Goal: Information Seeking & Learning: Learn about a topic

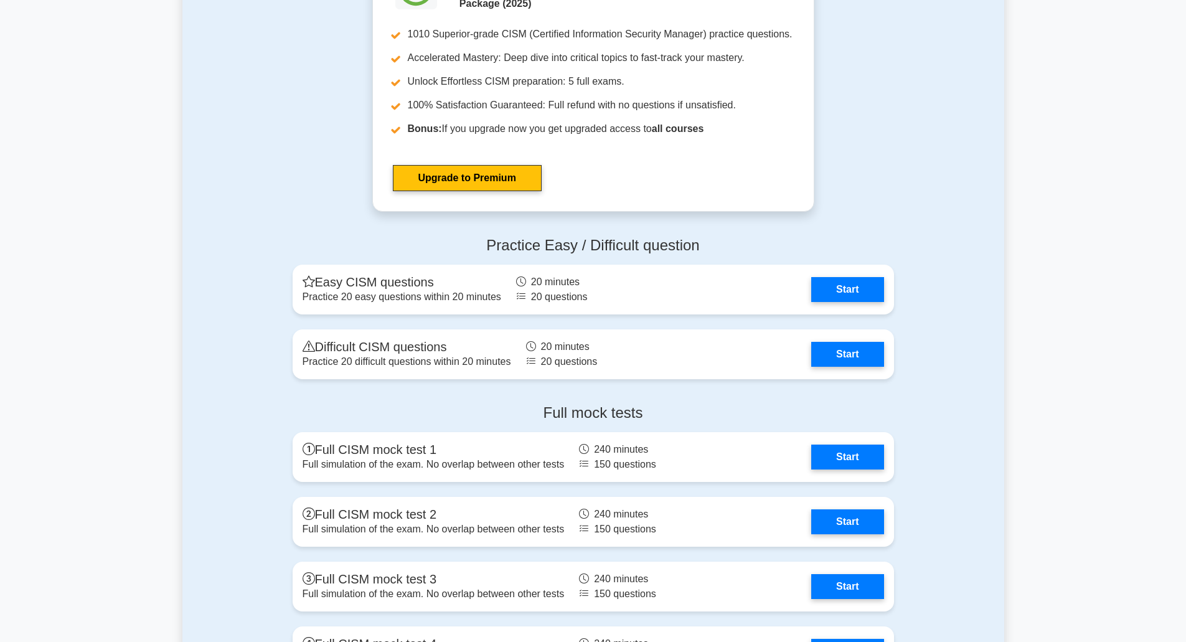
scroll to position [1642, 0]
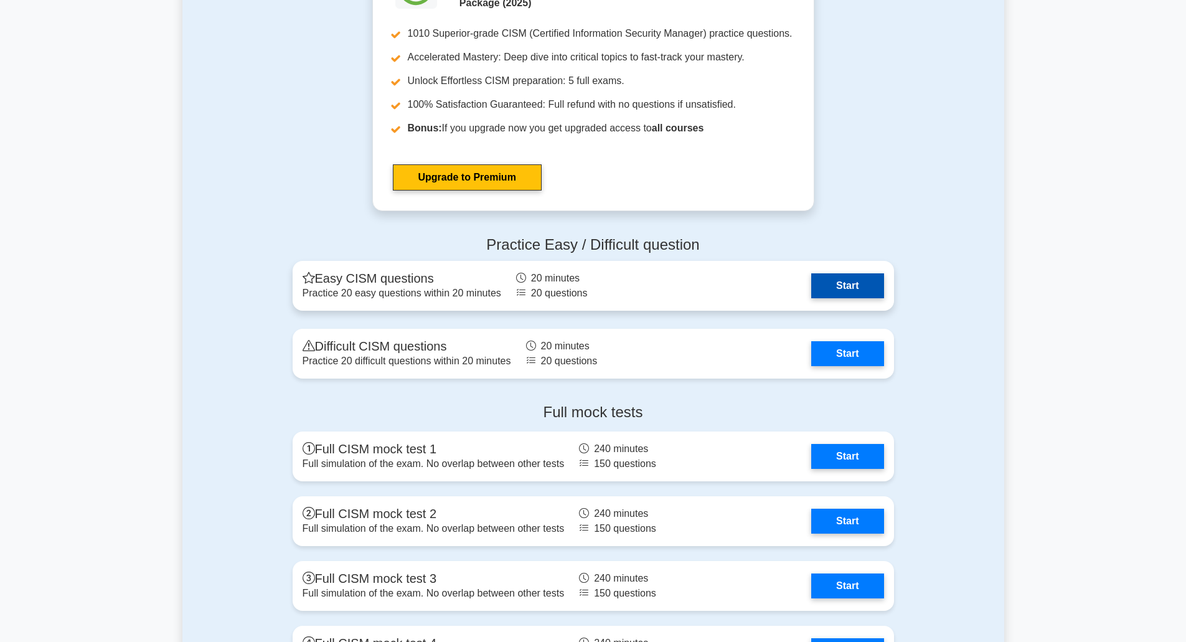
click at [862, 285] on link "Start" at bounding box center [847, 285] width 72 height 25
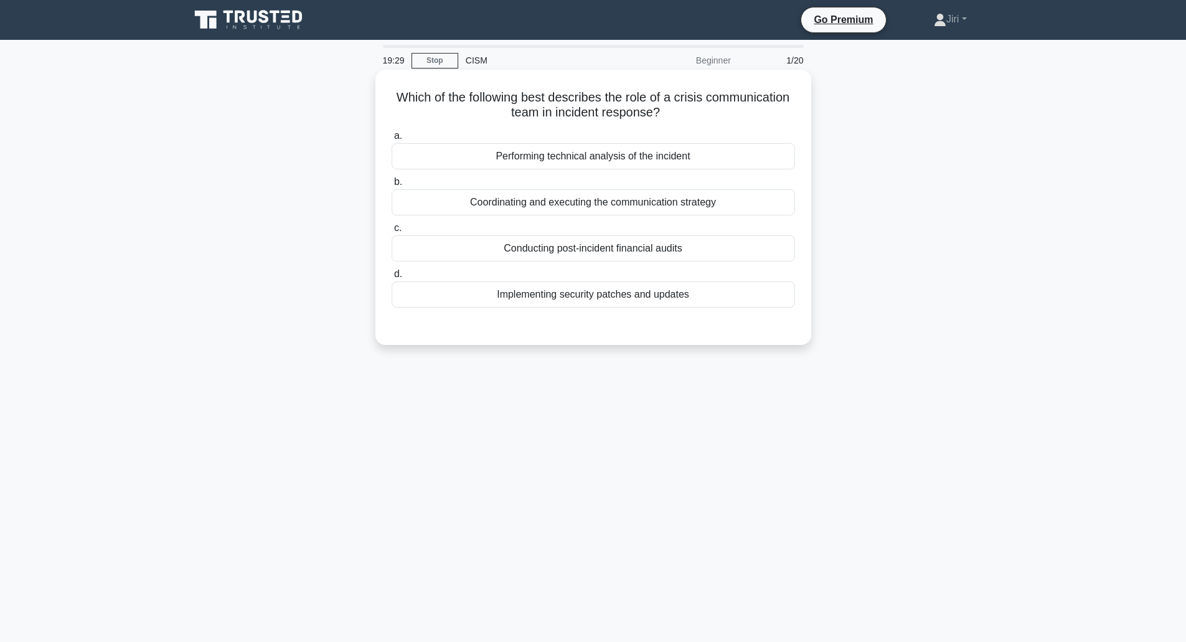
click at [696, 194] on div "Coordinating and executing the communication strategy" at bounding box center [593, 202] width 403 height 26
click at [392, 186] on input "b. Coordinating and executing the communication strategy" at bounding box center [392, 182] width 0 height 8
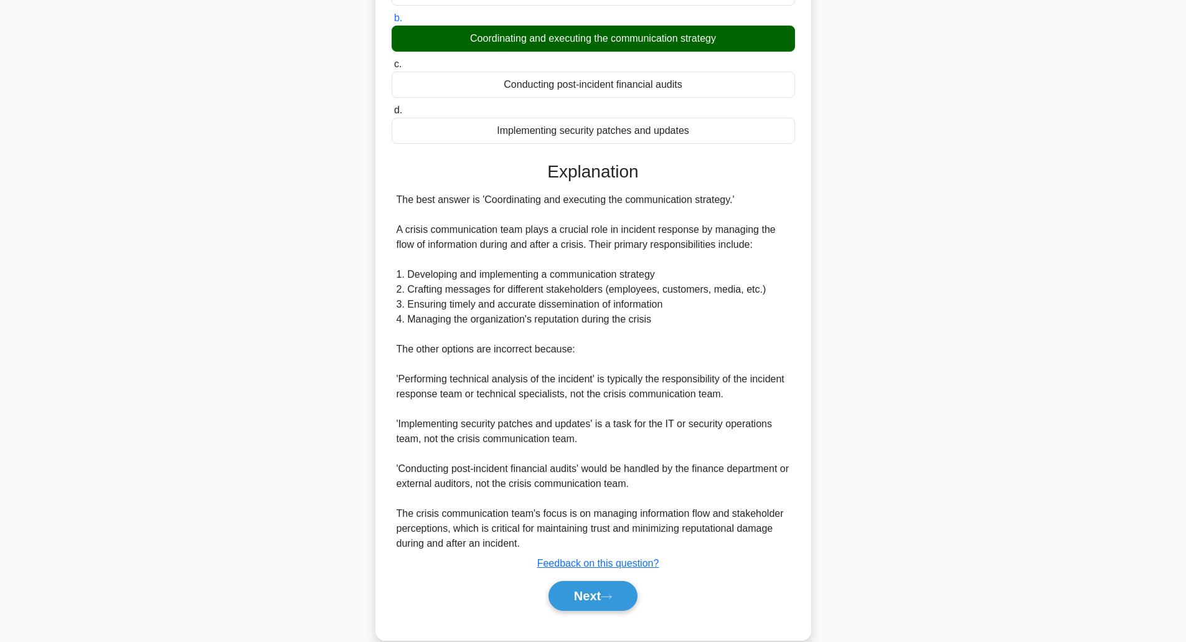
scroll to position [186, 0]
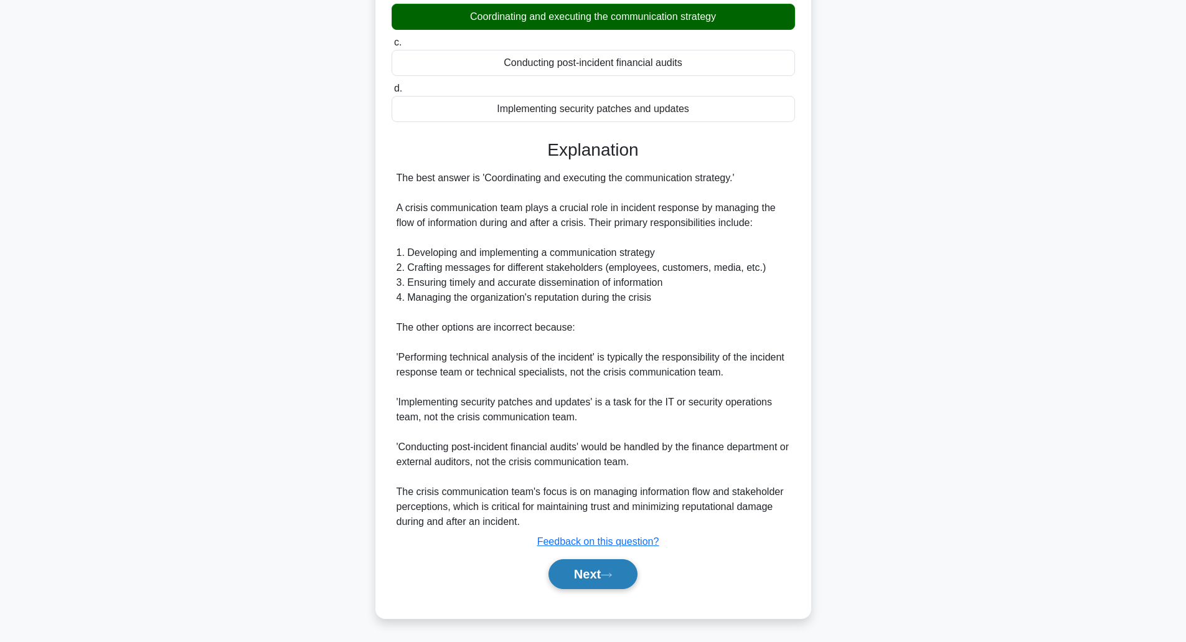
click at [578, 570] on button "Next" at bounding box center [592, 574] width 89 height 30
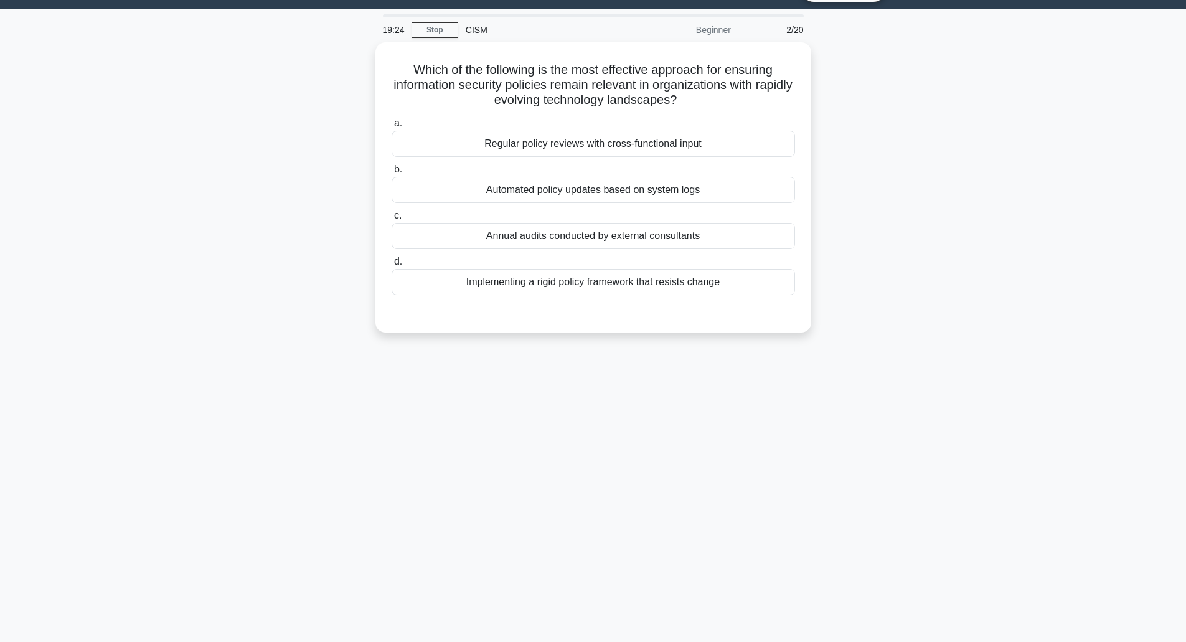
scroll to position [31, 0]
click at [632, 136] on div "Regular policy reviews with cross-functional input" at bounding box center [593, 141] width 403 height 26
click at [392, 125] on input "a. Regular policy reviews with cross-functional input" at bounding box center [392, 120] width 0 height 8
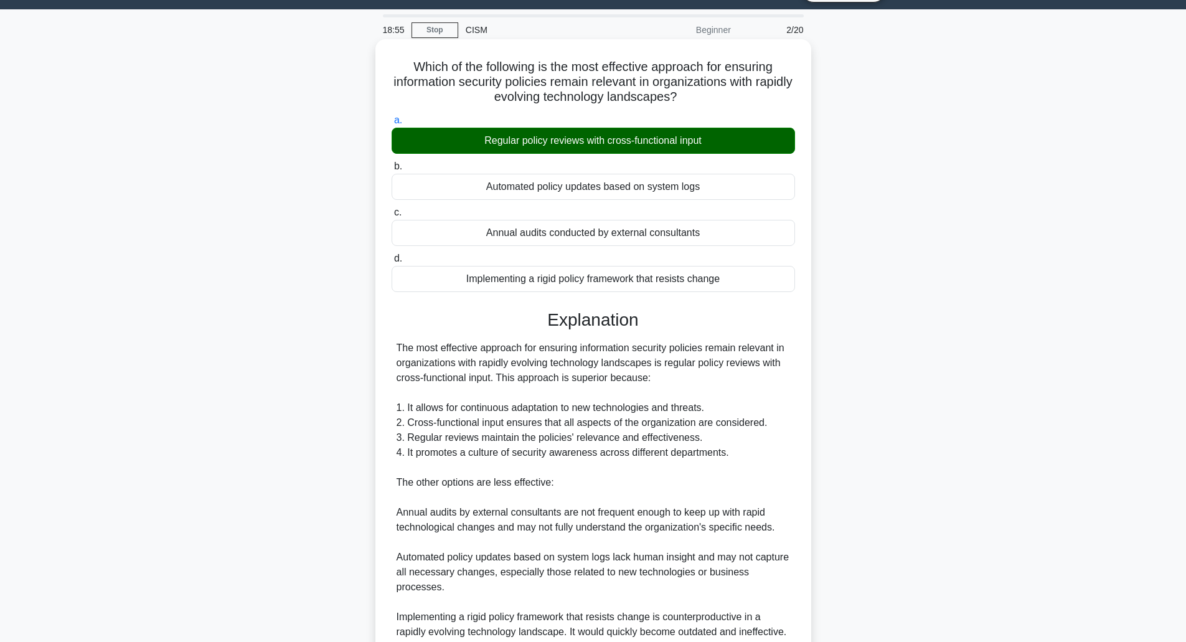
scroll to position [186, 0]
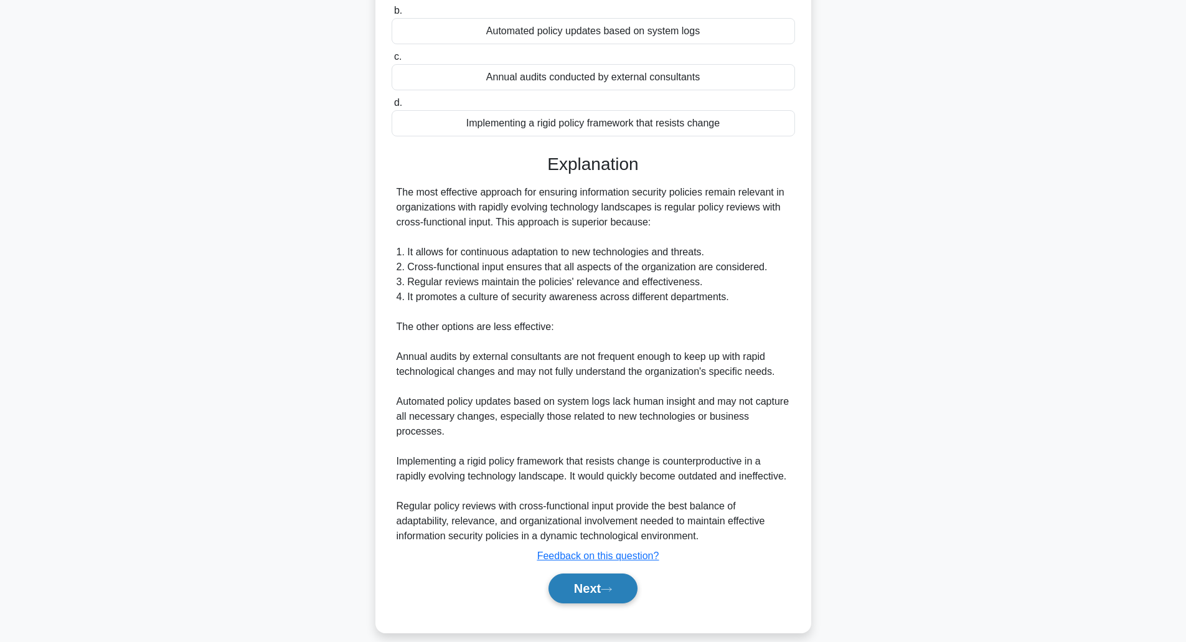
click at [583, 573] on button "Next" at bounding box center [592, 588] width 89 height 30
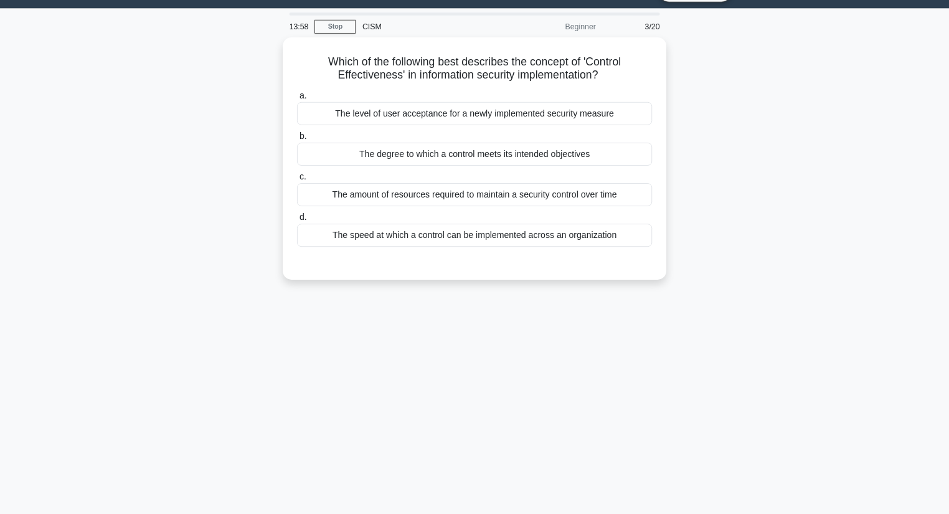
scroll to position [30, 0]
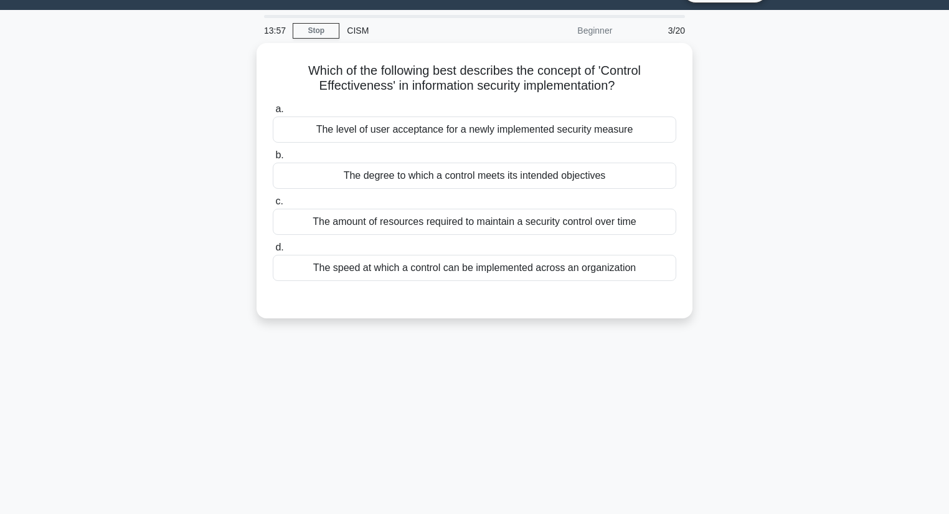
drag, startPoint x: 949, startPoint y: 105, endPoint x: 697, endPoint y: 347, distance: 350.5
click at [697, 347] on div "13:57 Stop CISM Beginner 3/20 Which of the following best describes the concept…" at bounding box center [475, 326] width 822 height 623
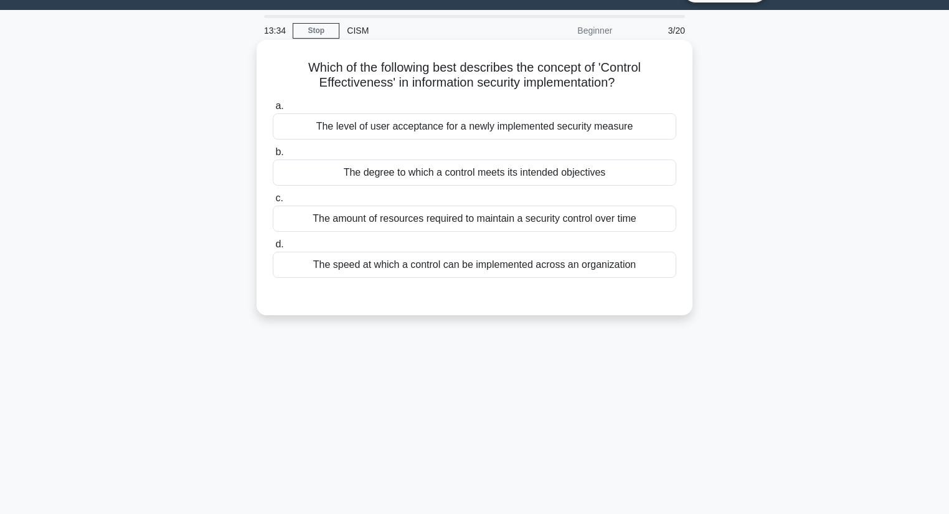
click at [620, 177] on div "The degree to which a control meets its intended objectives" at bounding box center [474, 172] width 403 height 26
click at [273, 156] on input "b. The degree to which a control meets its intended objectives" at bounding box center [273, 152] width 0 height 8
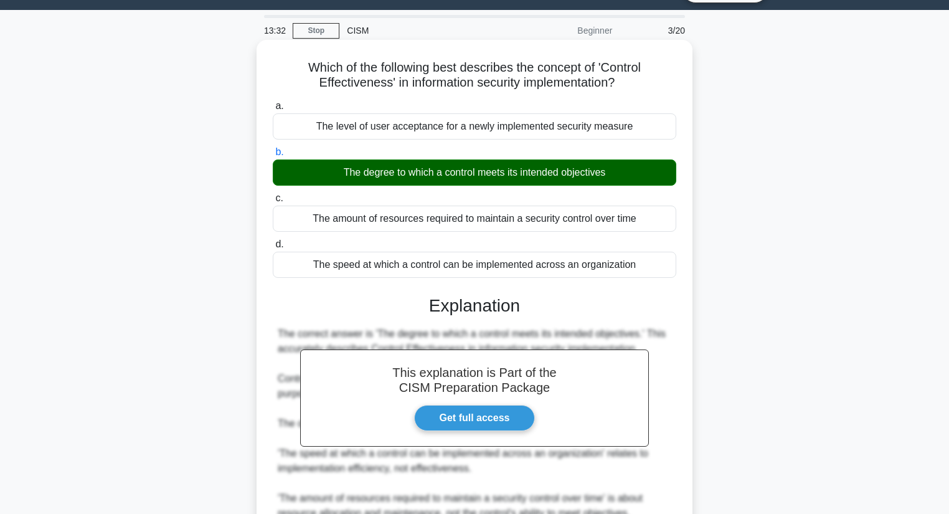
scroll to position [253, 0]
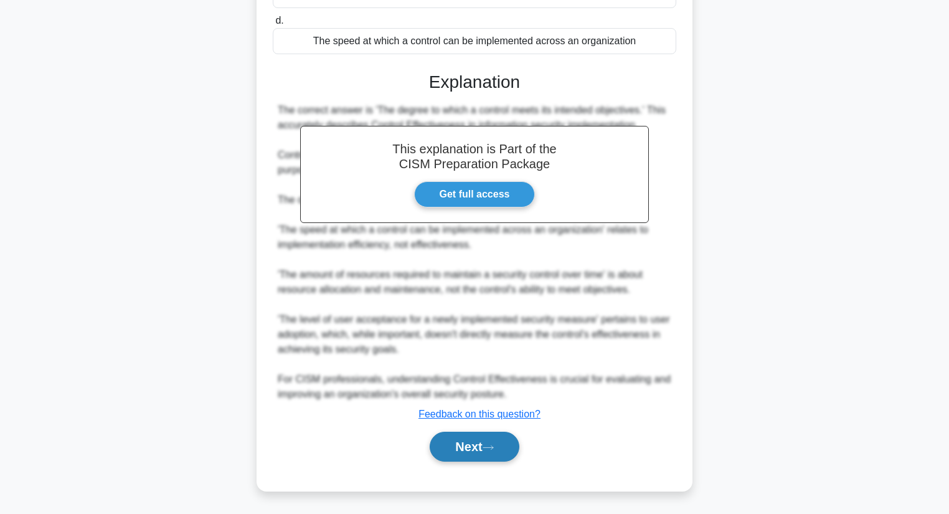
click at [461, 443] on button "Next" at bounding box center [474, 446] width 89 height 30
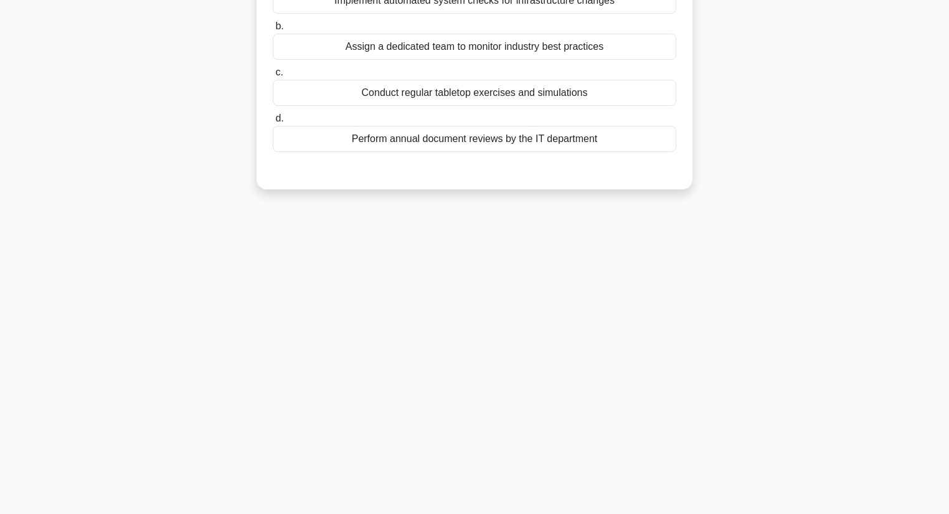
scroll to position [0, 0]
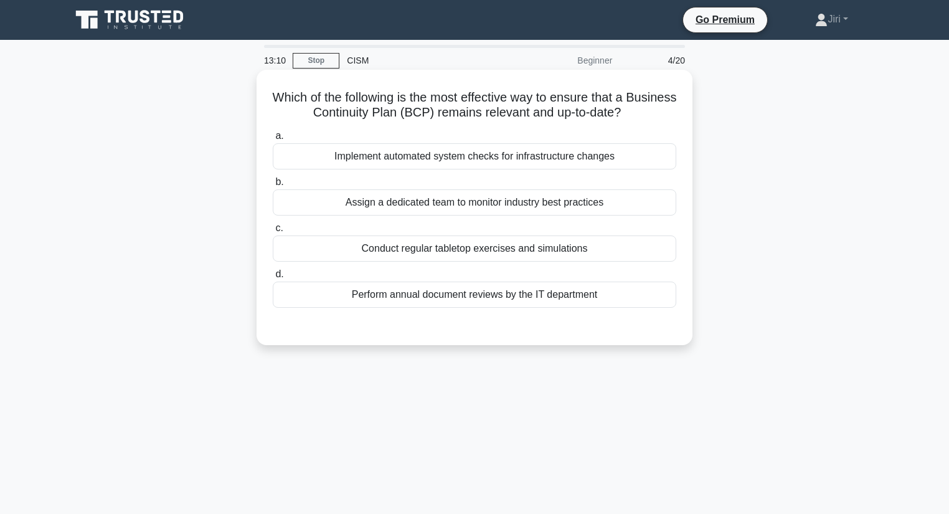
click at [520, 162] on div "Implement automated system checks for infrastructure changes" at bounding box center [474, 156] width 403 height 26
click at [273, 140] on input "a. Implement automated system checks for infrastructure changes" at bounding box center [273, 136] width 0 height 8
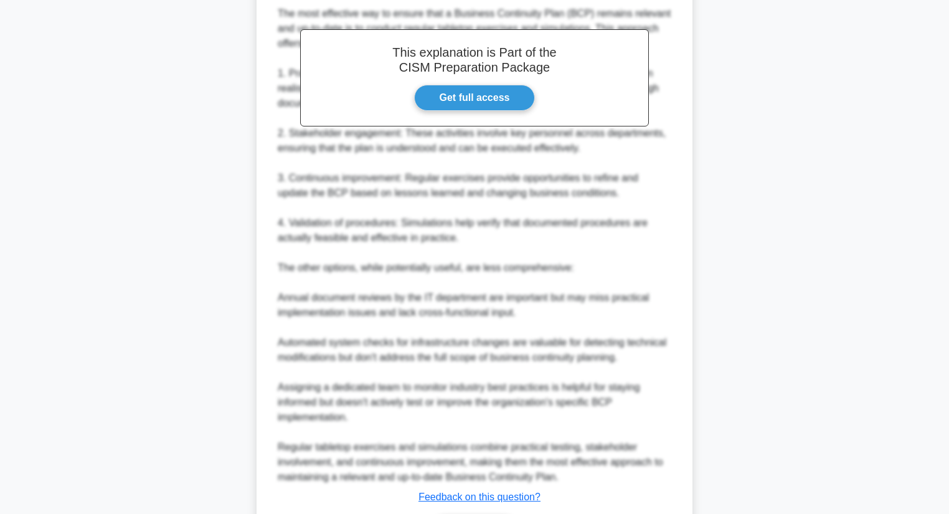
scroll to position [433, 0]
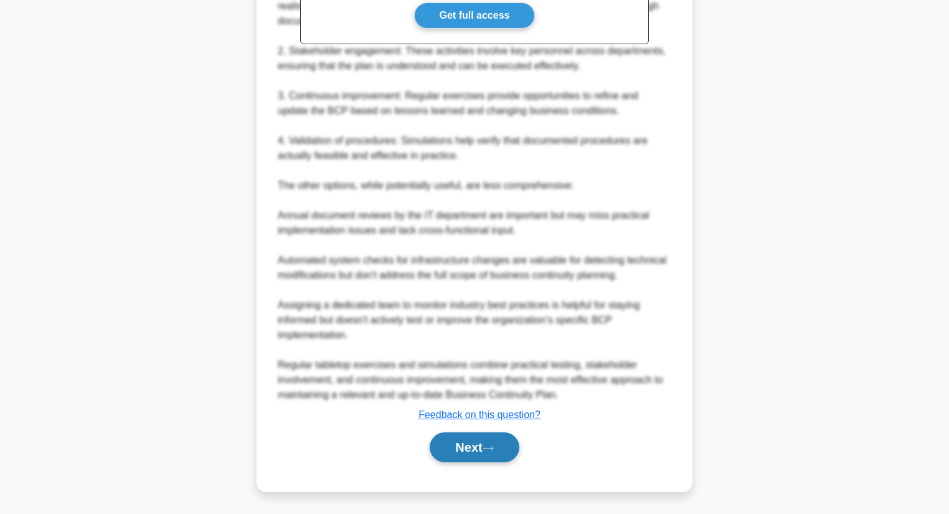
click at [456, 443] on button "Next" at bounding box center [474, 447] width 89 height 30
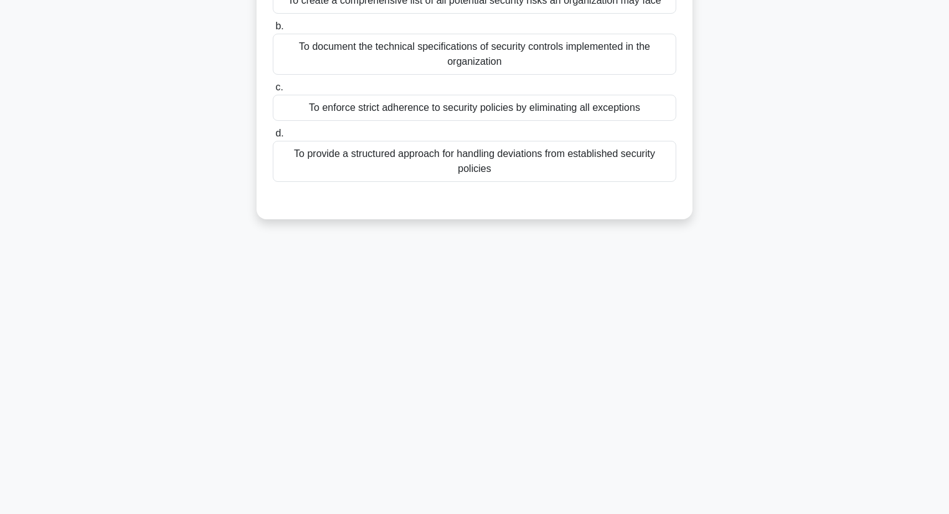
scroll to position [0, 0]
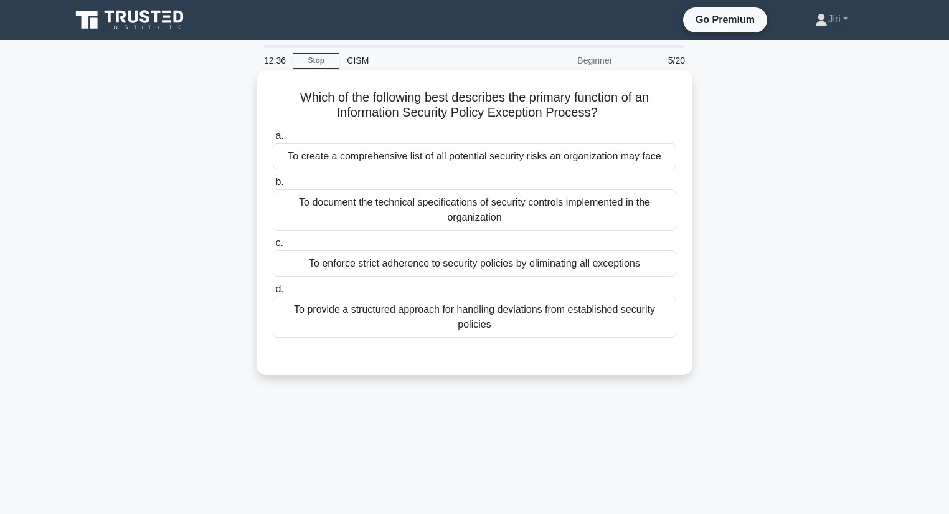
click at [577, 320] on div "To provide a structured approach for handling deviations from established secur…" at bounding box center [474, 316] width 403 height 41
click at [273, 293] on input "d. To provide a structured approach for handling deviations from established se…" at bounding box center [273, 289] width 0 height 8
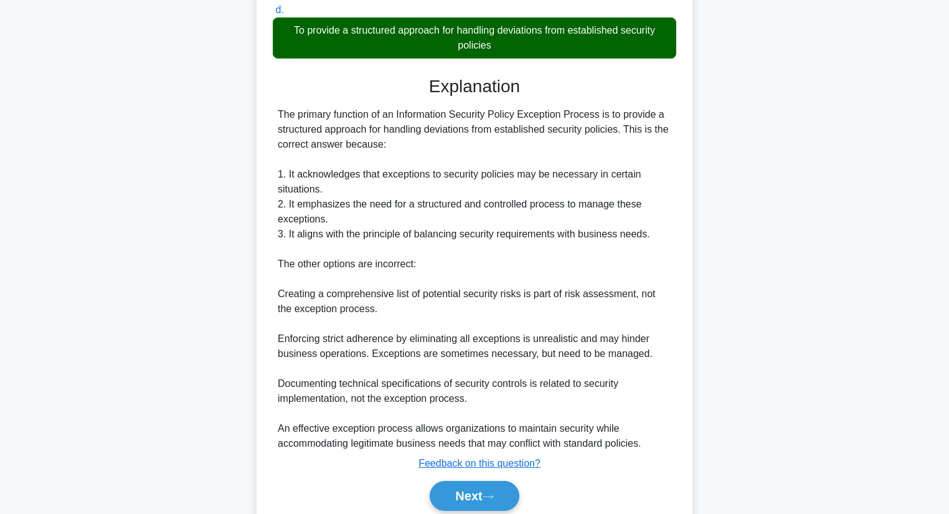
scroll to position [281, 0]
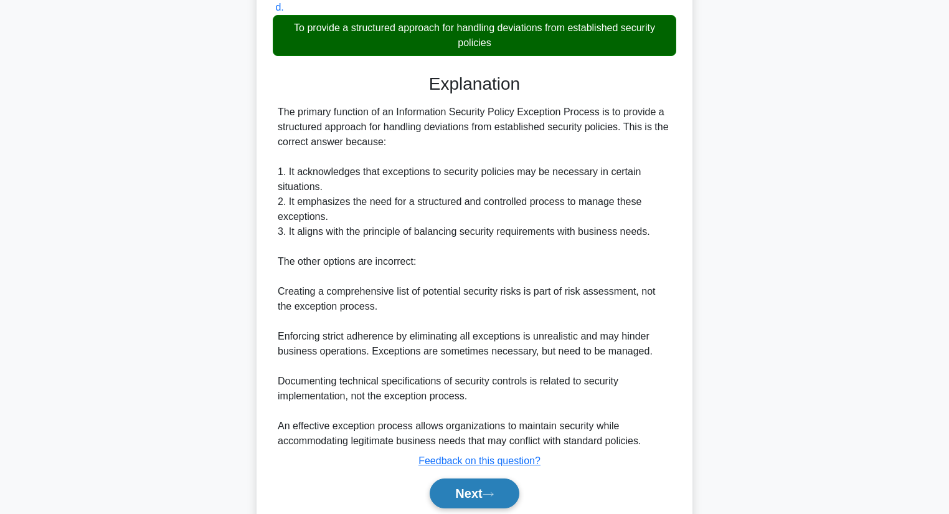
click at [458, 491] on button "Next" at bounding box center [474, 493] width 89 height 30
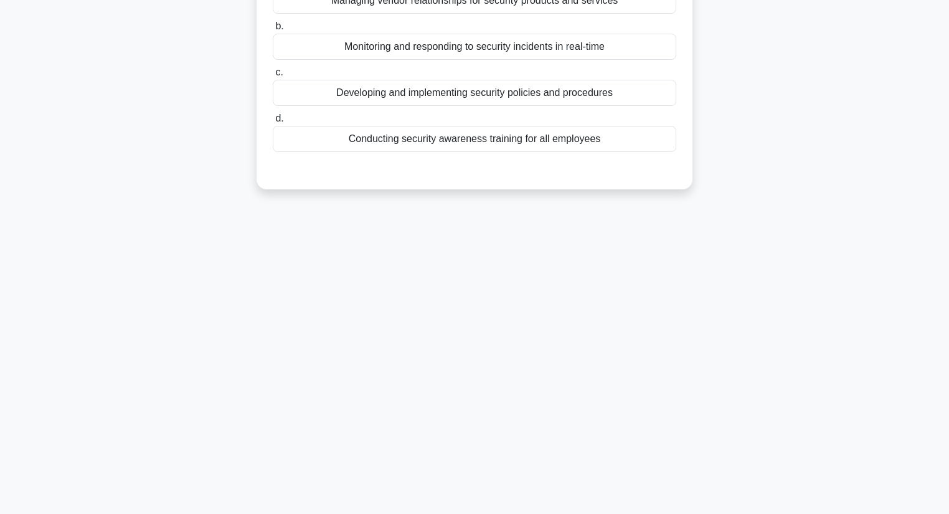
scroll to position [0, 0]
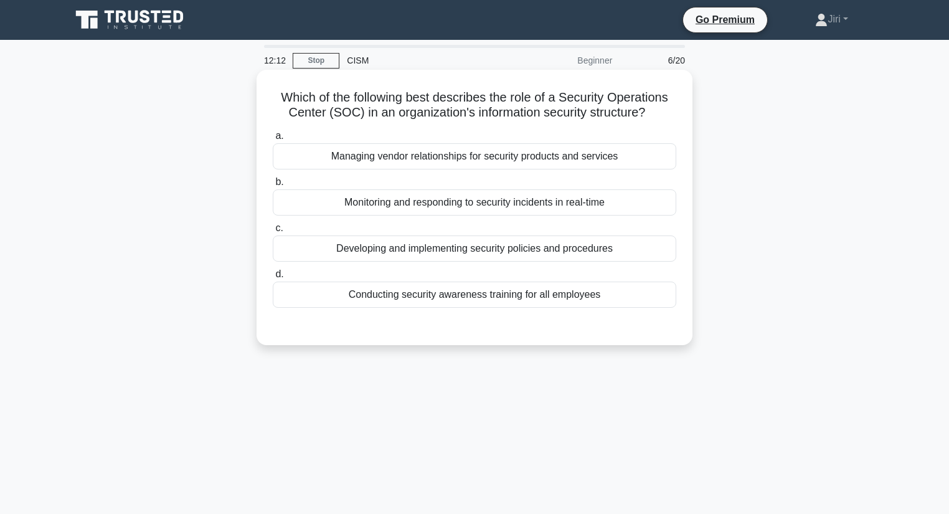
click at [478, 202] on div "Monitoring and responding to security incidents in real-time" at bounding box center [474, 202] width 403 height 26
click at [273, 186] on input "b. Monitoring and responding to security incidents in real-time" at bounding box center [273, 182] width 0 height 8
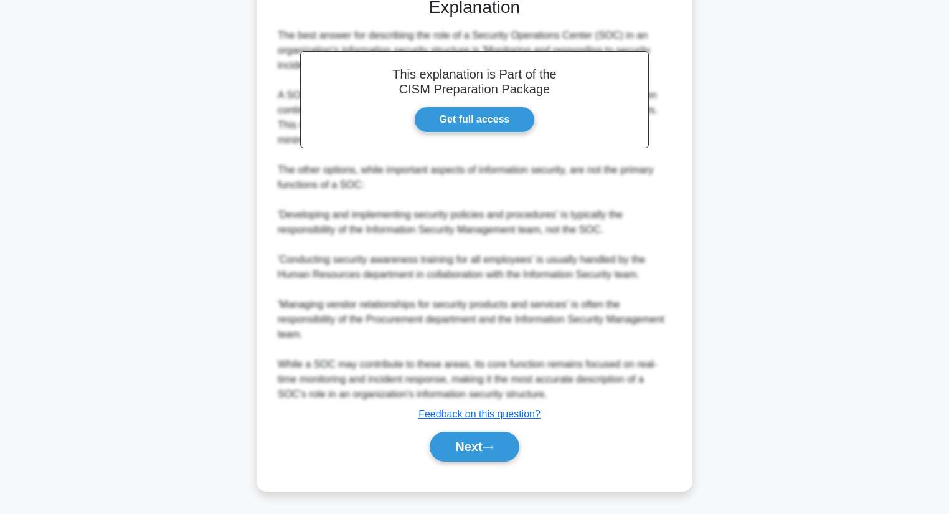
scroll to position [327, 0]
click at [461, 440] on button "Next" at bounding box center [474, 447] width 89 height 30
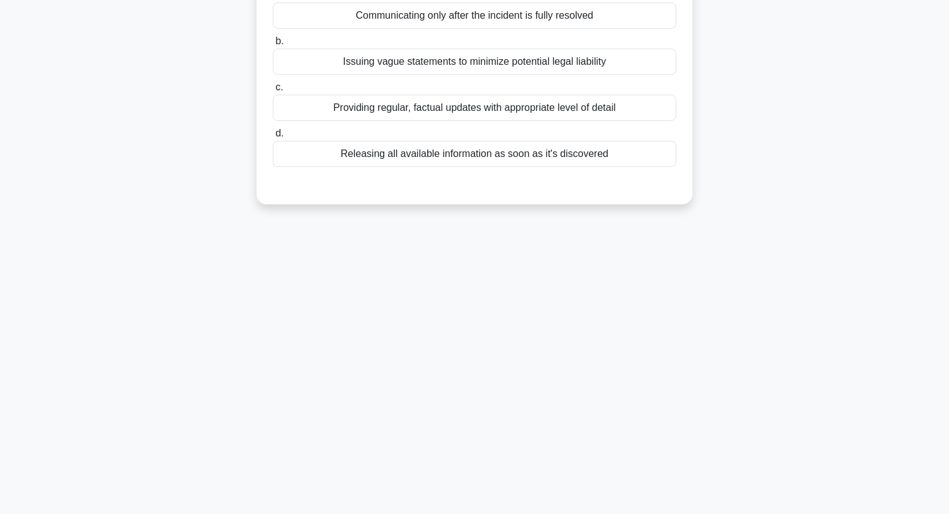
scroll to position [0, 0]
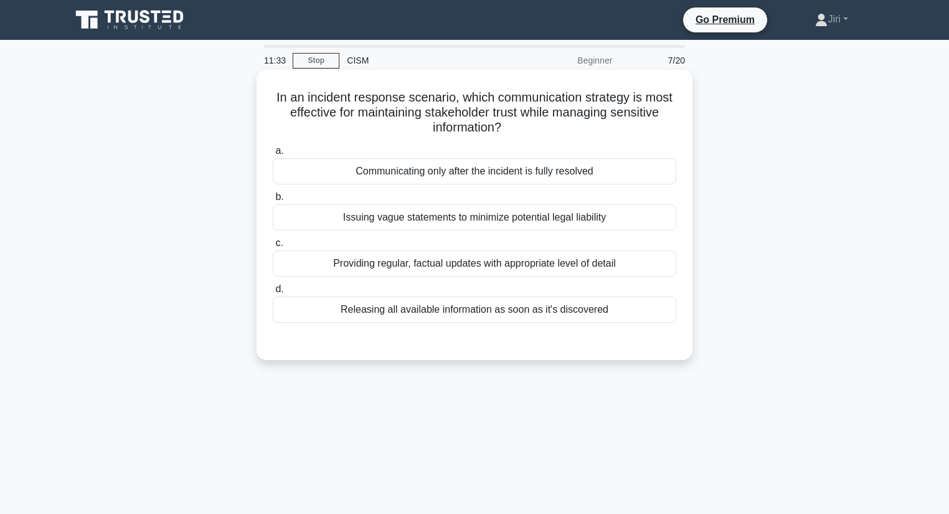
click at [543, 264] on div "Providing regular, factual updates with appropriate level of detail" at bounding box center [474, 263] width 403 height 26
click at [273, 247] on input "c. Providing regular, factual updates with appropriate level of detail" at bounding box center [273, 243] width 0 height 8
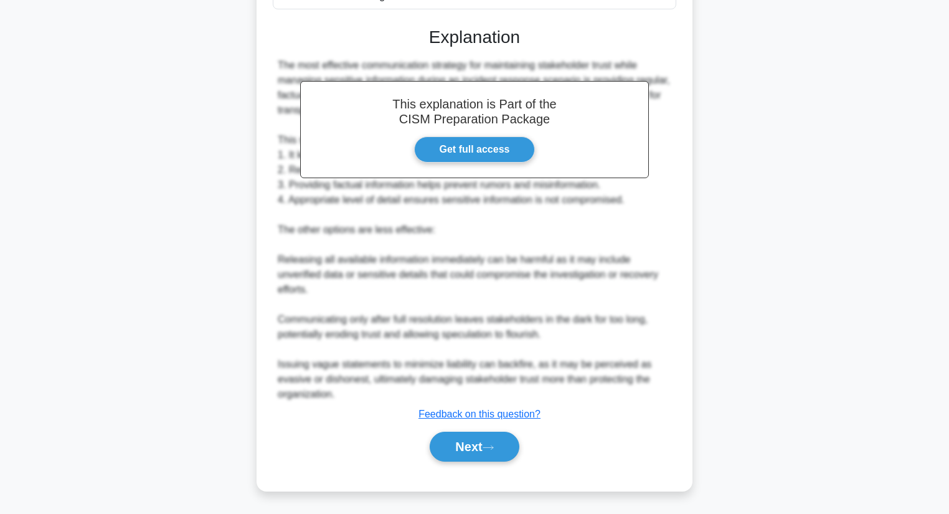
scroll to position [312, 0]
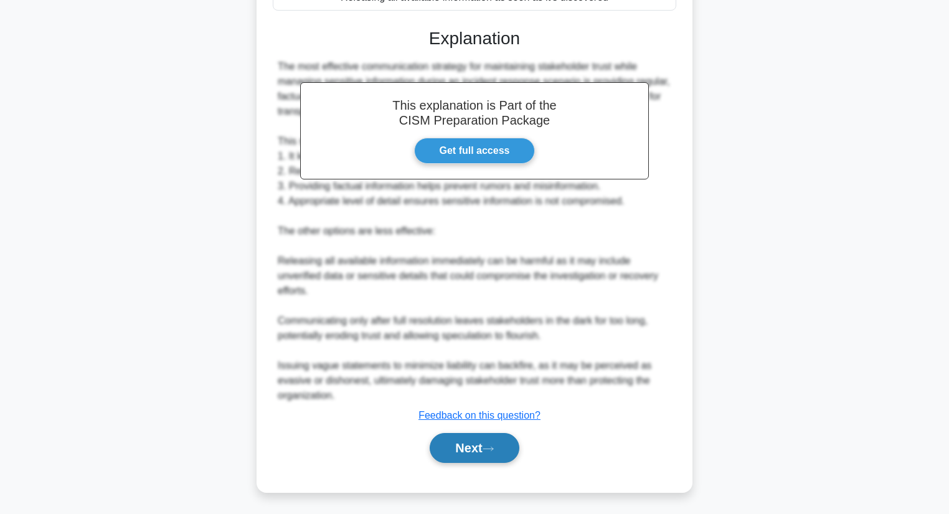
click at [458, 445] on button "Next" at bounding box center [474, 448] width 89 height 30
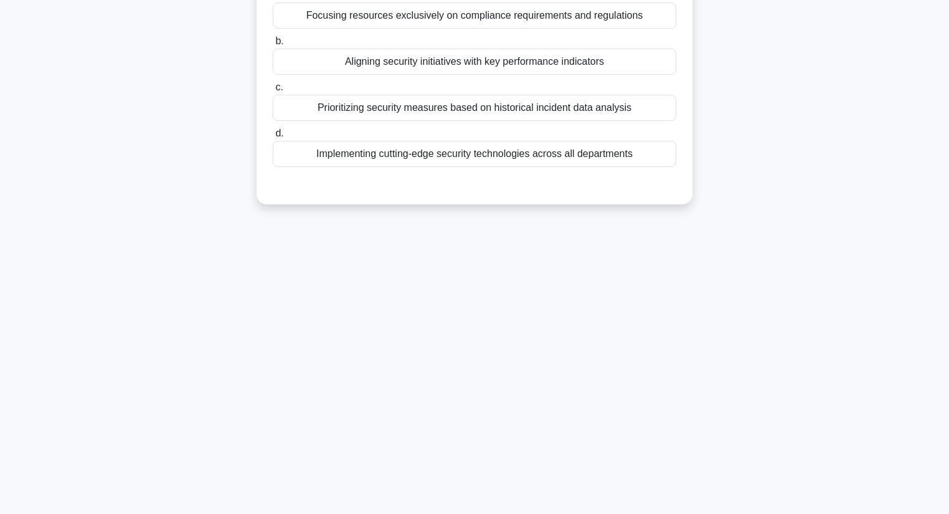
scroll to position [0, 0]
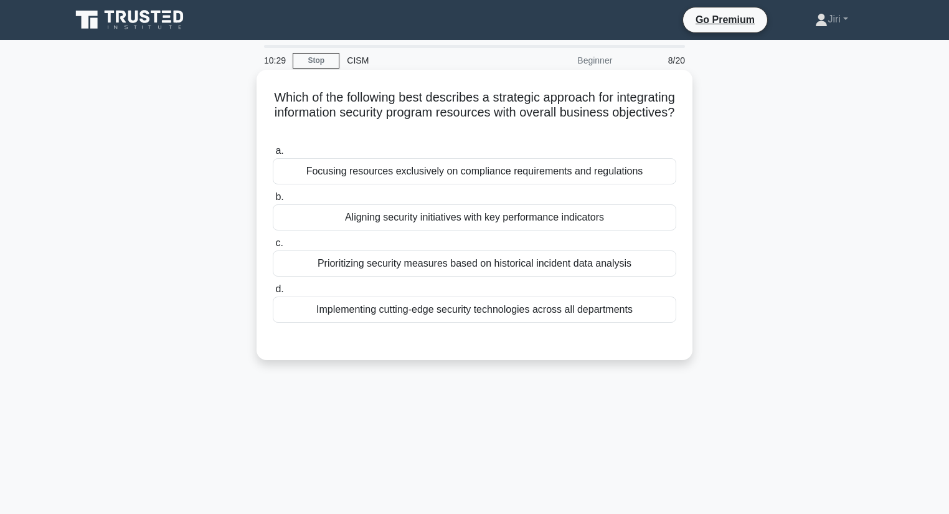
click at [565, 219] on div "Aligning security initiatives with key performance indicators" at bounding box center [474, 217] width 403 height 26
click at [273, 201] on input "b. Aligning security initiatives with key performance indicators" at bounding box center [273, 197] width 0 height 8
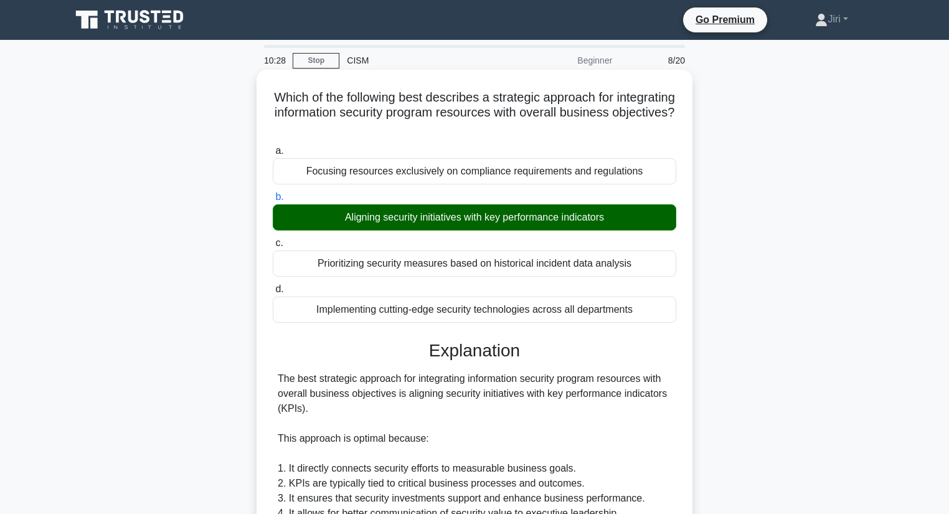
scroll to position [343, 0]
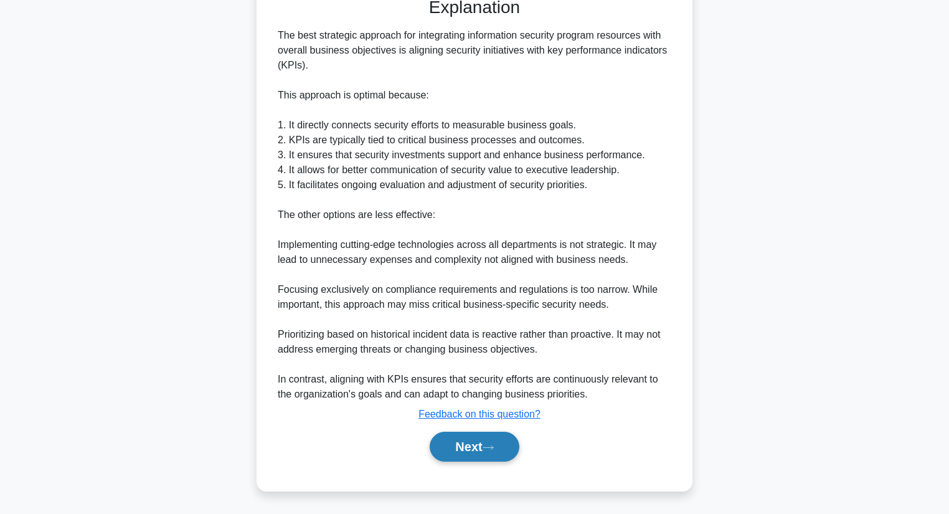
click at [448, 435] on button "Next" at bounding box center [474, 446] width 89 height 30
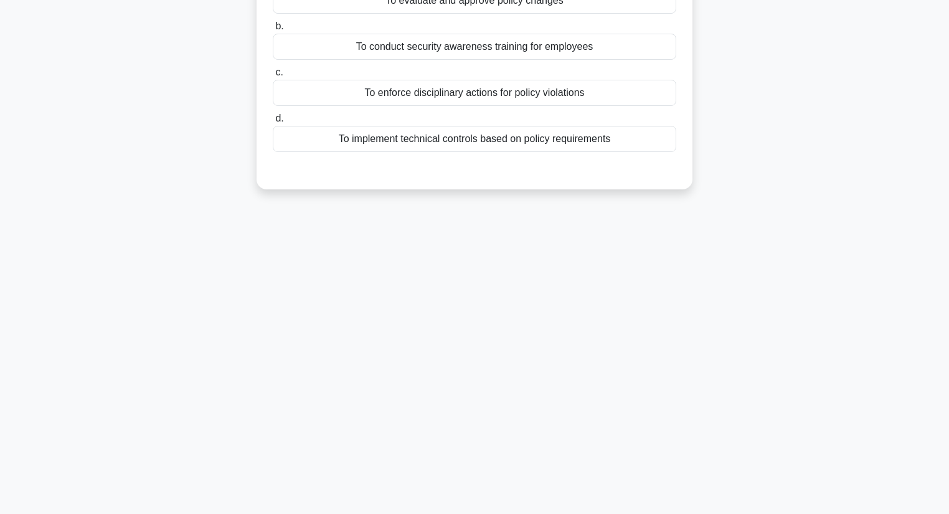
scroll to position [0, 0]
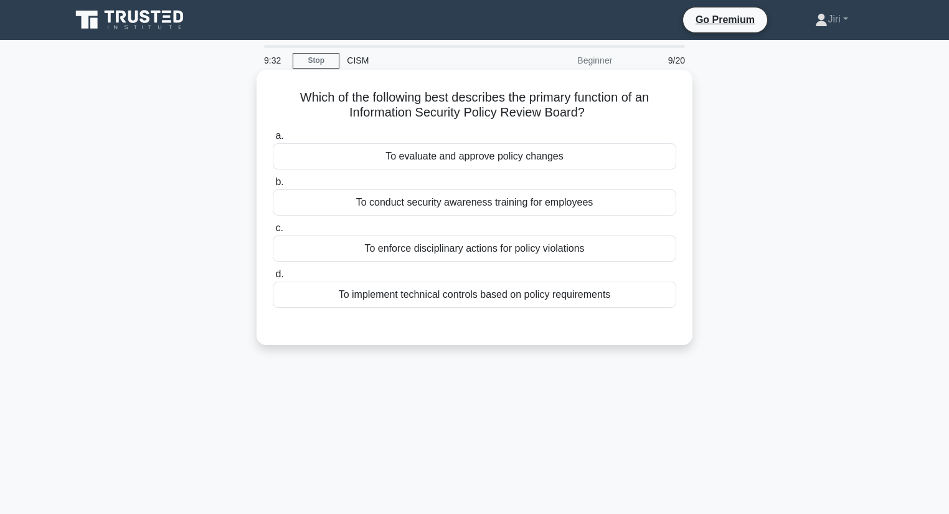
click at [572, 161] on div "To evaluate and approve policy changes" at bounding box center [474, 156] width 403 height 26
click at [273, 140] on input "a. To evaluate and approve policy changes" at bounding box center [273, 136] width 0 height 8
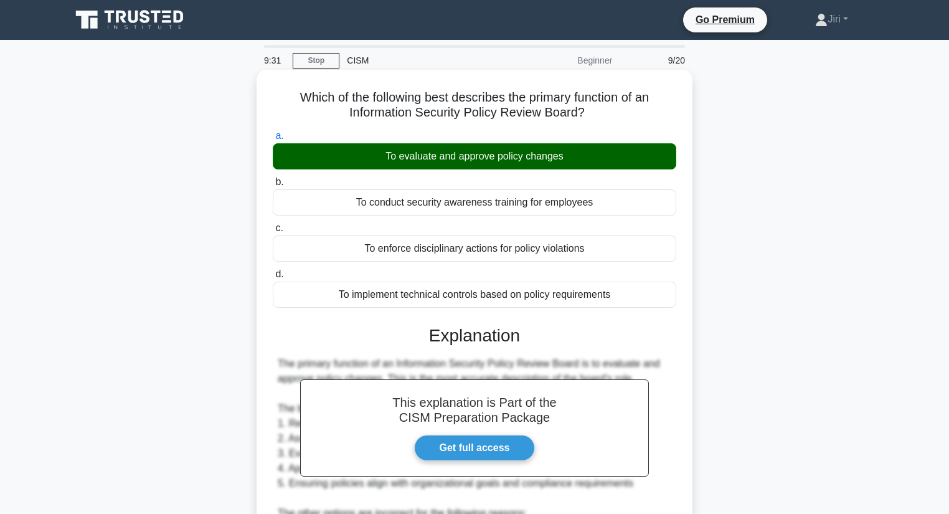
scroll to position [298, 0]
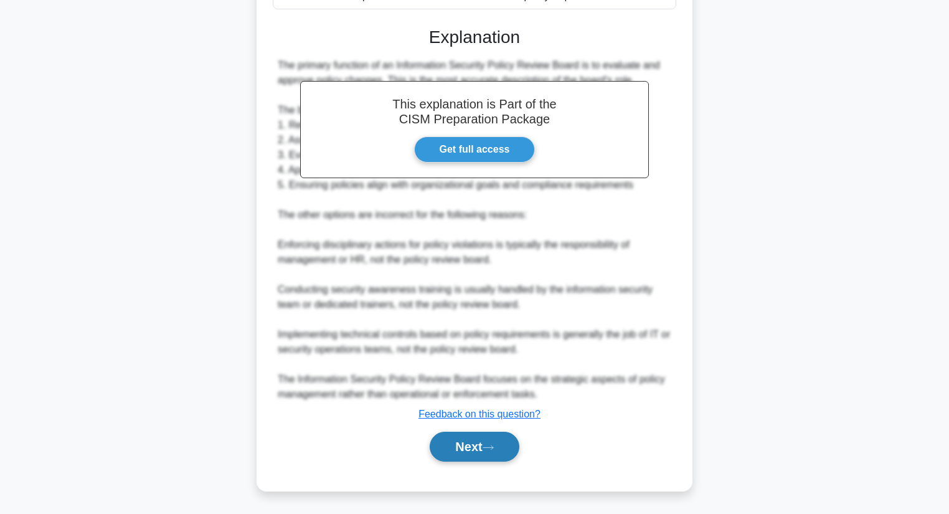
click at [460, 450] on button "Next" at bounding box center [474, 446] width 89 height 30
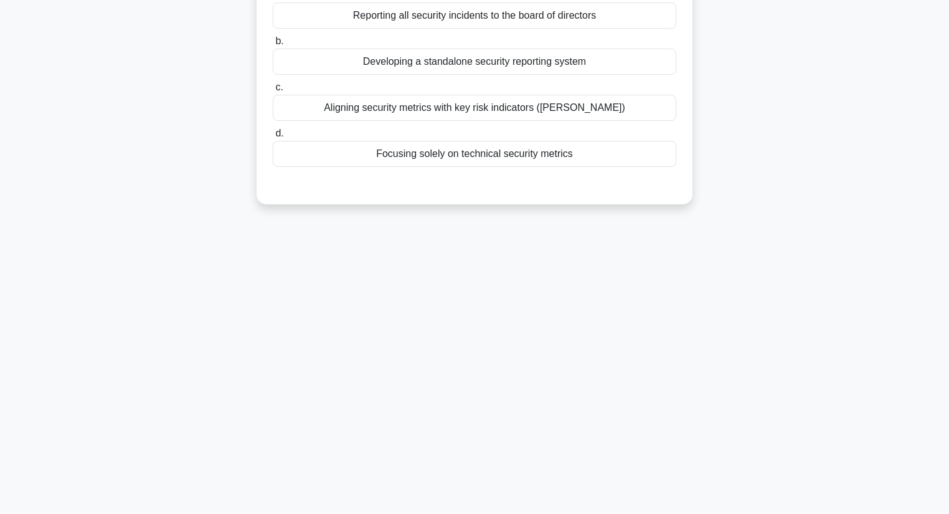
scroll to position [0, 0]
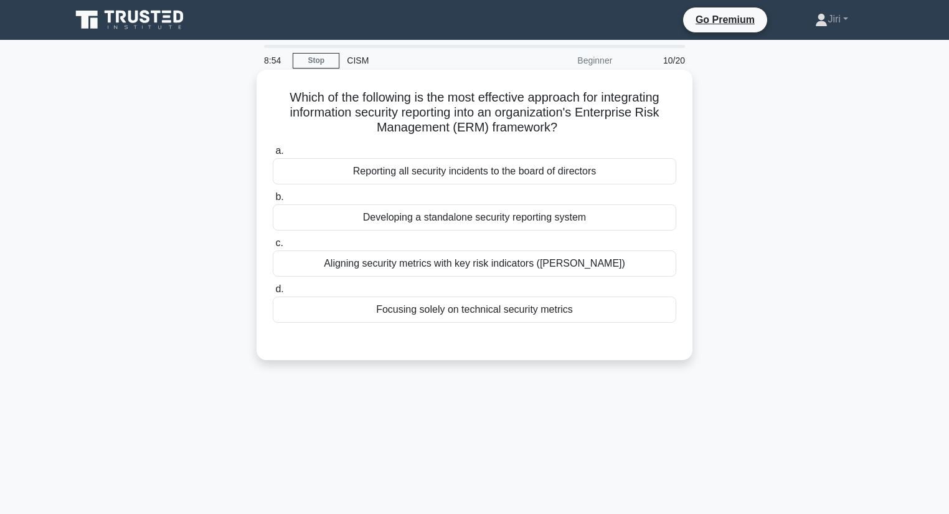
click at [537, 265] on div "Aligning security metrics with key risk indicators (KRIs)" at bounding box center [474, 263] width 403 height 26
click at [273, 247] on input "c. Aligning security metrics with key risk indicators (KRIs)" at bounding box center [273, 243] width 0 height 8
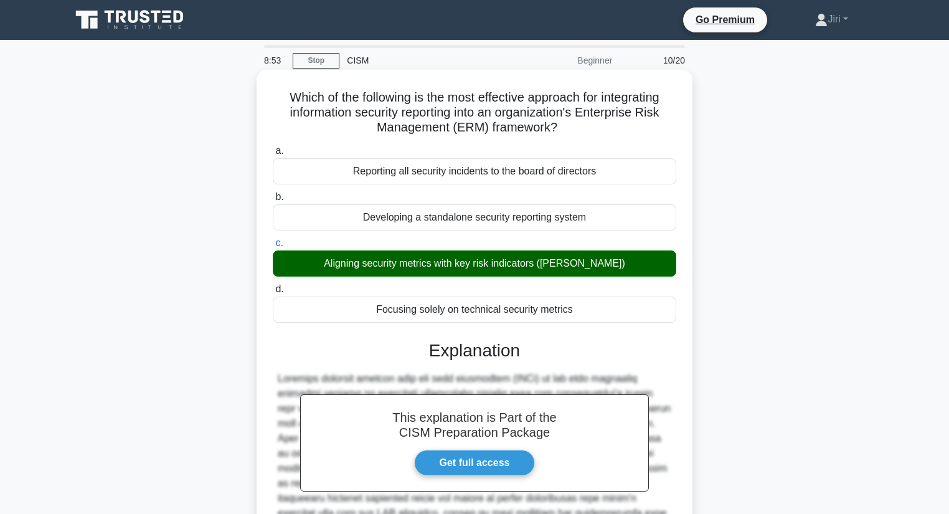
scroll to position [194, 0]
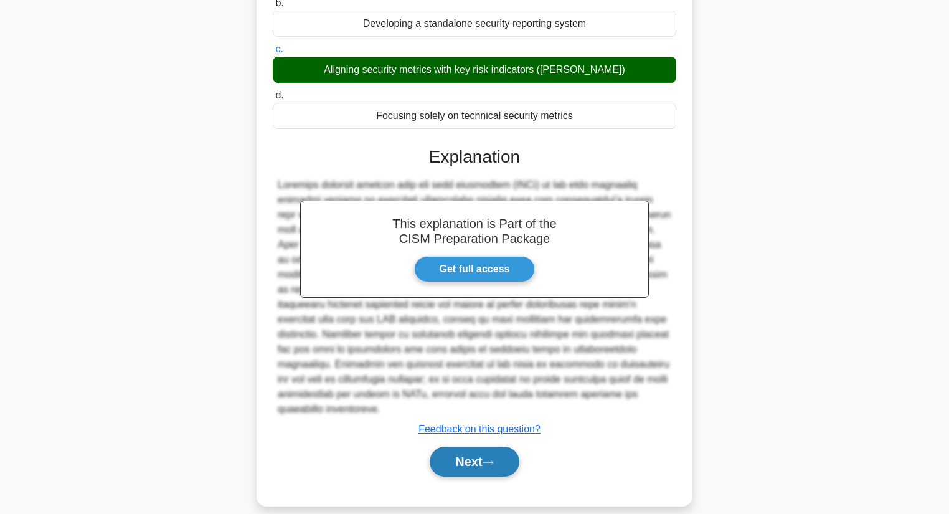
click at [464, 446] on button "Next" at bounding box center [474, 461] width 89 height 30
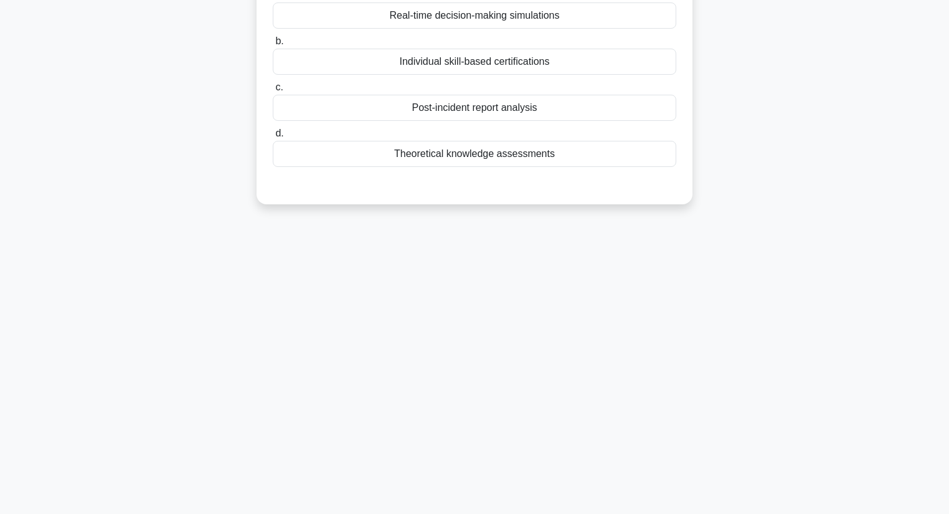
scroll to position [0, 0]
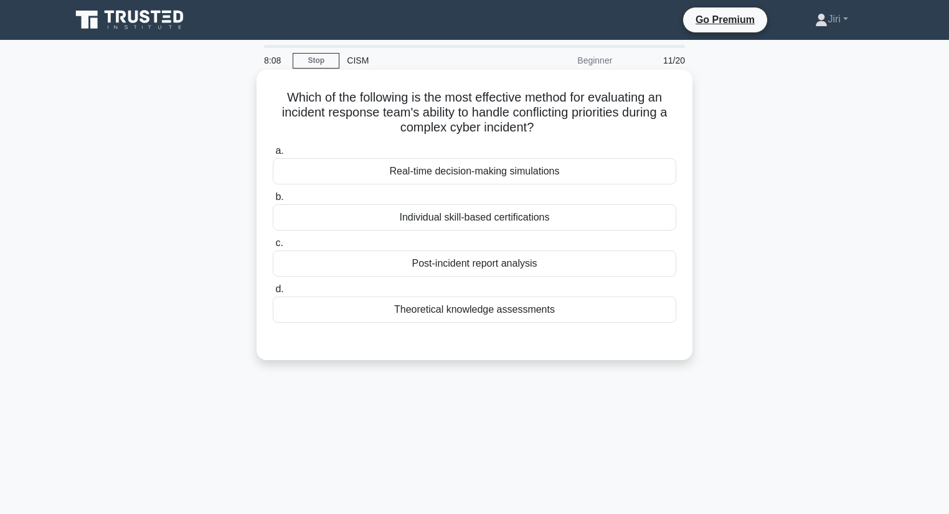
click at [503, 266] on div "Post-incident report analysis" at bounding box center [474, 263] width 403 height 26
click at [273, 247] on input "c. Post-incident report analysis" at bounding box center [273, 243] width 0 height 8
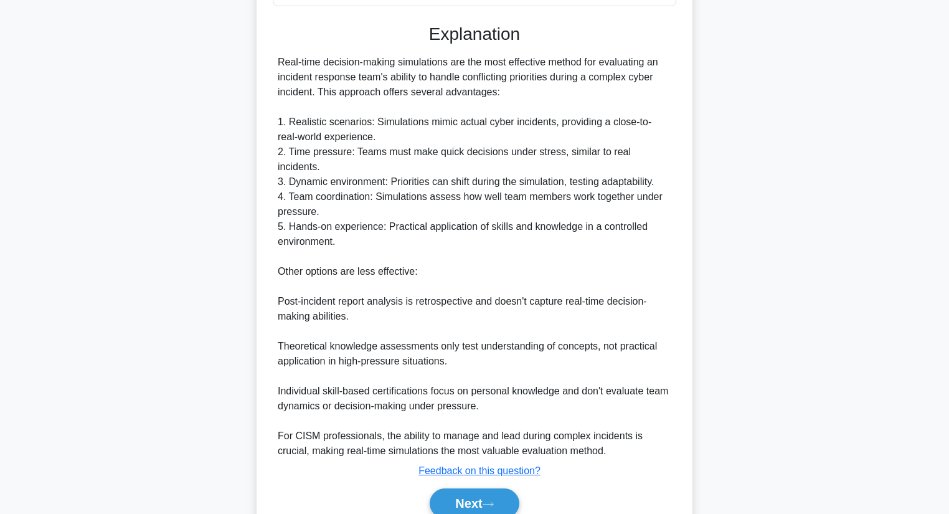
scroll to position [327, 0]
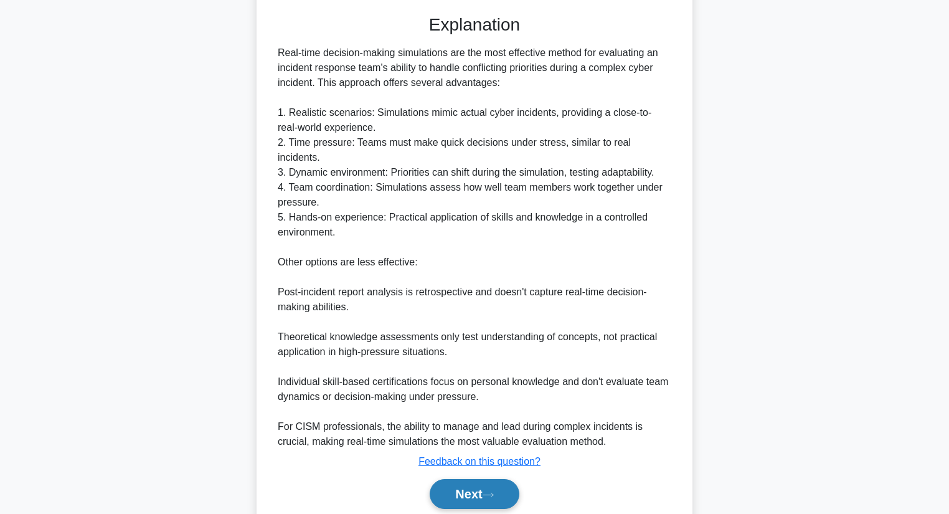
click at [458, 479] on button "Next" at bounding box center [474, 494] width 89 height 30
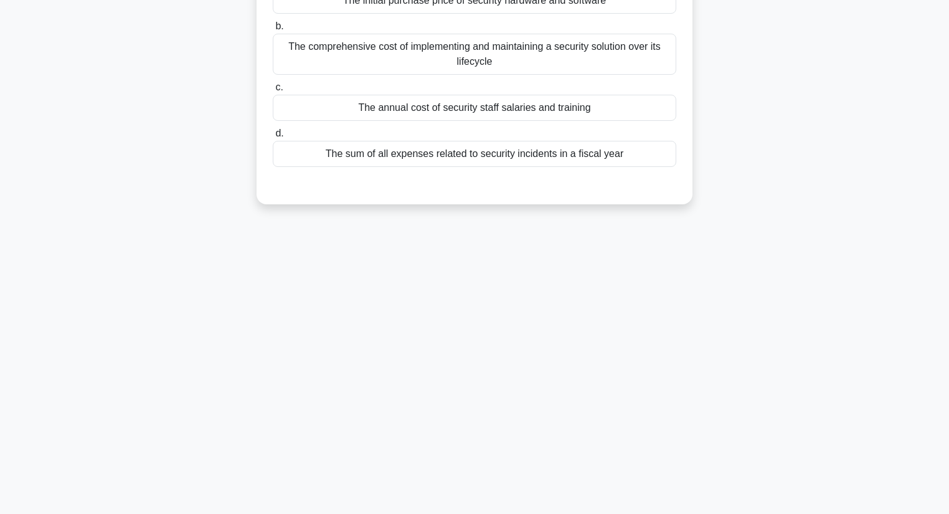
scroll to position [0, 0]
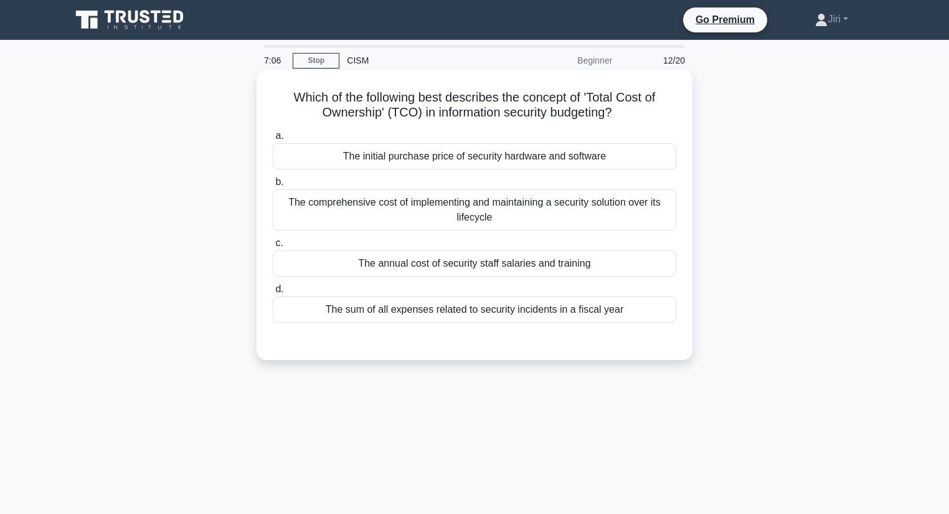
click at [509, 204] on div "The comprehensive cost of implementing and maintaining a security solution over…" at bounding box center [474, 209] width 403 height 41
click at [273, 186] on input "b. The comprehensive cost of implementing and maintaining a security solution o…" at bounding box center [273, 182] width 0 height 8
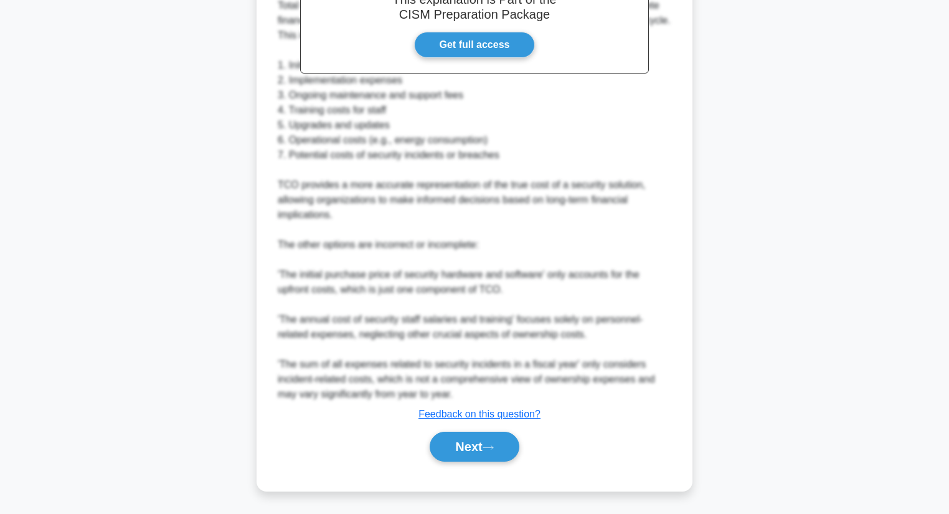
scroll to position [417, 0]
click at [449, 435] on button "Next" at bounding box center [474, 447] width 89 height 30
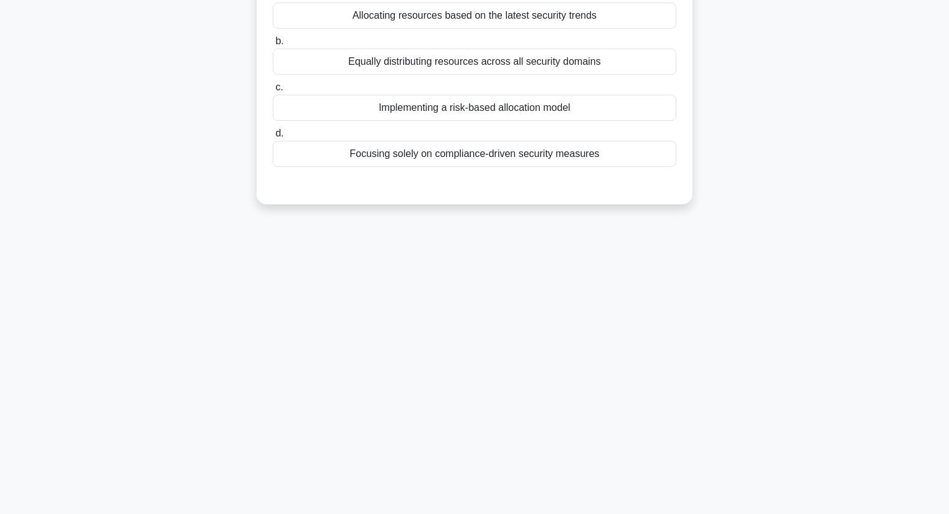
scroll to position [0, 0]
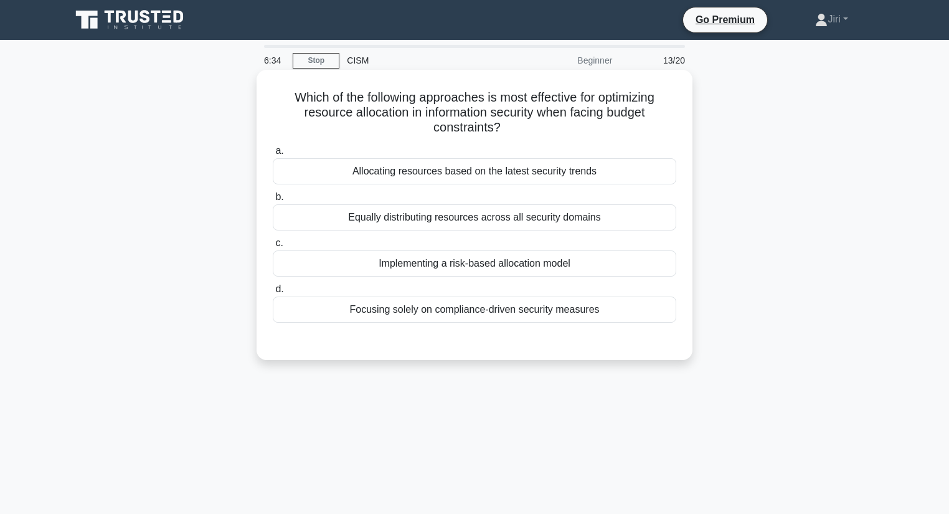
click at [501, 262] on div "Implementing a risk-based allocation model" at bounding box center [474, 263] width 403 height 26
click at [273, 247] on input "c. Implementing a risk-based allocation model" at bounding box center [273, 243] width 0 height 8
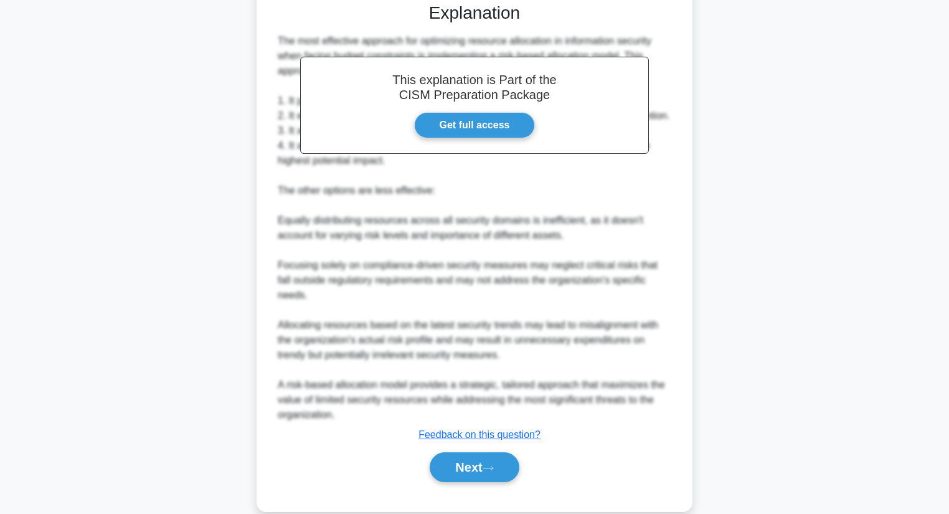
scroll to position [343, 0]
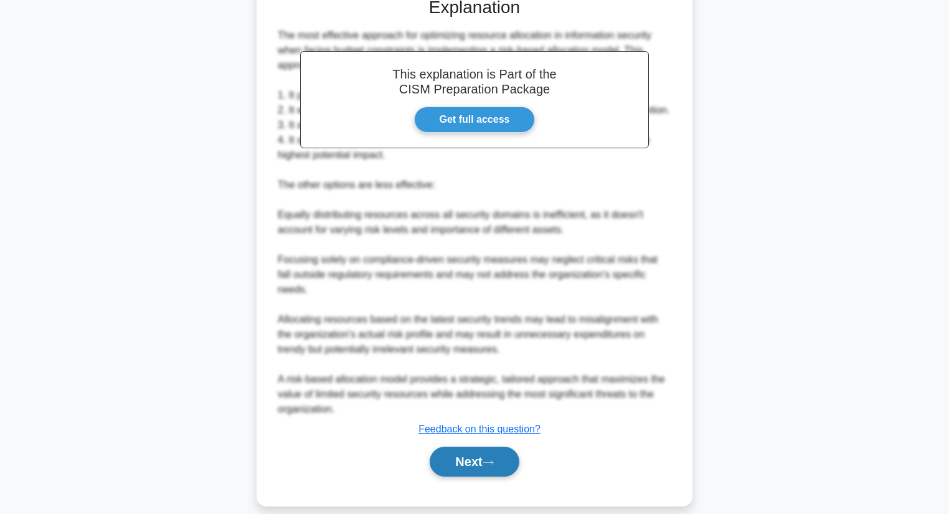
click at [455, 446] on button "Next" at bounding box center [474, 461] width 89 height 30
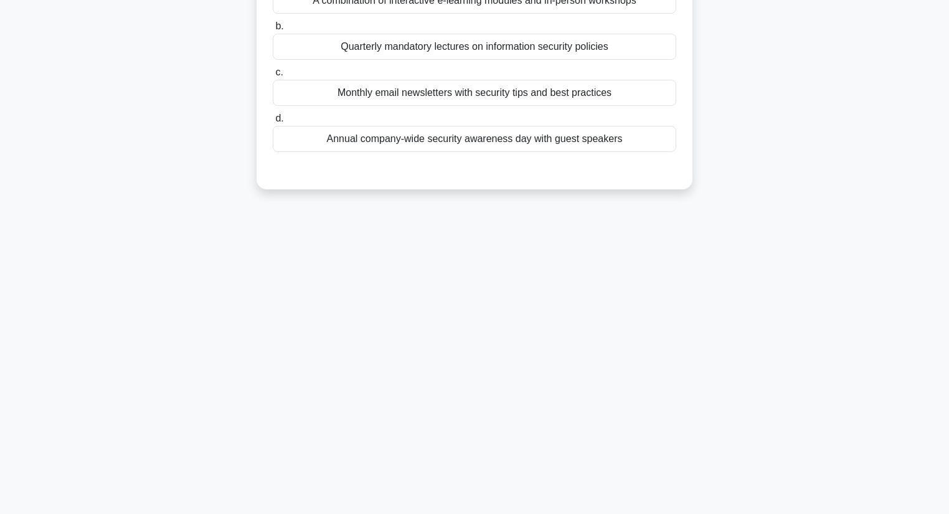
scroll to position [0, 0]
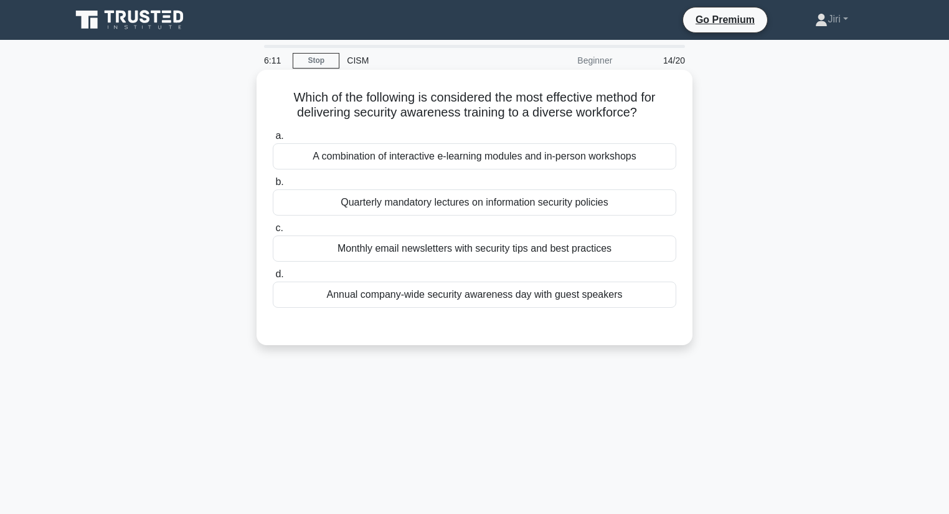
click at [347, 149] on div "A combination of interactive e-learning modules and in-person workshops" at bounding box center [474, 156] width 403 height 26
click at [273, 140] on input "a. A combination of interactive e-learning modules and in-person workshops" at bounding box center [273, 136] width 0 height 8
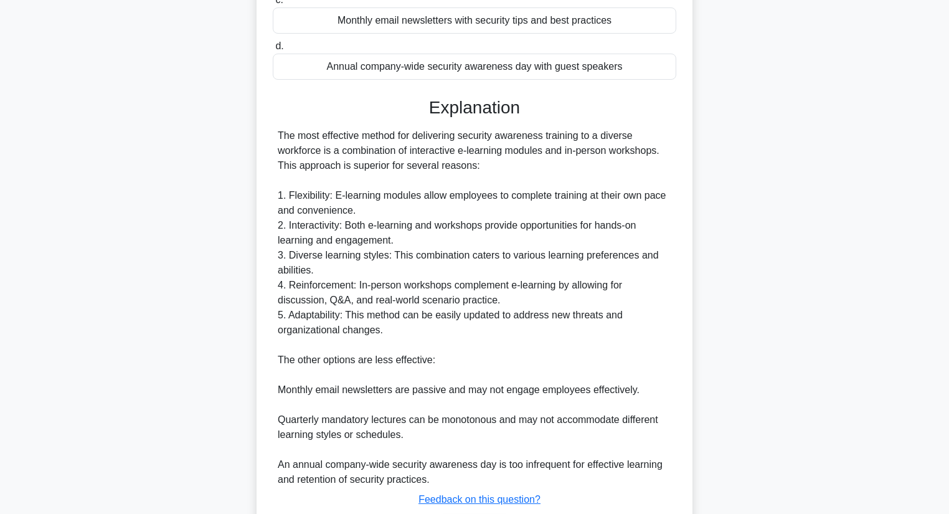
scroll to position [313, 0]
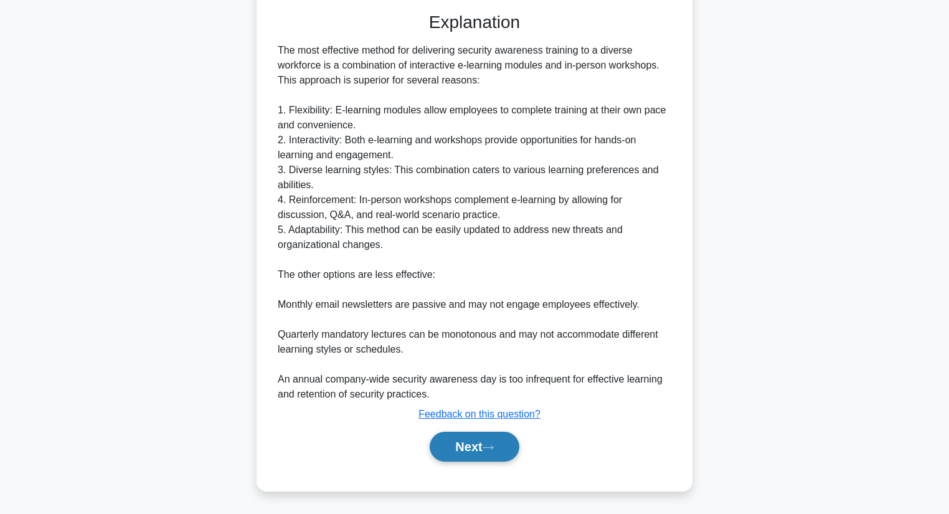
click at [456, 444] on button "Next" at bounding box center [474, 446] width 89 height 30
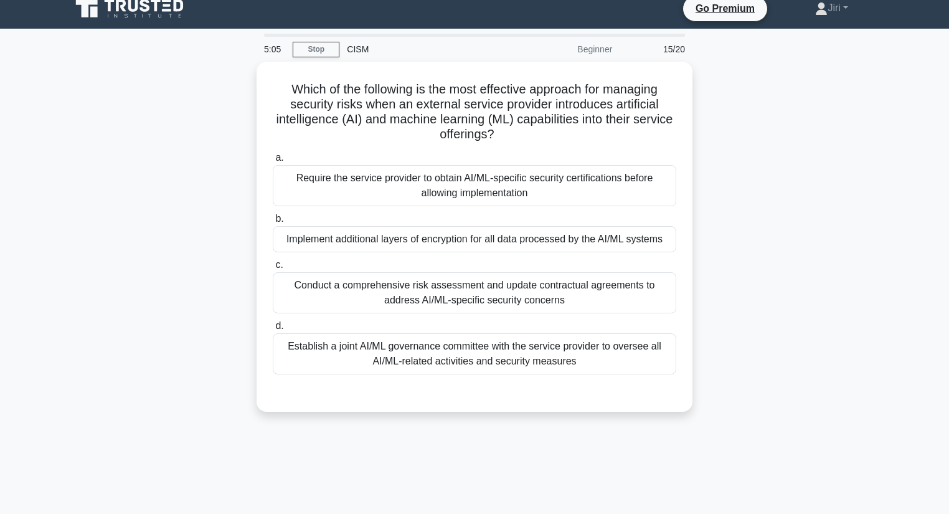
scroll to position [12, 0]
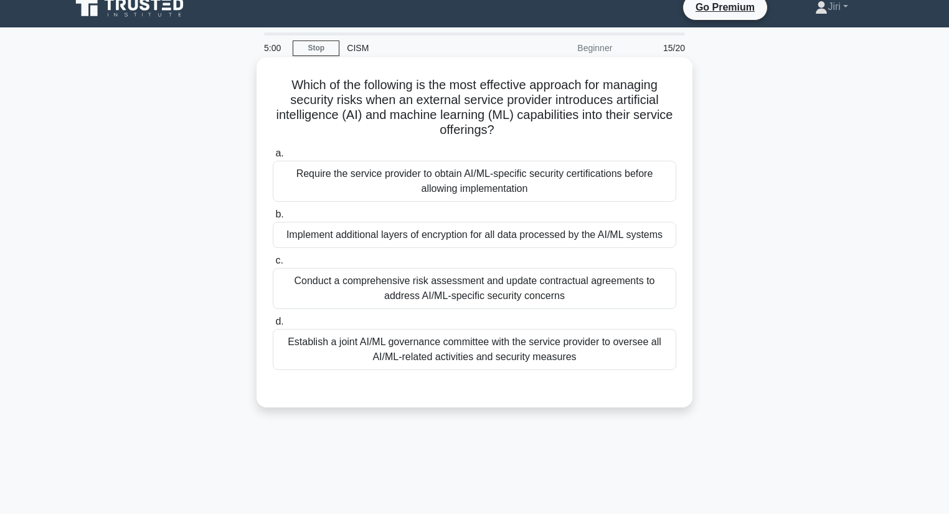
click at [459, 294] on div "Conduct a comprehensive risk assessment and update contractual agreements to ad…" at bounding box center [474, 288] width 403 height 41
click at [273, 265] on input "c. Conduct a comprehensive risk assessment and update contractual agreements to…" at bounding box center [273, 261] width 0 height 8
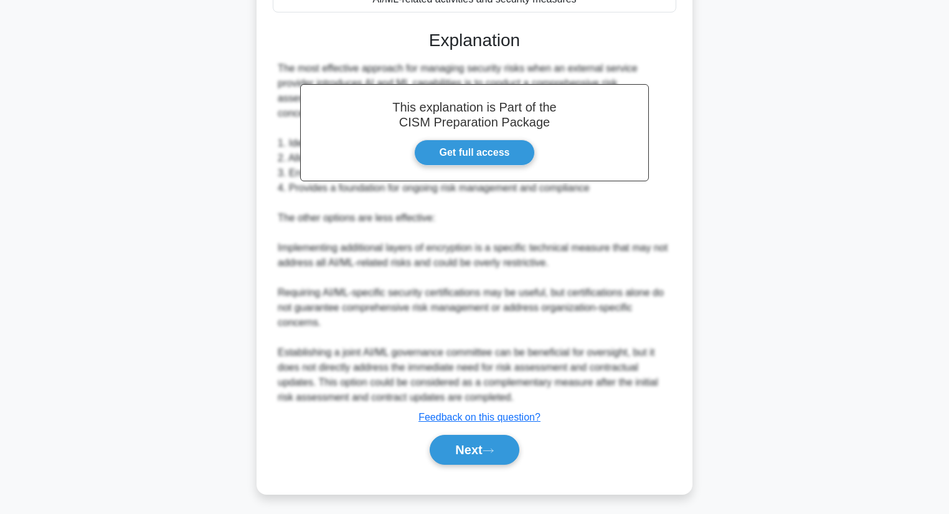
scroll to position [373, 0]
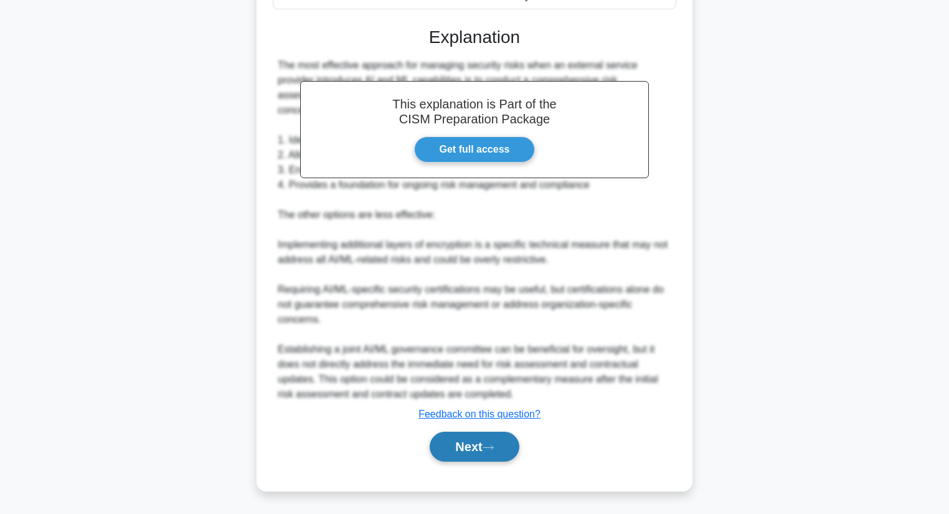
click at [451, 446] on button "Next" at bounding box center [474, 446] width 89 height 30
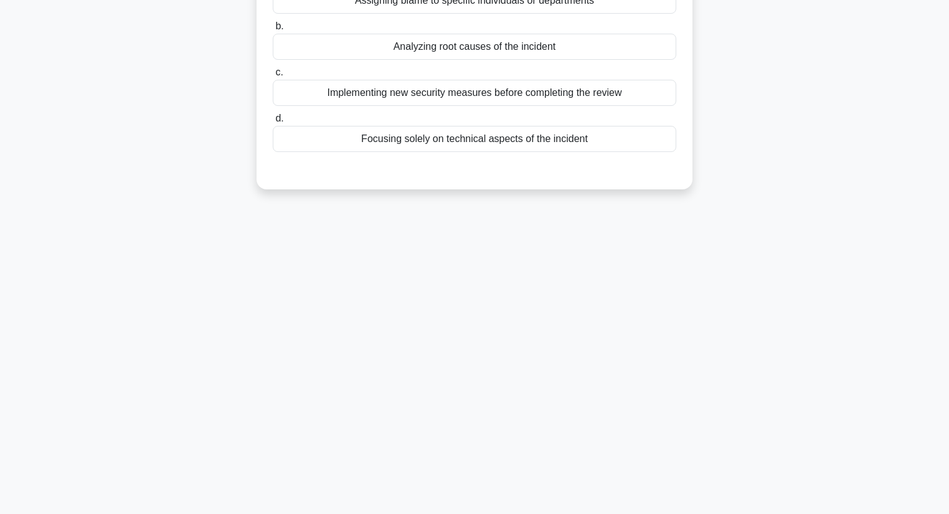
scroll to position [0, 0]
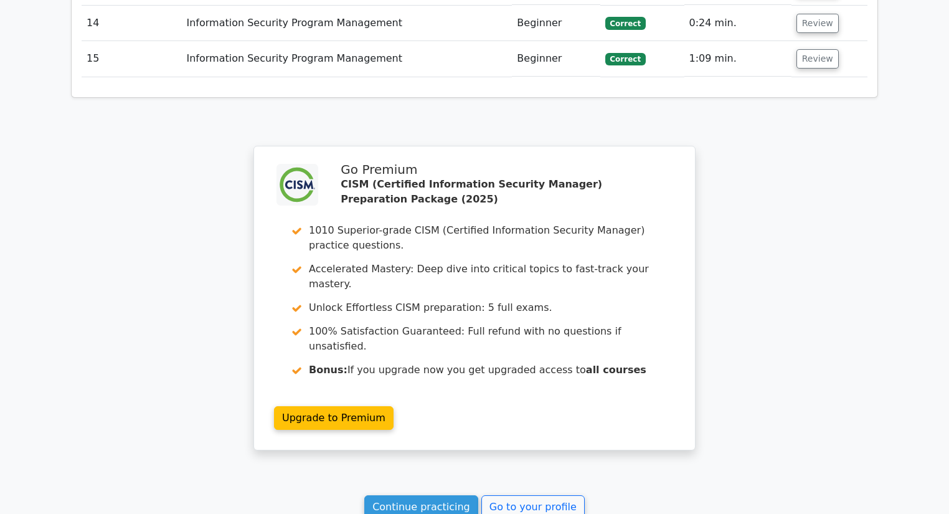
scroll to position [2192, 0]
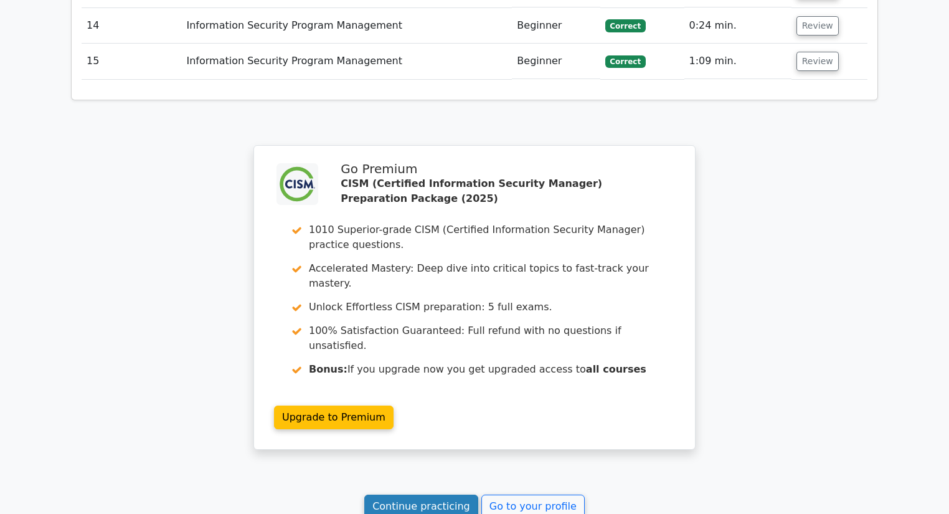
click at [444, 494] on link "Continue practicing" at bounding box center [421, 506] width 114 height 24
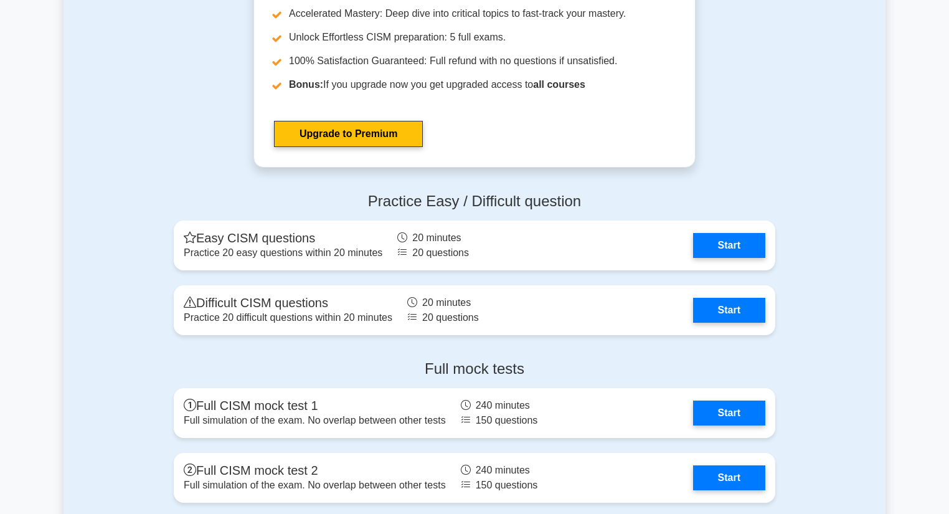
scroll to position [1687, 0]
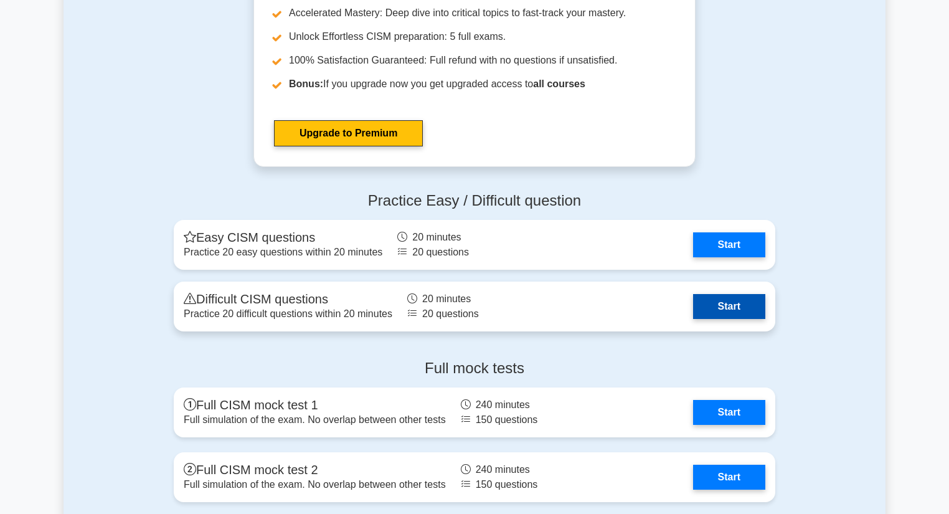
click at [712, 298] on link "Start" at bounding box center [729, 306] width 72 height 25
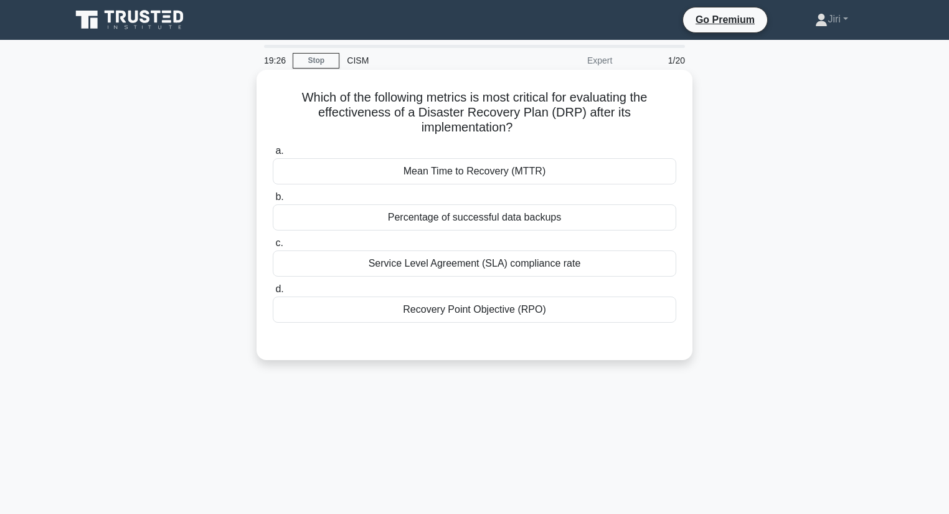
click at [558, 170] on div "Mean Time to Recovery (MTTR)" at bounding box center [474, 171] width 403 height 26
click at [273, 155] on input "a. Mean Time to Recovery (MTTR)" at bounding box center [273, 151] width 0 height 8
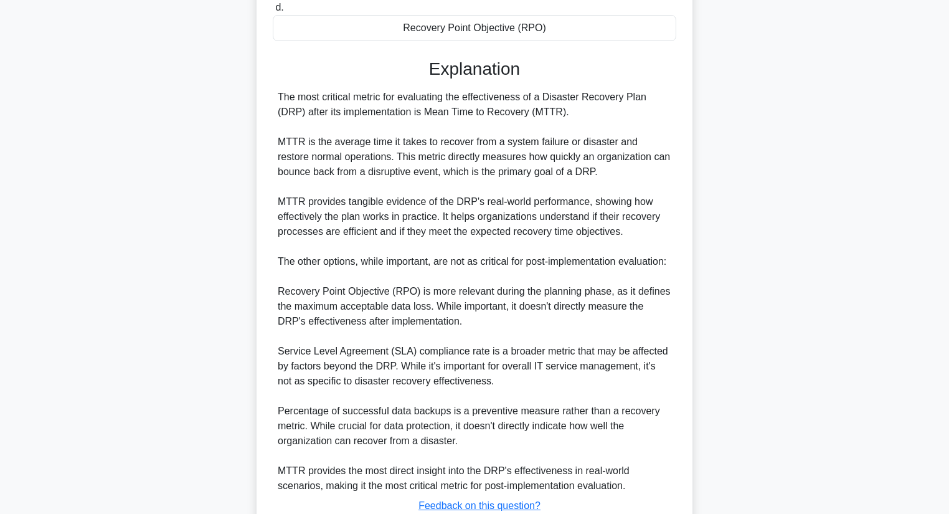
scroll to position [373, 0]
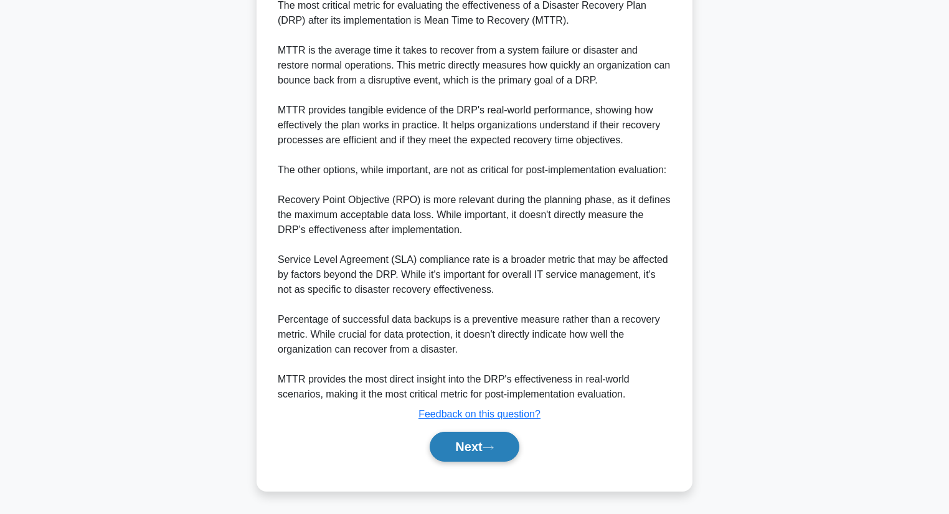
click at [467, 448] on button "Next" at bounding box center [474, 446] width 89 height 30
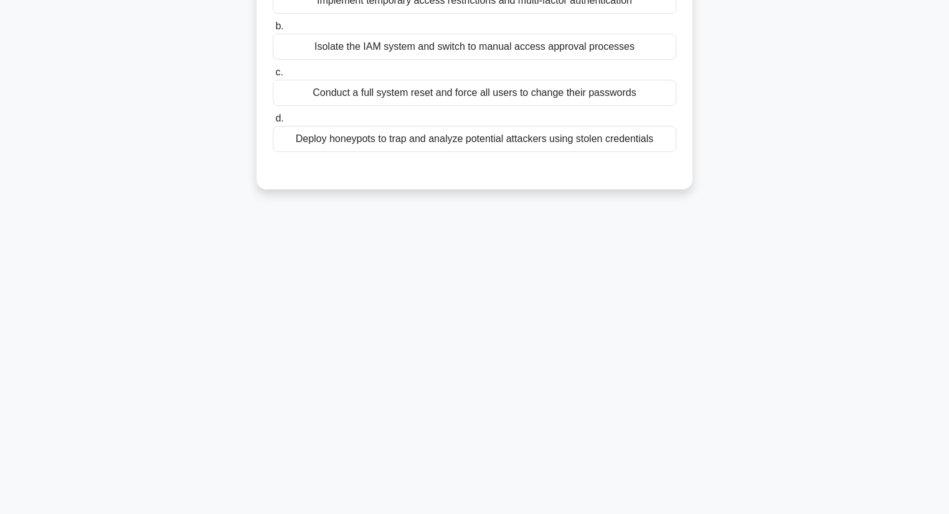
scroll to position [0, 0]
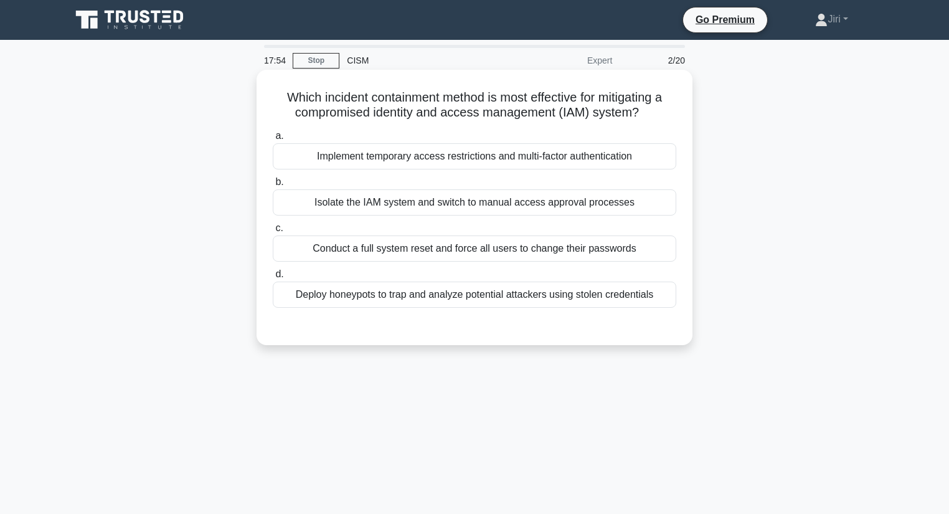
click at [481, 249] on div "Conduct a full system reset and force all users to change their passwords" at bounding box center [474, 248] width 403 height 26
click at [273, 232] on input "c. Conduct a full system reset and force all users to change their passwords" at bounding box center [273, 228] width 0 height 8
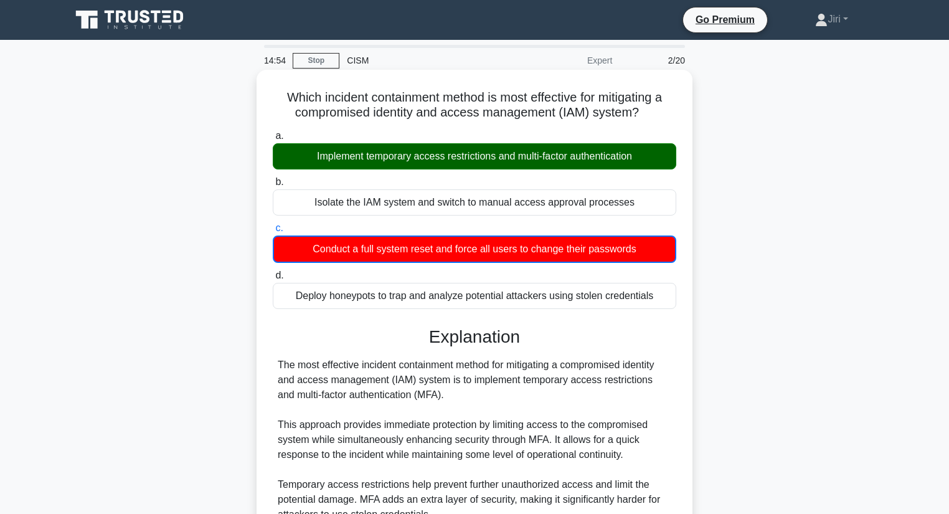
scroll to position [329, 0]
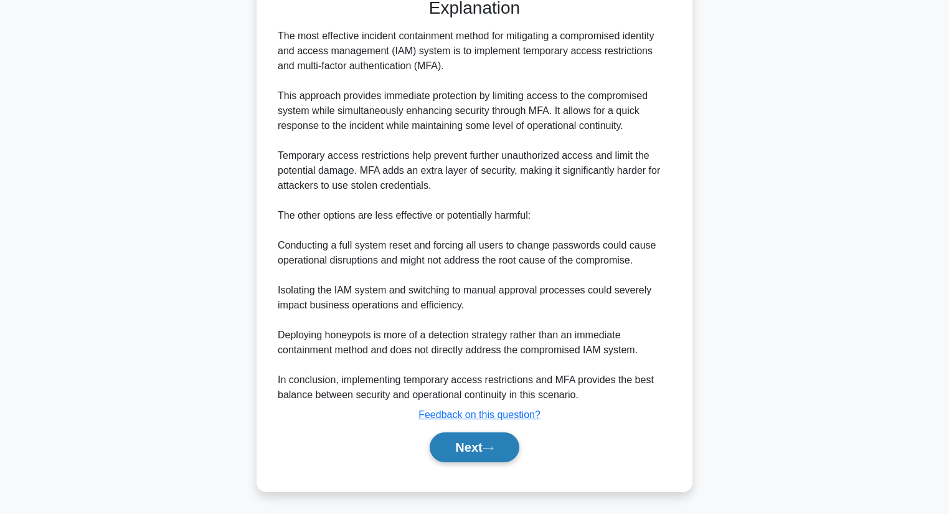
click at [470, 444] on button "Next" at bounding box center [474, 447] width 89 height 30
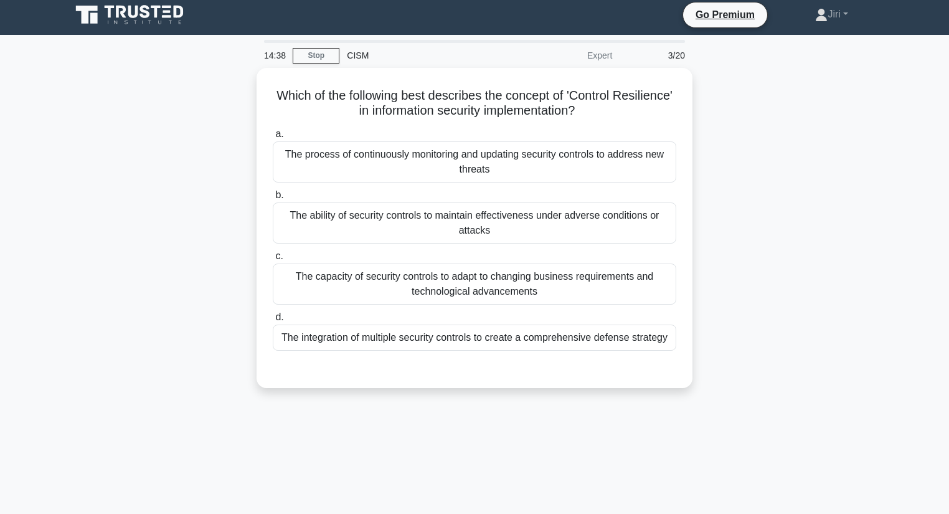
scroll to position [0, 0]
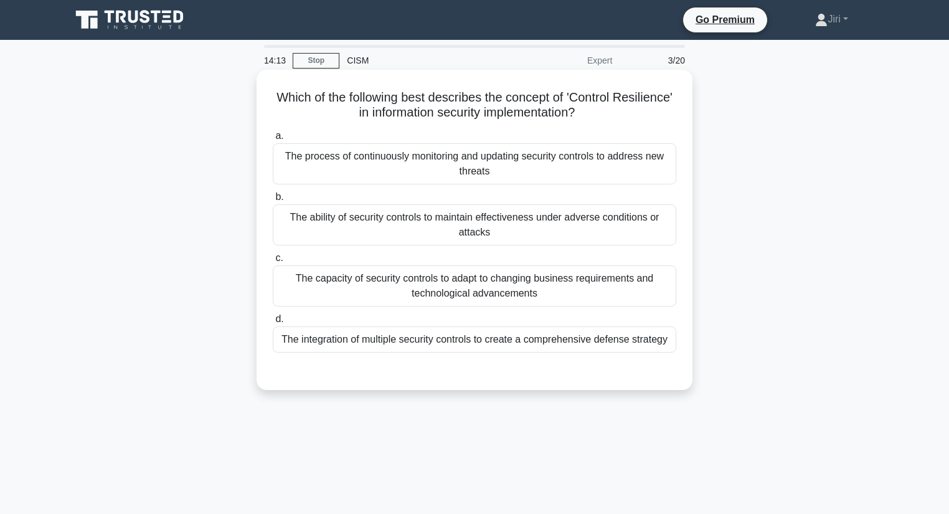
click at [511, 217] on div "The ability of security controls to maintain effectiveness under adverse condit…" at bounding box center [474, 224] width 403 height 41
click at [273, 201] on input "b. The ability of security controls to maintain effectiveness under adverse con…" at bounding box center [273, 197] width 0 height 8
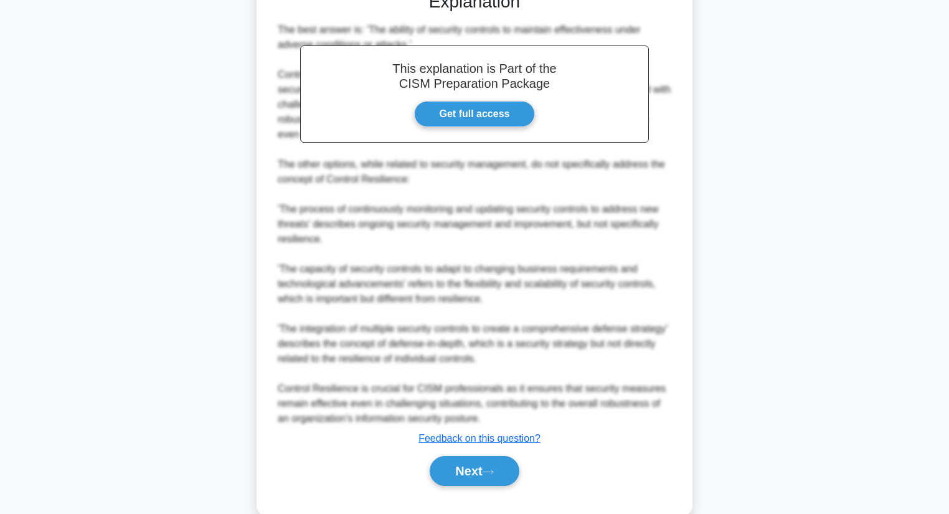
scroll to position [403, 0]
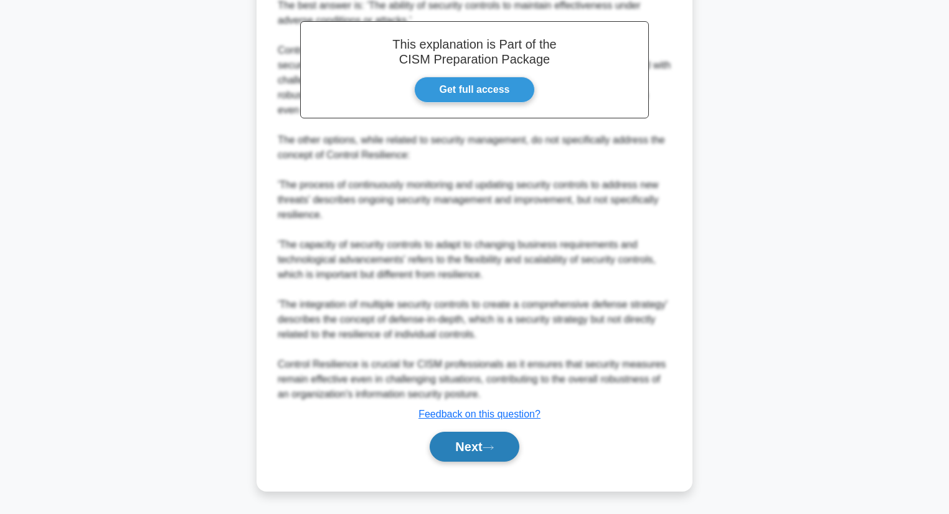
click at [448, 443] on button "Next" at bounding box center [474, 446] width 89 height 30
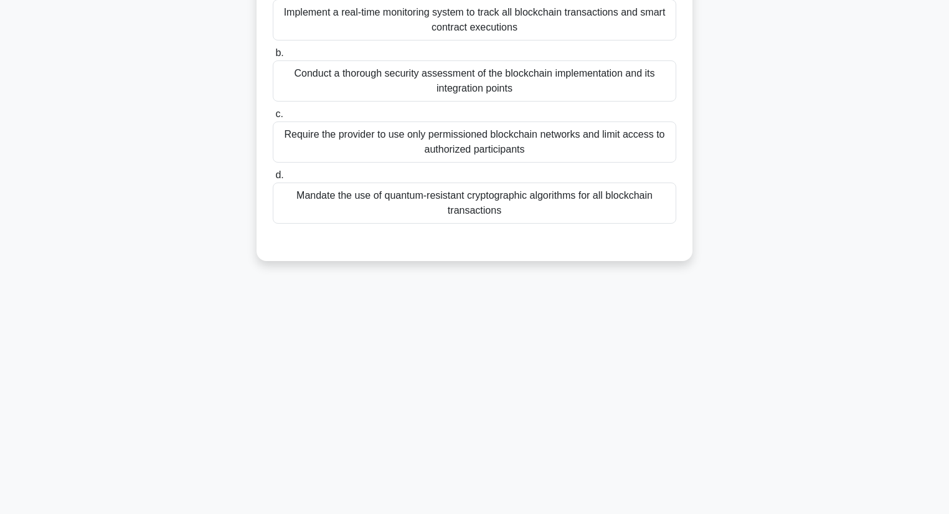
scroll to position [0, 0]
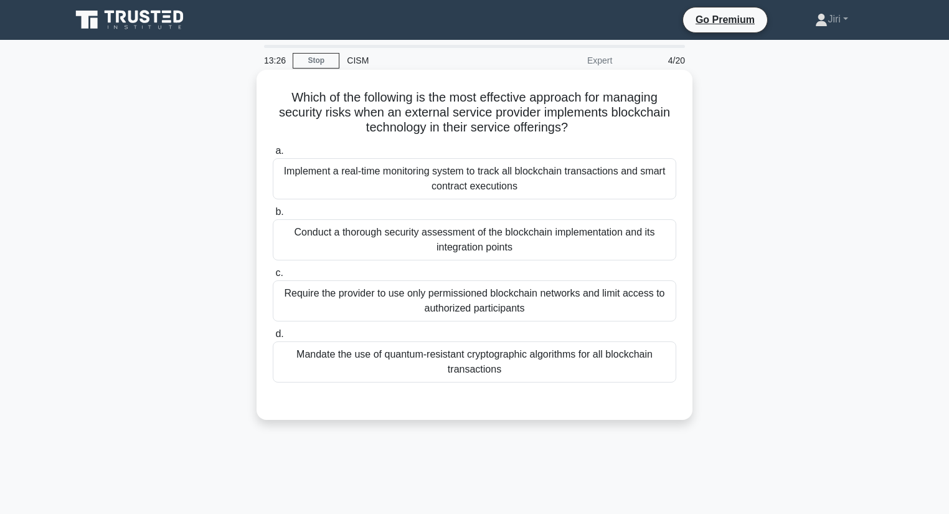
click at [427, 250] on div "Conduct a thorough security assessment of the blockchain implementation and its…" at bounding box center [474, 239] width 403 height 41
click at [273, 216] on input "b. Conduct a thorough security assessment of the blockchain implementation and …" at bounding box center [273, 212] width 0 height 8
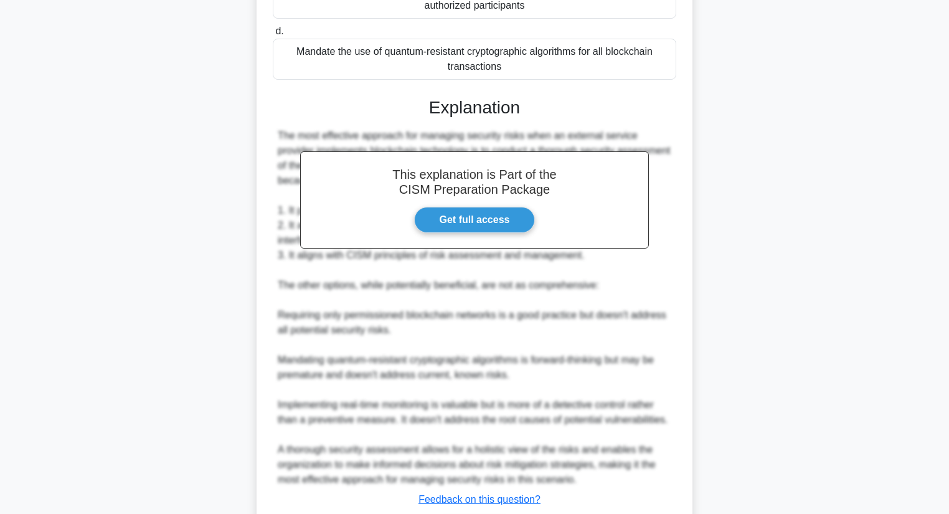
scroll to position [388, 0]
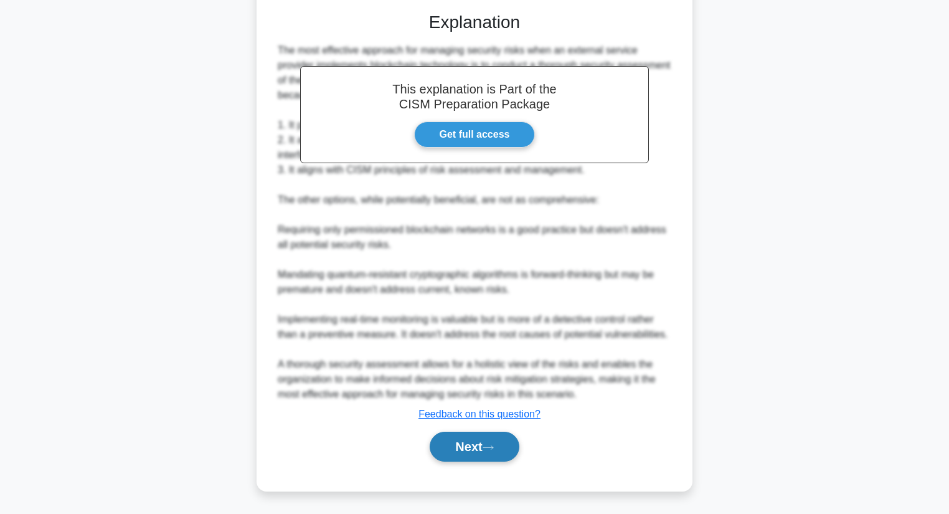
click at [456, 448] on button "Next" at bounding box center [474, 446] width 89 height 30
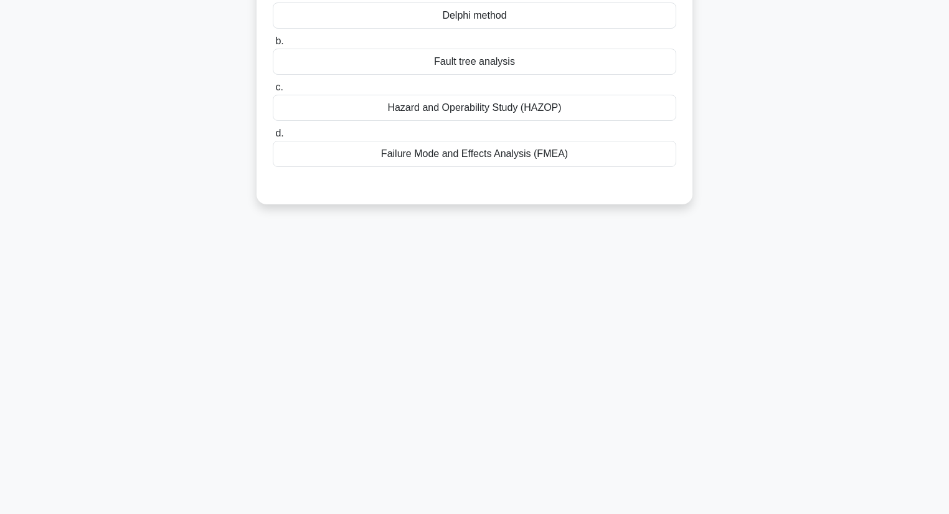
scroll to position [0, 0]
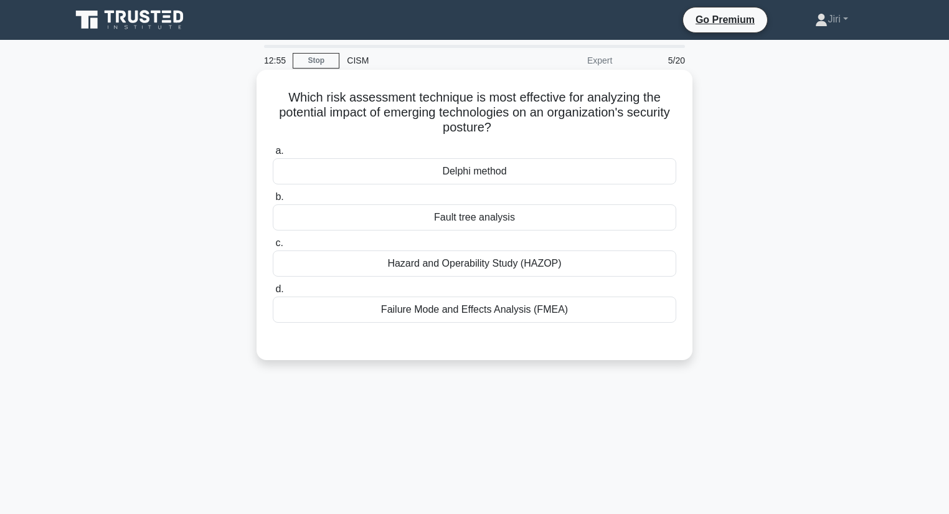
drag, startPoint x: 605, startPoint y: 311, endPoint x: 275, endPoint y: 100, distance: 392.2
click at [275, 100] on div "Which risk assessment technique is most effective for analyzing the potential i…" at bounding box center [474, 215] width 426 height 280
copy div "Which risk assessment technique is most effective for analyzing the potential i…"
click at [621, 186] on div "a. Delphi method b. Fault tree analysis c. d." at bounding box center [474, 233] width 418 height 184
click at [483, 174] on div "Delphi method" at bounding box center [474, 171] width 403 height 26
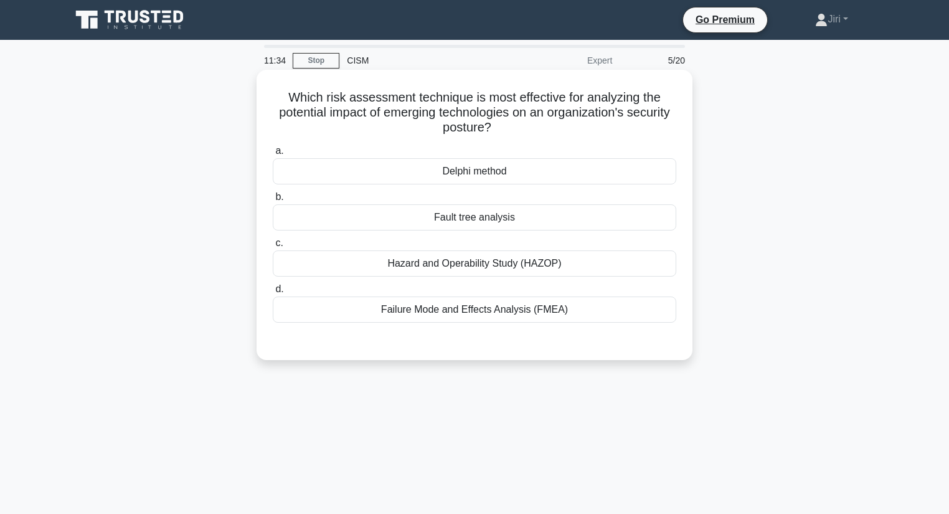
click at [273, 155] on input "a. Delphi method" at bounding box center [273, 151] width 0 height 8
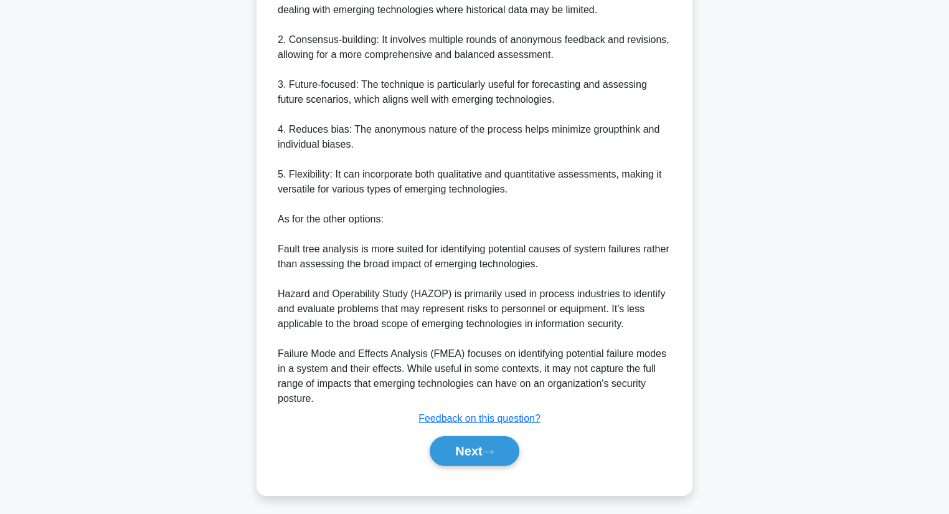
scroll to position [448, 0]
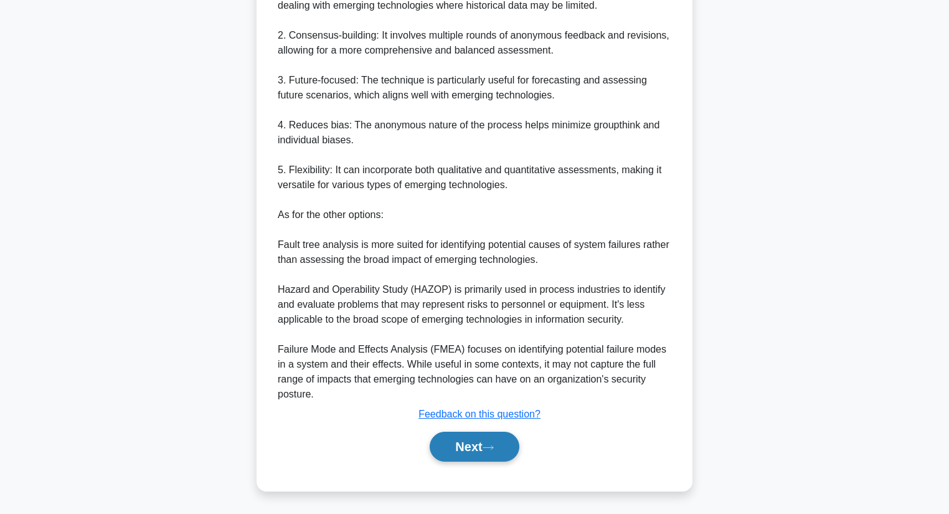
click at [454, 438] on button "Next" at bounding box center [474, 446] width 89 height 30
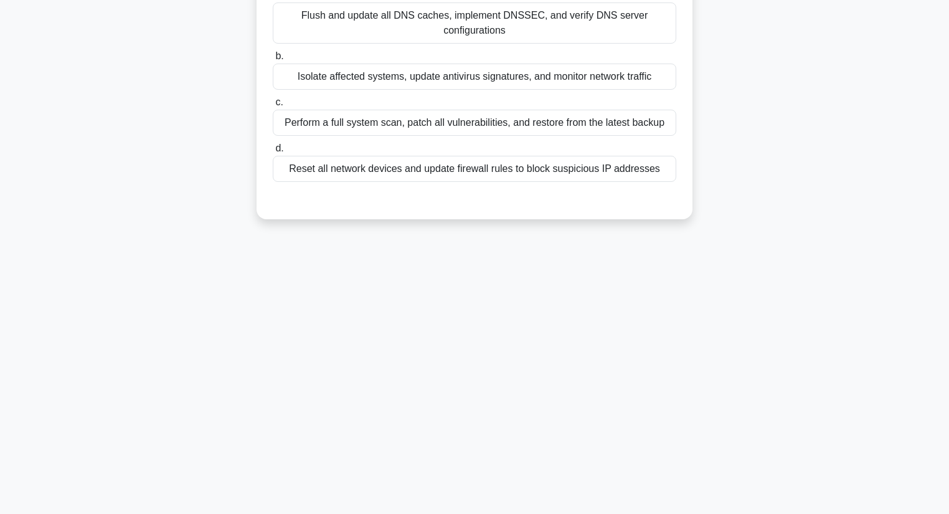
scroll to position [0, 0]
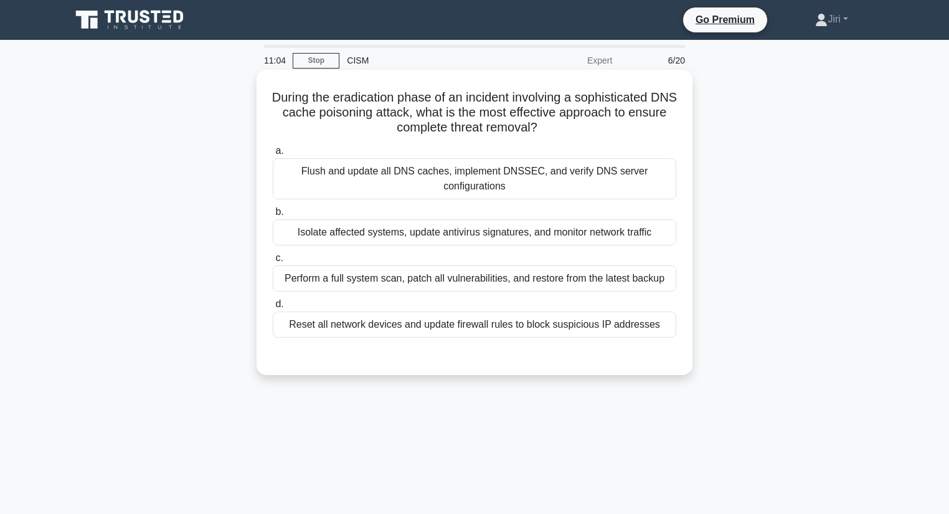
click at [522, 164] on div "Flush and update all DNS caches, implement DNSSEC, and verify DNS server config…" at bounding box center [474, 178] width 403 height 41
click at [273, 155] on input "a. Flush and update all DNS caches, implement DNSSEC, and verify DNS server con…" at bounding box center [273, 151] width 0 height 8
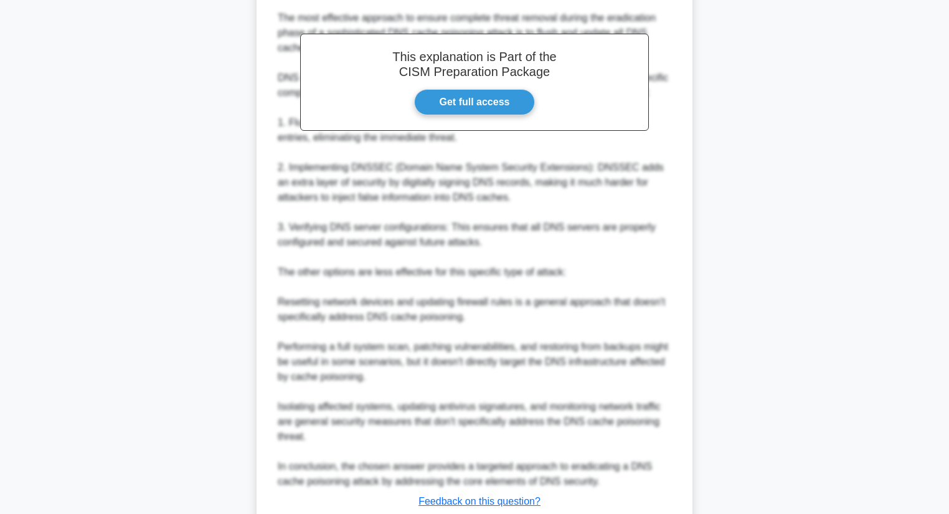
scroll to position [463, 0]
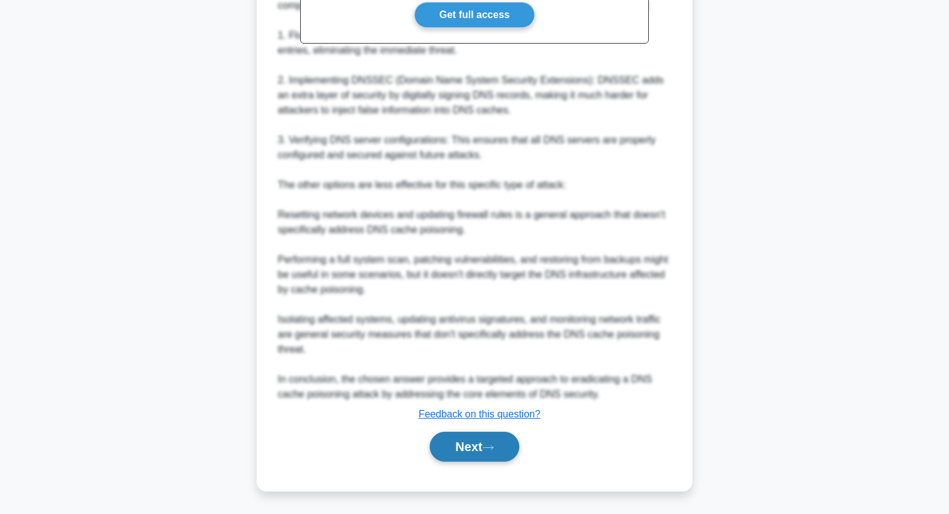
click at [454, 447] on button "Next" at bounding box center [474, 446] width 89 height 30
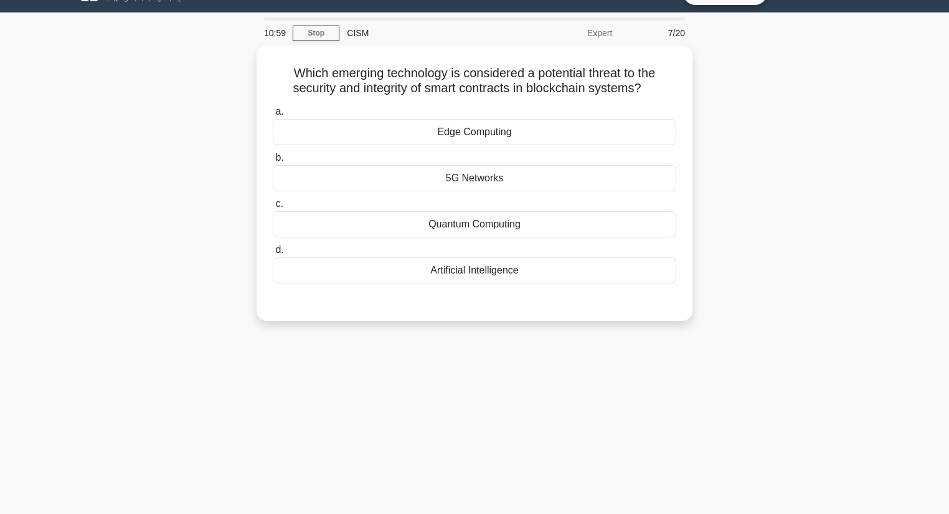
scroll to position [0, 0]
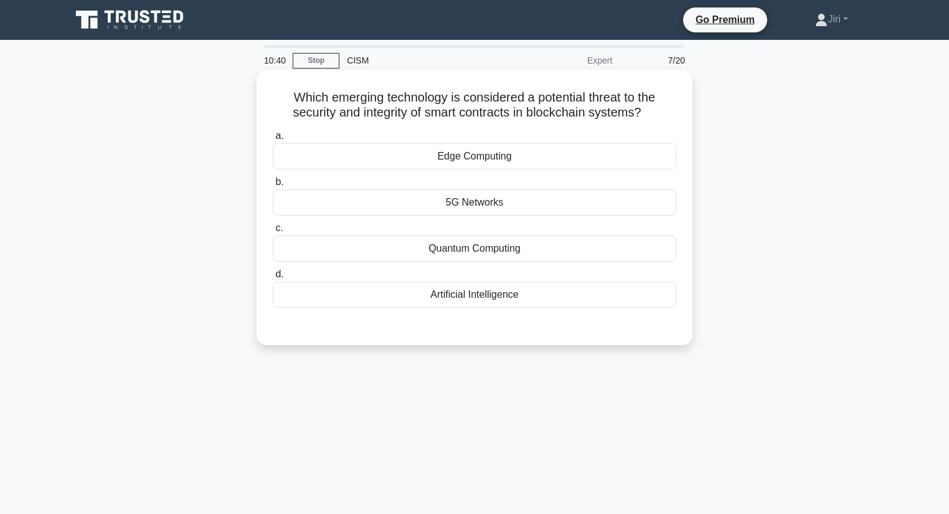
click at [538, 253] on div "Quantum Computing" at bounding box center [474, 248] width 403 height 26
click at [273, 232] on input "c. Quantum Computing" at bounding box center [273, 228] width 0 height 8
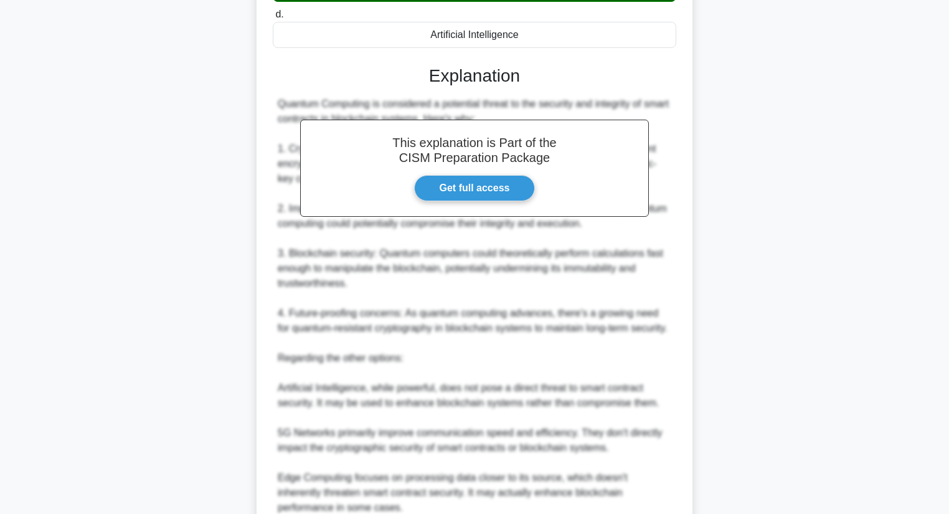
scroll to position [433, 0]
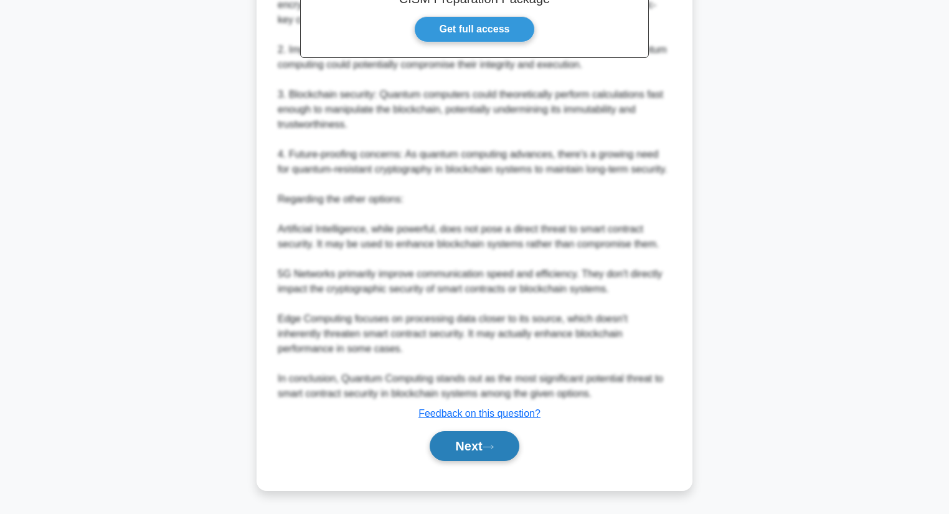
click at [443, 446] on button "Next" at bounding box center [474, 446] width 89 height 30
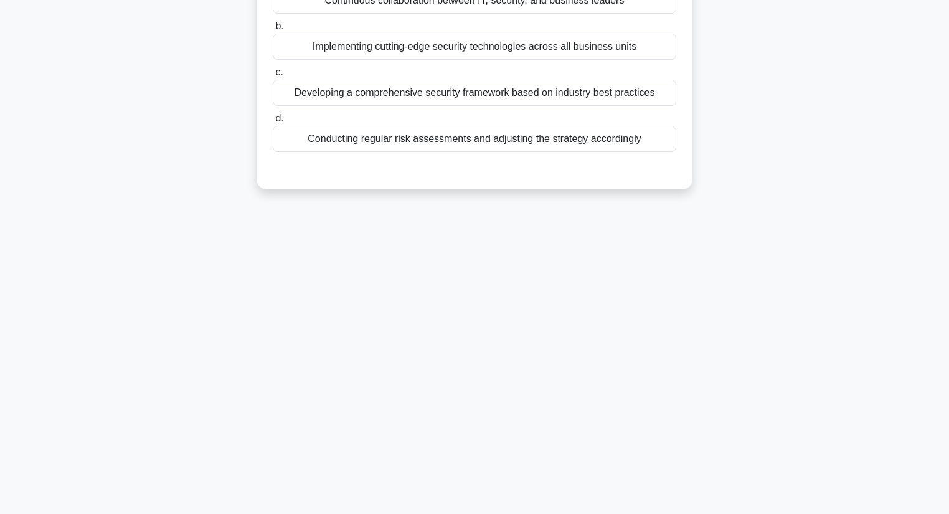
scroll to position [0, 0]
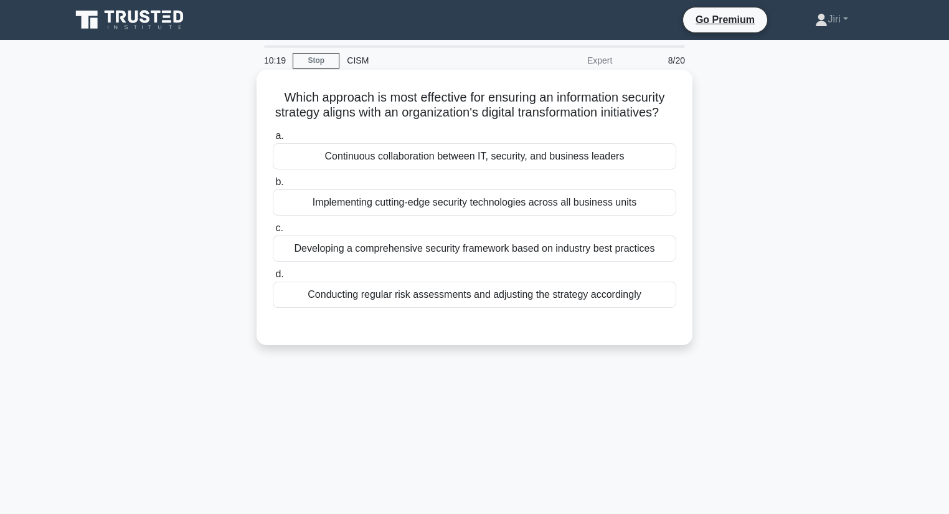
click at [437, 261] on div "Developing a comprehensive security framework based on industry best practices" at bounding box center [474, 248] width 403 height 26
click at [273, 232] on input "c. Developing a comprehensive security framework based on industry best practic…" at bounding box center [273, 228] width 0 height 8
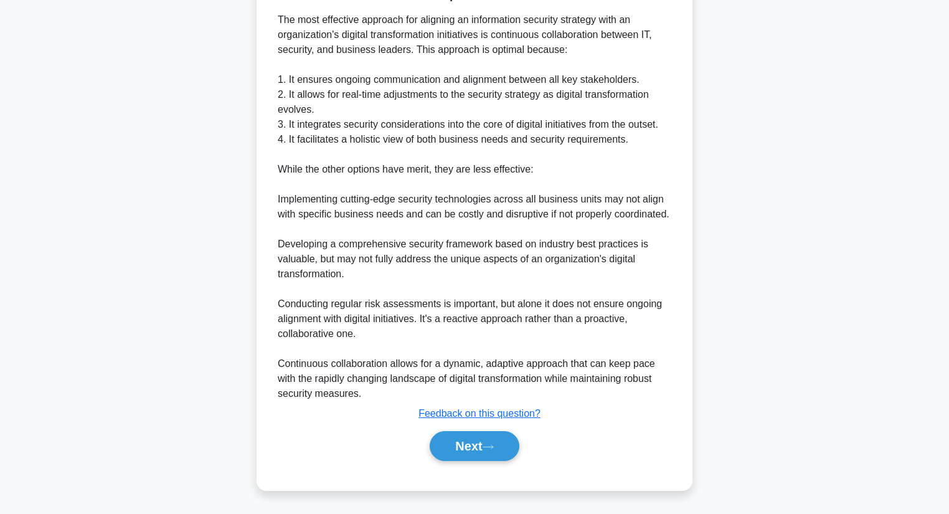
scroll to position [359, 0]
click at [455, 443] on button "Next" at bounding box center [474, 446] width 89 height 30
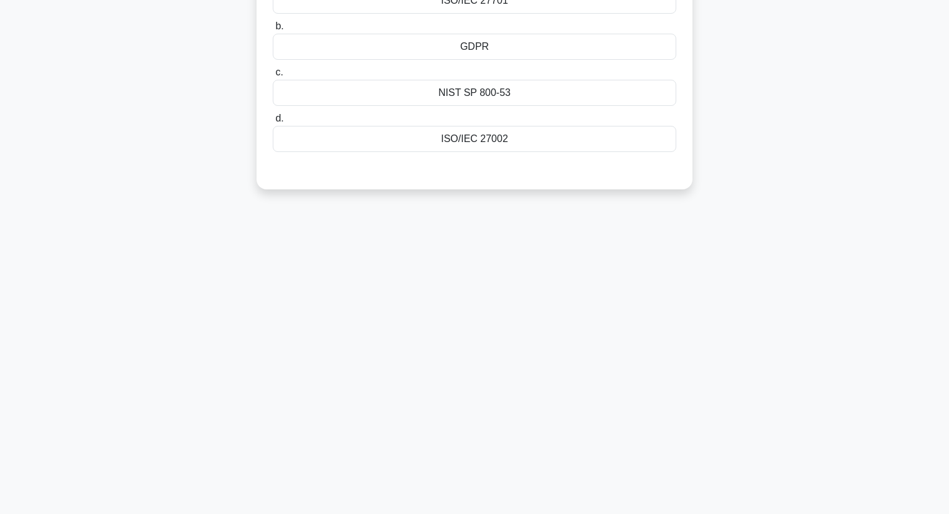
scroll to position [0, 0]
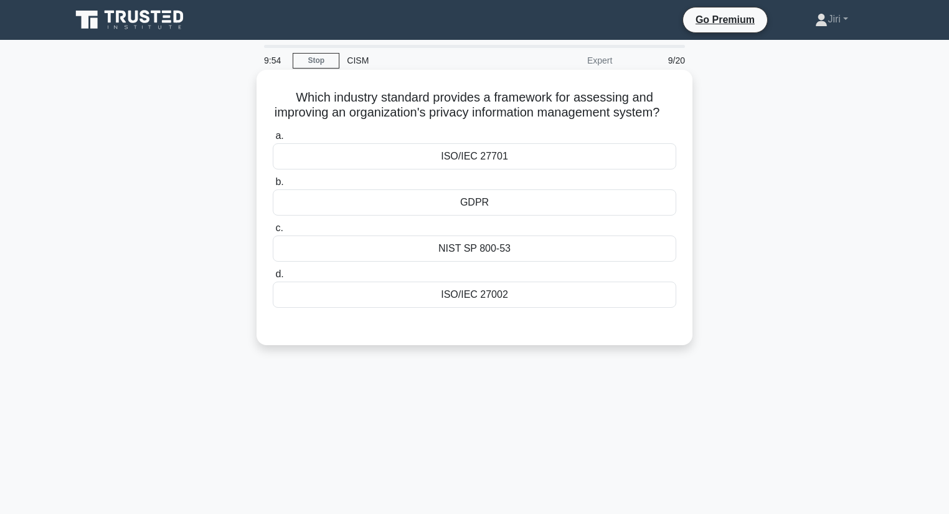
click at [494, 169] on div "ISO/IEC 27701" at bounding box center [474, 156] width 403 height 26
click at [273, 140] on input "a. ISO/IEC 27701" at bounding box center [273, 136] width 0 height 8
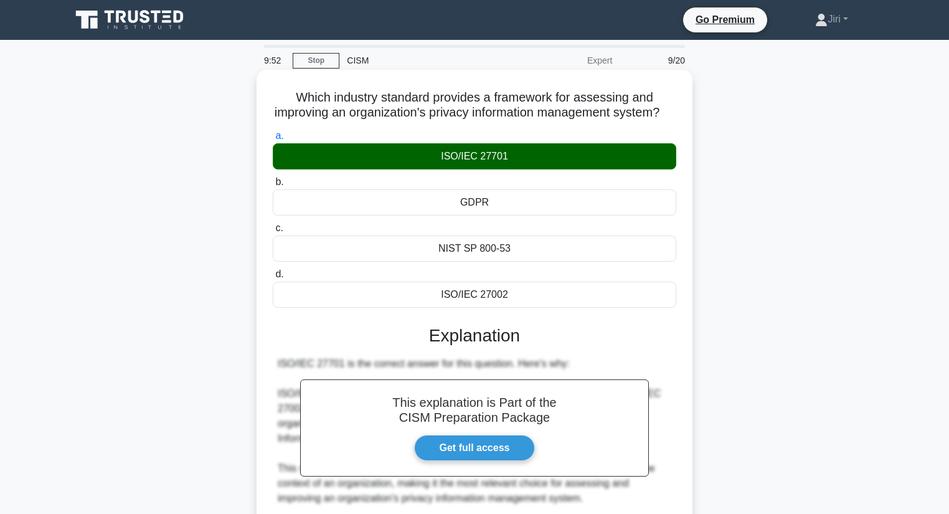
scroll to position [388, 0]
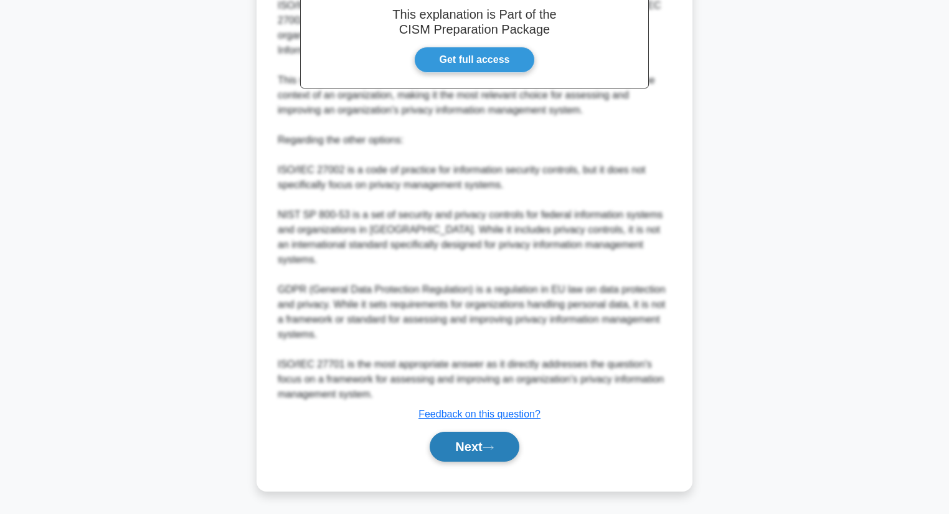
click at [453, 445] on button "Next" at bounding box center [474, 446] width 89 height 30
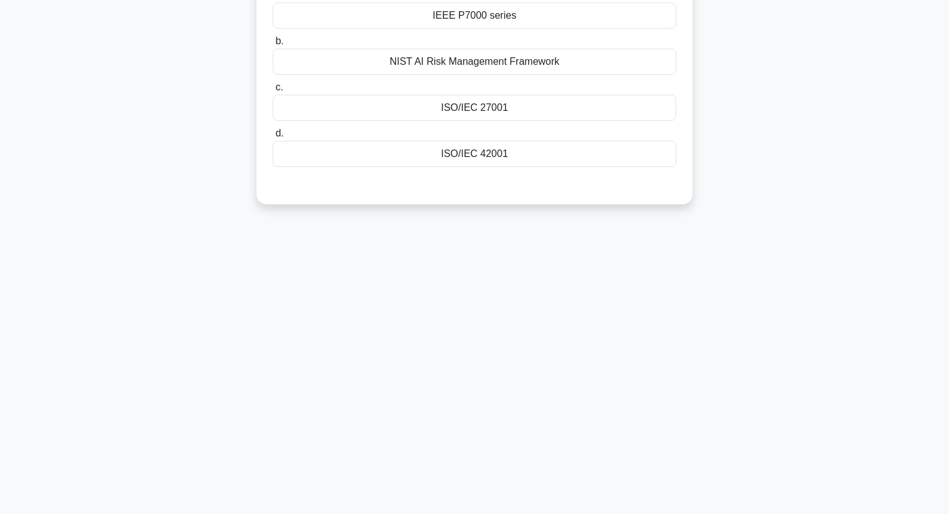
scroll to position [0, 0]
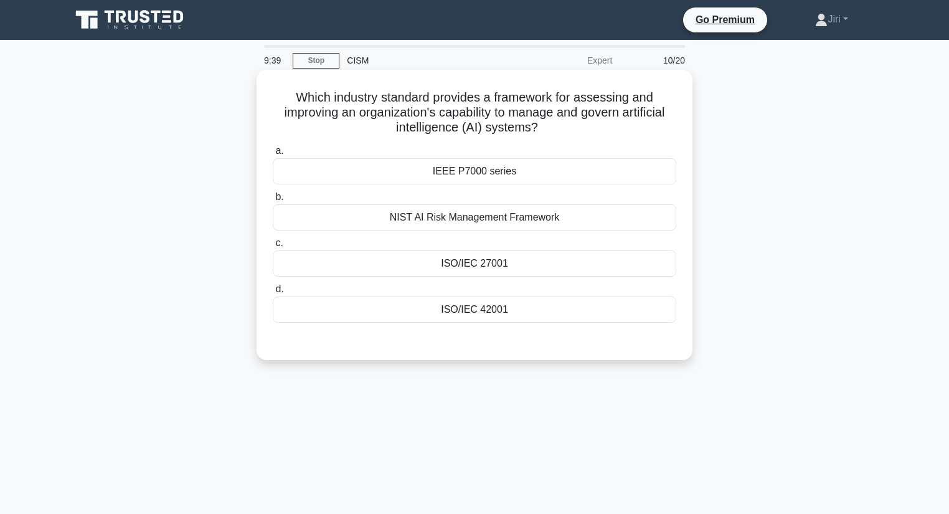
click at [451, 216] on div "NIST AI Risk Management Framework" at bounding box center [474, 217] width 403 height 26
click at [273, 201] on input "b. NIST AI Risk Management Framework" at bounding box center [273, 197] width 0 height 8
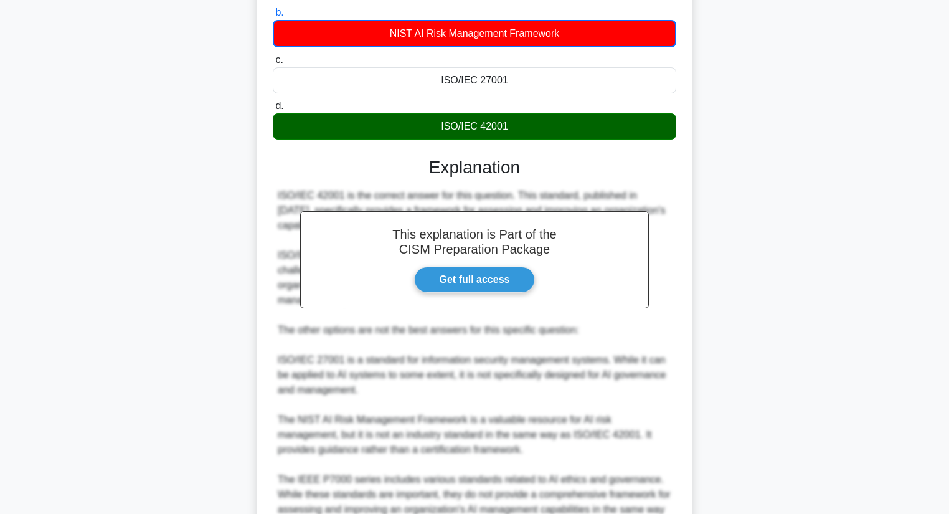
scroll to position [299, 0]
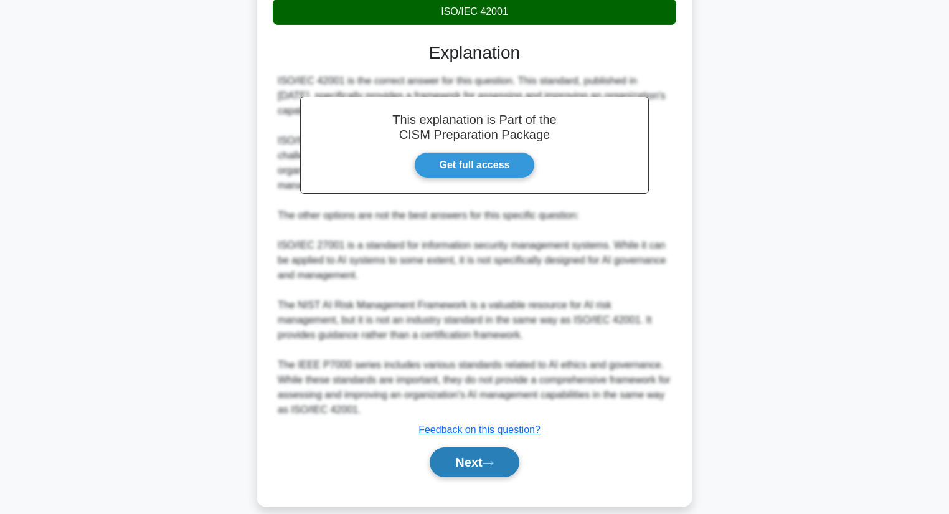
click at [458, 447] on button "Next" at bounding box center [474, 462] width 89 height 30
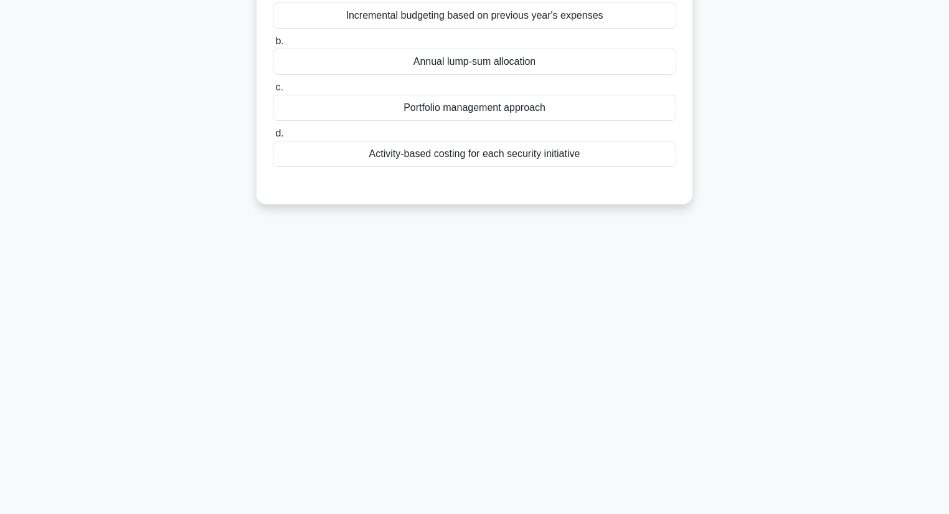
scroll to position [0, 0]
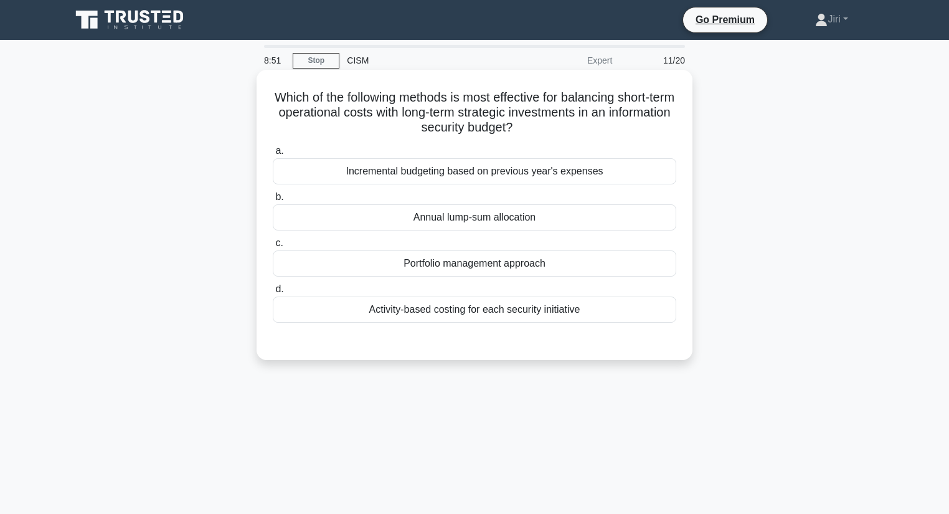
click at [441, 172] on div "Incremental budgeting based on previous year's expenses" at bounding box center [474, 171] width 403 height 26
click at [273, 155] on input "a. Incremental budgeting based on previous year's expenses" at bounding box center [273, 151] width 0 height 8
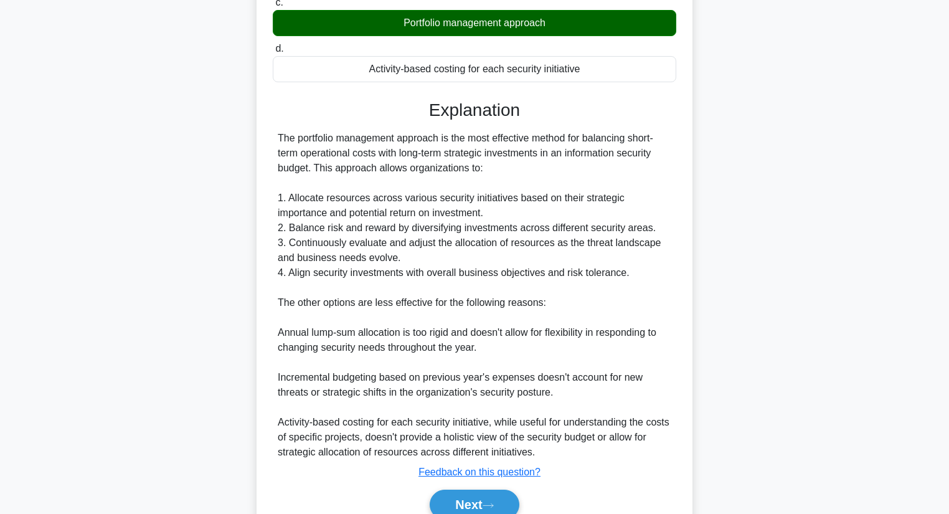
scroll to position [299, 0]
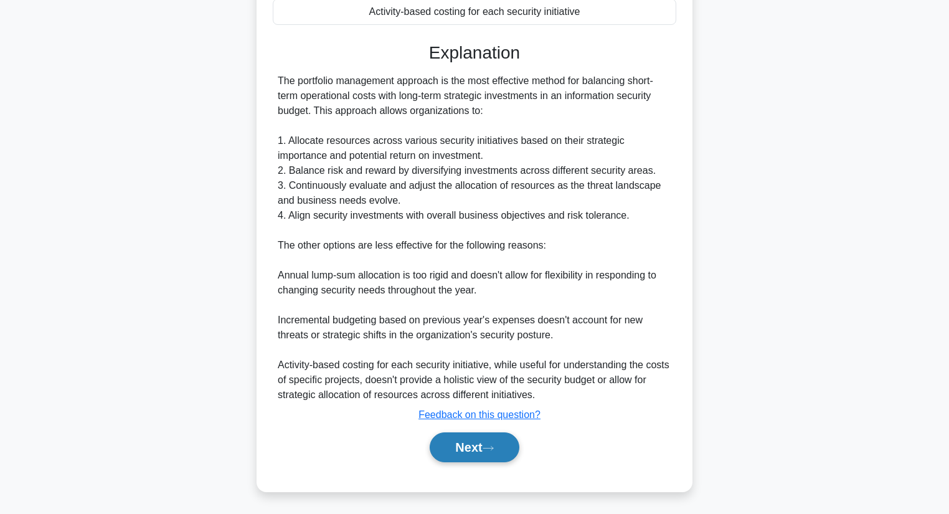
click at [432, 441] on button "Next" at bounding box center [474, 447] width 89 height 30
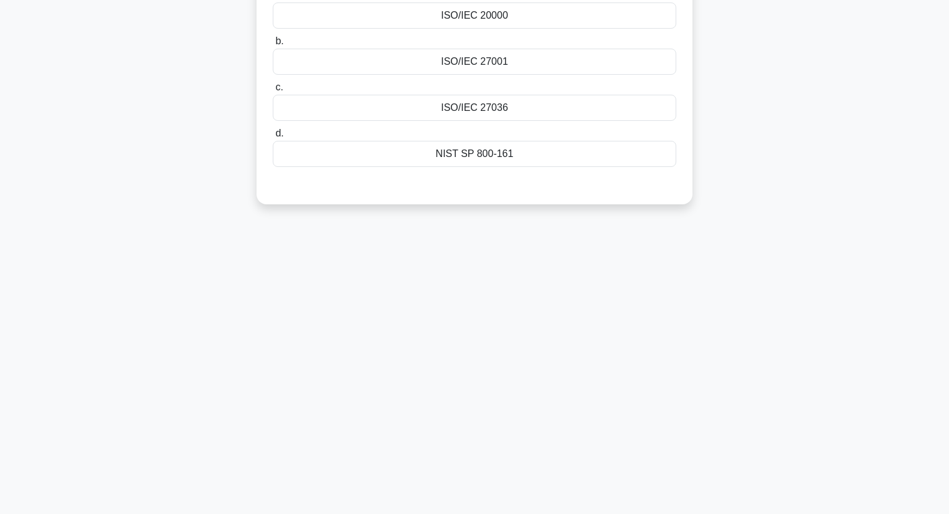
scroll to position [0, 0]
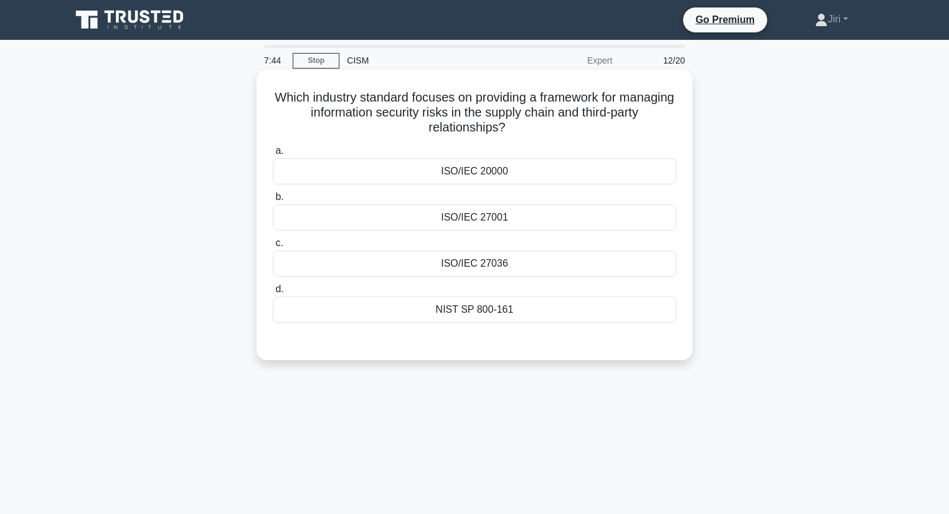
click at [475, 263] on div "ISO/IEC 27036" at bounding box center [474, 263] width 403 height 26
click at [273, 247] on input "c. ISO/IEC 27036" at bounding box center [273, 243] width 0 height 8
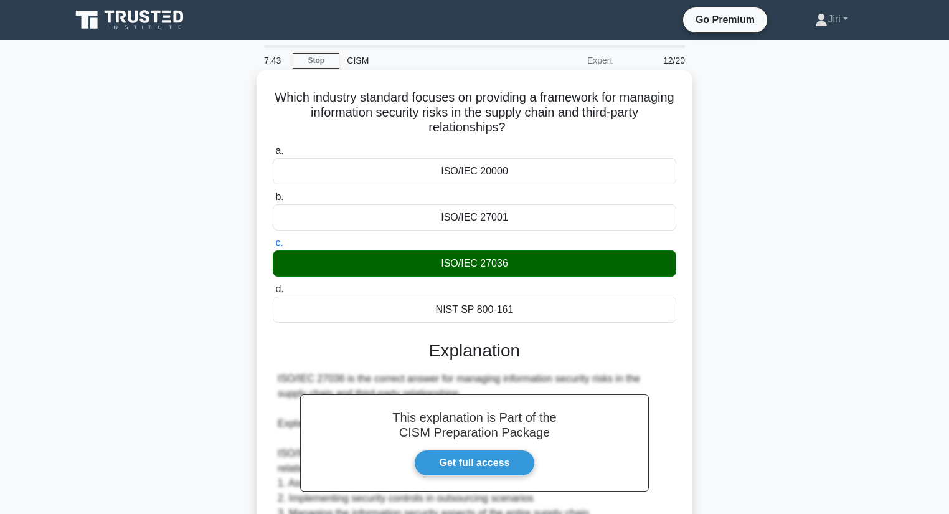
scroll to position [343, 0]
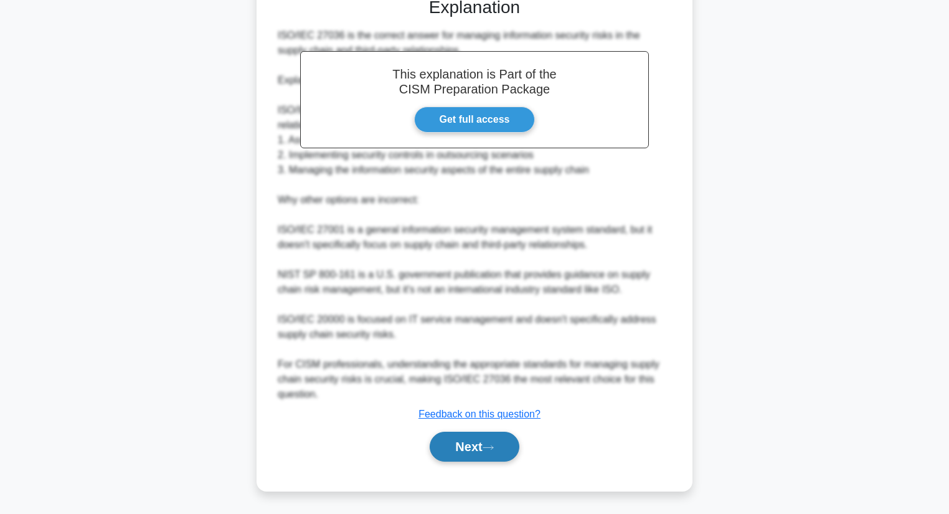
click at [458, 445] on button "Next" at bounding box center [474, 446] width 89 height 30
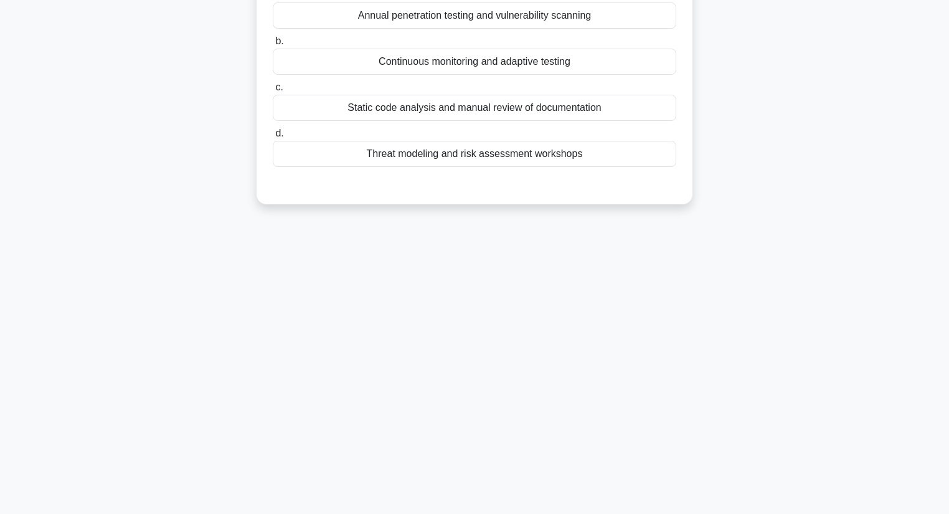
scroll to position [0, 0]
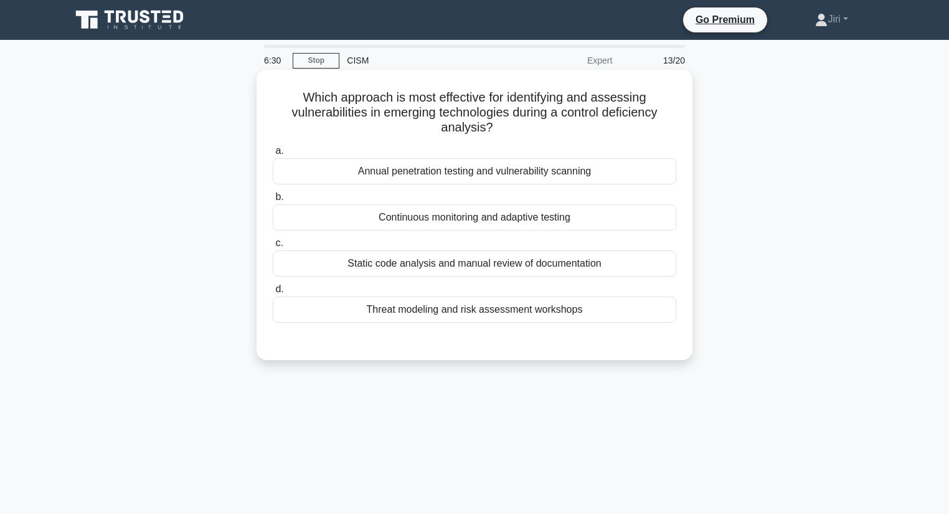
click at [518, 172] on div "Annual penetration testing and vulnerability scanning" at bounding box center [474, 171] width 403 height 26
click at [273, 155] on input "a. Annual penetration testing and vulnerability scanning" at bounding box center [273, 151] width 0 height 8
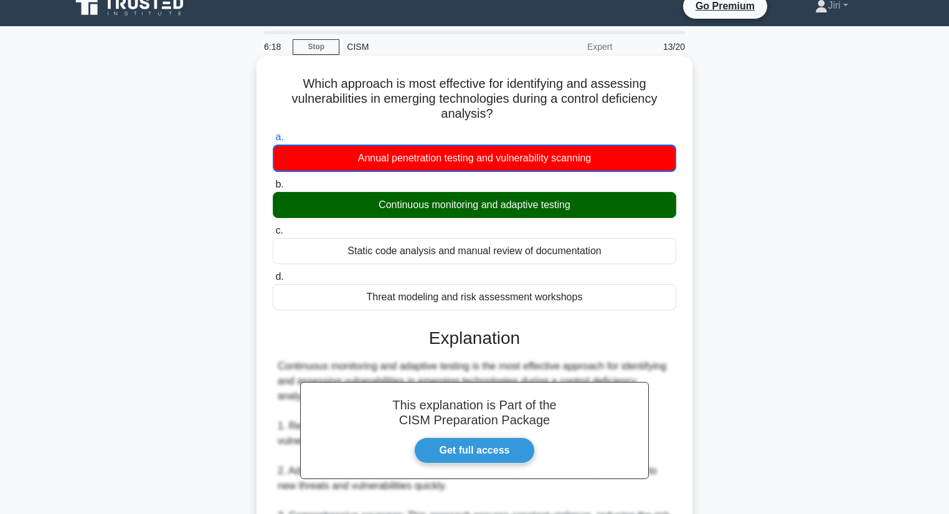
scroll to position [13, 0]
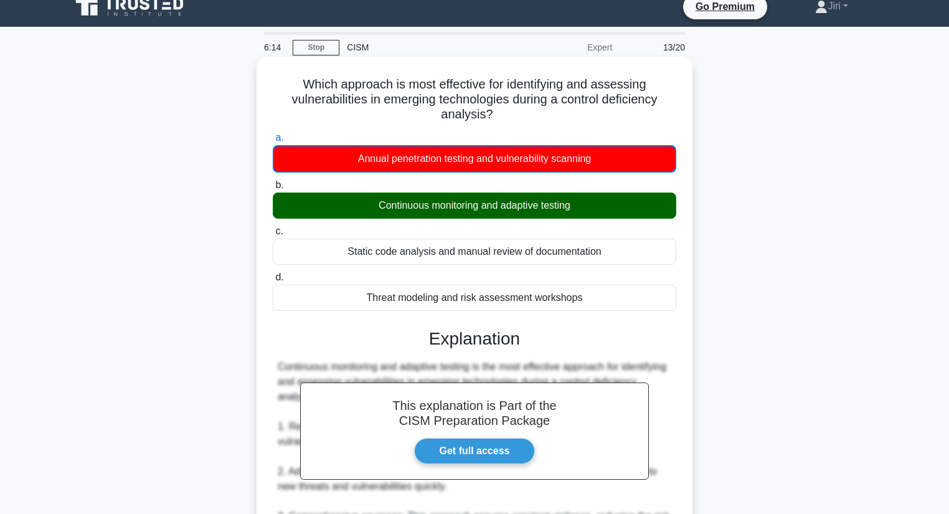
drag, startPoint x: 593, startPoint y: 291, endPoint x: 302, endPoint y: 75, distance: 362.7
click at [302, 75] on div "Which approach is most effective for identifying and assessing vulnerabilities …" at bounding box center [474, 484] width 426 height 845
copy div "Which approach is most effective for identifying and assessing vulnerabilities …"
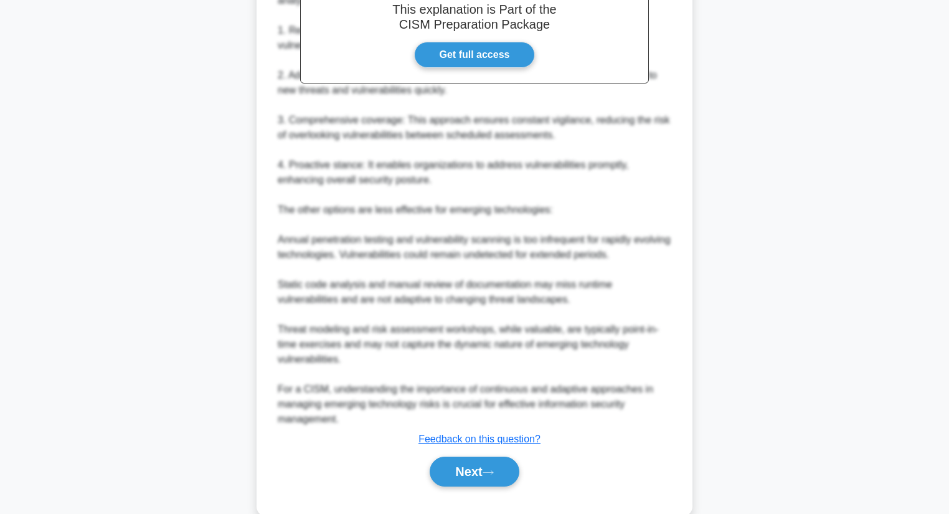
scroll to position [433, 0]
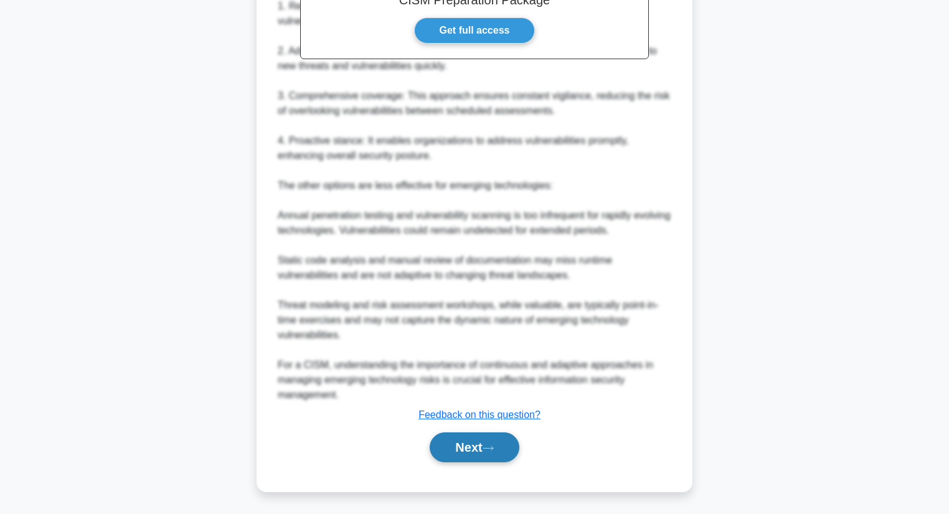
click at [459, 441] on button "Next" at bounding box center [474, 447] width 89 height 30
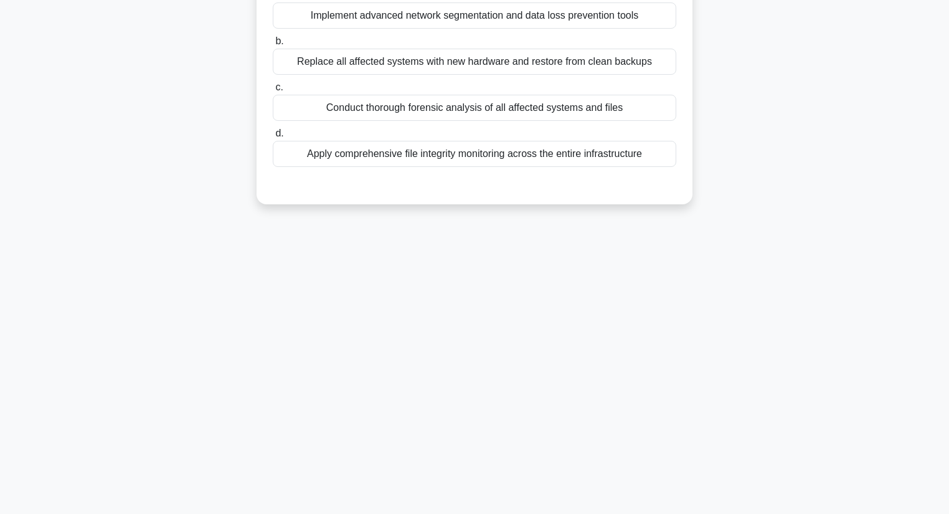
scroll to position [0, 0]
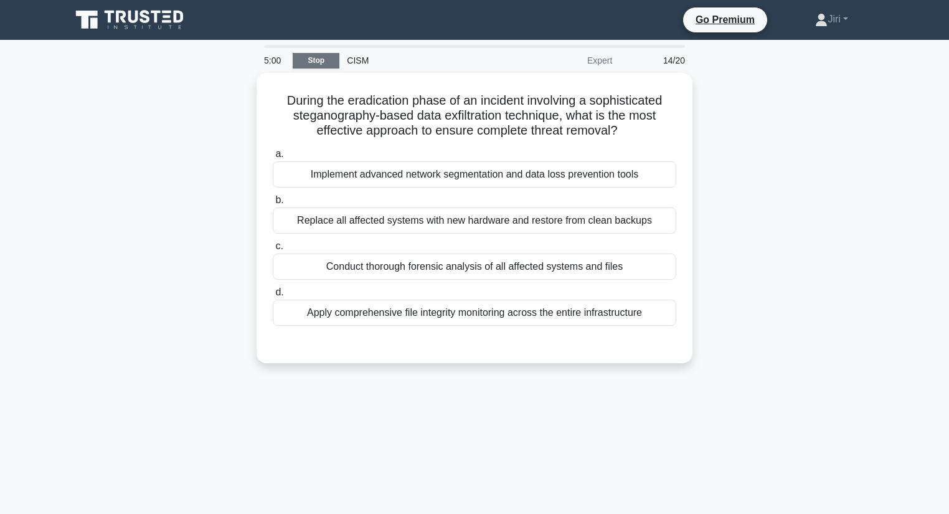
click at [324, 62] on link "Stop" at bounding box center [316, 61] width 47 height 16
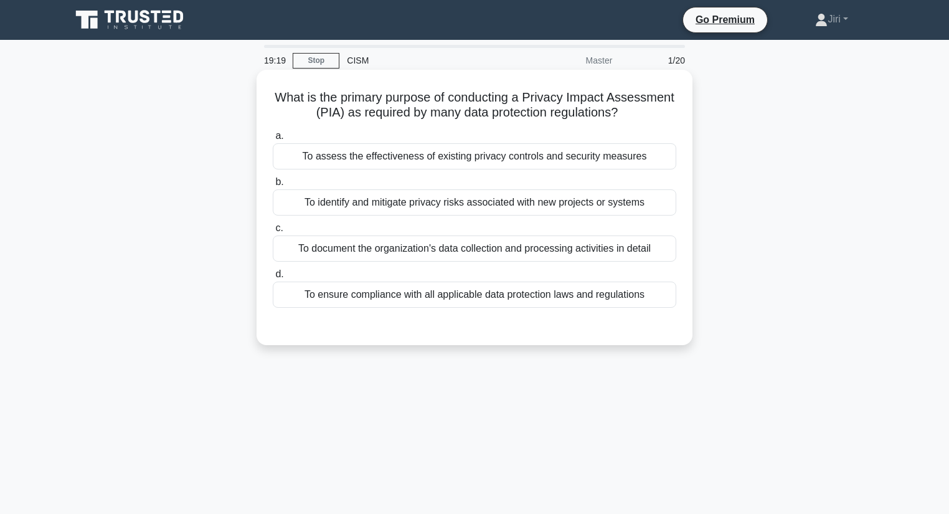
click at [413, 201] on div "To identify and mitigate privacy risks associated with new projects or systems" at bounding box center [474, 202] width 403 height 26
click at [273, 186] on input "b. To identify and mitigate privacy risks associated with new projects or syste…" at bounding box center [273, 182] width 0 height 8
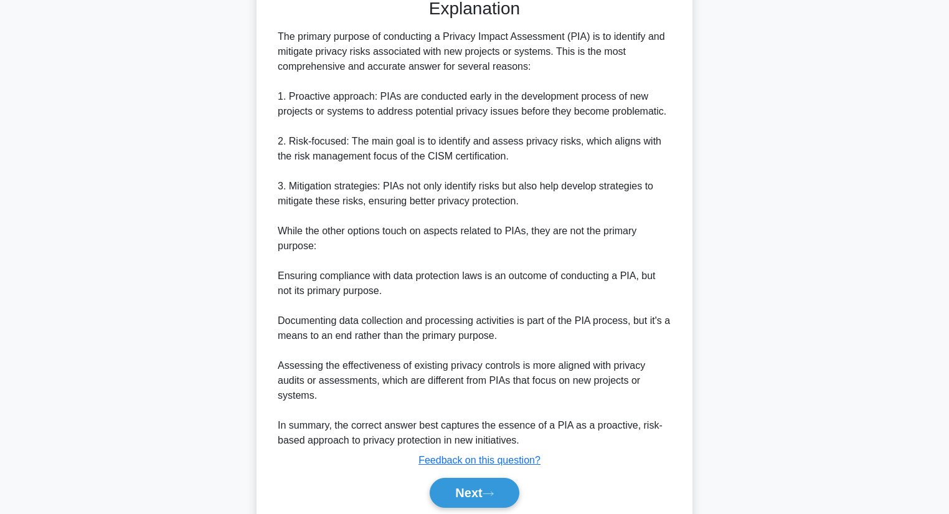
scroll to position [358, 0]
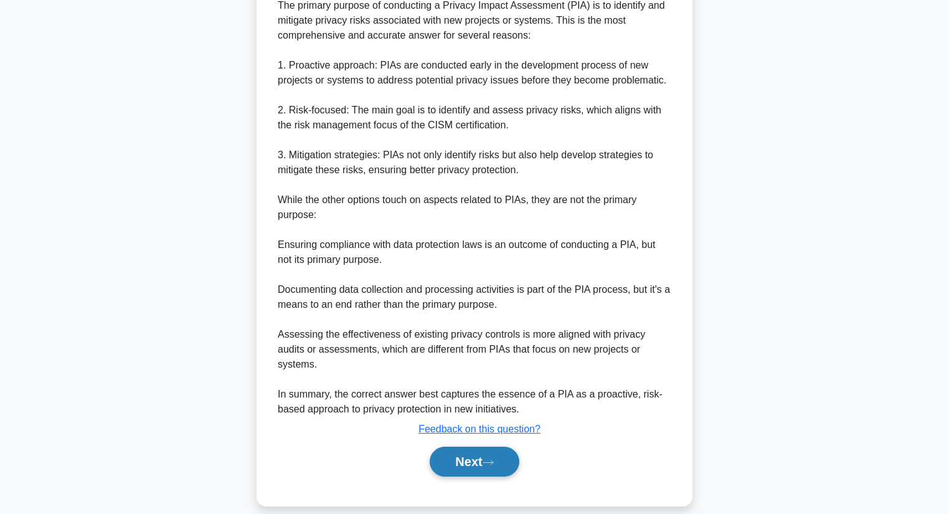
click at [463, 446] on button "Next" at bounding box center [474, 461] width 89 height 30
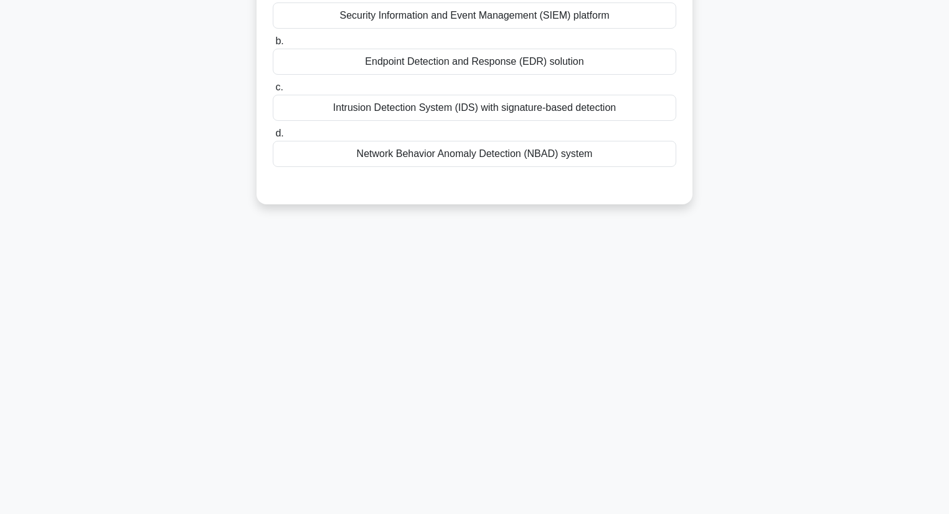
scroll to position [0, 0]
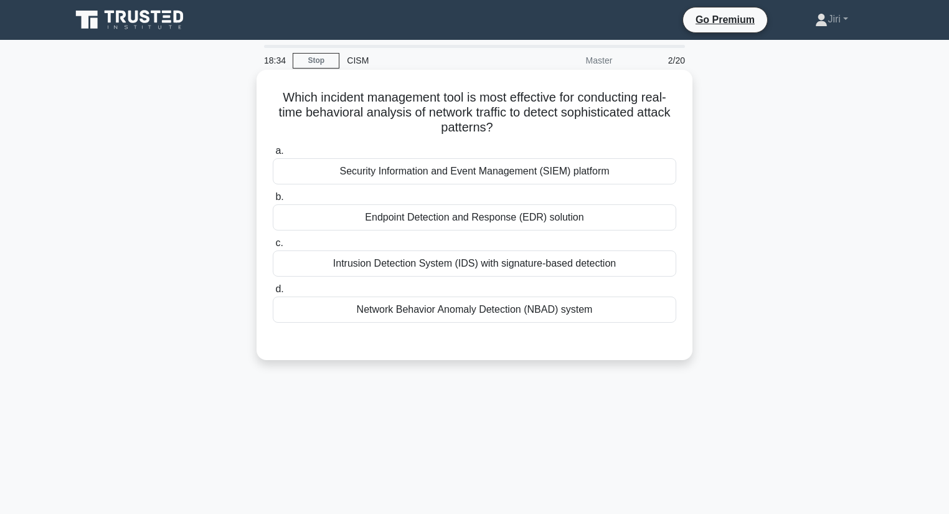
click at [504, 264] on div "Intrusion Detection System (IDS) with signature-based detection" at bounding box center [474, 263] width 403 height 26
click at [273, 247] on input "c. Intrusion Detection System (IDS) with signature-based detection" at bounding box center [273, 243] width 0 height 8
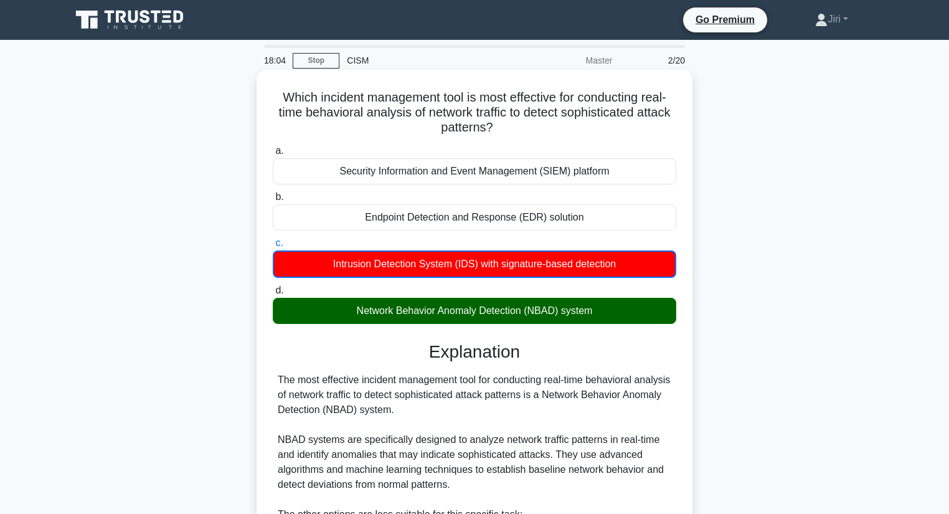
drag, startPoint x: 613, startPoint y: 309, endPoint x: 339, endPoint y: 318, distance: 274.1
click at [339, 318] on div "Network Behavior Anomaly Detection (NBAD) system" at bounding box center [474, 311] width 403 height 26
copy div "Network Behavior Anomaly Detection (NBAD) system"
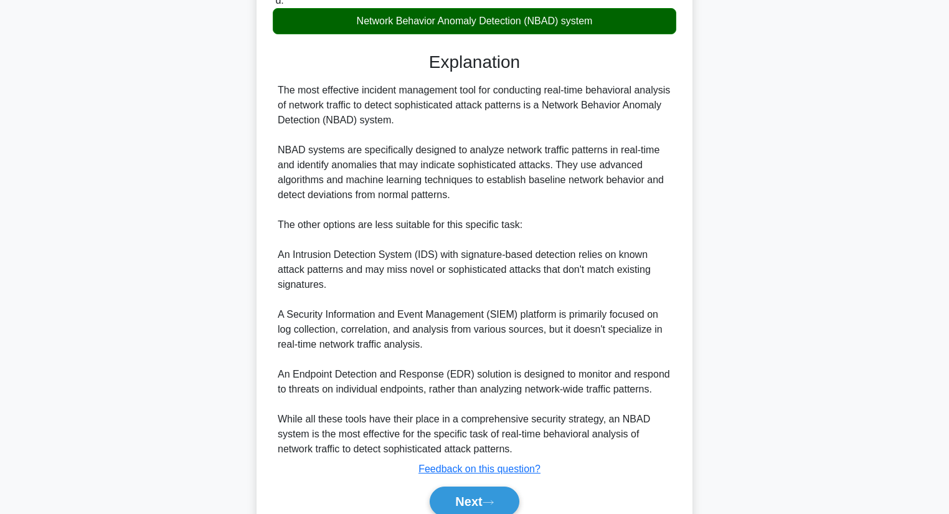
scroll to position [344, 0]
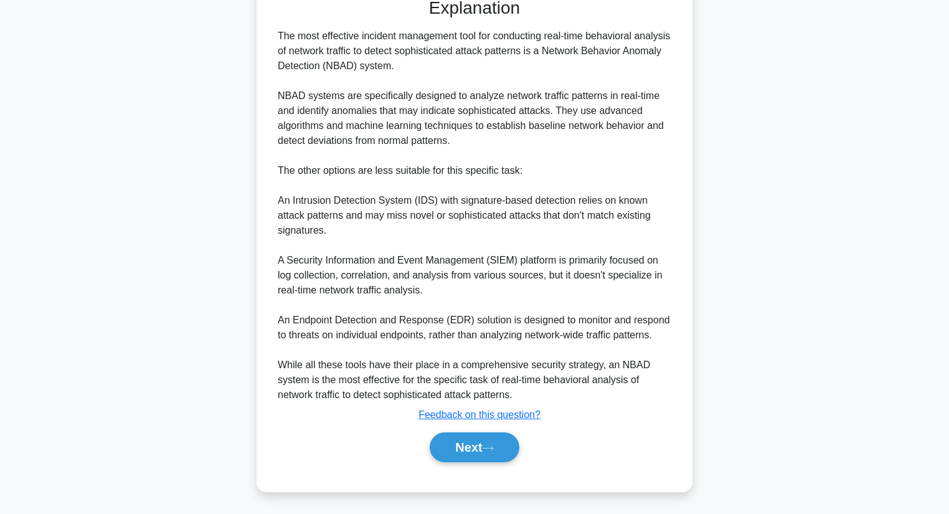
click at [466, 461] on div "Next" at bounding box center [474, 447] width 403 height 40
click at [466, 445] on button "Next" at bounding box center [474, 447] width 89 height 30
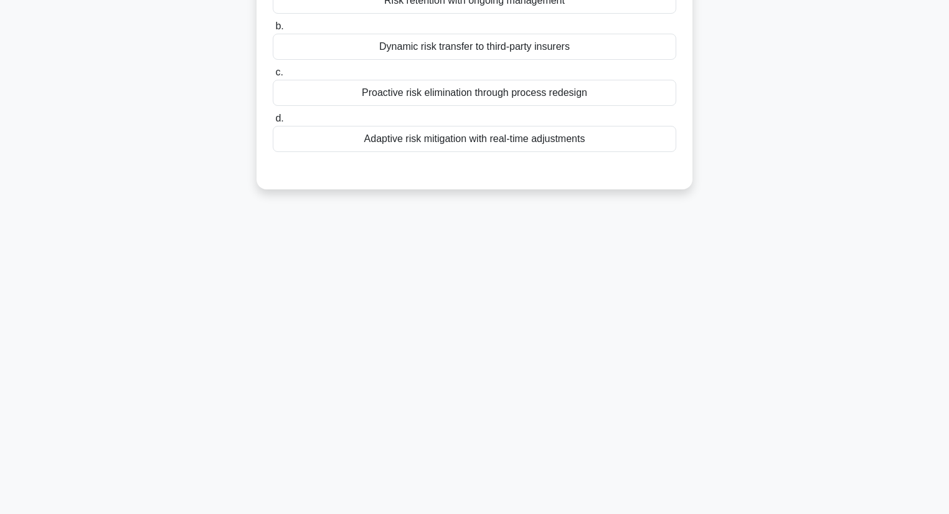
scroll to position [0, 0]
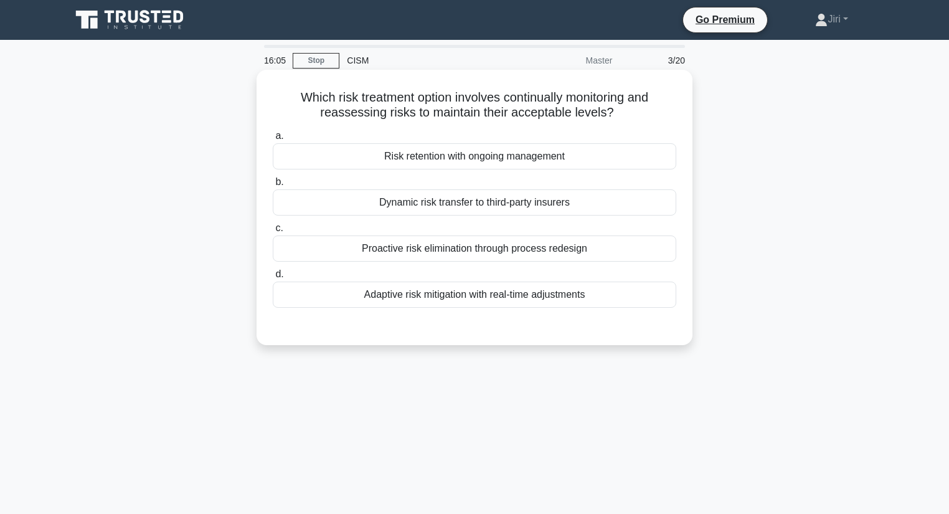
click at [538, 301] on div "Adaptive risk mitigation with real-time adjustments" at bounding box center [474, 294] width 403 height 26
click at [273, 278] on input "d. Adaptive risk mitigation with real-time adjustments" at bounding box center [273, 274] width 0 height 8
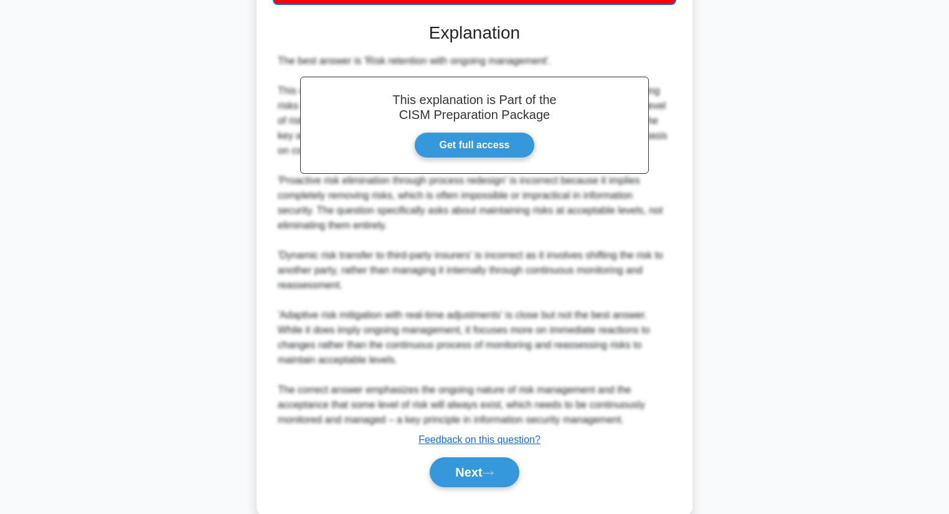
scroll to position [329, 0]
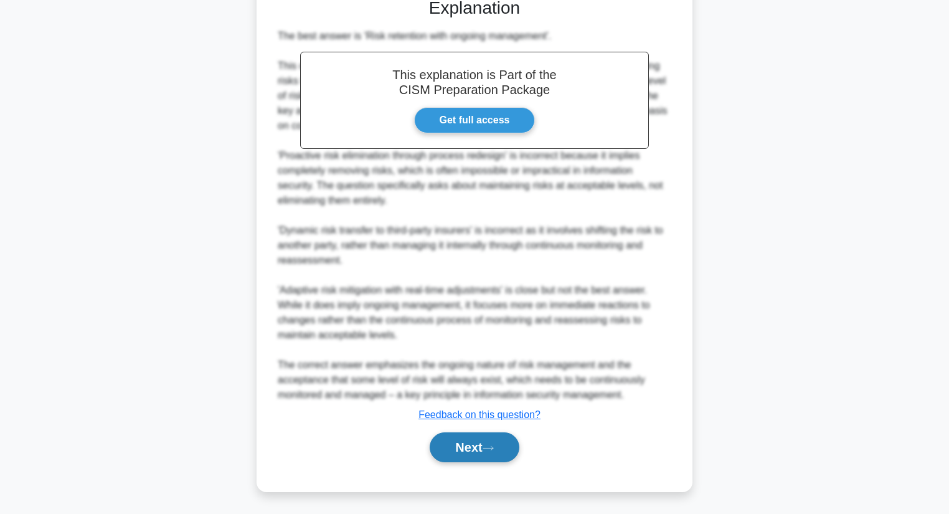
click at [433, 456] on button "Next" at bounding box center [474, 447] width 89 height 30
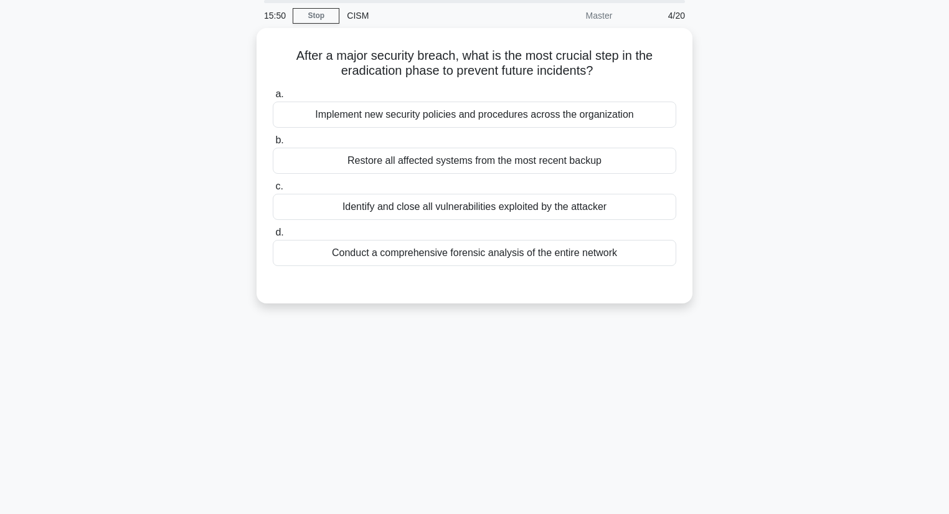
scroll to position [0, 0]
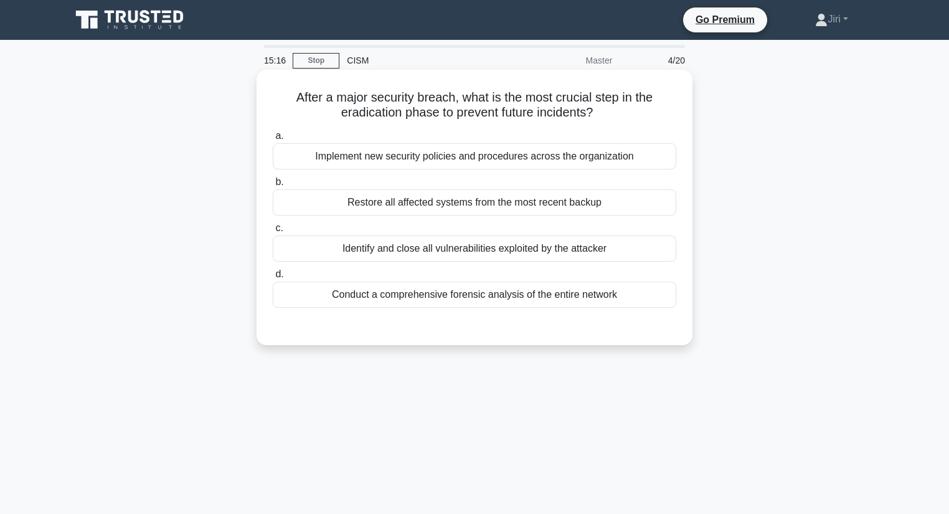
click at [499, 299] on div "Conduct a comprehensive forensic analysis of the entire network" at bounding box center [474, 294] width 403 height 26
click at [273, 278] on input "d. Conduct a comprehensive forensic analysis of the entire network" at bounding box center [273, 274] width 0 height 8
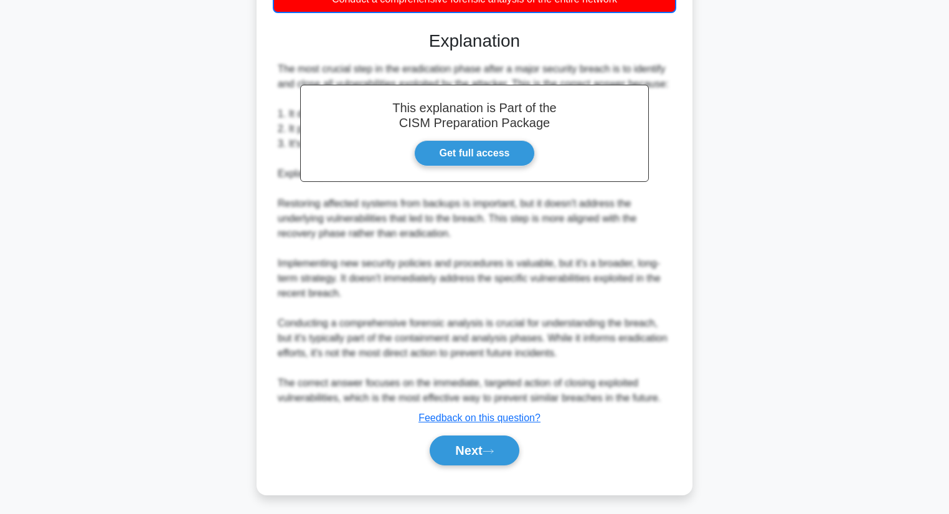
scroll to position [299, 0]
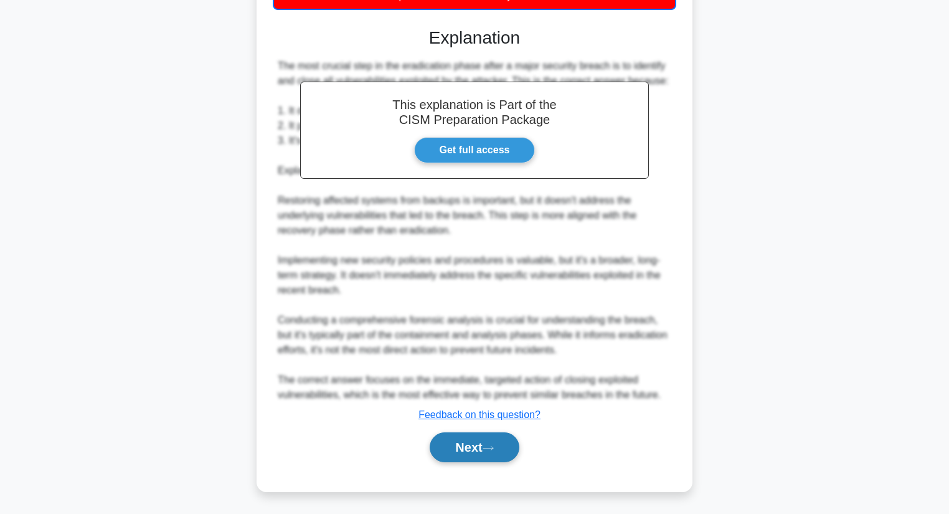
click at [448, 448] on button "Next" at bounding box center [474, 447] width 89 height 30
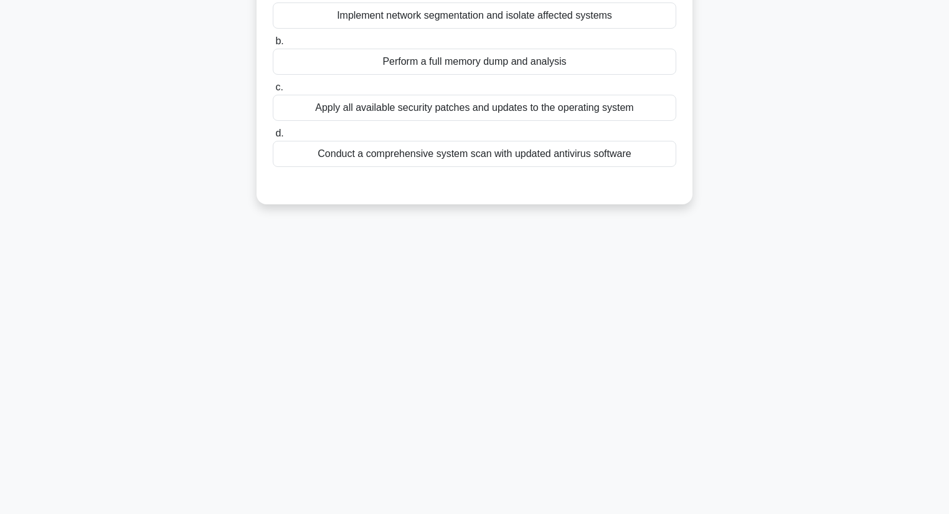
scroll to position [0, 0]
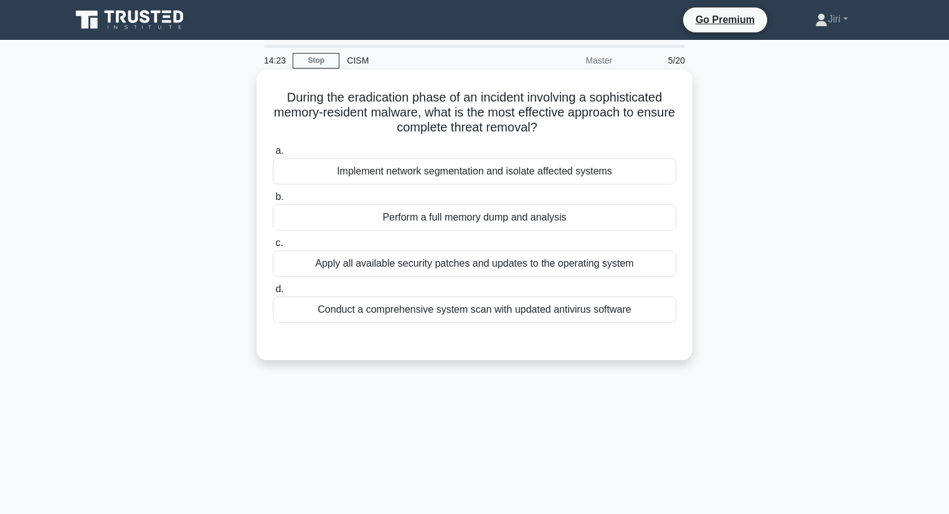
click at [459, 311] on div "Conduct a comprehensive system scan with updated antivirus software" at bounding box center [474, 309] width 403 height 26
click at [273, 293] on input "d. Conduct a comprehensive system scan with updated antivirus software" at bounding box center [273, 289] width 0 height 8
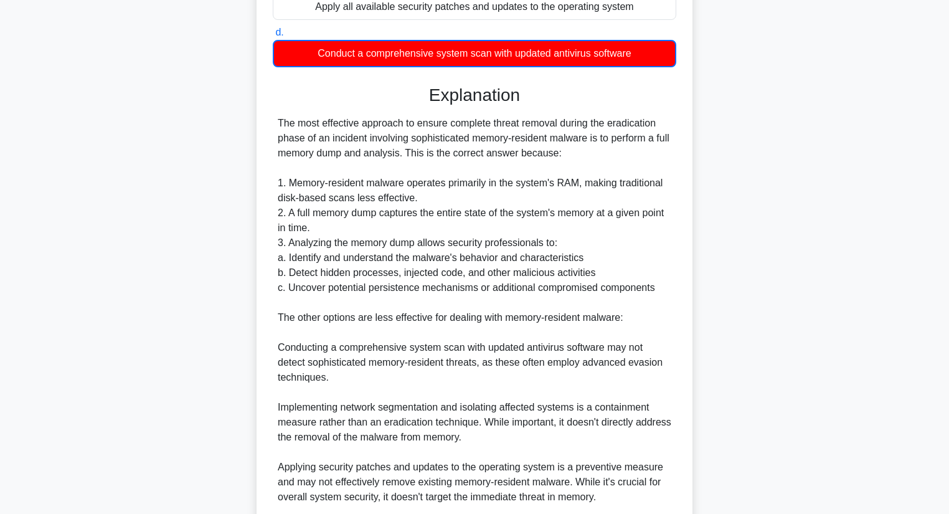
scroll to position [418, 0]
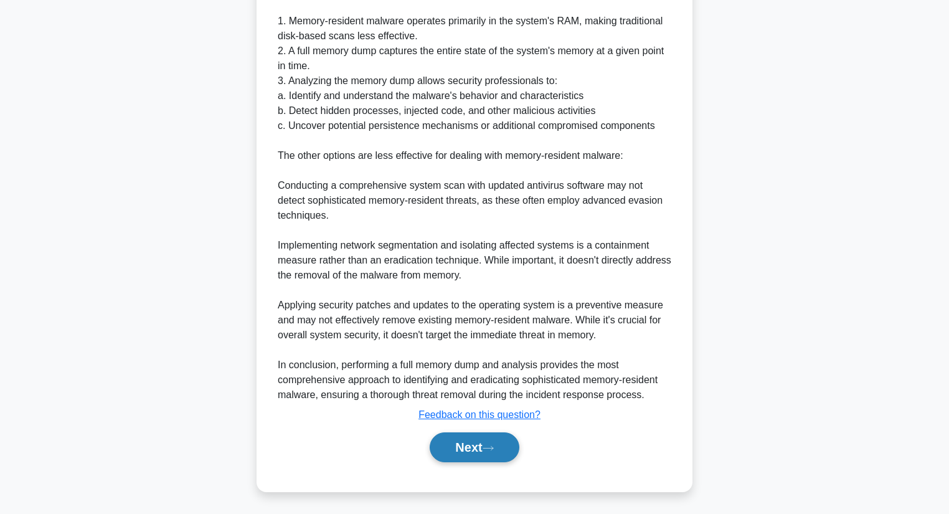
click at [449, 453] on button "Next" at bounding box center [474, 447] width 89 height 30
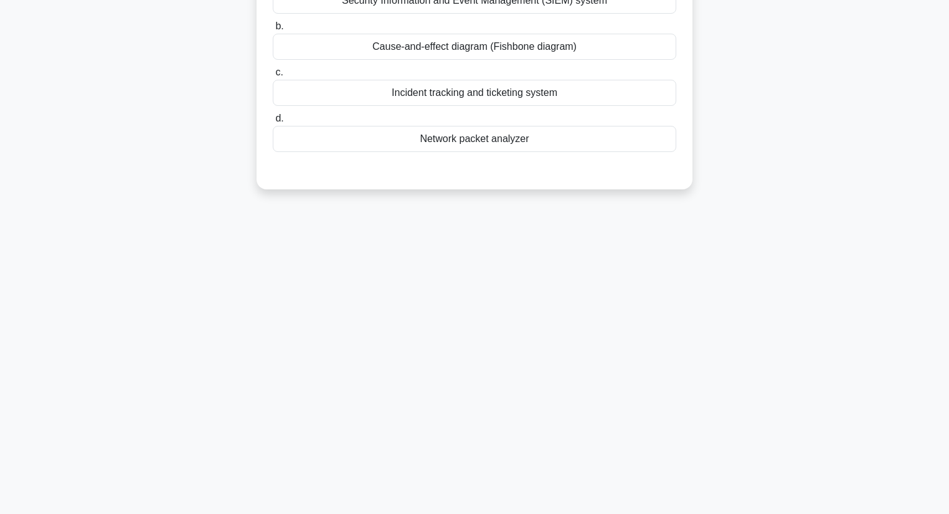
scroll to position [0, 0]
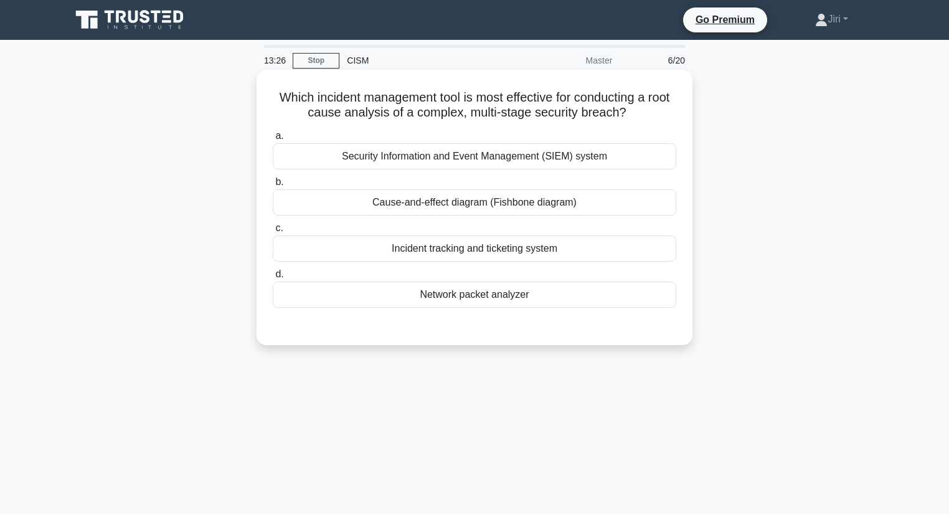
click at [540, 198] on div "Cause-and-effect diagram (Fishbone diagram)" at bounding box center [474, 202] width 403 height 26
click at [273, 186] on input "b. Cause-and-effect diagram (Fishbone diagram)" at bounding box center [273, 182] width 0 height 8
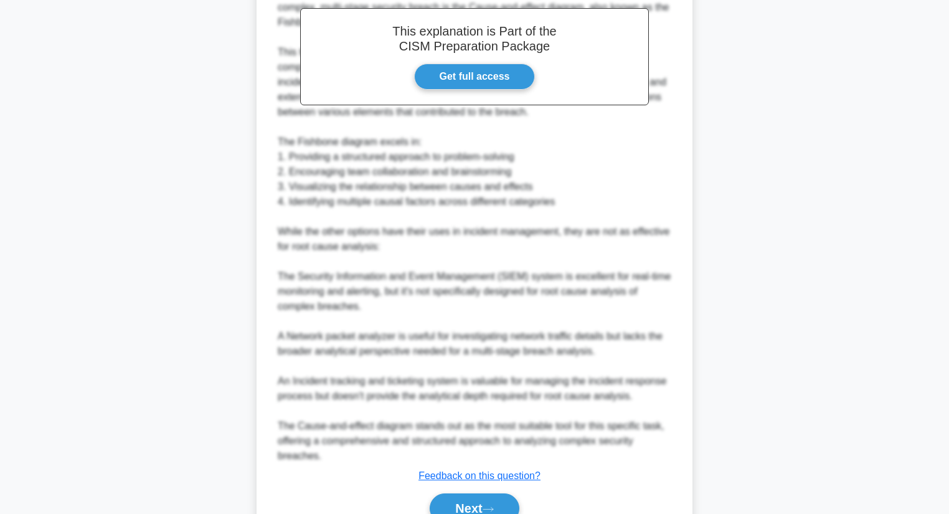
scroll to position [433, 0]
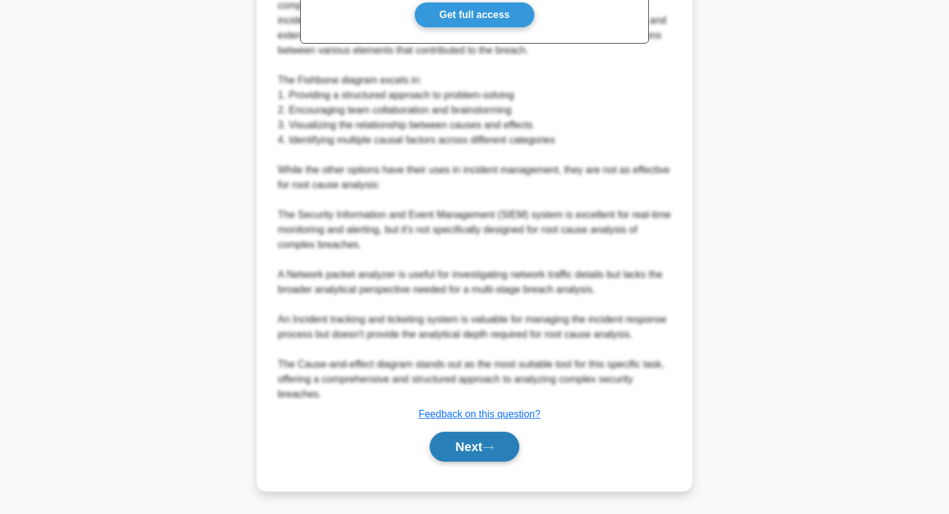
click at [451, 441] on button "Next" at bounding box center [474, 446] width 89 height 30
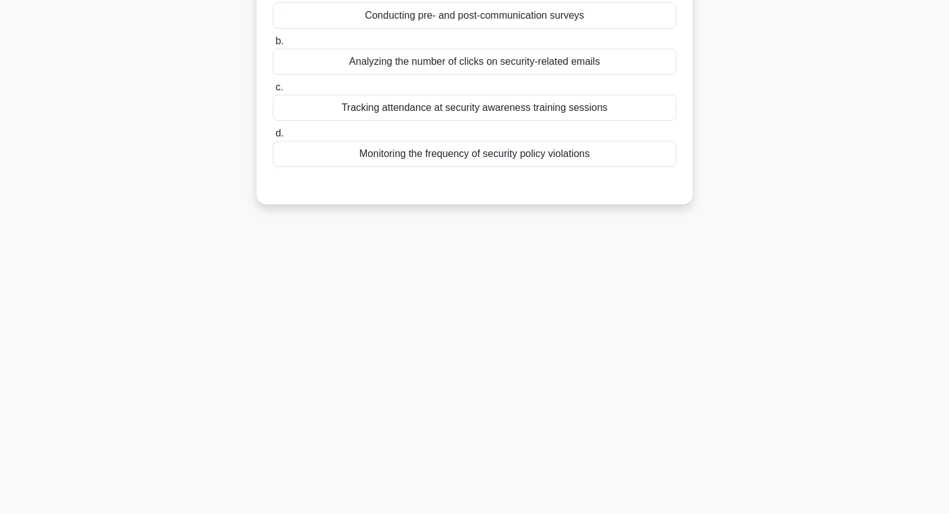
scroll to position [0, 0]
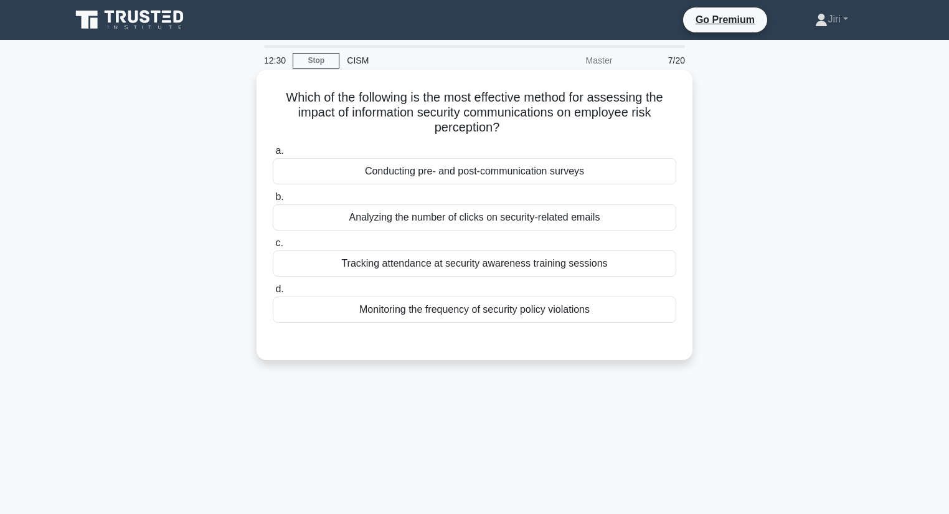
click at [463, 314] on div "Monitoring the frequency of security policy violations" at bounding box center [474, 309] width 403 height 26
click at [273, 293] on input "d. Monitoring the frequency of security policy violations" at bounding box center [273, 289] width 0 height 8
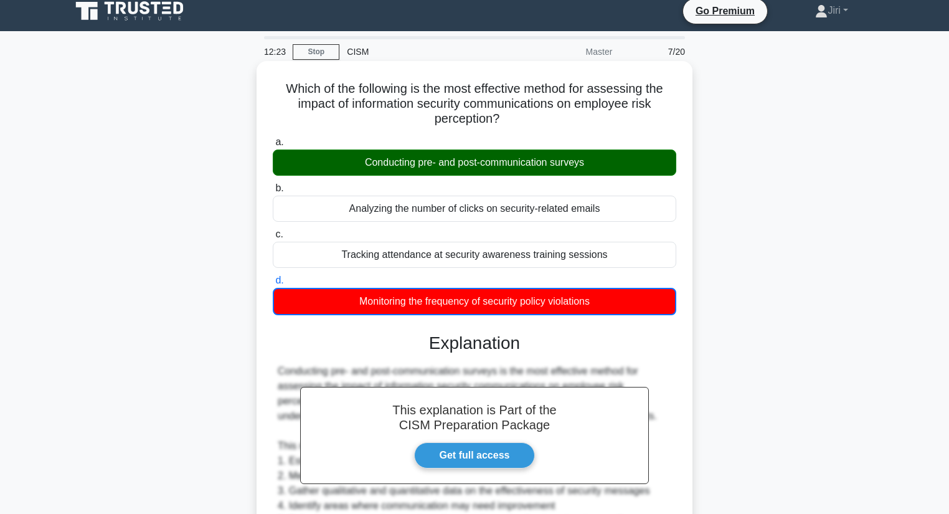
scroll to position [7, 0]
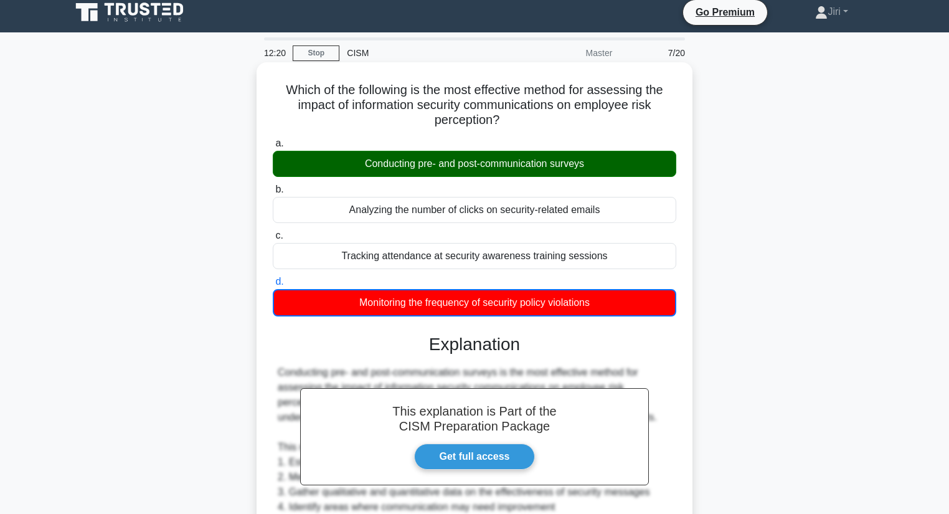
drag, startPoint x: 603, startPoint y: 309, endPoint x: 276, endPoint y: 81, distance: 398.4
click at [276, 81] on div "Which of the following is the most effective method for assessing the impact of…" at bounding box center [474, 422] width 426 height 710
copy div "Which of the following is the most effective method for assessing the impact of…"
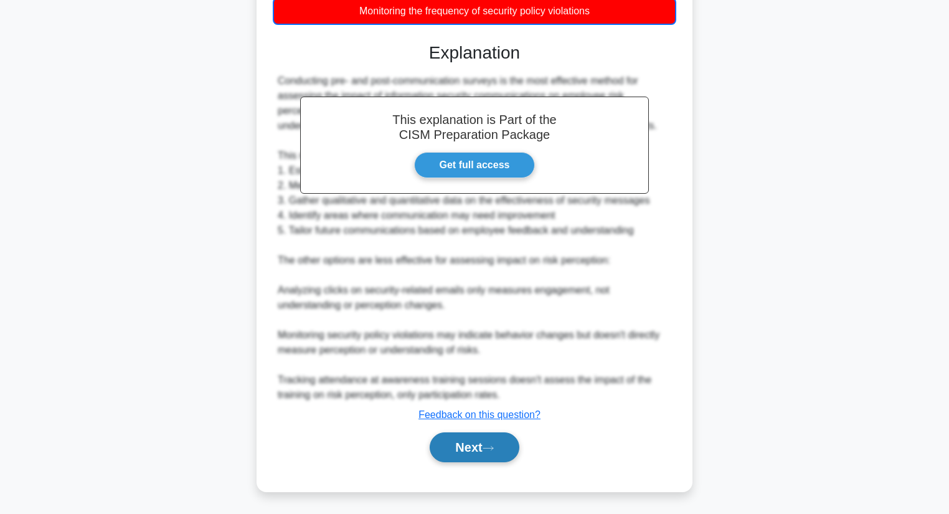
click at [448, 453] on button "Next" at bounding box center [474, 447] width 89 height 30
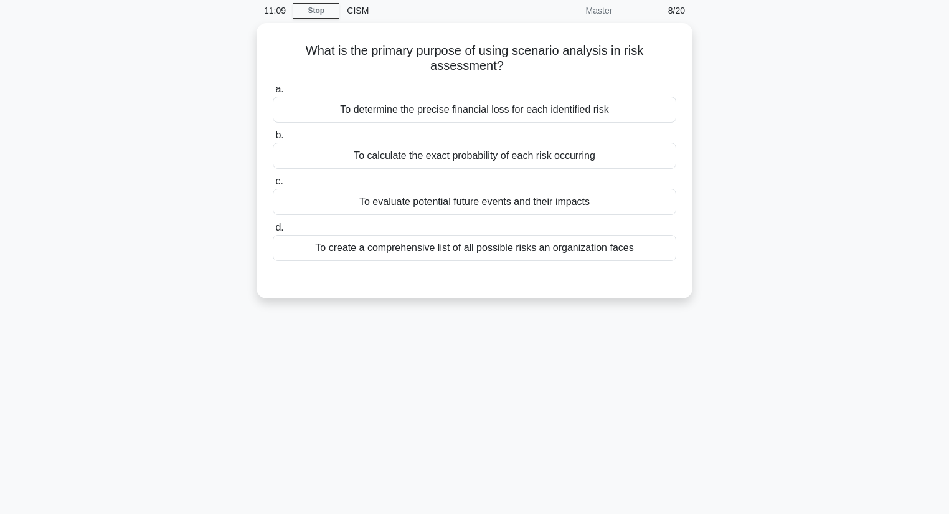
scroll to position [0, 0]
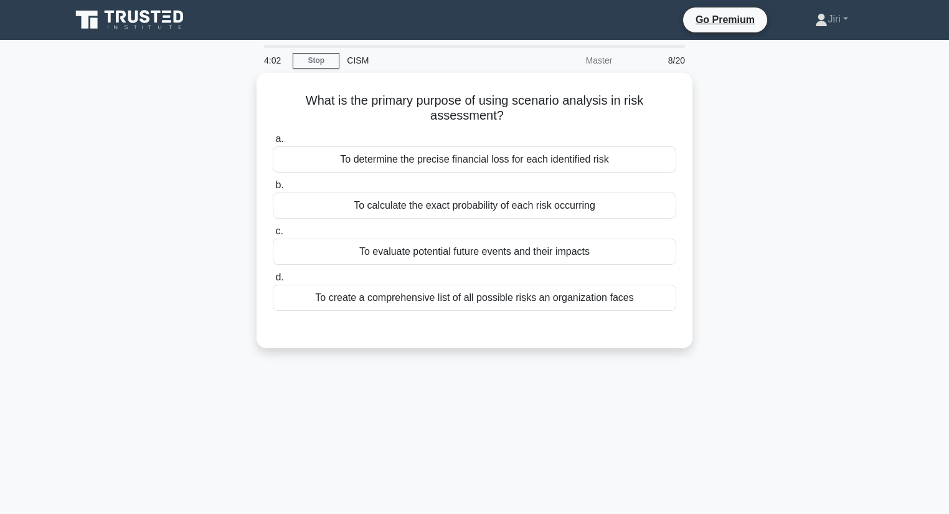
click at [511, 367] on div "4:02 Stop CISM Master 8/20 What is the primary purpose of using scenario analys…" at bounding box center [475, 356] width 822 height 623
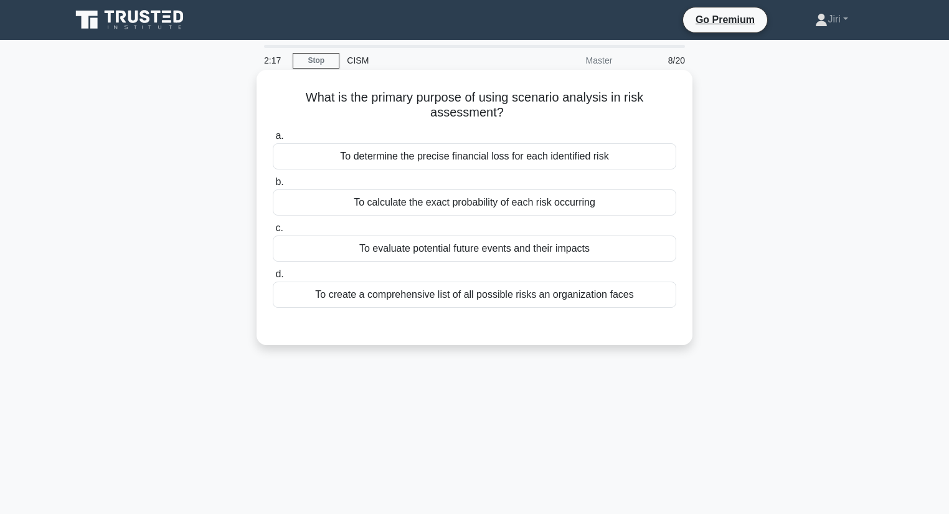
click at [543, 254] on div "To evaluate potential future events and their impacts" at bounding box center [474, 248] width 403 height 26
click at [273, 232] on input "c. To evaluate potential future events and their impacts" at bounding box center [273, 228] width 0 height 8
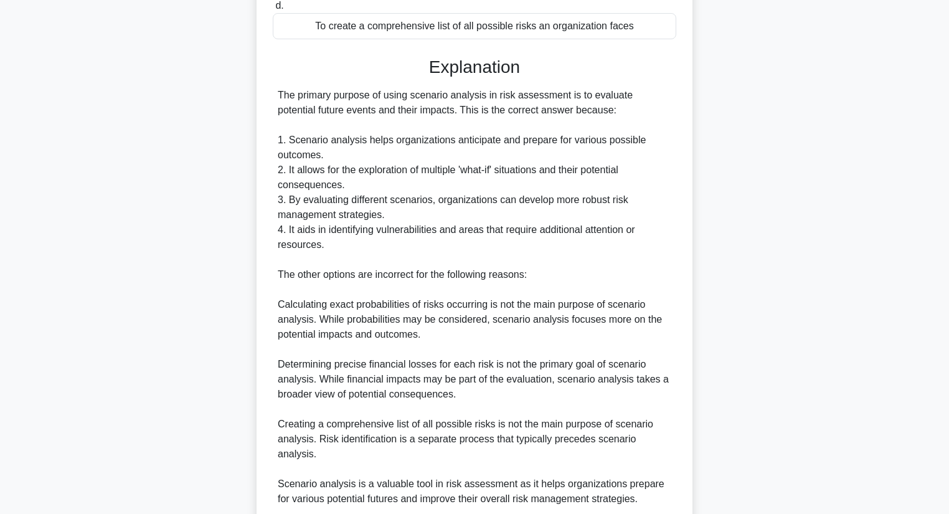
scroll to position [358, 0]
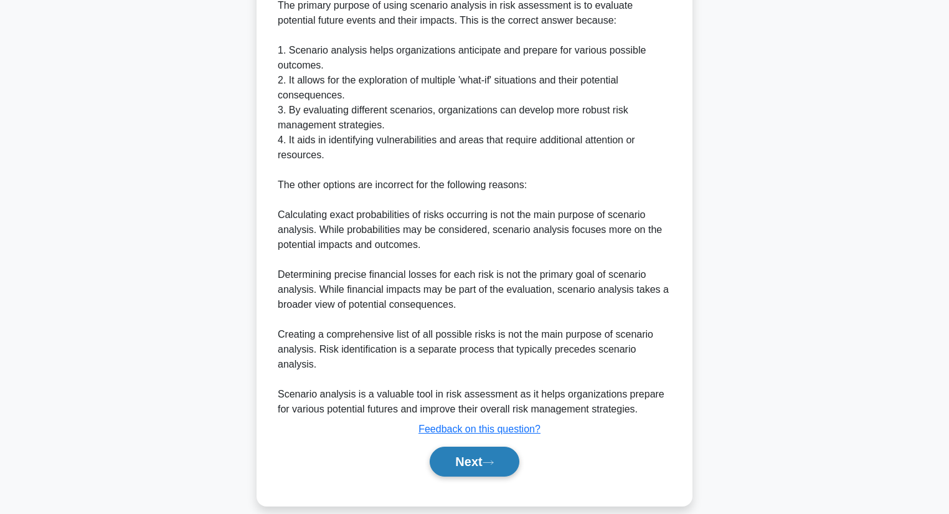
click at [463, 454] on button "Next" at bounding box center [474, 461] width 89 height 30
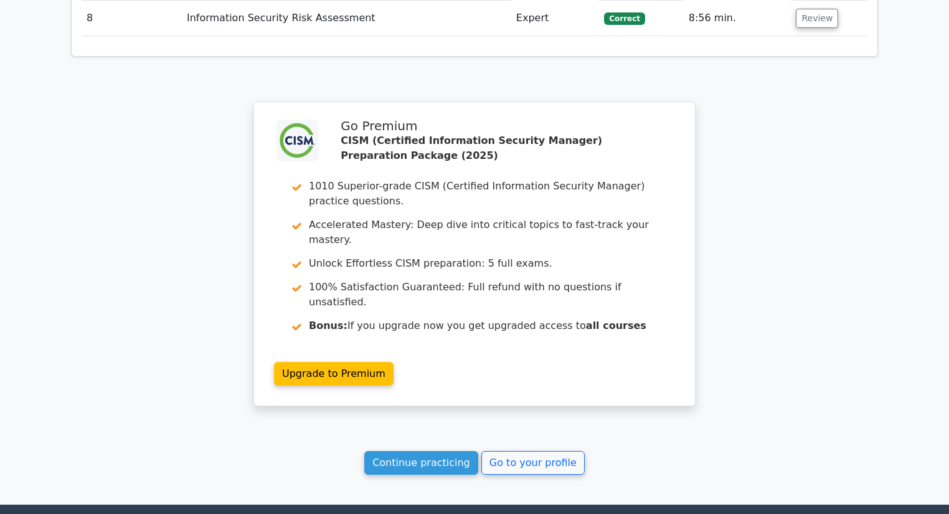
scroll to position [2045, 0]
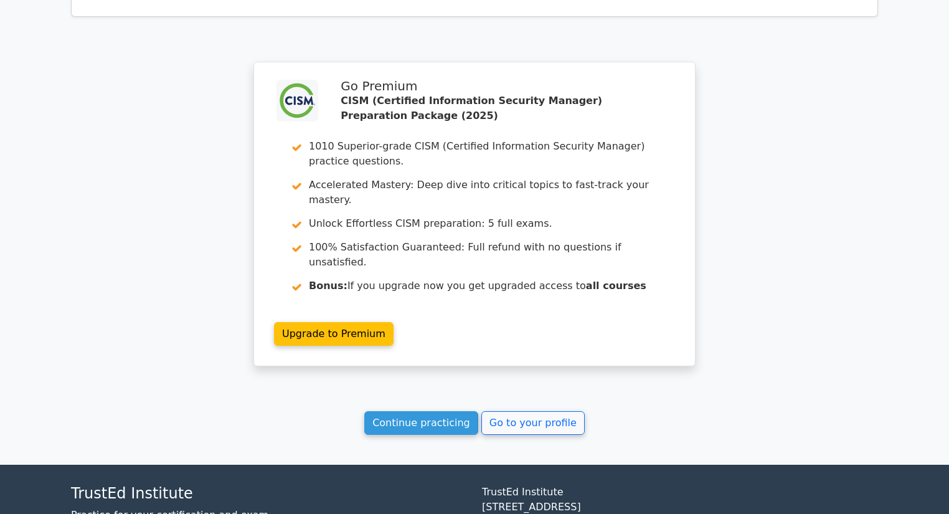
click at [446, 411] on link "Continue practicing" at bounding box center [421, 423] width 114 height 24
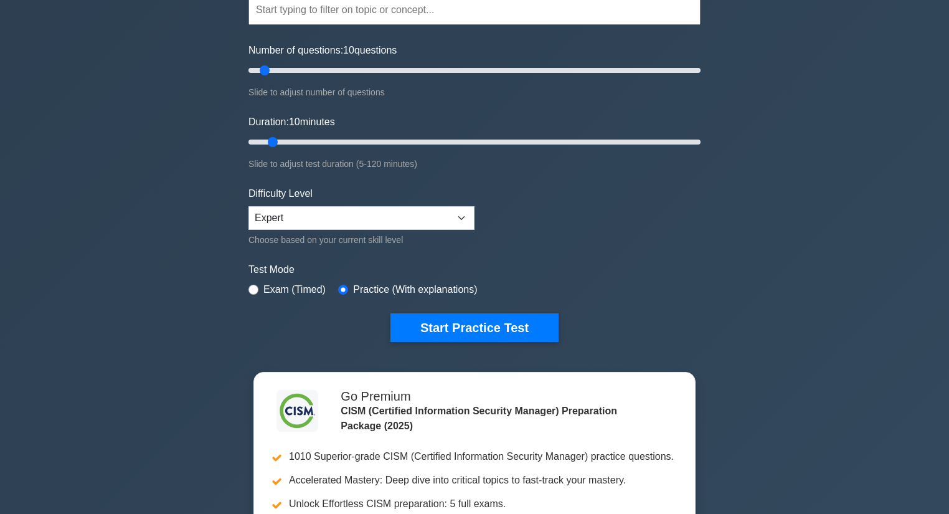
scroll to position [128, 0]
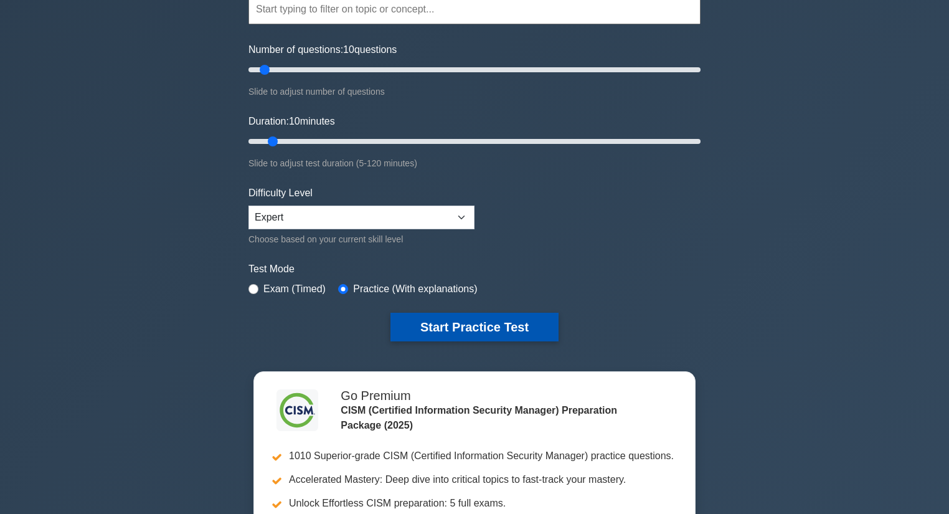
click at [454, 316] on button "Start Practice Test" at bounding box center [474, 327] width 168 height 29
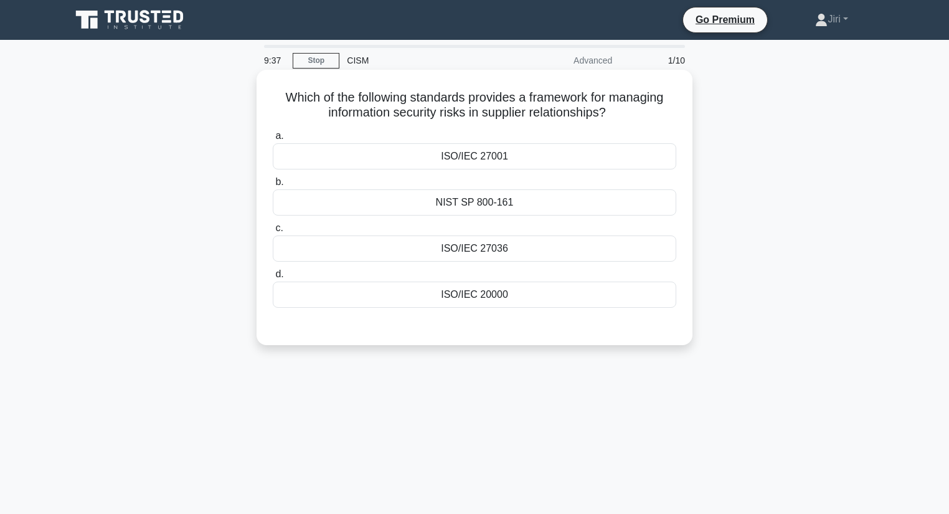
click at [524, 250] on div "ISO/IEC 27036" at bounding box center [474, 248] width 403 height 26
click at [273, 232] on input "c. ISO/IEC 27036" at bounding box center [273, 228] width 0 height 8
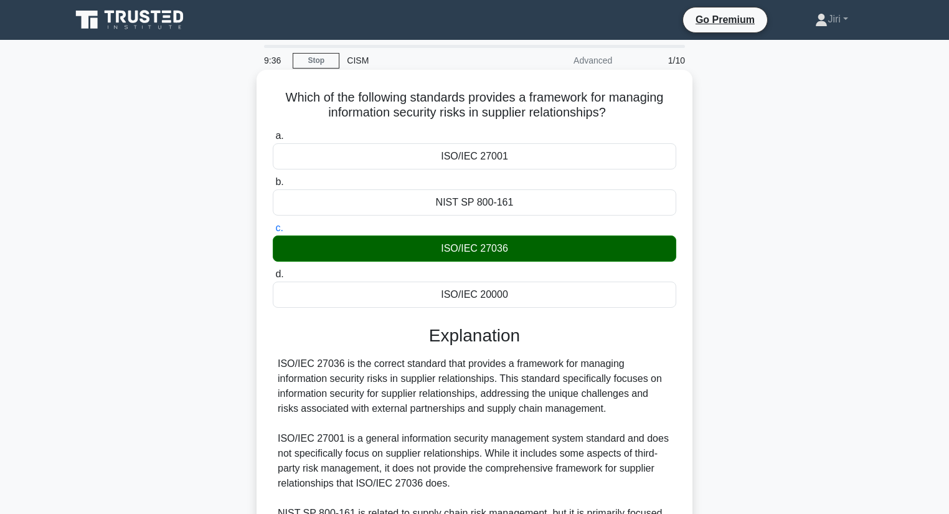
scroll to position [209, 0]
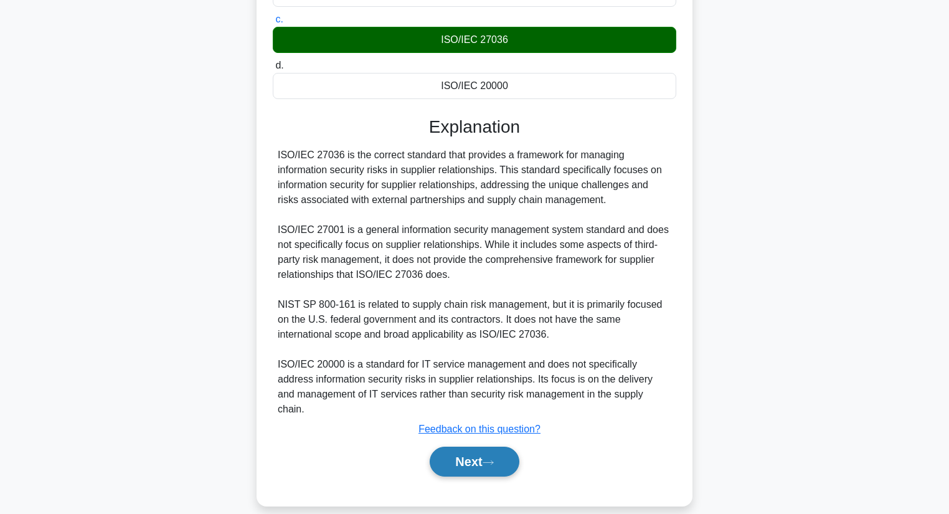
click at [461, 451] on button "Next" at bounding box center [474, 461] width 89 height 30
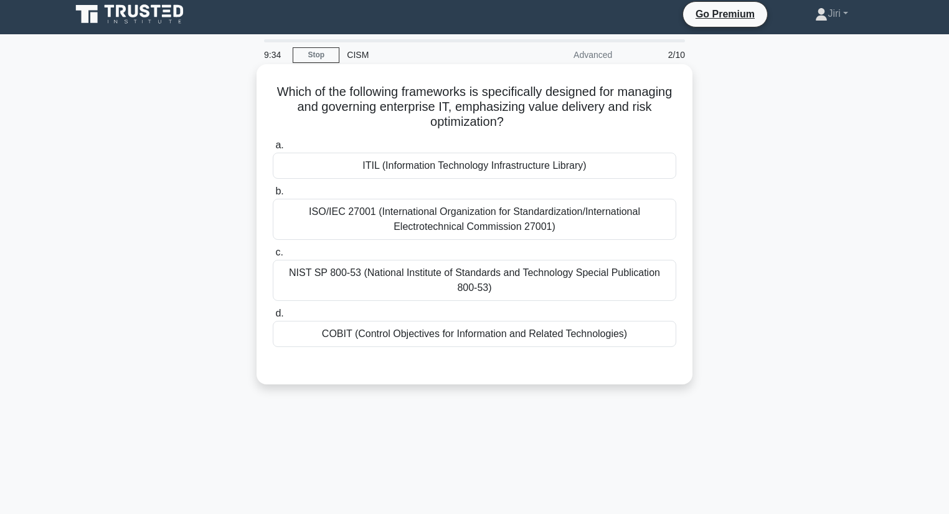
scroll to position [0, 0]
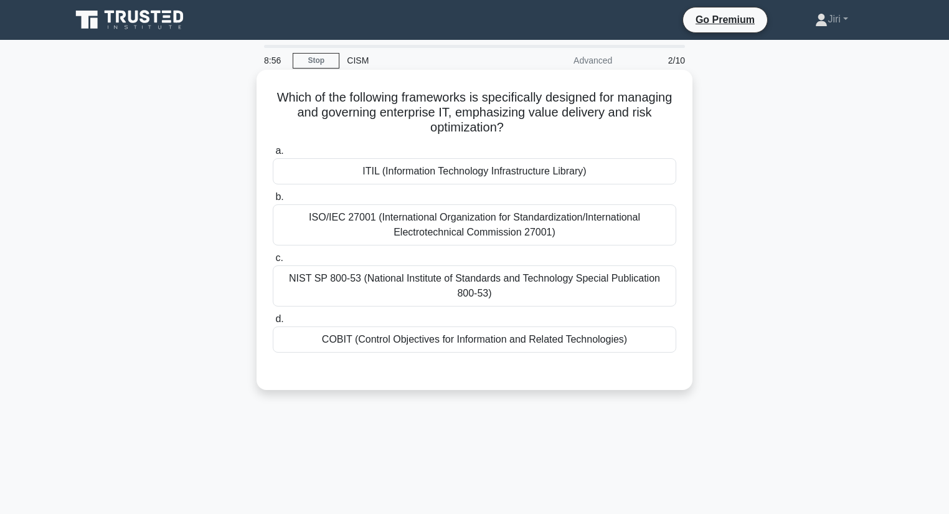
click at [540, 175] on div "ITIL (Information Technology Infrastructure Library)" at bounding box center [474, 171] width 403 height 26
click at [273, 155] on input "a. ITIL (Information Technology Infrastructure Library)" at bounding box center [273, 151] width 0 height 8
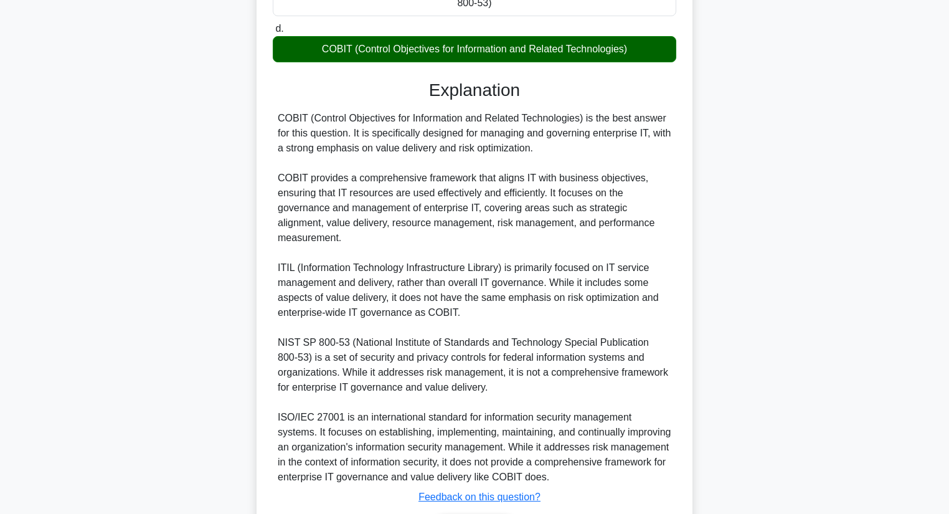
scroll to position [359, 0]
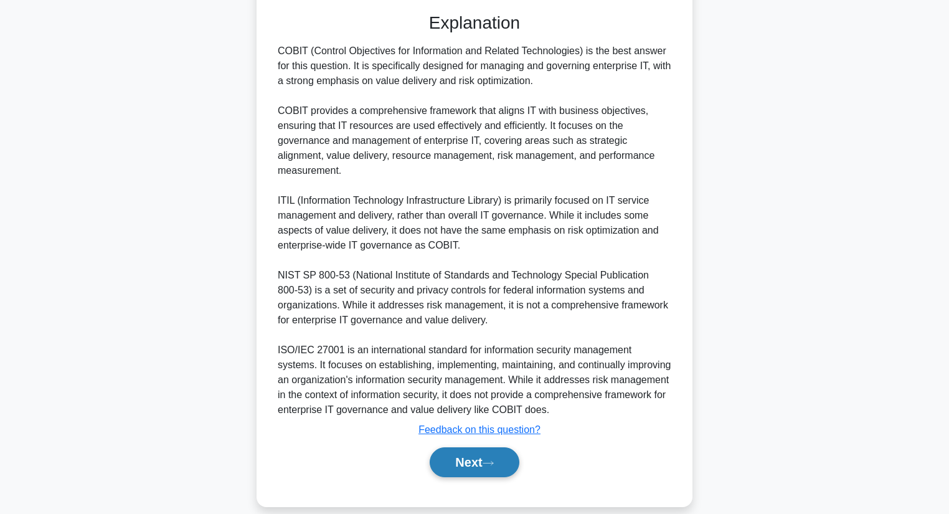
click at [451, 447] on button "Next" at bounding box center [474, 462] width 89 height 30
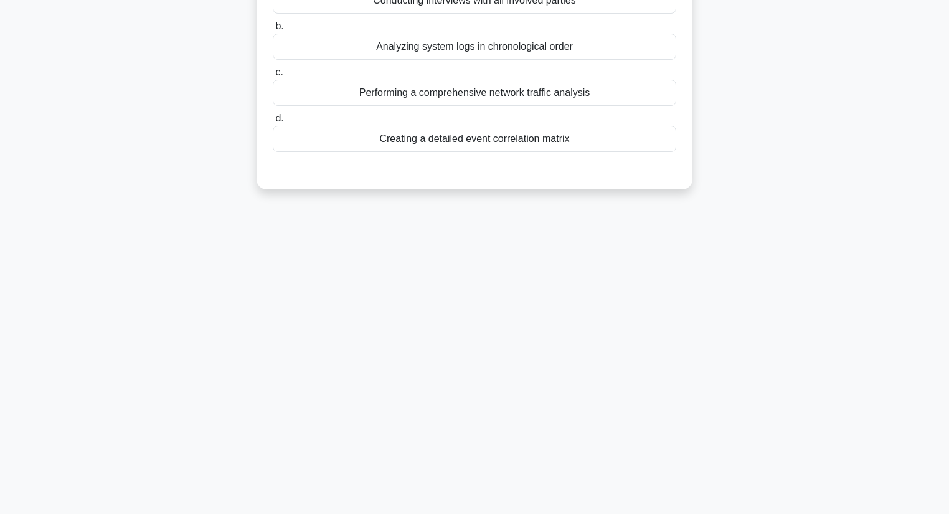
scroll to position [0, 0]
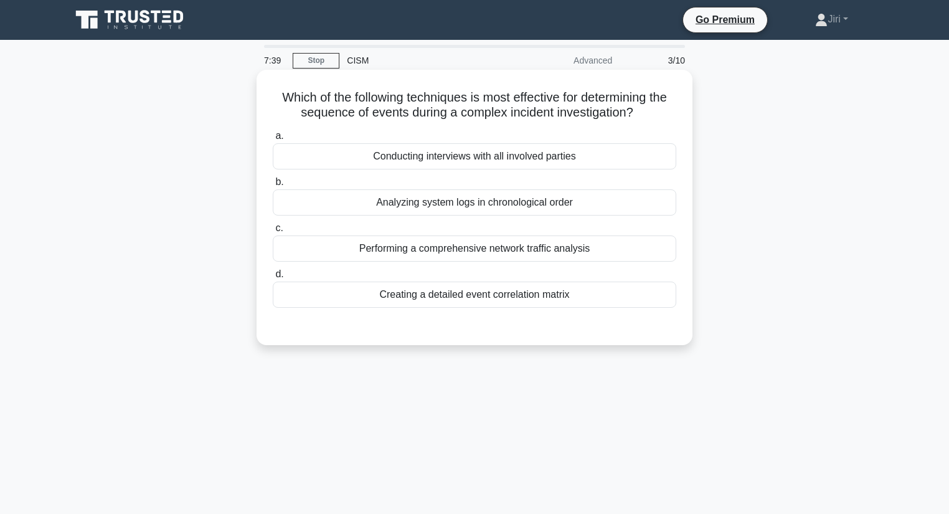
click at [396, 189] on div "Analyzing system logs in chronological order" at bounding box center [474, 202] width 403 height 26
click at [273, 186] on input "b. Analyzing system logs in chronological order" at bounding box center [273, 182] width 0 height 8
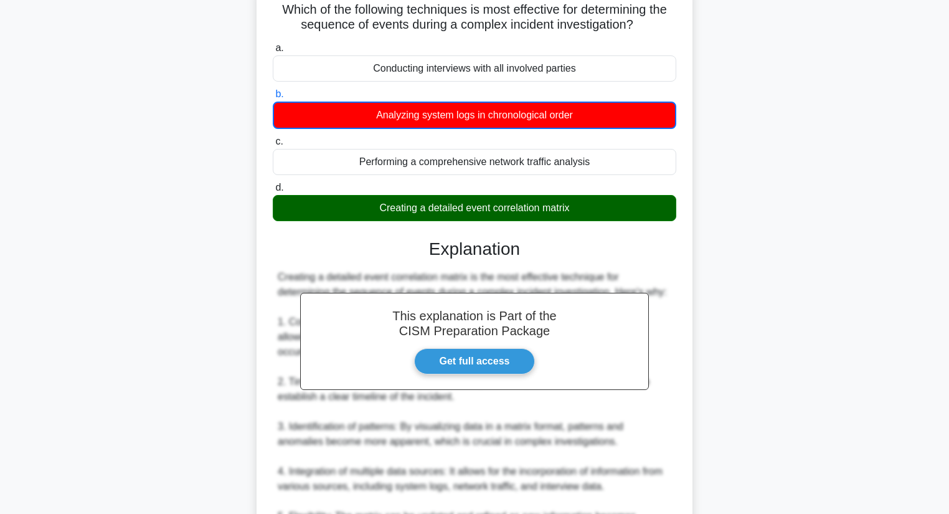
scroll to position [433, 0]
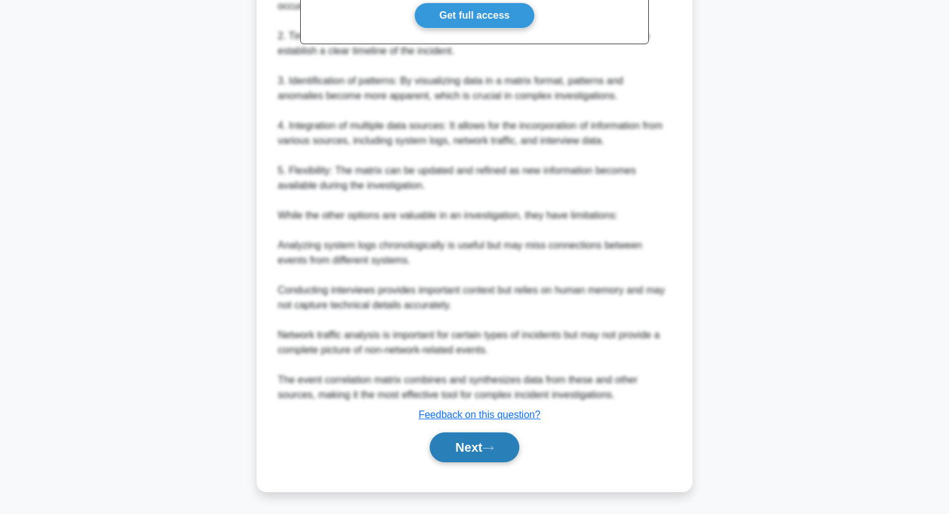
click at [437, 453] on button "Next" at bounding box center [474, 447] width 89 height 30
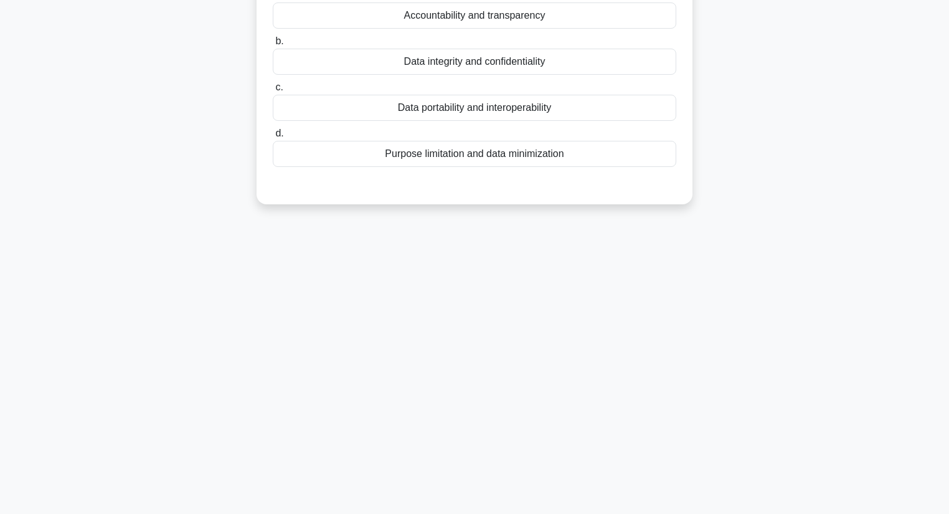
scroll to position [0, 0]
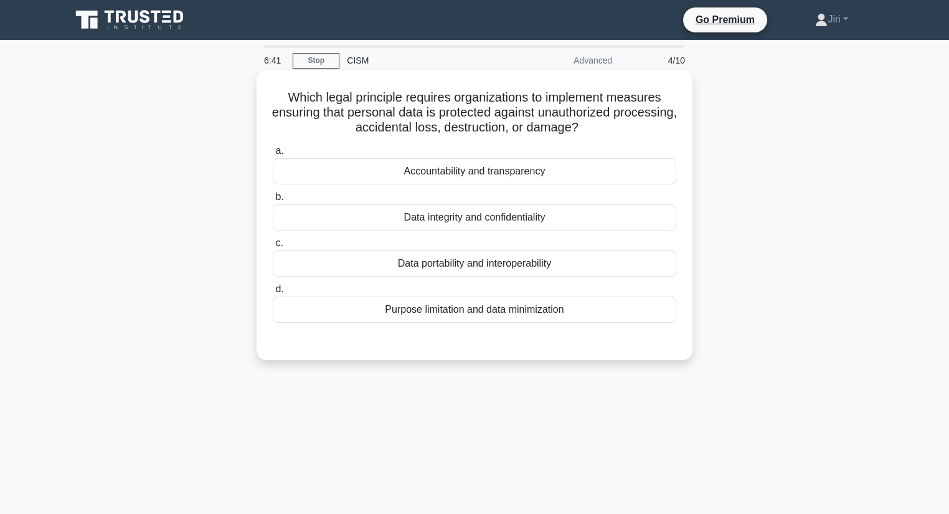
click at [477, 208] on div "Data integrity and confidentiality" at bounding box center [474, 217] width 403 height 26
click at [273, 201] on input "b. Data integrity and confidentiality" at bounding box center [273, 197] width 0 height 8
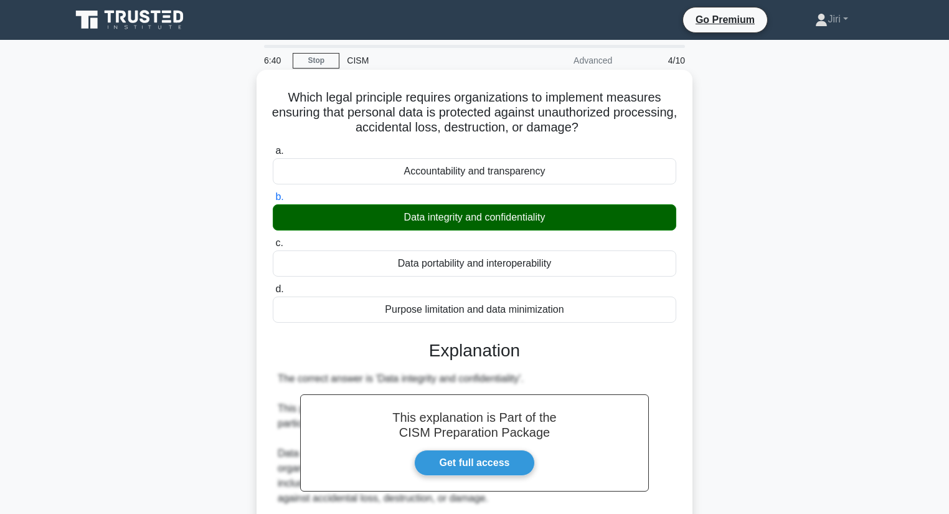
click at [477, 208] on div "Data integrity and confidentiality" at bounding box center [474, 217] width 403 height 26
click at [273, 201] on input "b. Data integrity and confidentiality" at bounding box center [273, 197] width 0 height 8
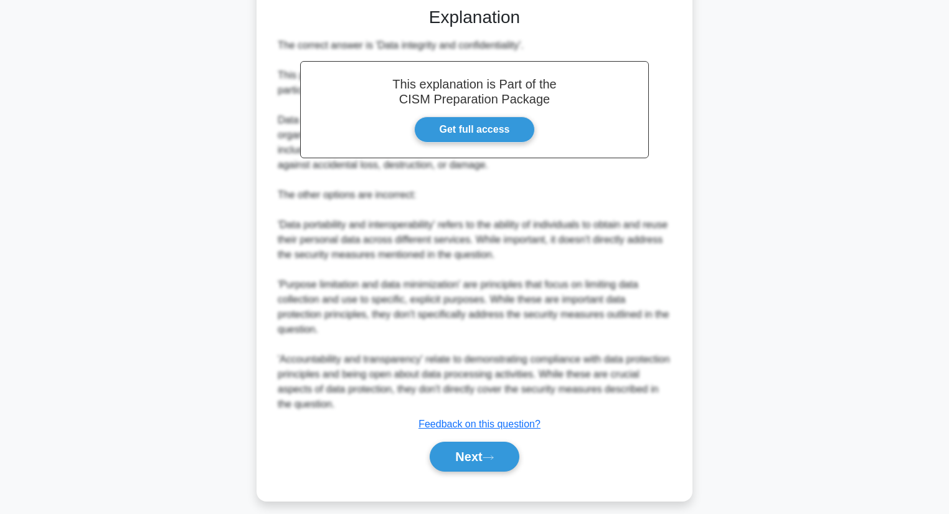
scroll to position [343, 0]
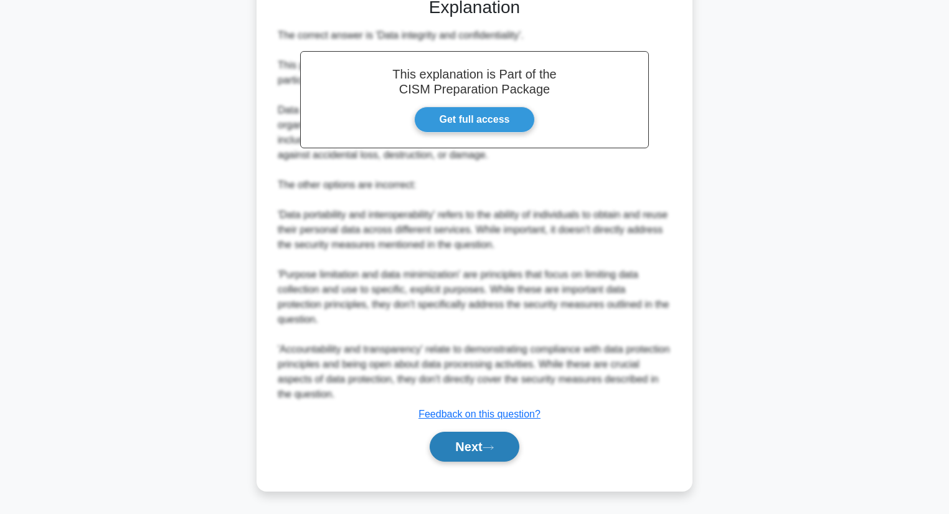
click at [458, 437] on button "Next" at bounding box center [474, 446] width 89 height 30
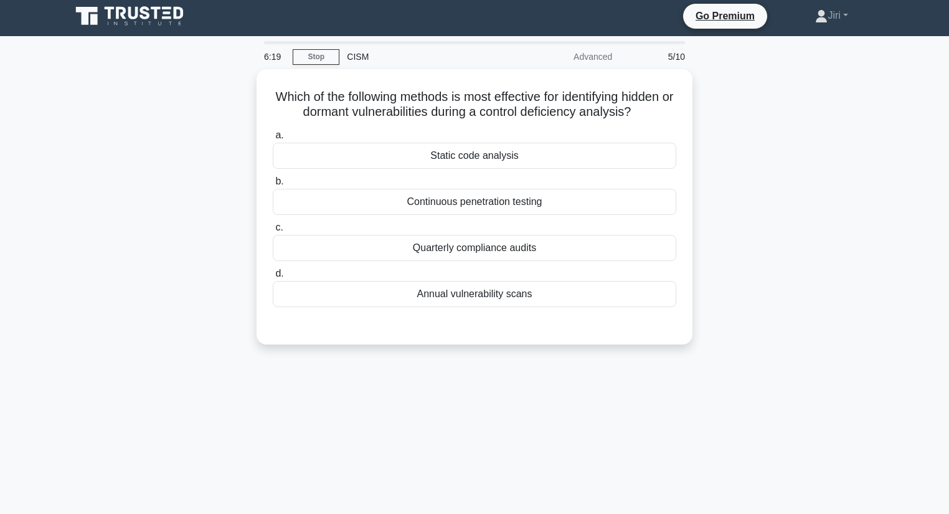
scroll to position [0, 0]
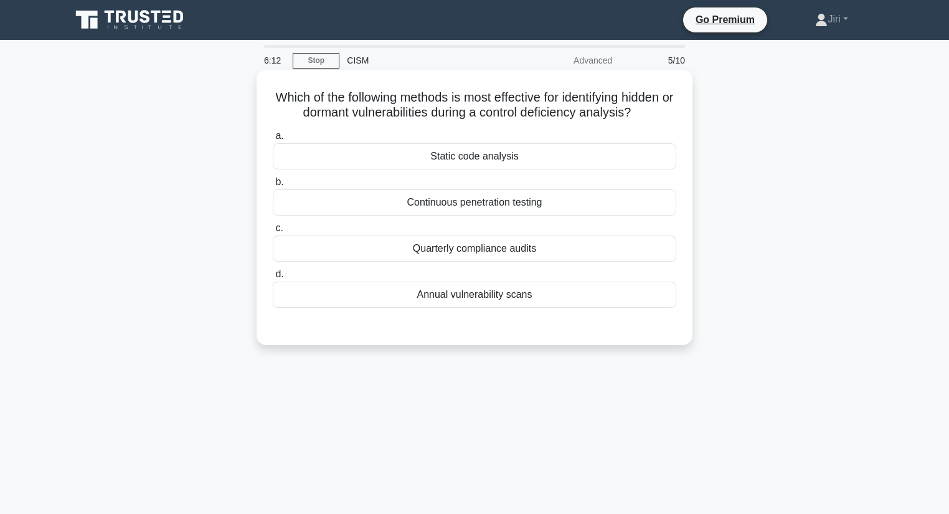
click at [515, 214] on div "Continuous penetration testing" at bounding box center [474, 202] width 403 height 26
click at [273, 186] on input "b. Continuous penetration testing" at bounding box center [273, 182] width 0 height 8
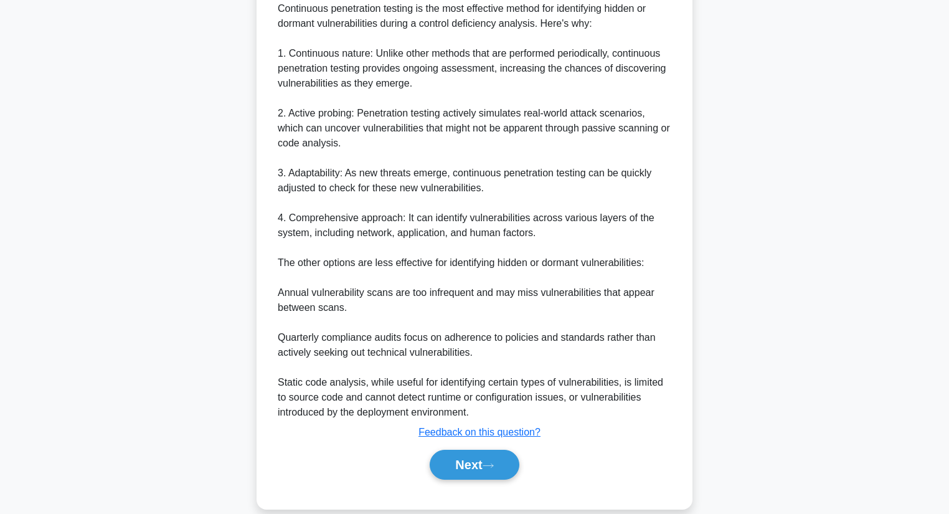
scroll to position [373, 0]
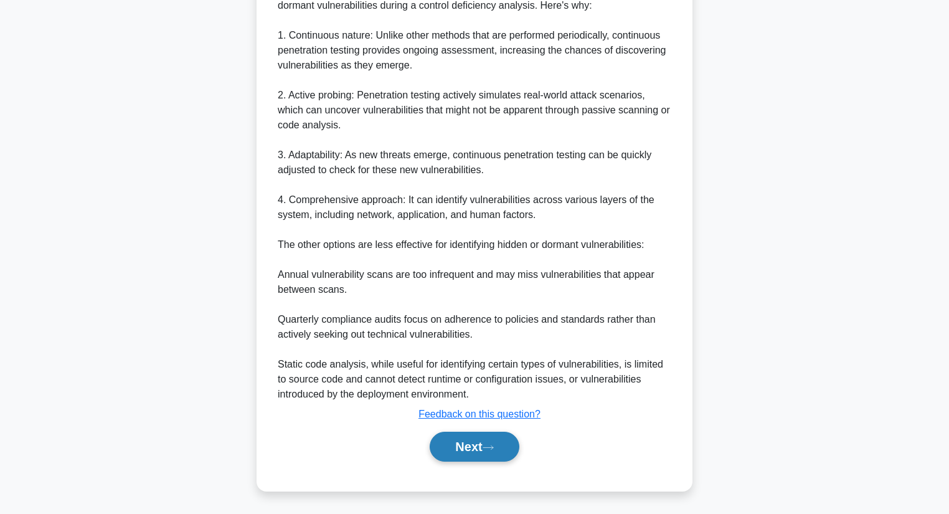
click at [463, 440] on button "Next" at bounding box center [474, 446] width 89 height 30
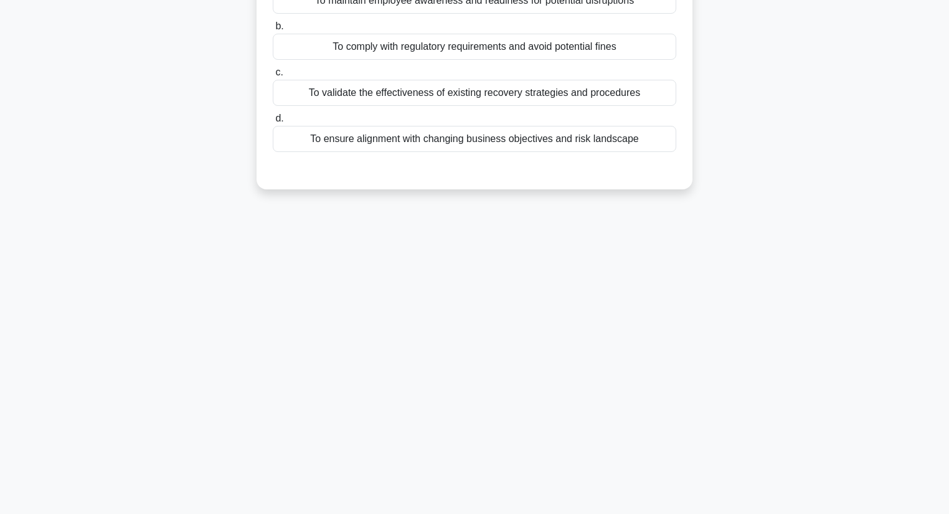
scroll to position [0, 0]
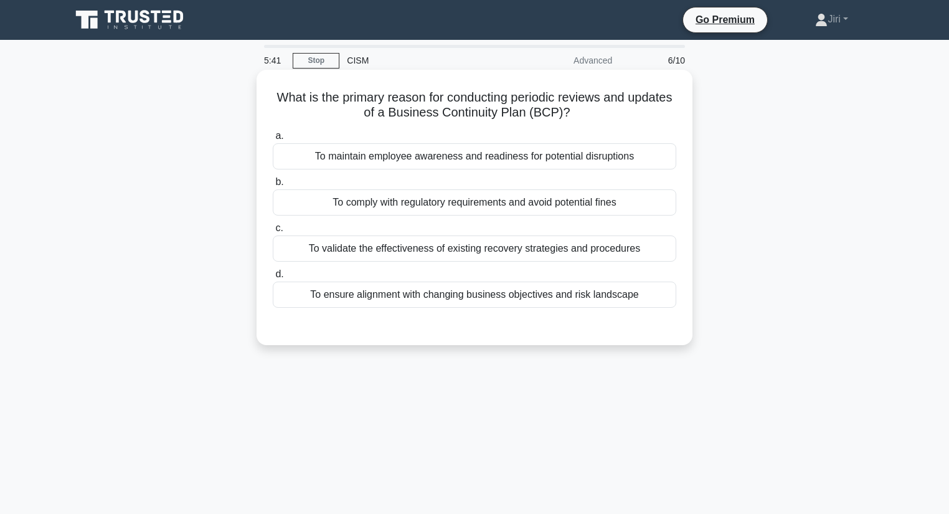
click at [557, 294] on div "To ensure alignment with changing business objectives and risk landscape" at bounding box center [474, 294] width 403 height 26
click at [273, 278] on input "d. To ensure alignment with changing business objectives and risk landscape" at bounding box center [273, 274] width 0 height 8
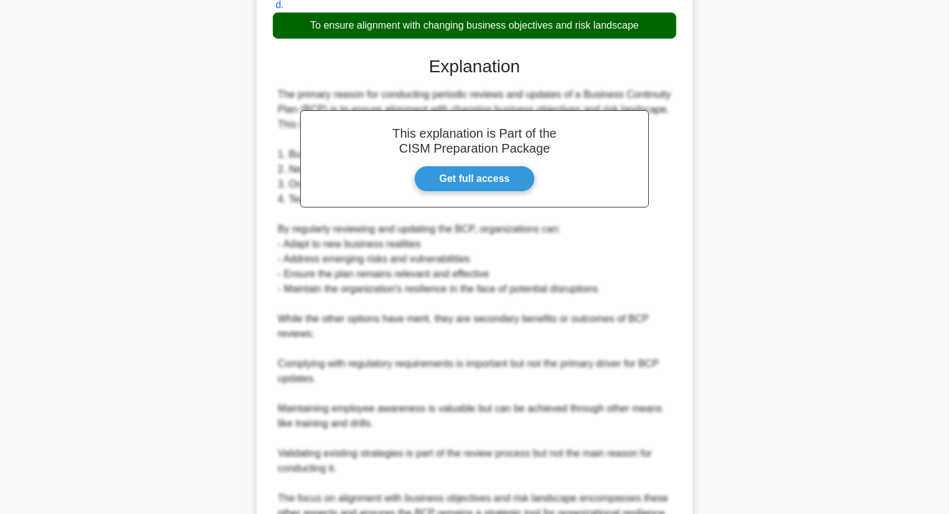
scroll to position [388, 0]
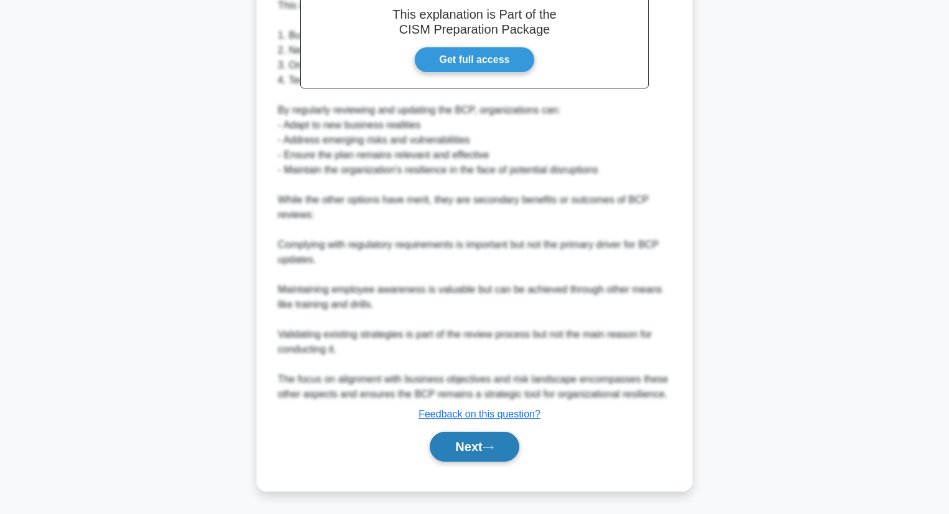
click at [462, 441] on button "Next" at bounding box center [474, 446] width 89 height 30
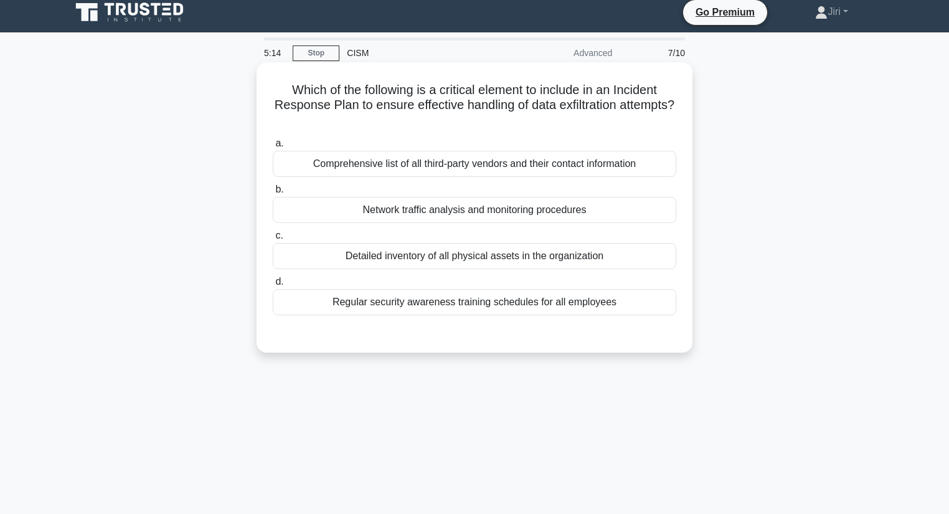
scroll to position [0, 0]
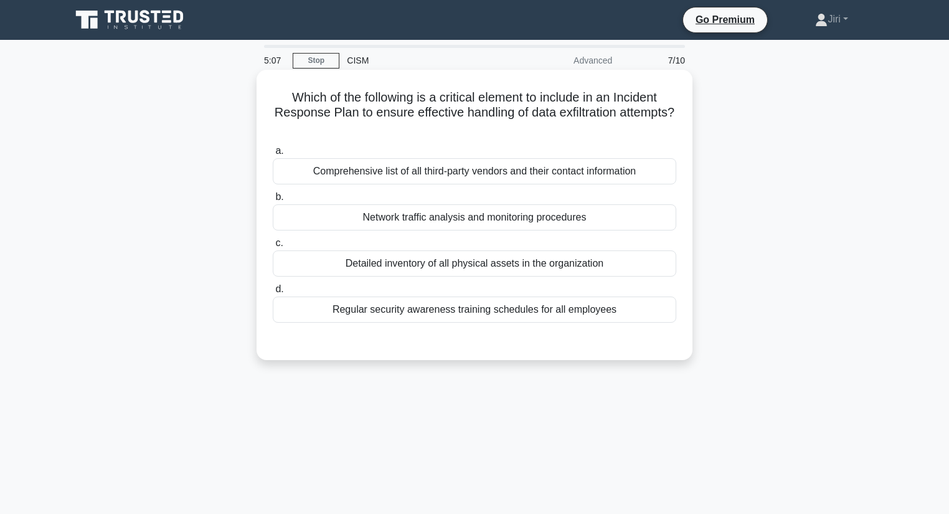
click at [494, 219] on div "Network traffic analysis and monitoring procedures" at bounding box center [474, 217] width 403 height 26
click at [273, 201] on input "b. Network traffic analysis and monitoring procedures" at bounding box center [273, 197] width 0 height 8
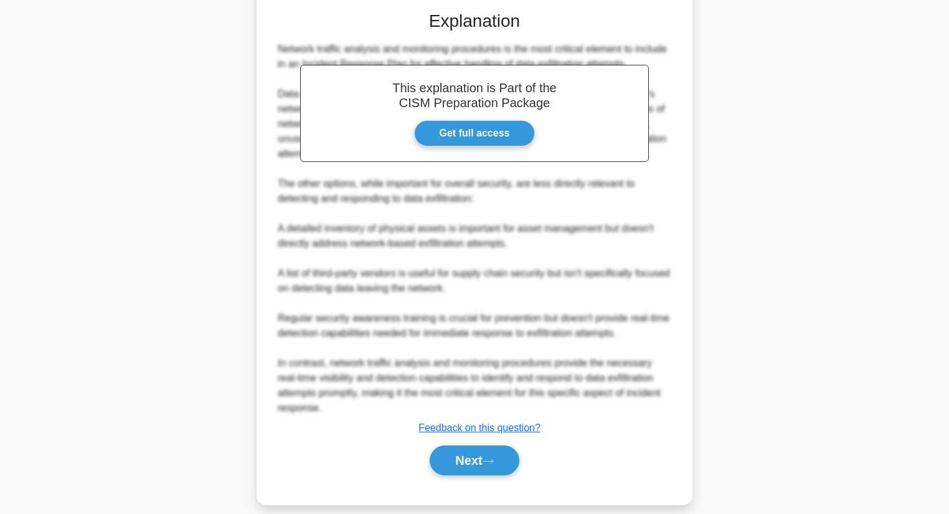
scroll to position [343, 0]
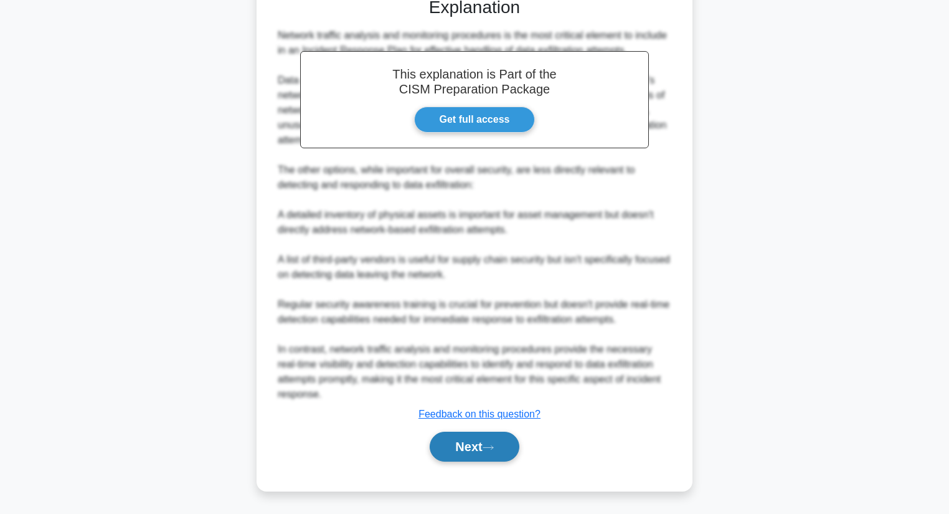
click at [456, 450] on button "Next" at bounding box center [474, 446] width 89 height 30
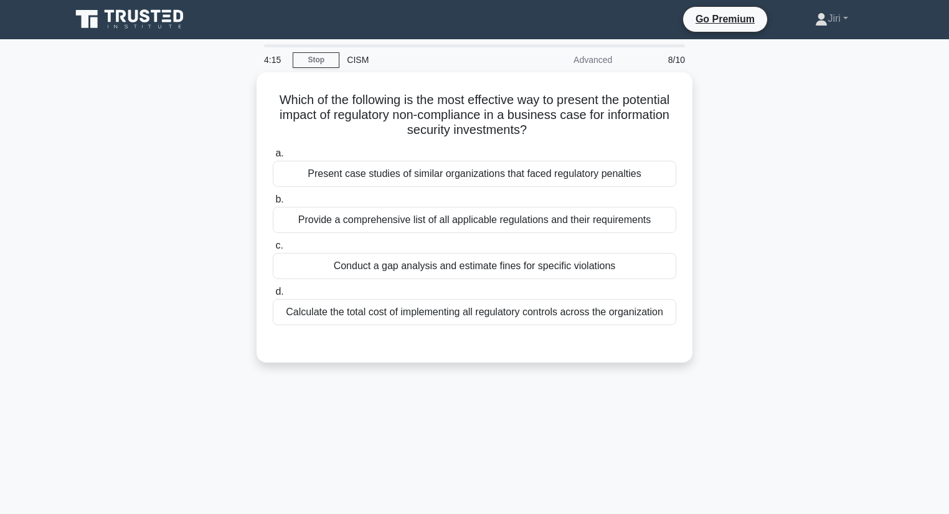
scroll to position [0, 0]
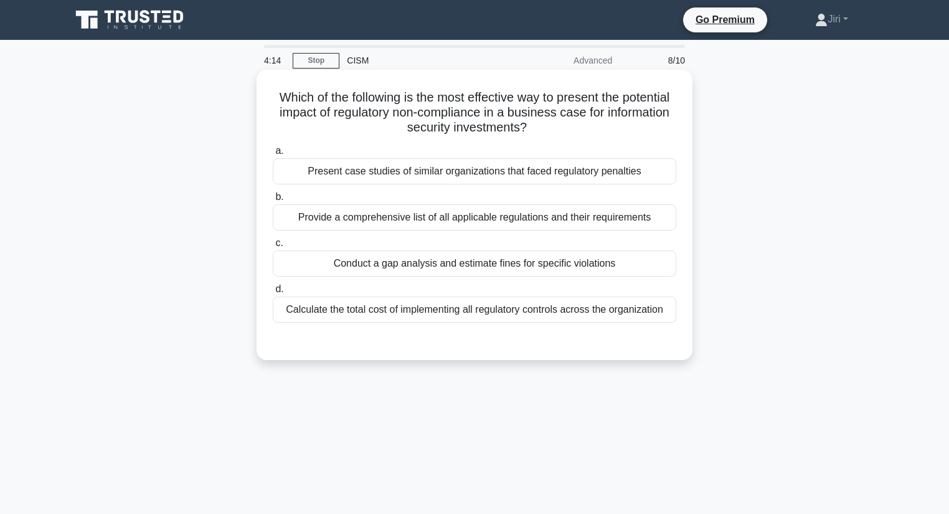
click at [483, 261] on div "Conduct a gap analysis and estimate fines for specific violations" at bounding box center [474, 263] width 403 height 26
click at [273, 247] on input "c. Conduct a gap analysis and estimate fines for specific violations" at bounding box center [273, 243] width 0 height 8
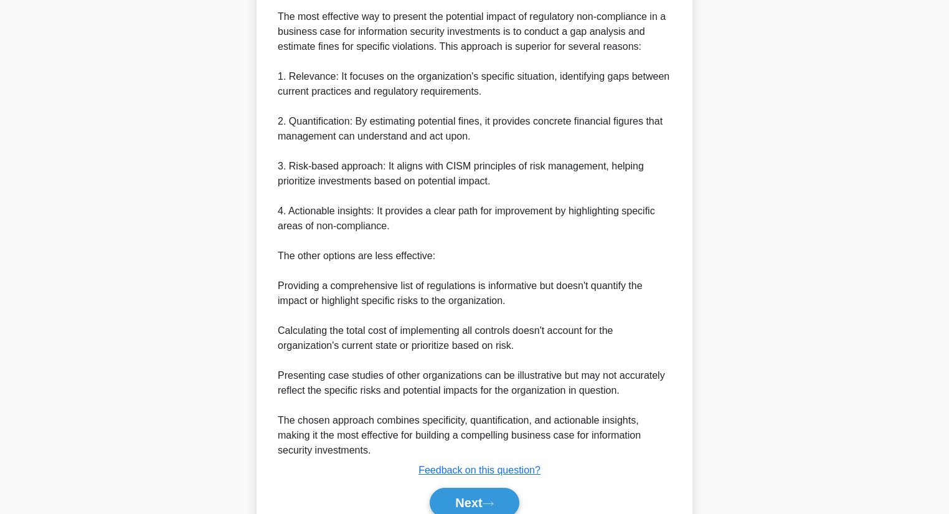
scroll to position [418, 0]
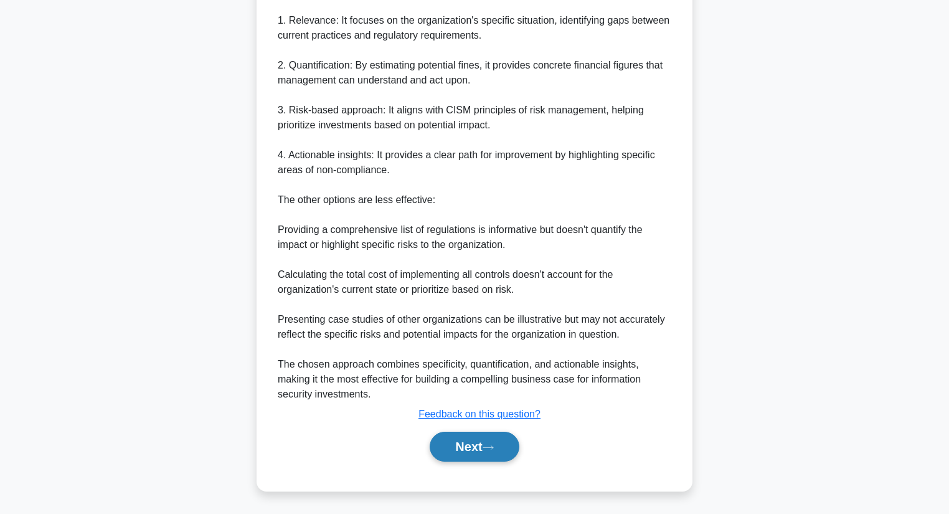
click at [454, 451] on button "Next" at bounding box center [474, 446] width 89 height 30
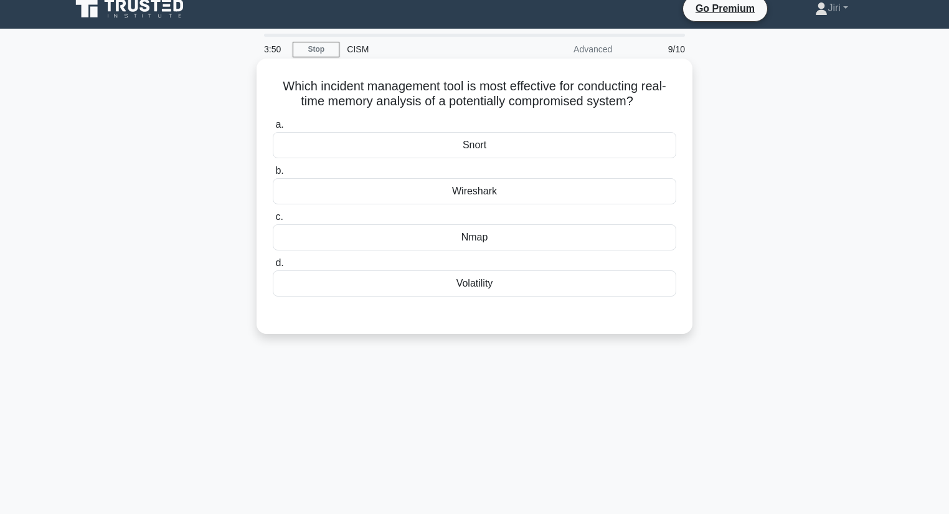
scroll to position [12, 0]
click at [483, 283] on div "Volatility" at bounding box center [474, 283] width 403 height 26
click at [273, 266] on input "d. Volatility" at bounding box center [273, 262] width 0 height 8
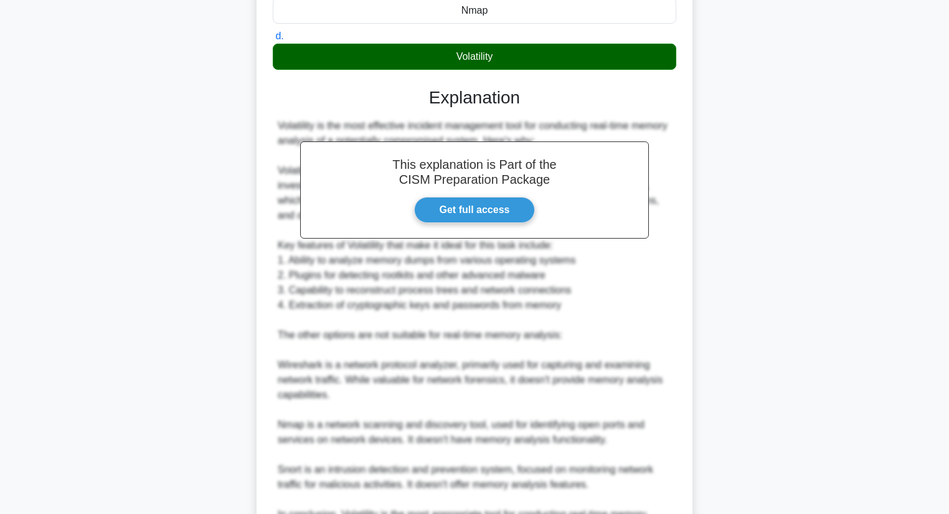
scroll to position [388, 0]
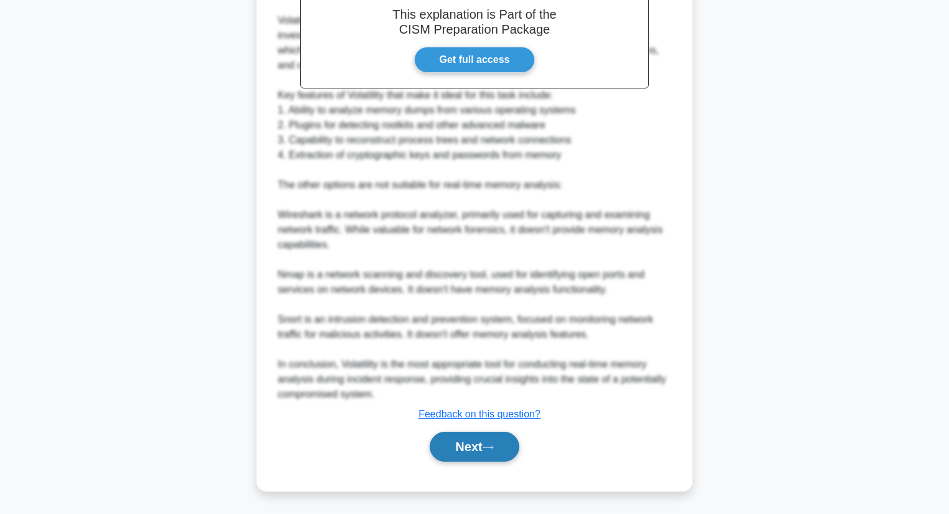
click at [456, 446] on button "Next" at bounding box center [474, 446] width 89 height 30
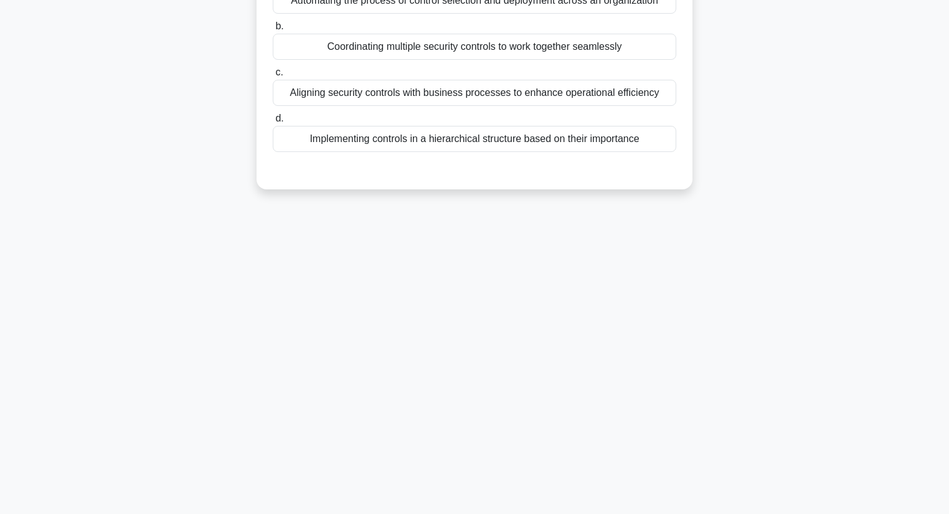
scroll to position [0, 0]
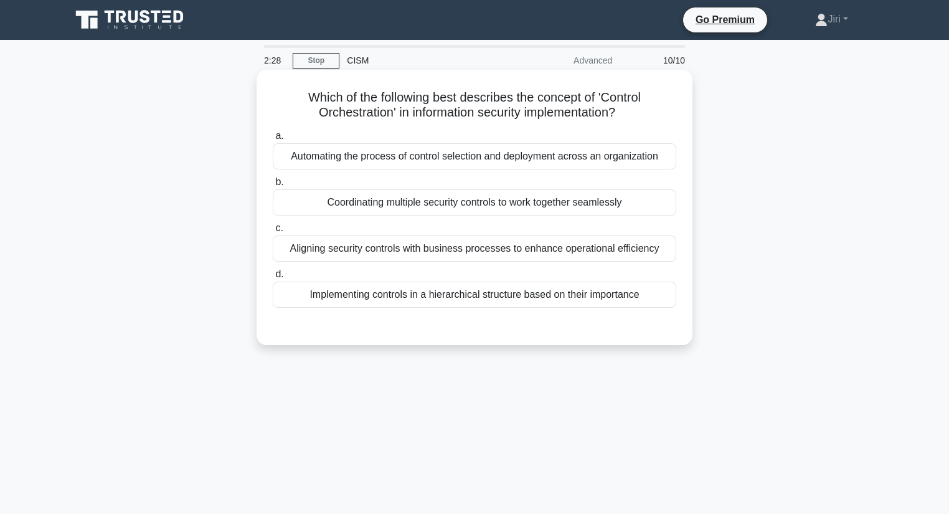
click at [457, 252] on div "Aligning security controls with business processes to enhance operational effic…" at bounding box center [474, 248] width 403 height 26
click at [273, 232] on input "c. Aligning security controls with business processes to enhance operational ef…" at bounding box center [273, 228] width 0 height 8
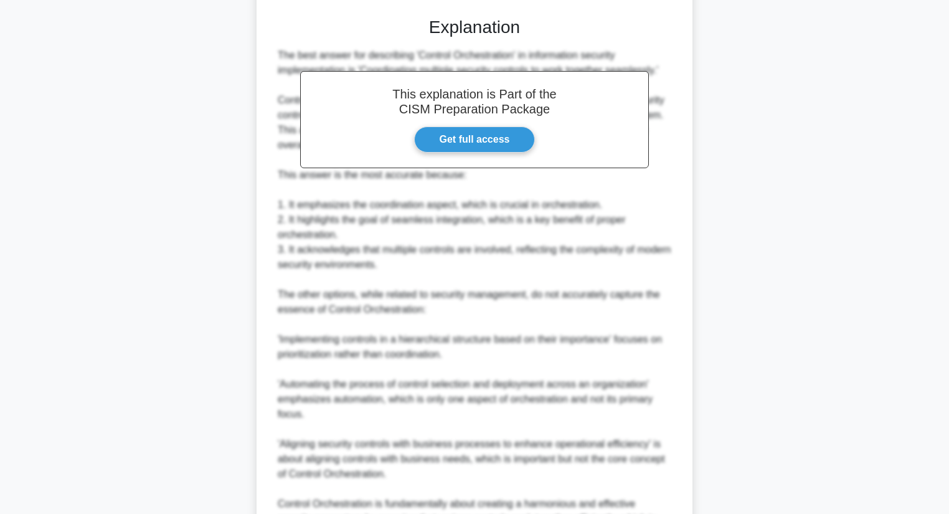
scroll to position [448, 0]
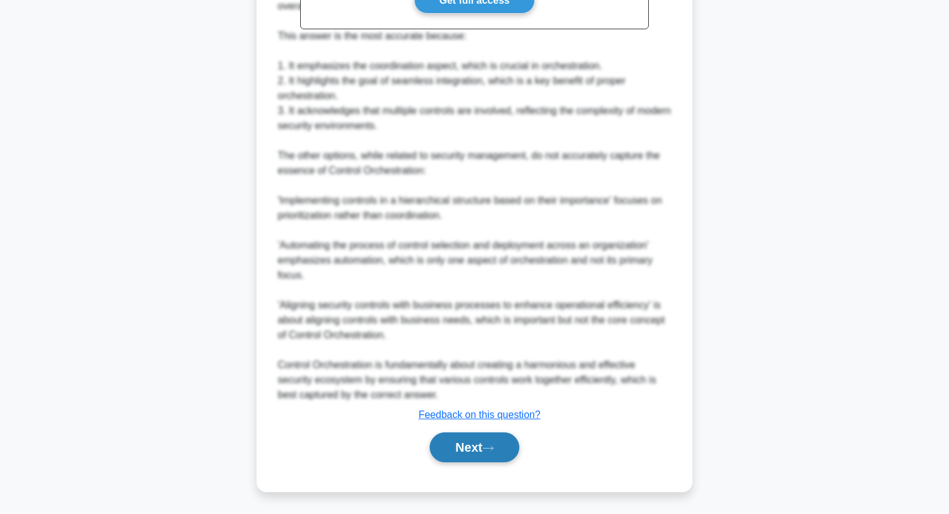
click at [463, 449] on button "Next" at bounding box center [474, 447] width 89 height 30
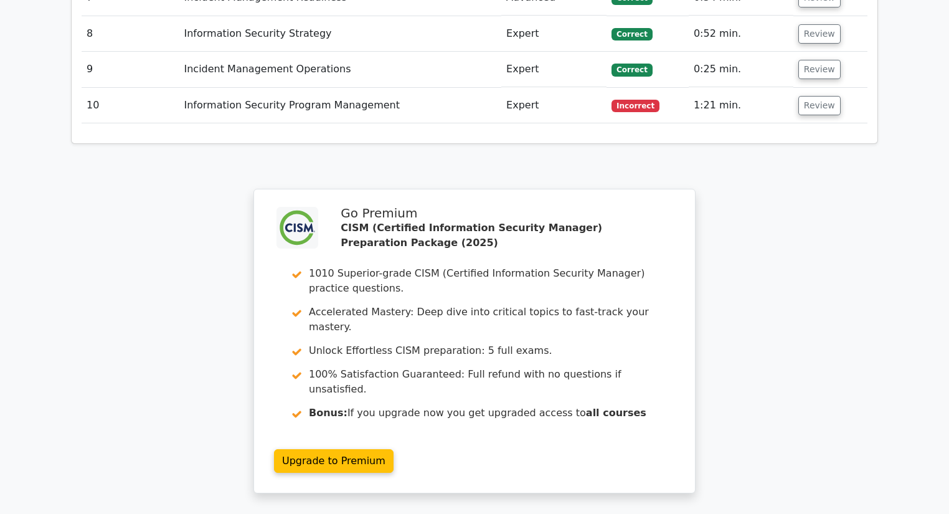
scroll to position [2054, 0]
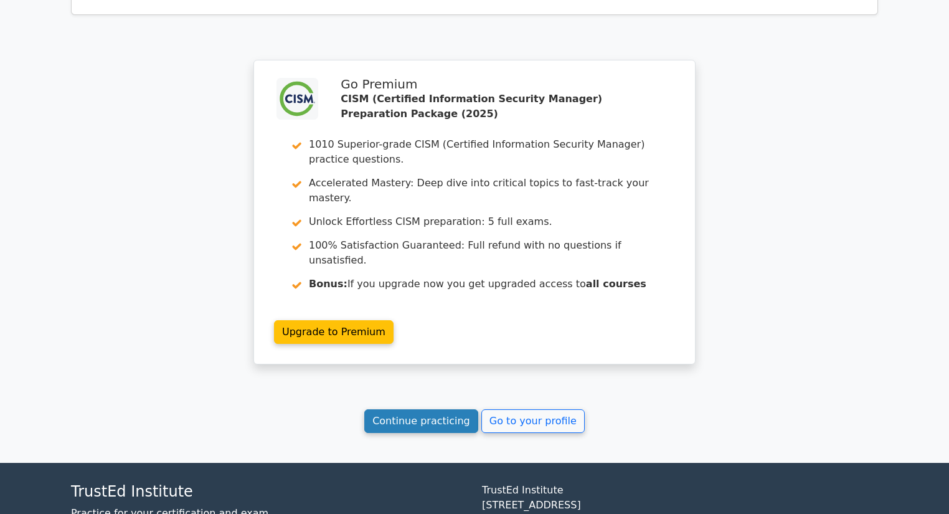
click at [407, 409] on link "Continue practicing" at bounding box center [421, 421] width 114 height 24
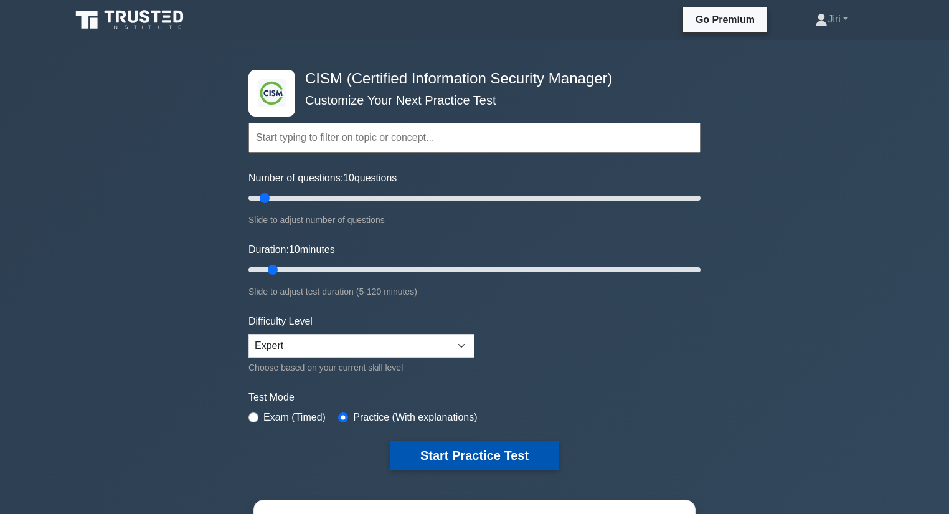
click at [479, 455] on button "Start Practice Test" at bounding box center [474, 455] width 168 height 29
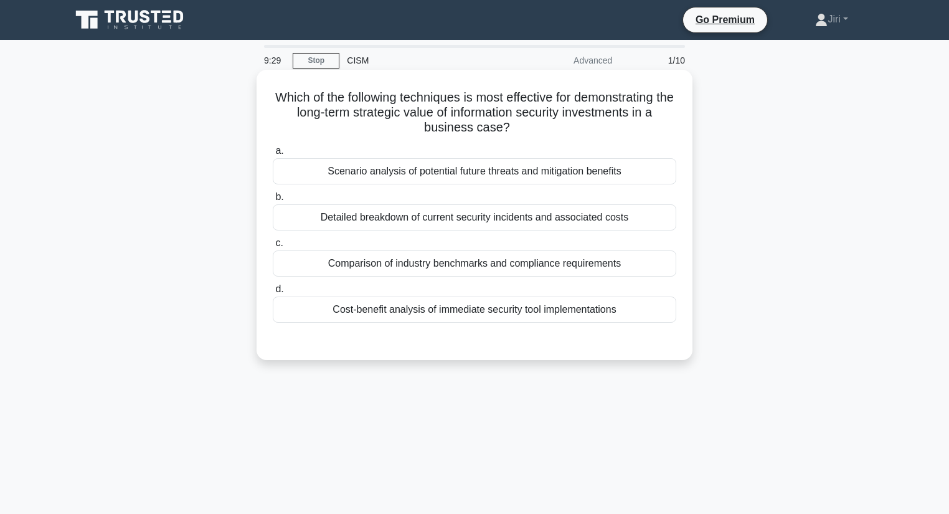
click at [585, 268] on div "Comparison of industry benchmarks and compliance requirements" at bounding box center [474, 263] width 403 height 26
click at [273, 247] on input "c. Comparison of industry benchmarks and compliance requirements" at bounding box center [273, 243] width 0 height 8
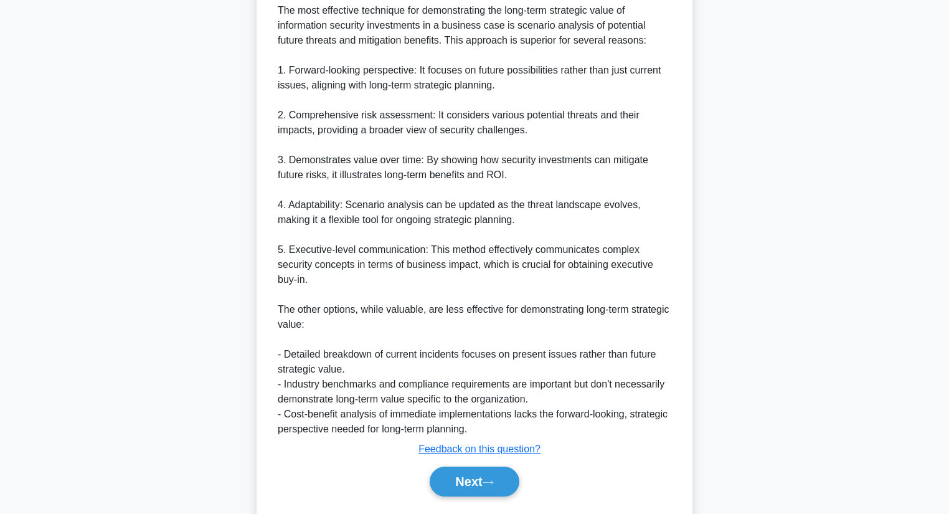
scroll to position [403, 0]
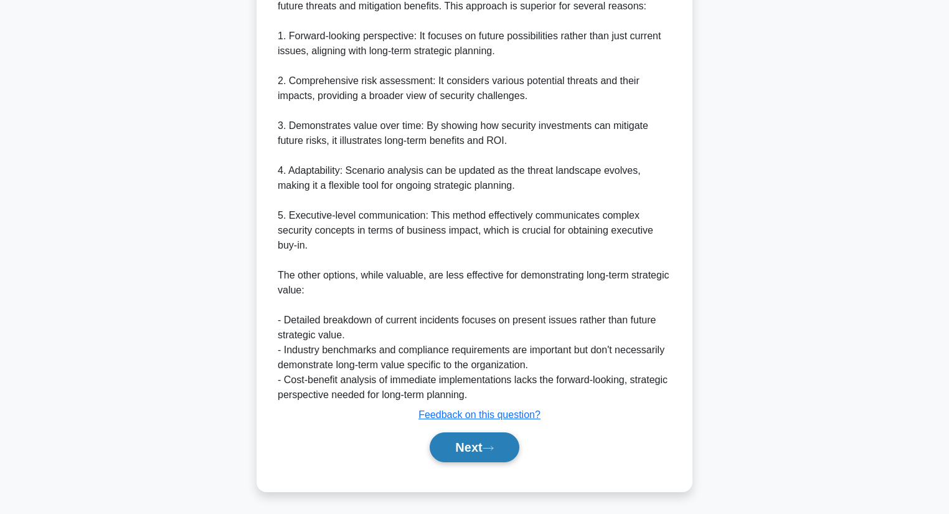
click at [459, 448] on button "Next" at bounding box center [474, 447] width 89 height 30
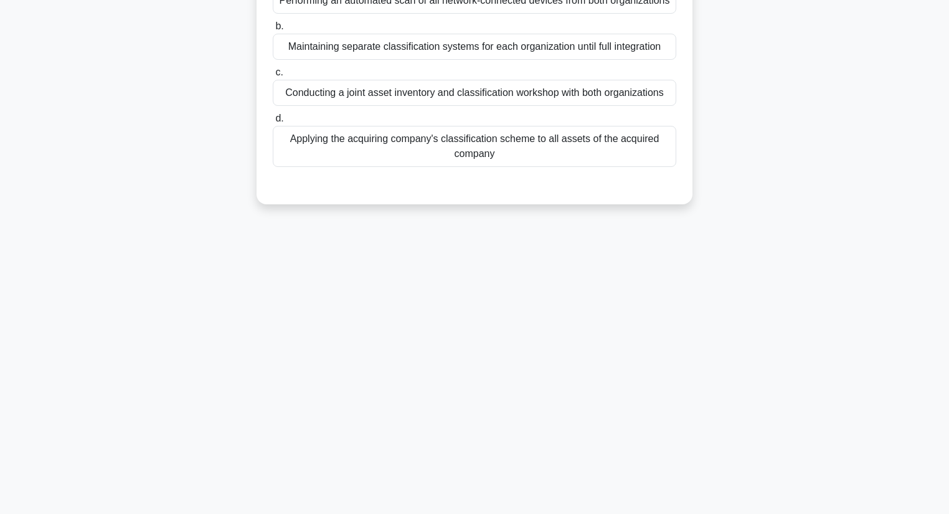
scroll to position [0, 0]
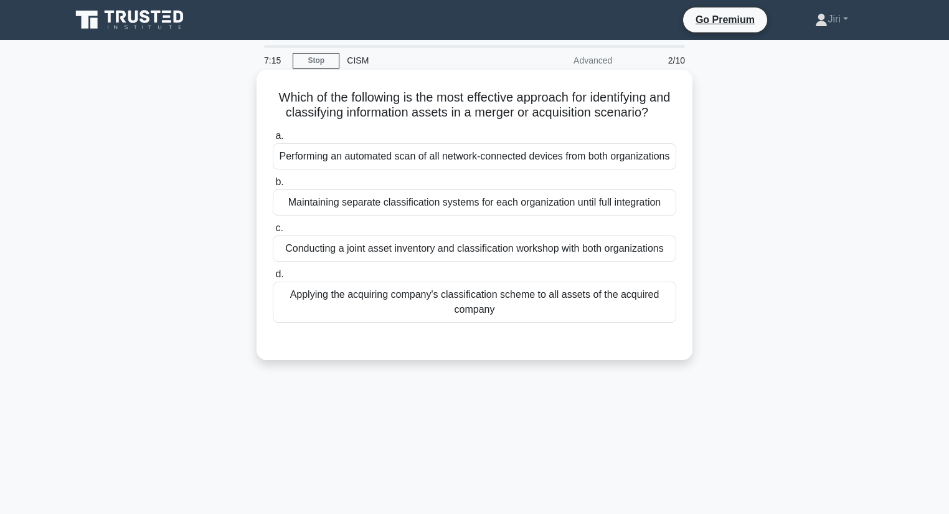
click at [446, 261] on div "Conducting a joint asset inventory and classification workshop with both organi…" at bounding box center [474, 248] width 403 height 26
click at [273, 232] on input "c. Conducting a joint asset inventory and classification workshop with both org…" at bounding box center [273, 228] width 0 height 8
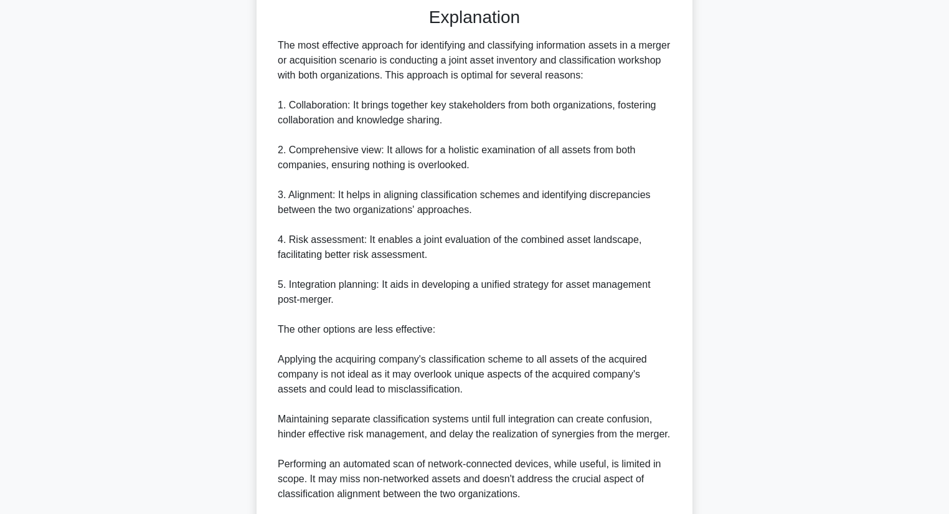
scroll to position [507, 0]
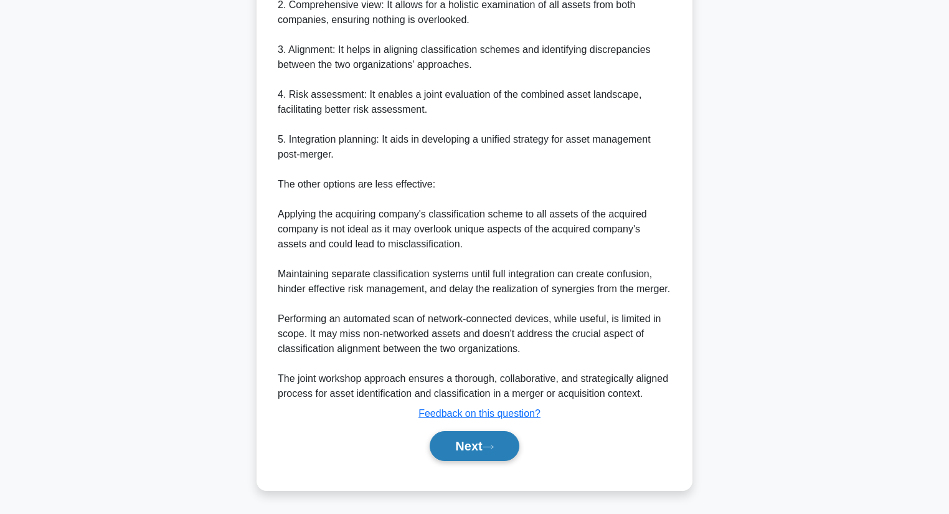
click at [451, 445] on button "Next" at bounding box center [474, 446] width 89 height 30
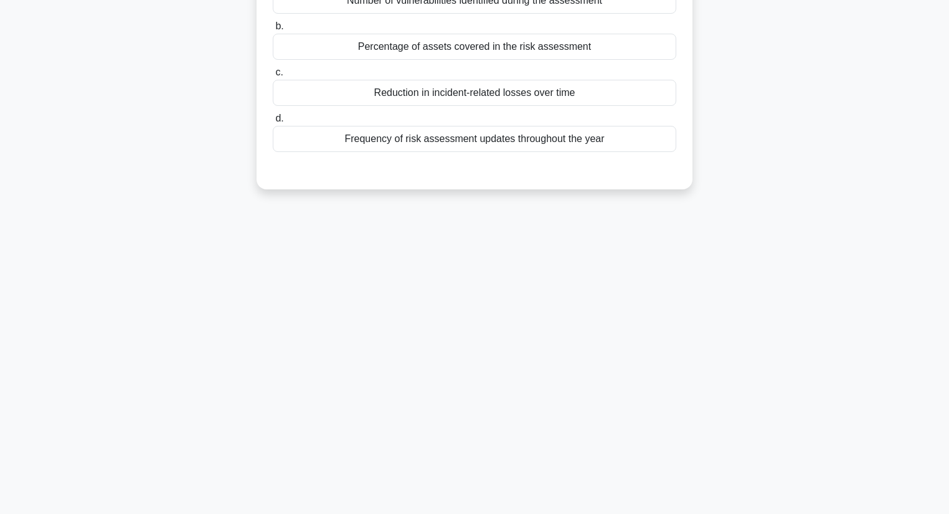
scroll to position [0, 0]
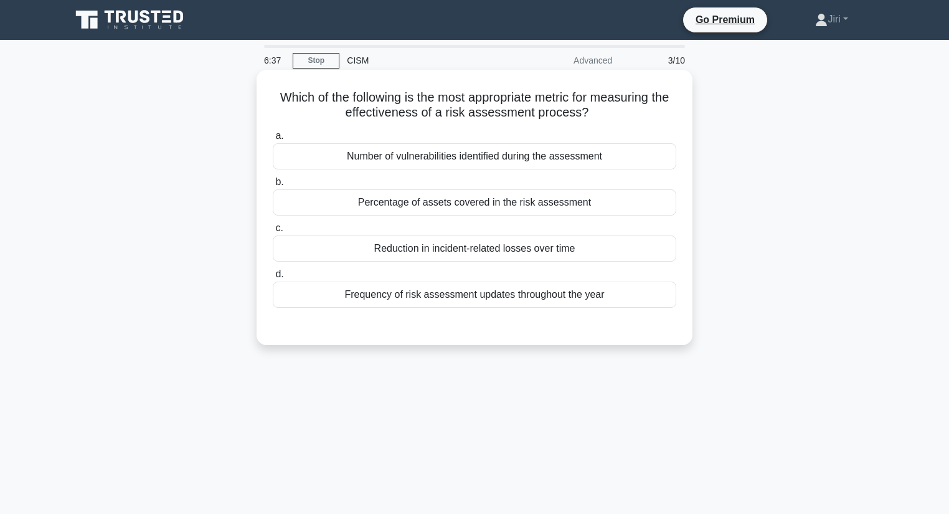
click at [567, 250] on div "Reduction in incident-related losses over time" at bounding box center [474, 248] width 403 height 26
click at [273, 232] on input "c. Reduction in incident-related losses over time" at bounding box center [273, 228] width 0 height 8
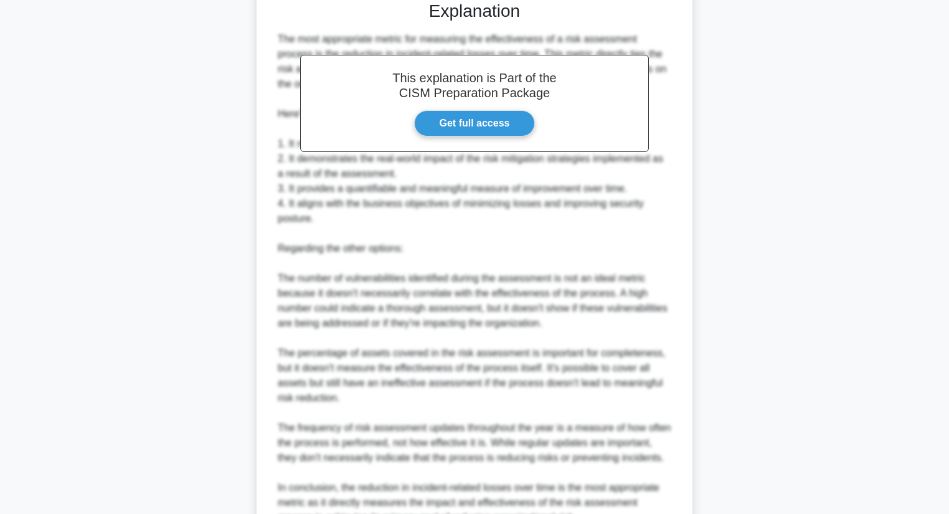
scroll to position [448, 0]
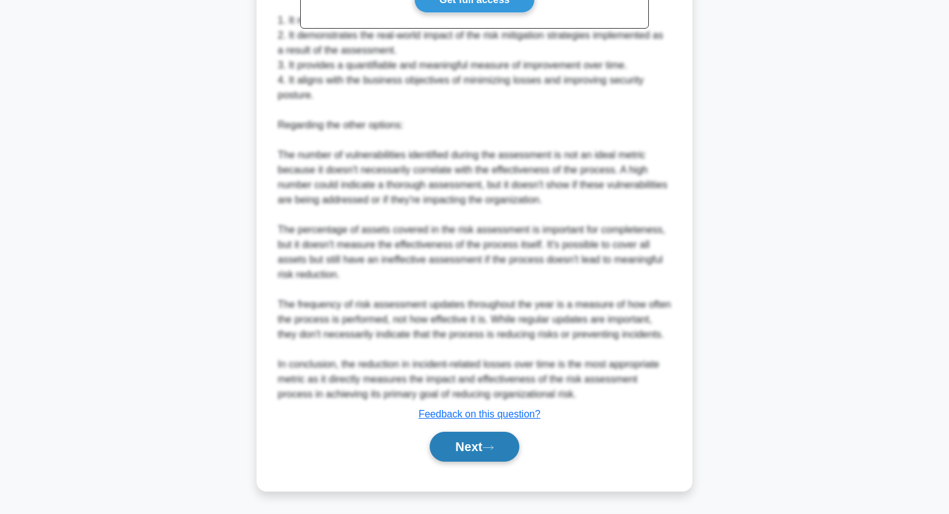
click at [448, 457] on button "Next" at bounding box center [474, 446] width 89 height 30
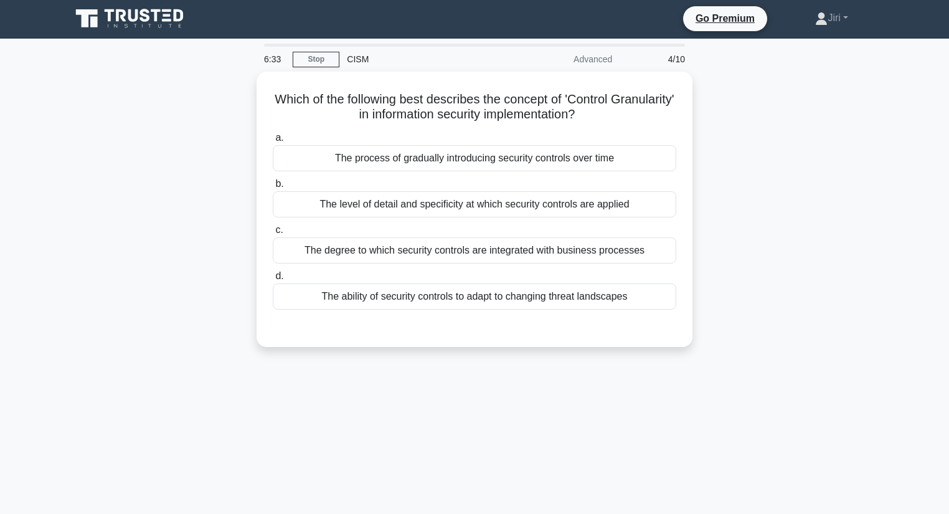
scroll to position [0, 0]
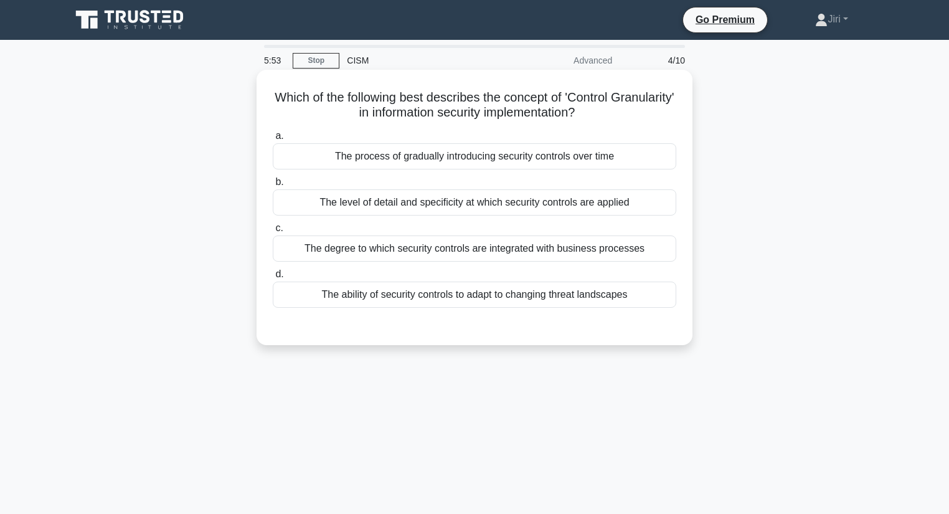
click at [601, 207] on div "The level of detail and specificity at which security controls are applied" at bounding box center [474, 202] width 403 height 26
click at [273, 186] on input "b. The level of detail and specificity at which security controls are applied" at bounding box center [273, 182] width 0 height 8
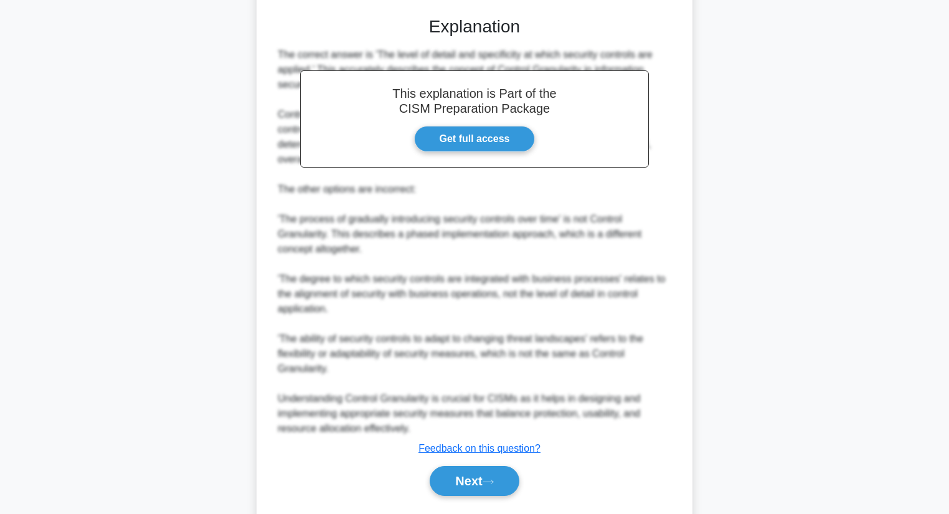
scroll to position [343, 0]
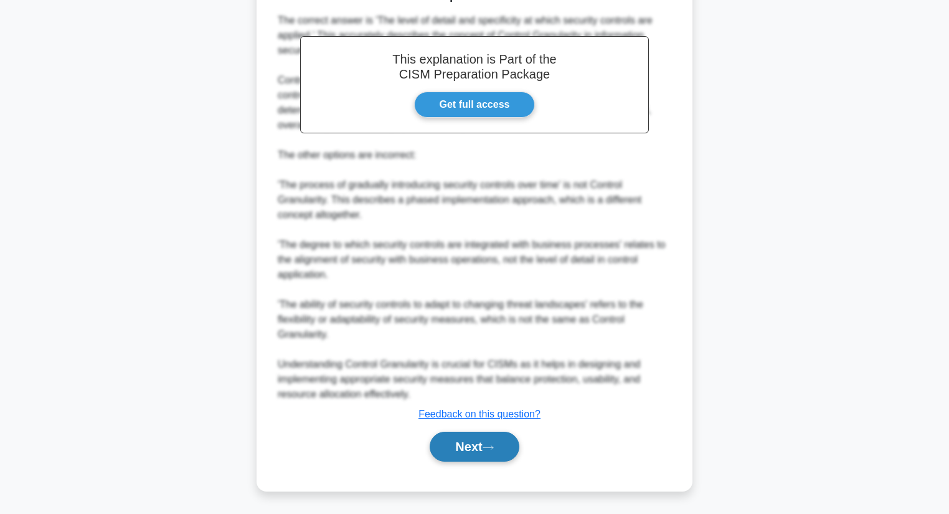
click at [443, 436] on button "Next" at bounding box center [474, 446] width 89 height 30
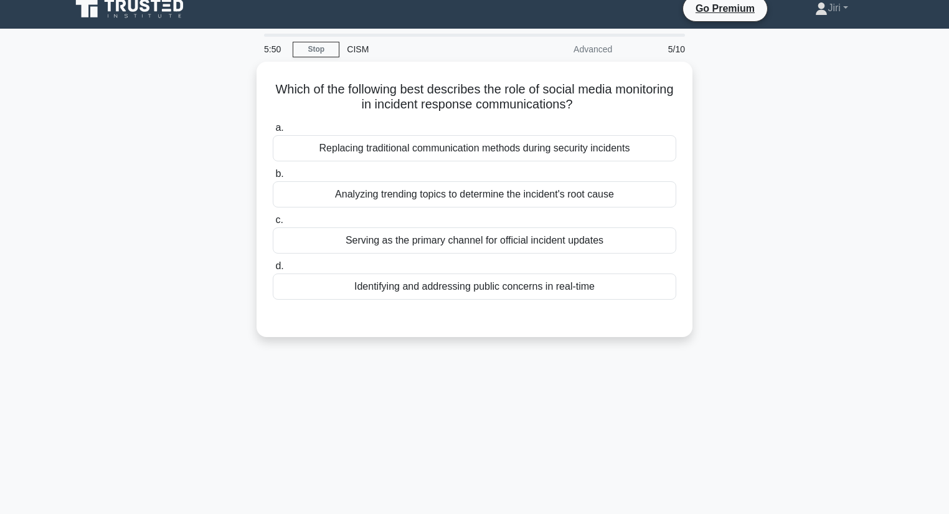
scroll to position [0, 0]
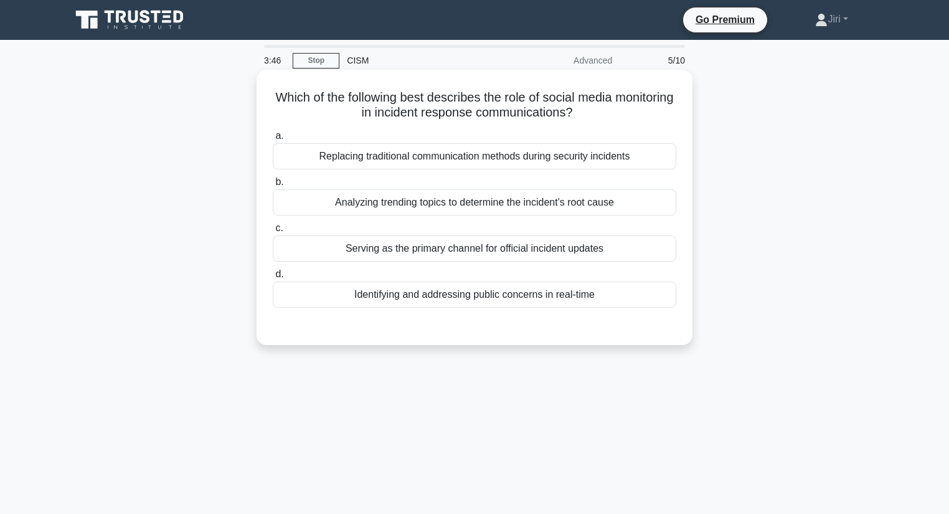
click at [577, 299] on div "Identifying and addressing public concerns in real-time" at bounding box center [474, 294] width 403 height 26
click at [273, 278] on input "d. Identifying and addressing public concerns in real-time" at bounding box center [273, 274] width 0 height 8
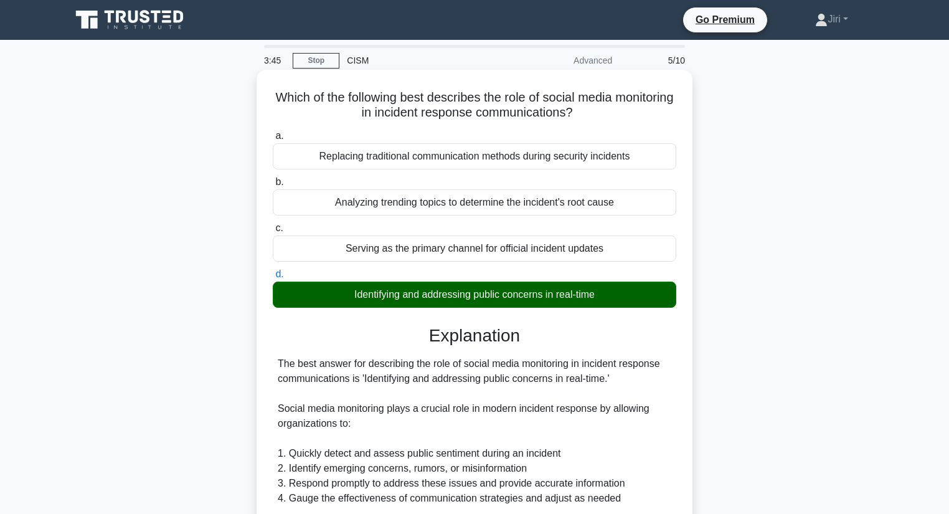
scroll to position [358, 0]
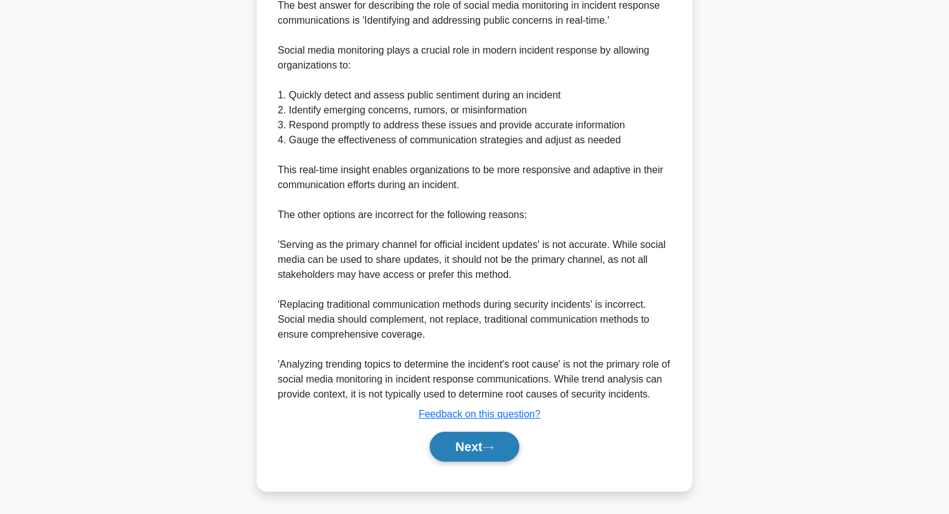
click at [446, 444] on button "Next" at bounding box center [474, 446] width 89 height 30
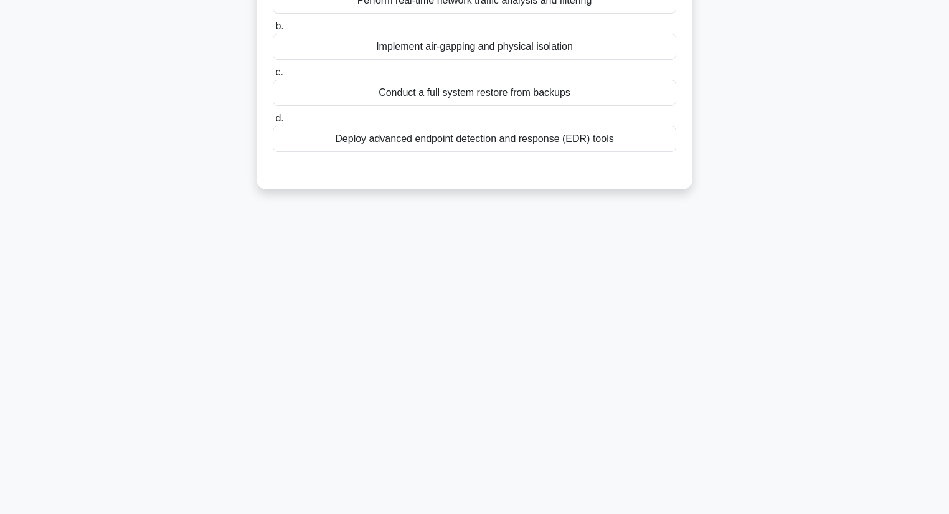
scroll to position [0, 0]
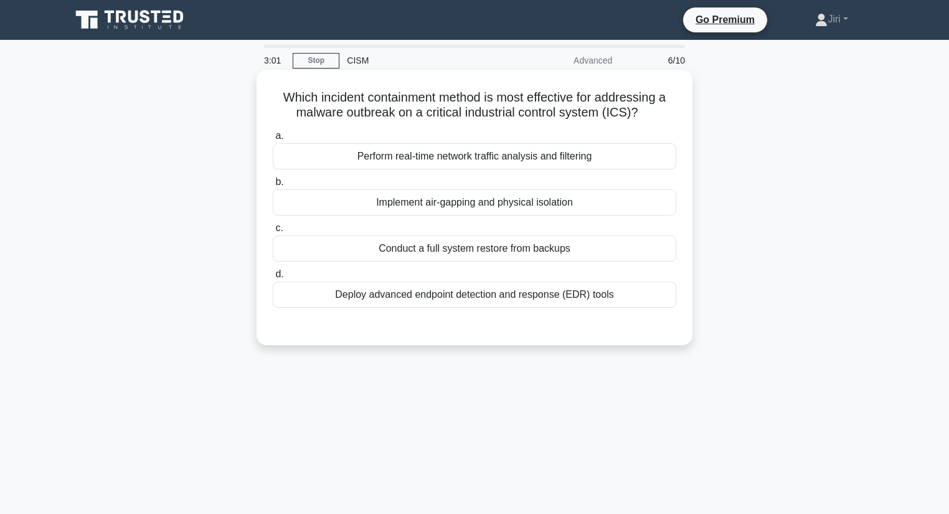
click at [493, 205] on div "Implement air-gapping and physical isolation" at bounding box center [474, 202] width 403 height 26
click at [273, 186] on input "b. Implement air-gapping and physical isolation" at bounding box center [273, 182] width 0 height 8
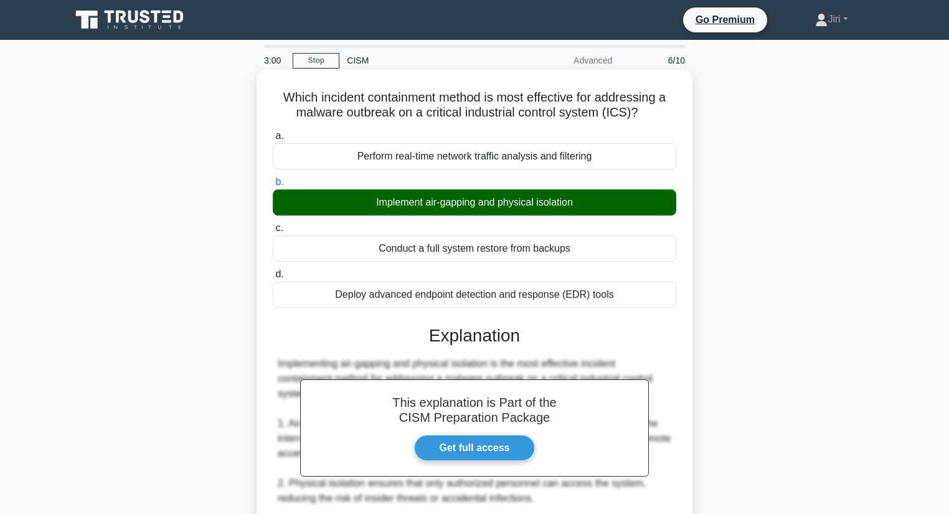
scroll to position [388, 0]
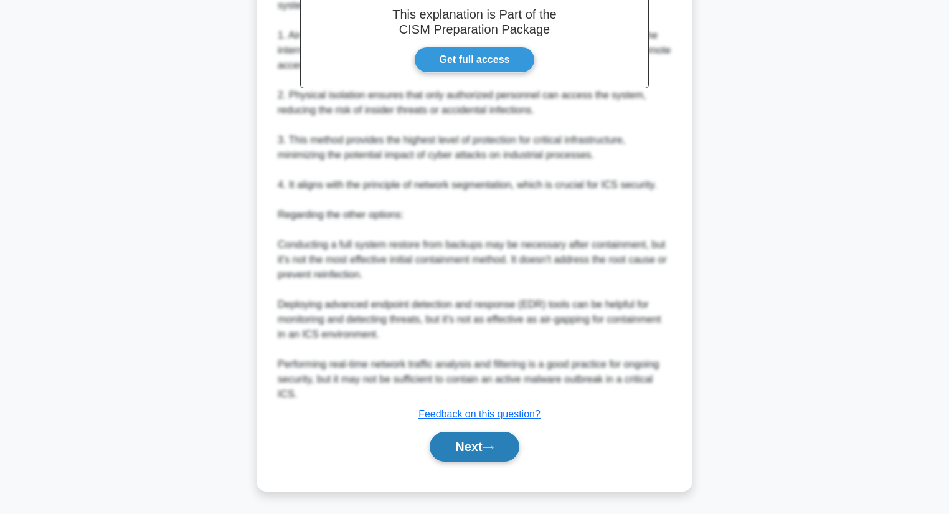
click at [442, 444] on button "Next" at bounding box center [474, 446] width 89 height 30
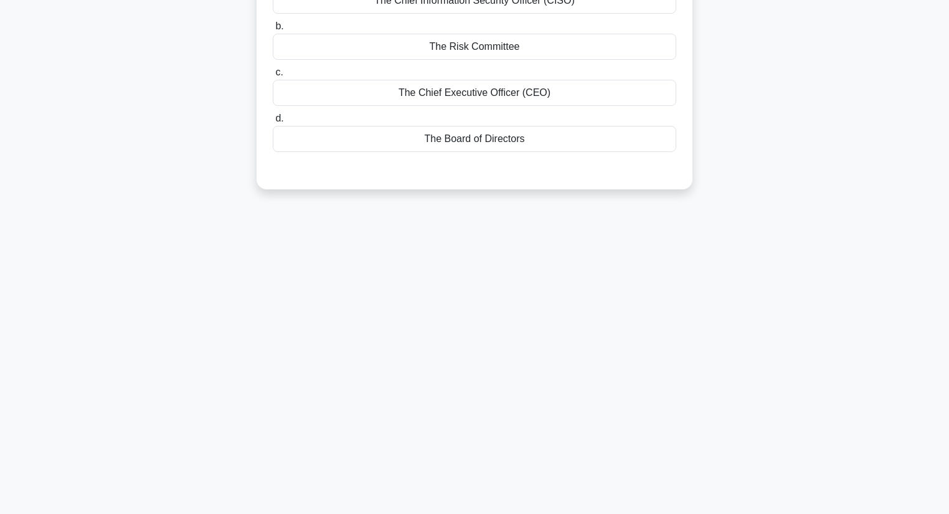
scroll to position [0, 0]
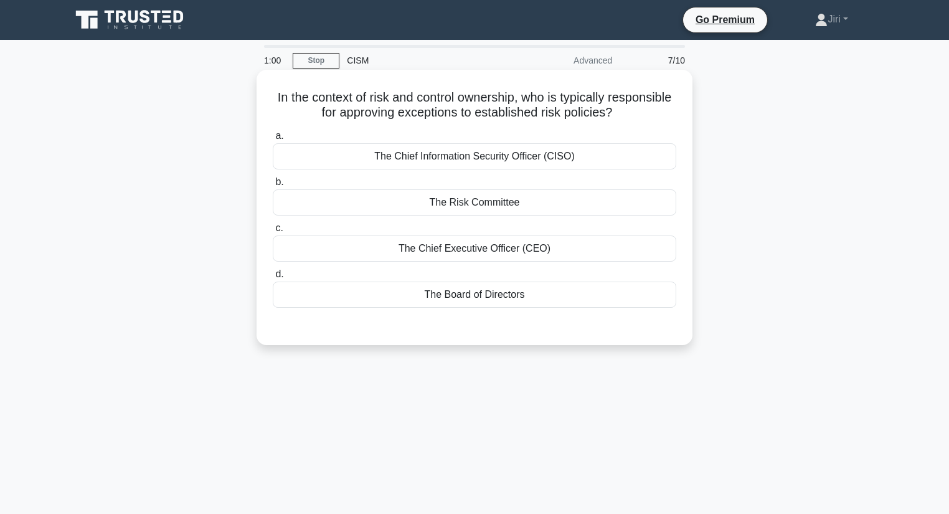
click at [463, 198] on div "The Risk Committee" at bounding box center [474, 202] width 403 height 26
click at [273, 186] on input "b. The Risk Committee" at bounding box center [273, 182] width 0 height 8
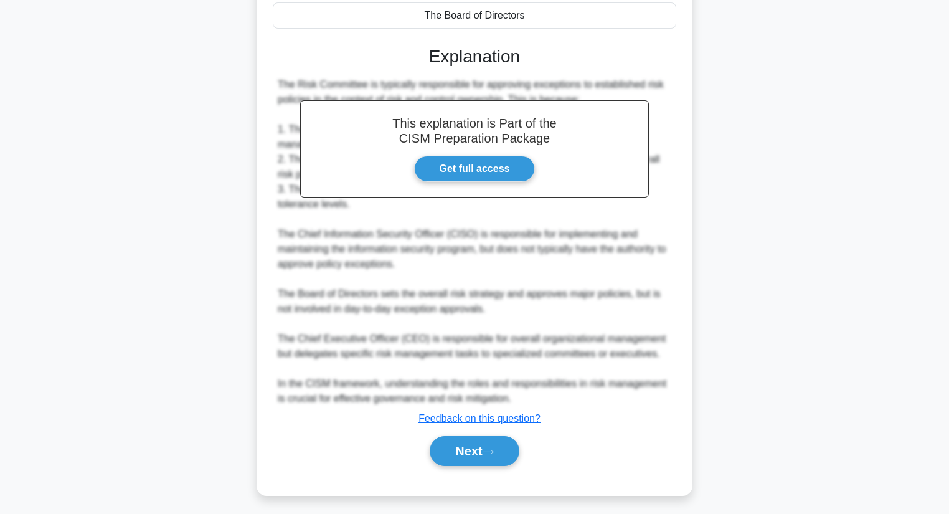
scroll to position [283, 0]
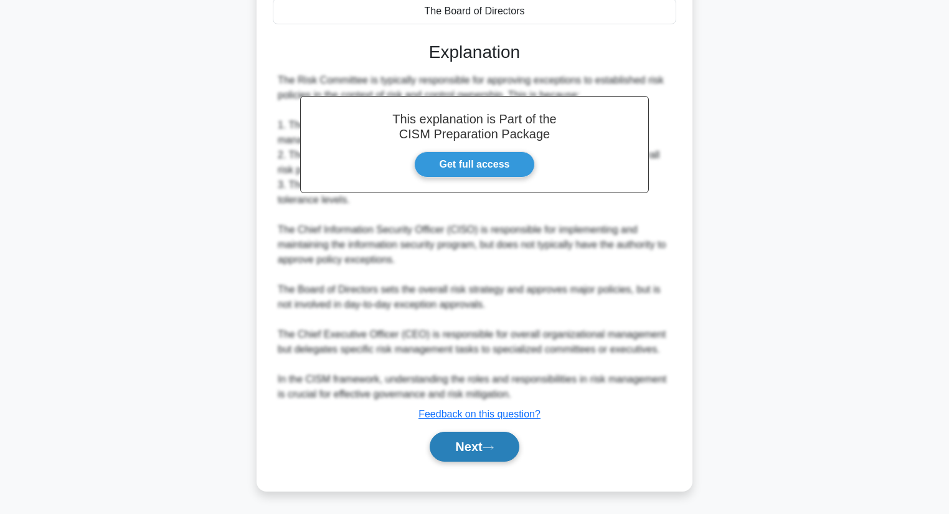
click at [447, 449] on button "Next" at bounding box center [474, 446] width 89 height 30
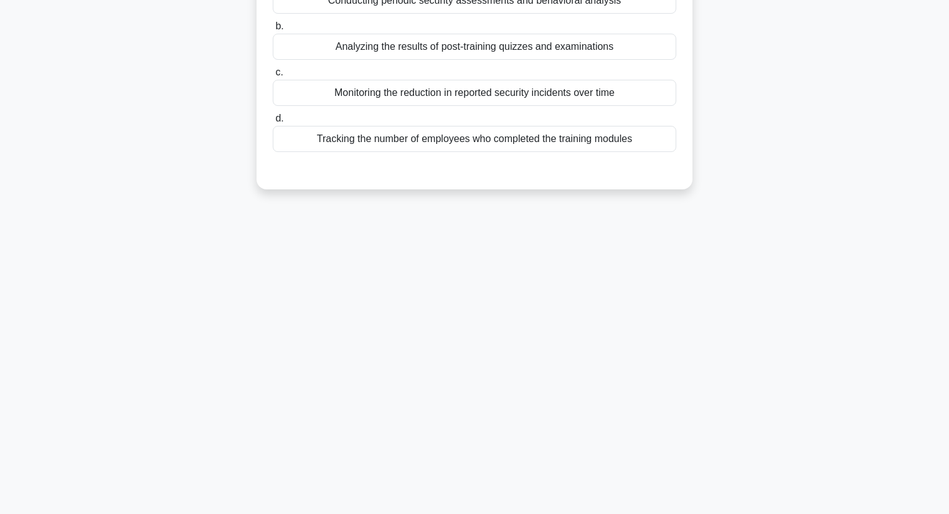
scroll to position [0, 0]
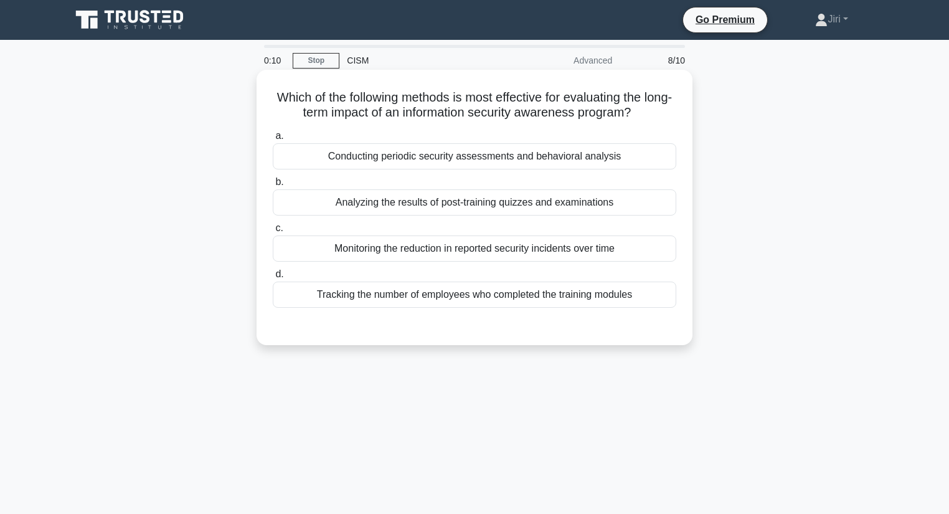
click at [531, 257] on div "Monitoring the reduction in reported security incidents over time" at bounding box center [474, 248] width 403 height 26
click at [273, 232] on input "c. Monitoring the reduction in reported security incidents over time" at bounding box center [273, 228] width 0 height 8
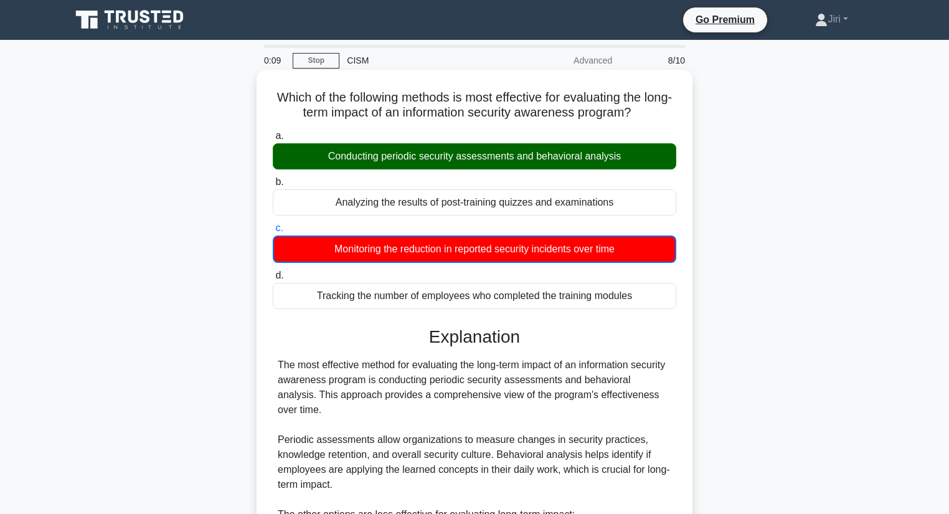
scroll to position [329, 0]
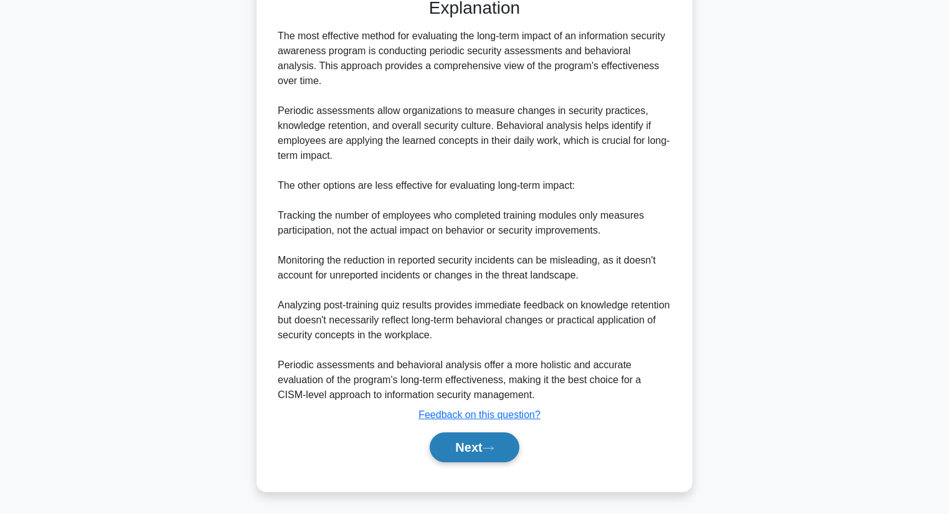
click at [461, 443] on button "Next" at bounding box center [474, 447] width 89 height 30
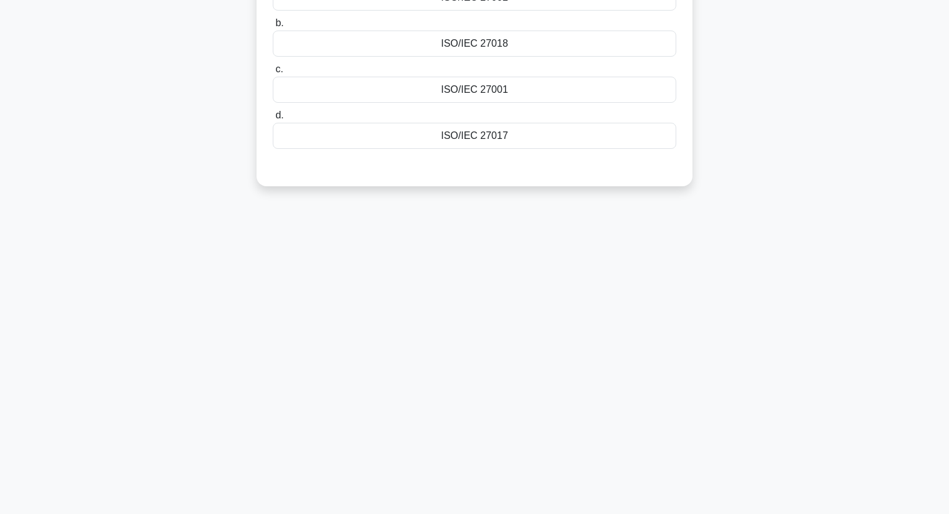
scroll to position [0, 0]
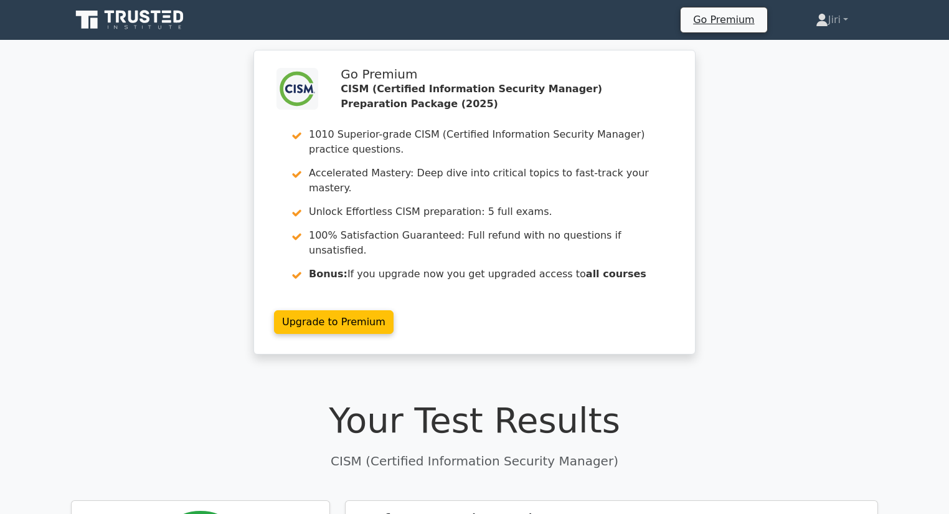
click at [393, 310] on link "Upgrade to Premium" at bounding box center [334, 322] width 120 height 24
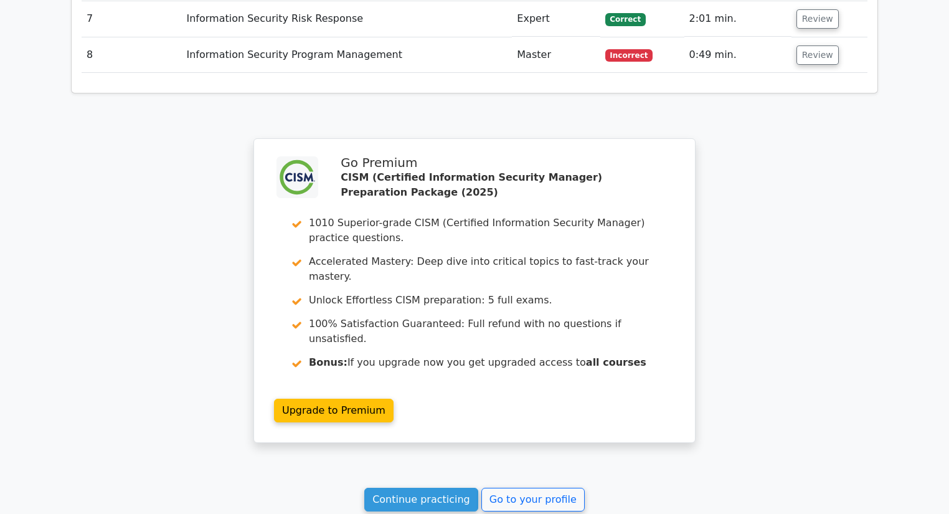
scroll to position [2107, 0]
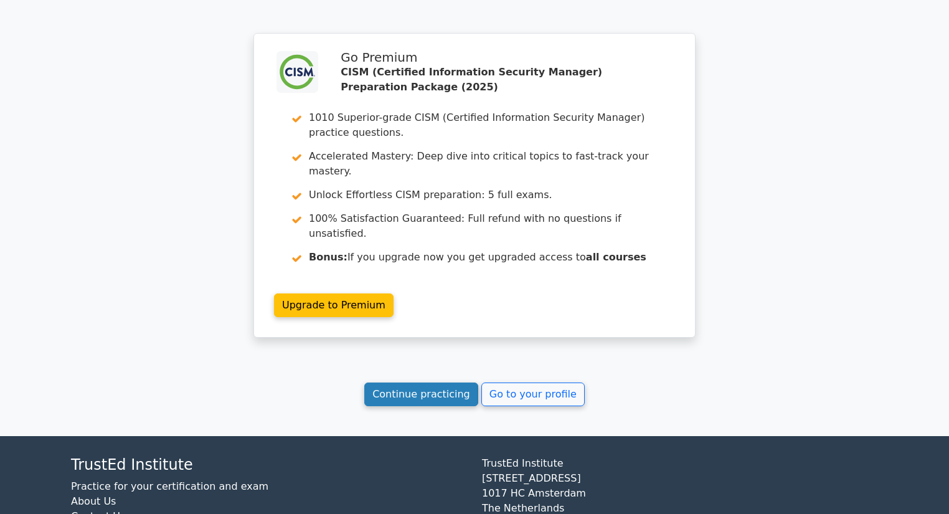
click at [408, 382] on link "Continue practicing" at bounding box center [421, 394] width 114 height 24
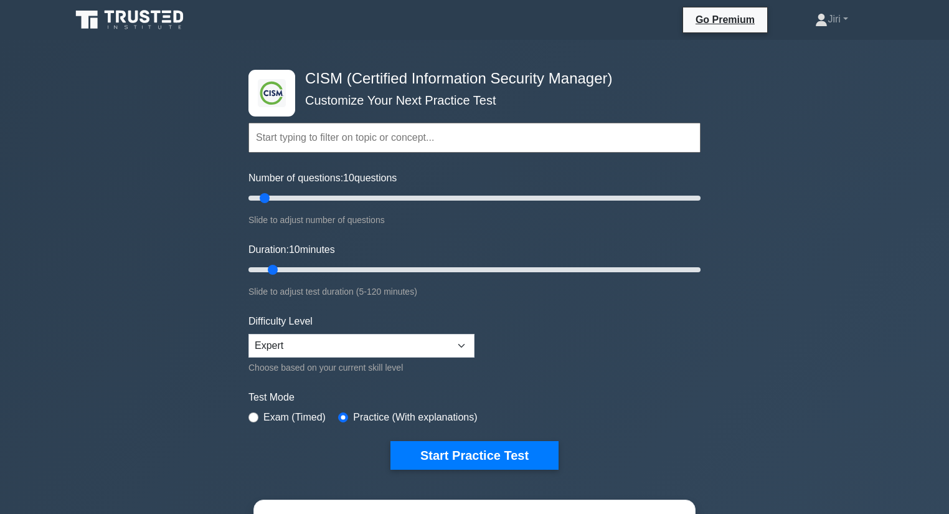
click at [288, 420] on label "Exam (Timed)" at bounding box center [294, 417] width 62 height 15
click at [408, 346] on select "Beginner Intermediate Expert" at bounding box center [361, 346] width 226 height 24
click at [440, 445] on button "Start Practice Test" at bounding box center [474, 455] width 168 height 29
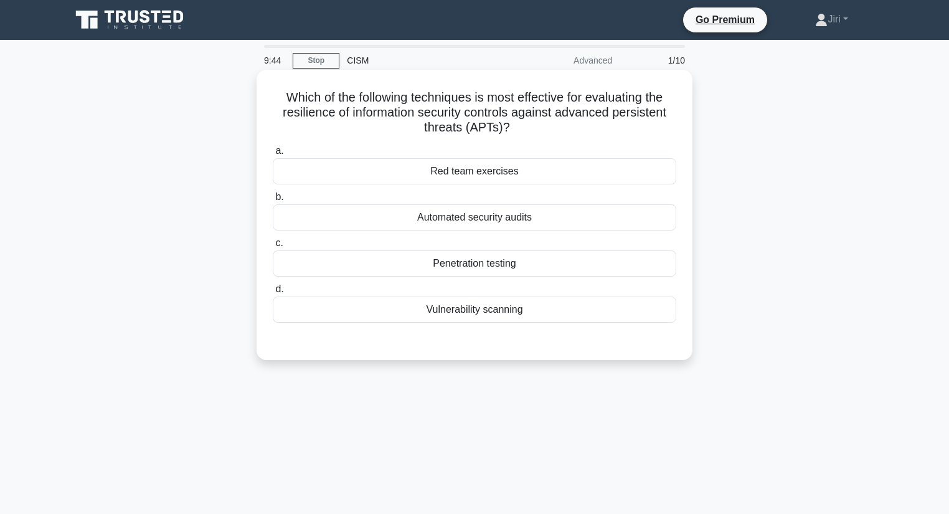
click at [493, 169] on div "Red team exercises" at bounding box center [474, 171] width 403 height 26
click at [273, 155] on input "a. Red team exercises" at bounding box center [273, 151] width 0 height 8
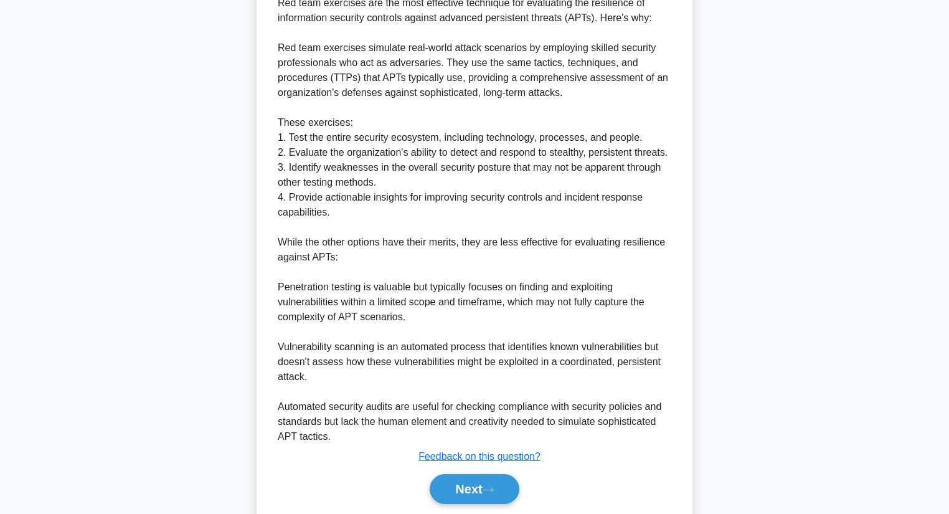
scroll to position [418, 0]
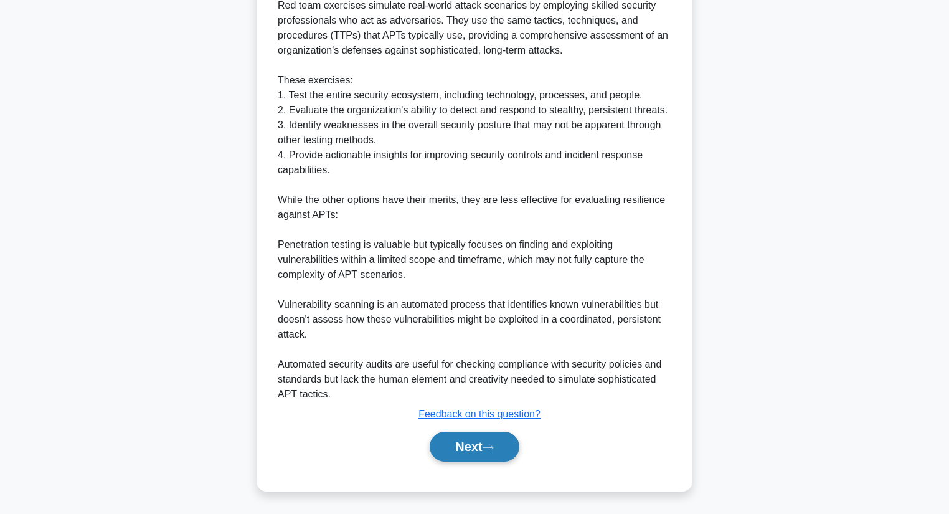
click at [445, 451] on button "Next" at bounding box center [474, 446] width 89 height 30
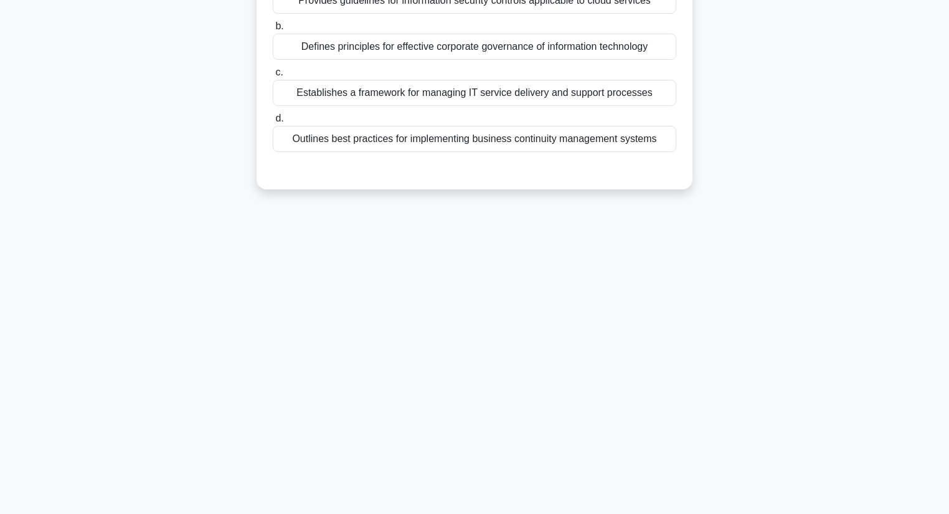
scroll to position [0, 0]
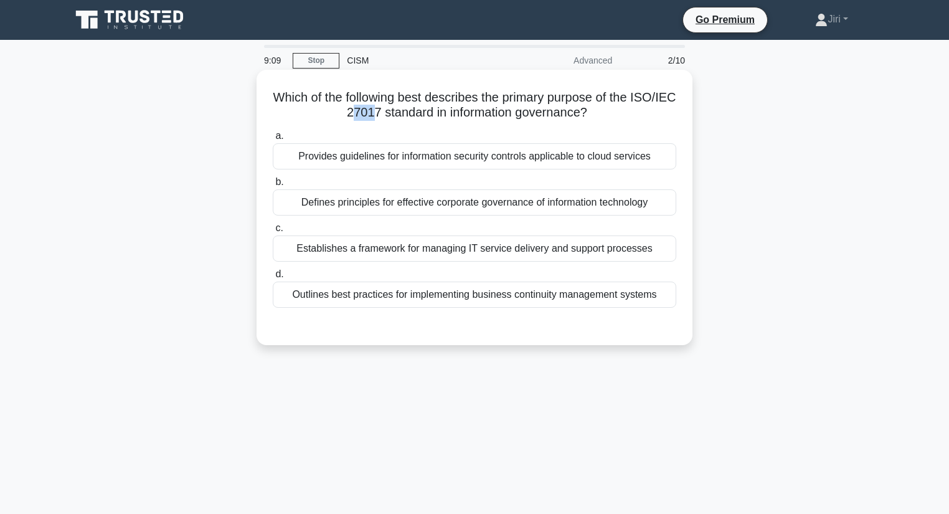
drag, startPoint x: 394, startPoint y: 113, endPoint x: 371, endPoint y: 105, distance: 24.2
click at [371, 105] on h5 "Which of the following best describes the primary purpose of the ISO/IEC 27017 …" at bounding box center [474, 105] width 406 height 31
drag, startPoint x: 397, startPoint y: 113, endPoint x: 319, endPoint y: 110, distance: 78.5
click at [319, 110] on h5 "Which of the following best describes the primary purpose of the ISO/IEC 27017 …" at bounding box center [474, 105] width 406 height 31
copy h5 "ISO/IEC 27017"
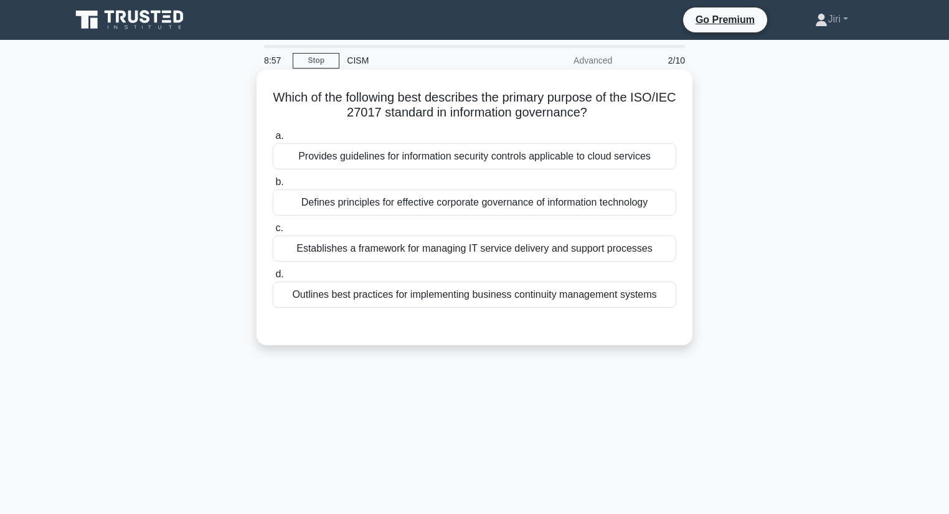
click at [366, 155] on div "Provides guidelines for information security controls applicable to cloud servi…" at bounding box center [474, 156] width 403 height 26
click at [273, 140] on input "a. Provides guidelines for information security controls applicable to cloud se…" at bounding box center [273, 136] width 0 height 8
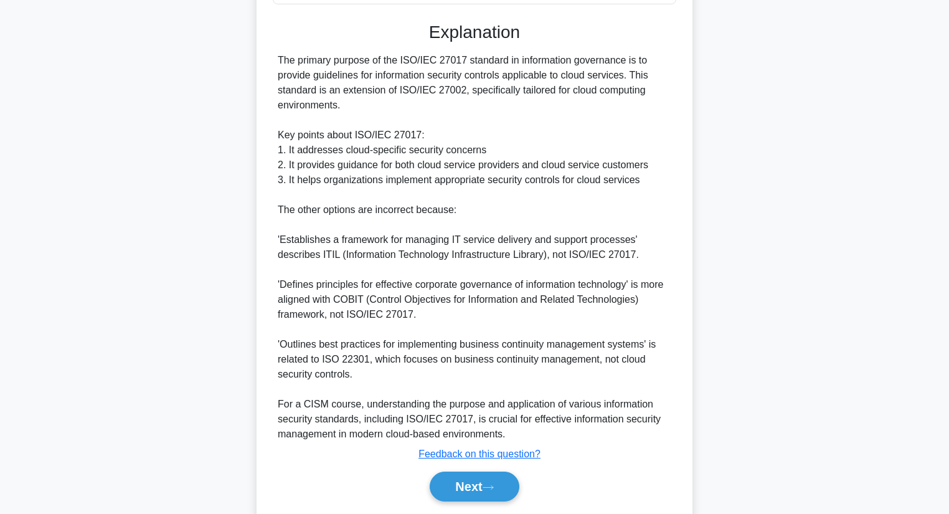
scroll to position [343, 0]
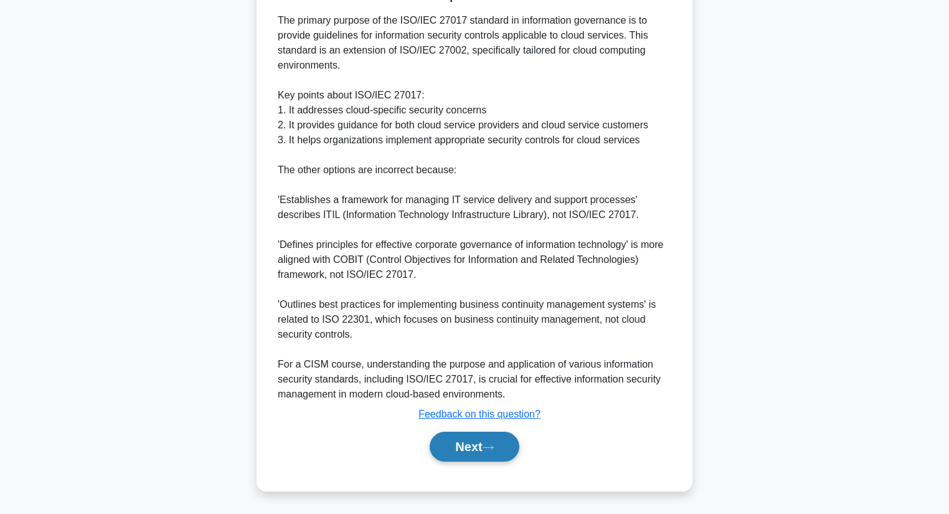
click at [451, 445] on button "Next" at bounding box center [474, 446] width 89 height 30
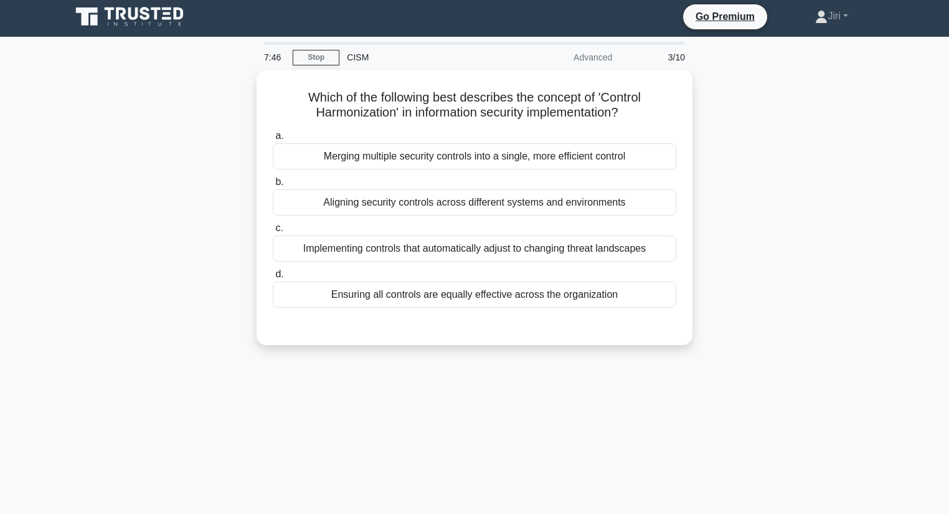
scroll to position [0, 0]
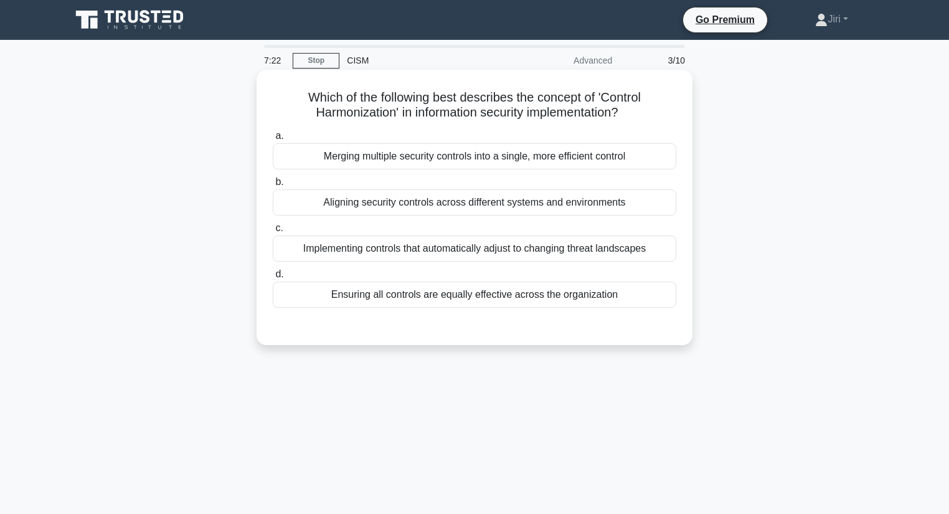
click at [463, 209] on div "Aligning security controls across different systems and environments" at bounding box center [474, 202] width 403 height 26
click at [273, 186] on input "b. Aligning security controls across different systems and environments" at bounding box center [273, 182] width 0 height 8
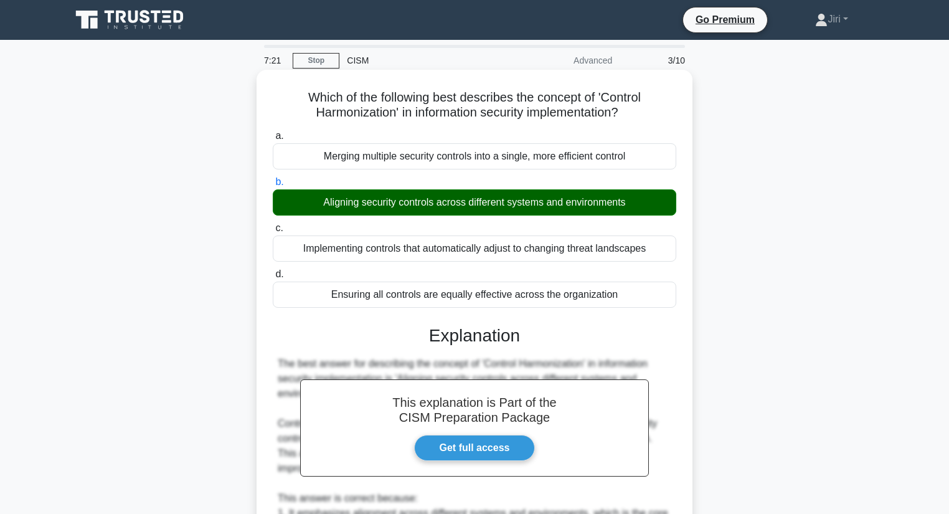
scroll to position [388, 0]
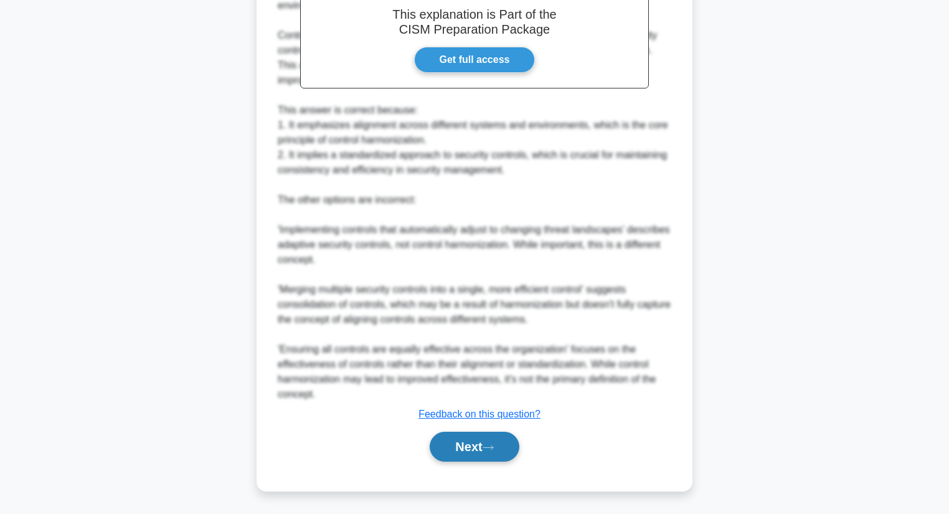
click at [454, 444] on button "Next" at bounding box center [474, 446] width 89 height 30
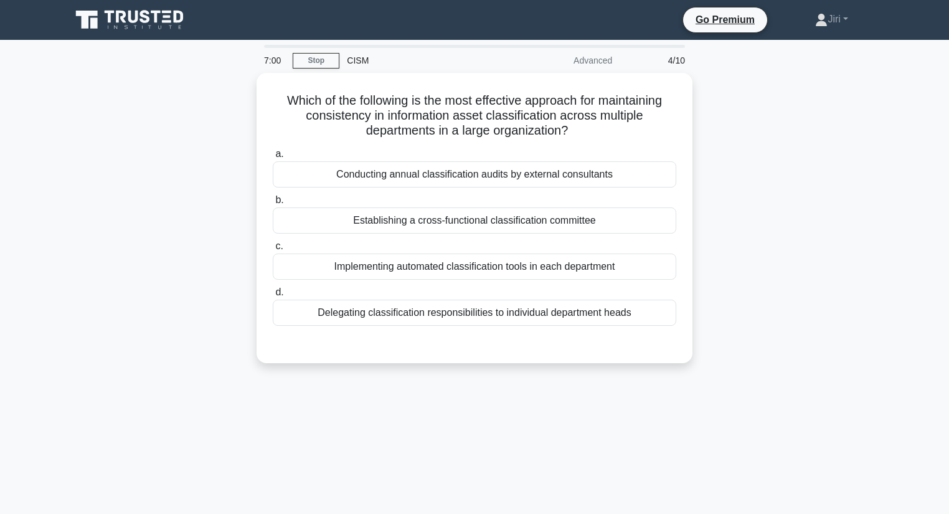
scroll to position [0, 0]
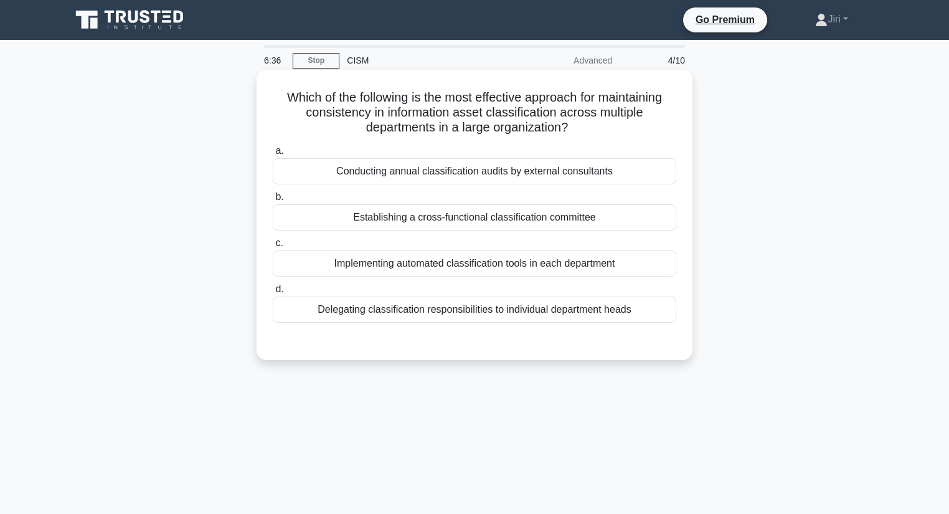
click at [488, 171] on div "Conducting annual classification audits by external consultants" at bounding box center [474, 171] width 403 height 26
click at [273, 155] on input "a. Conducting annual classification audits by external consultants" at bounding box center [273, 151] width 0 height 8
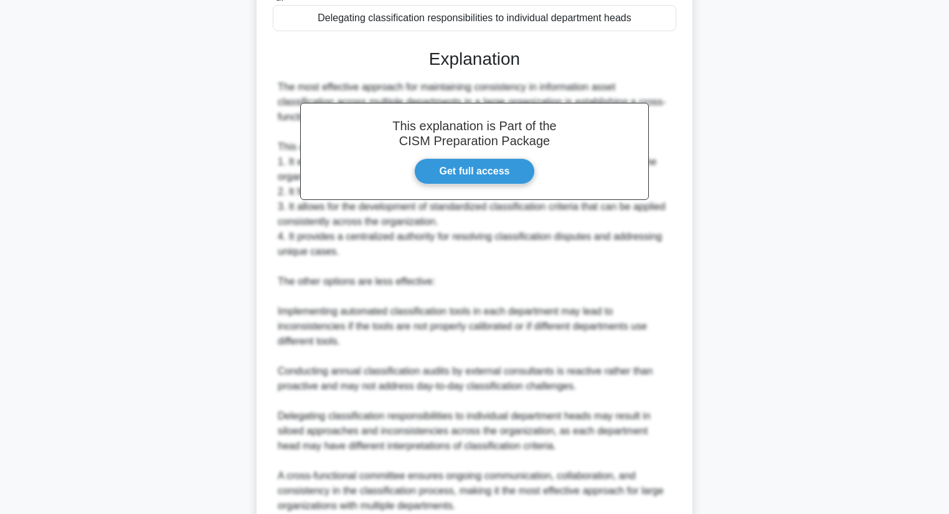
scroll to position [403, 0]
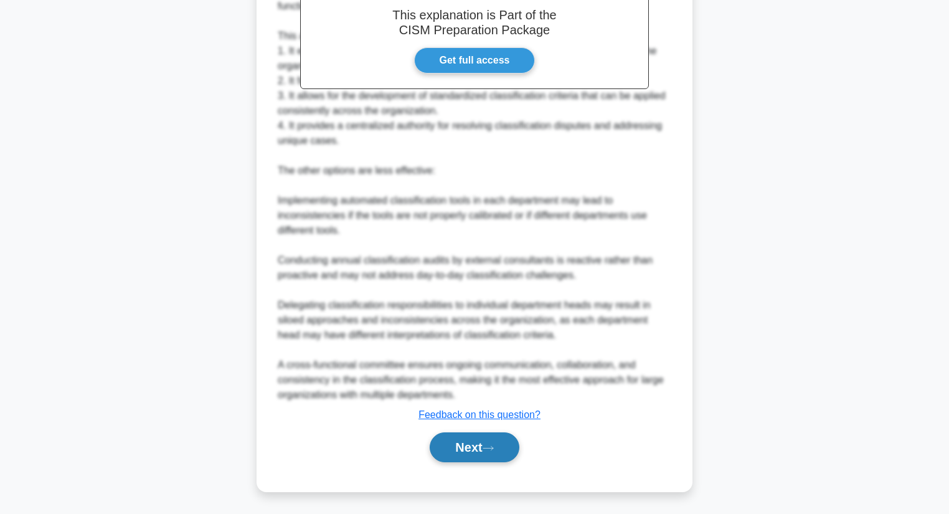
click at [459, 453] on button "Next" at bounding box center [474, 447] width 89 height 30
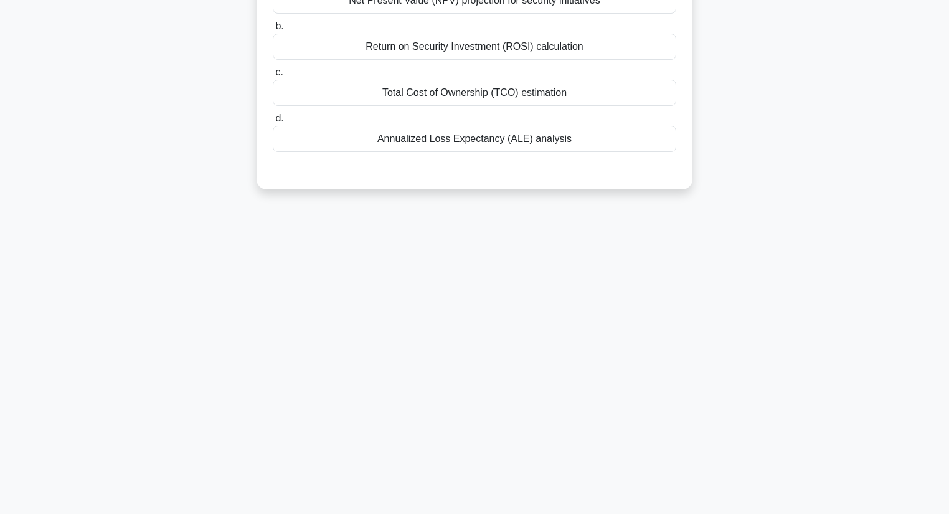
scroll to position [0, 0]
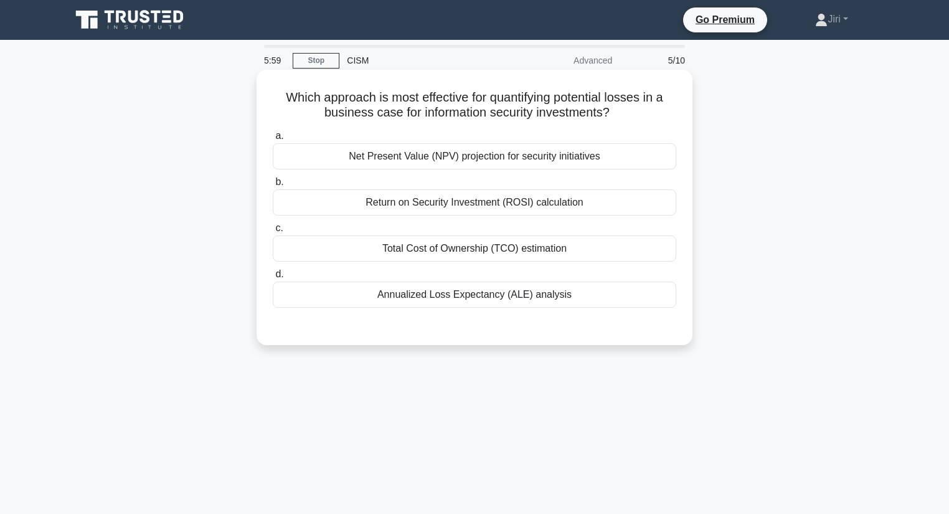
click at [563, 294] on div "Annualized Loss Expectancy (ALE) analysis" at bounding box center [474, 294] width 403 height 26
click at [273, 278] on input "d. Annualized Loss Expectancy (ALE) analysis" at bounding box center [273, 274] width 0 height 8
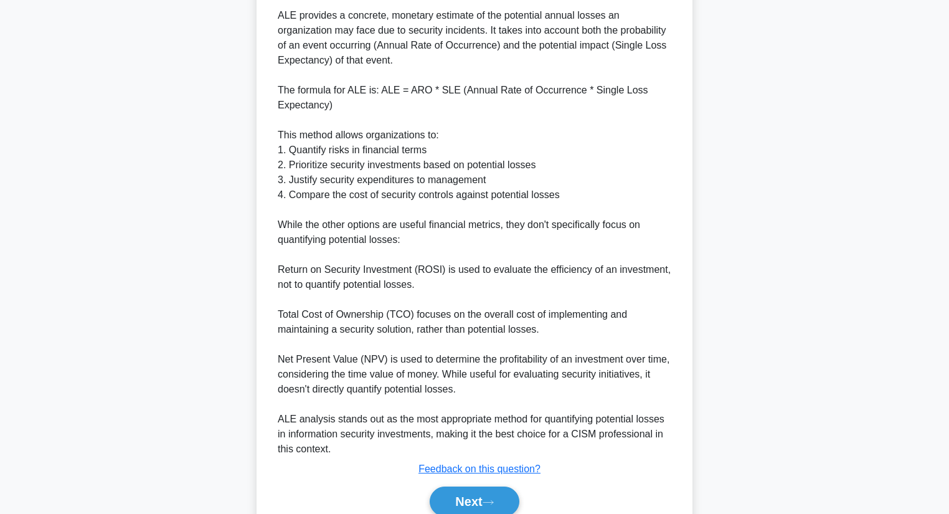
scroll to position [448, 0]
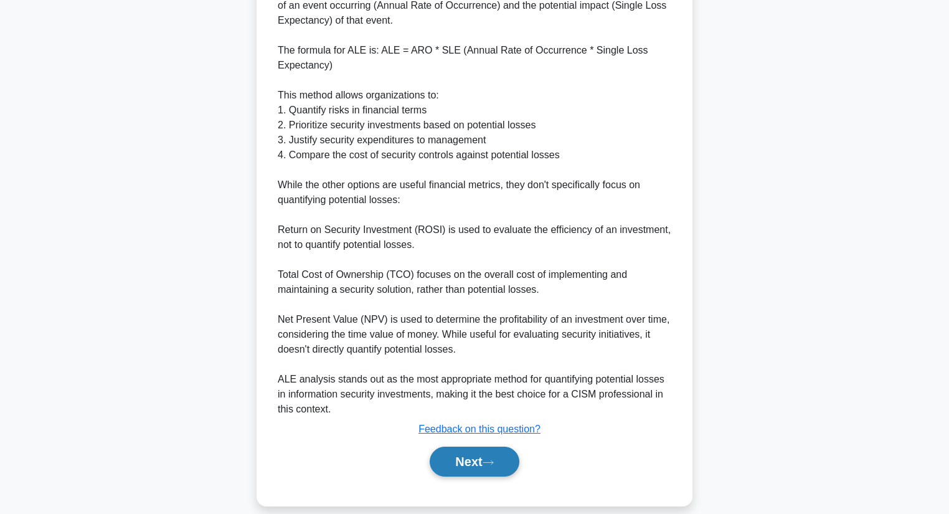
click at [460, 446] on button "Next" at bounding box center [474, 461] width 89 height 30
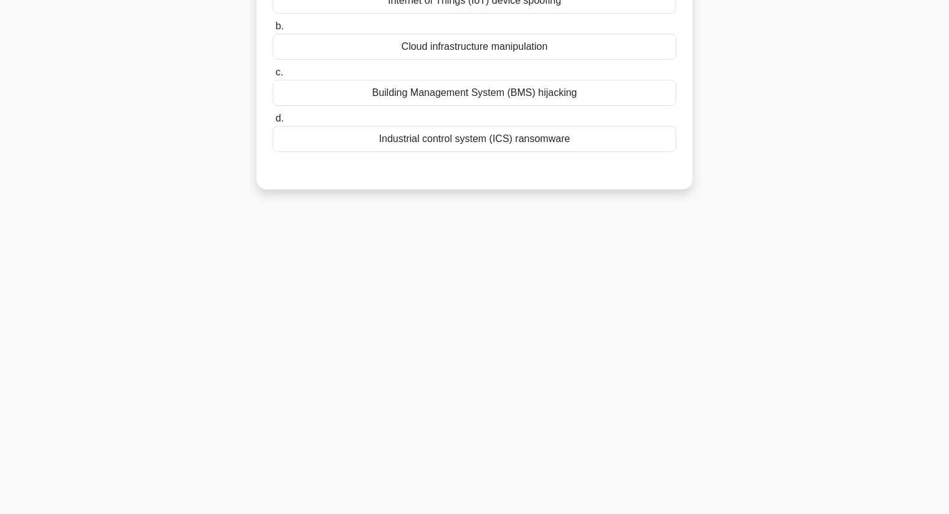
scroll to position [0, 0]
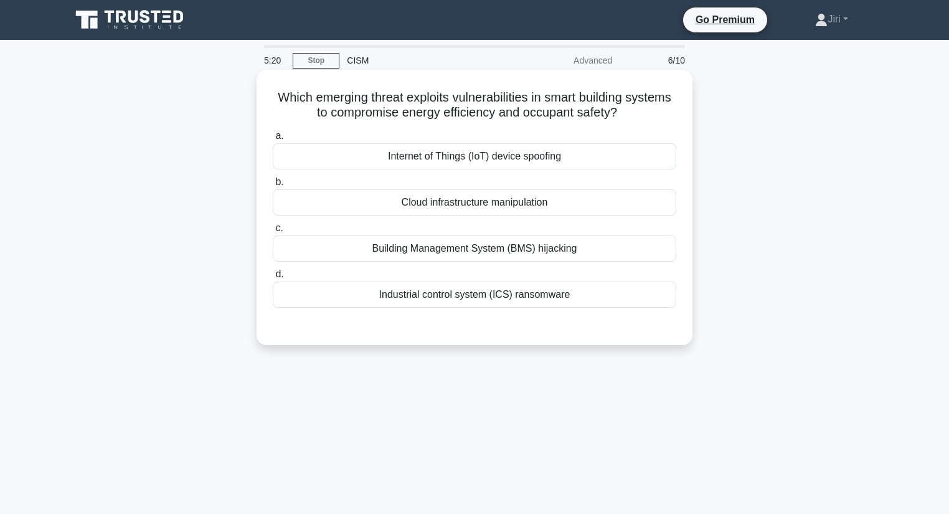
click at [524, 246] on div "Building Management System (BMS) hijacking" at bounding box center [474, 248] width 403 height 26
click at [273, 232] on input "c. Building Management System (BMS) hijacking" at bounding box center [273, 228] width 0 height 8
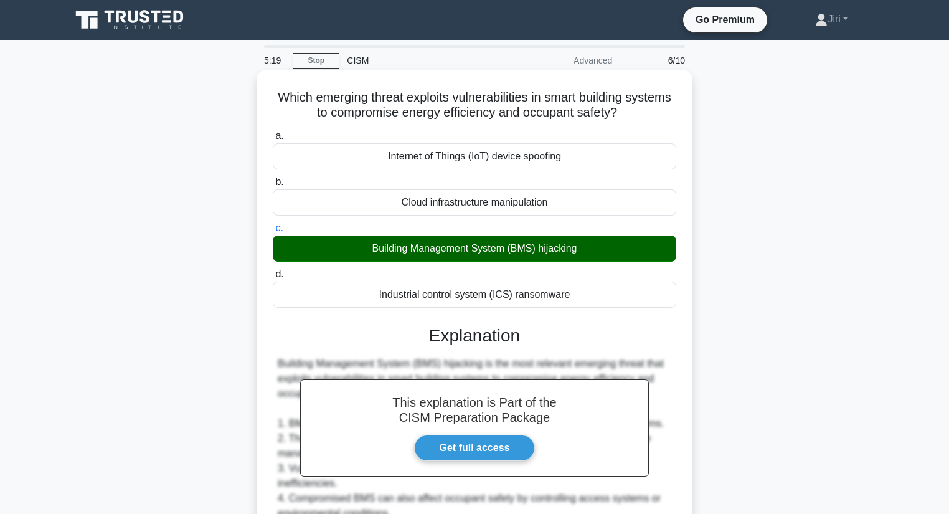
scroll to position [358, 0]
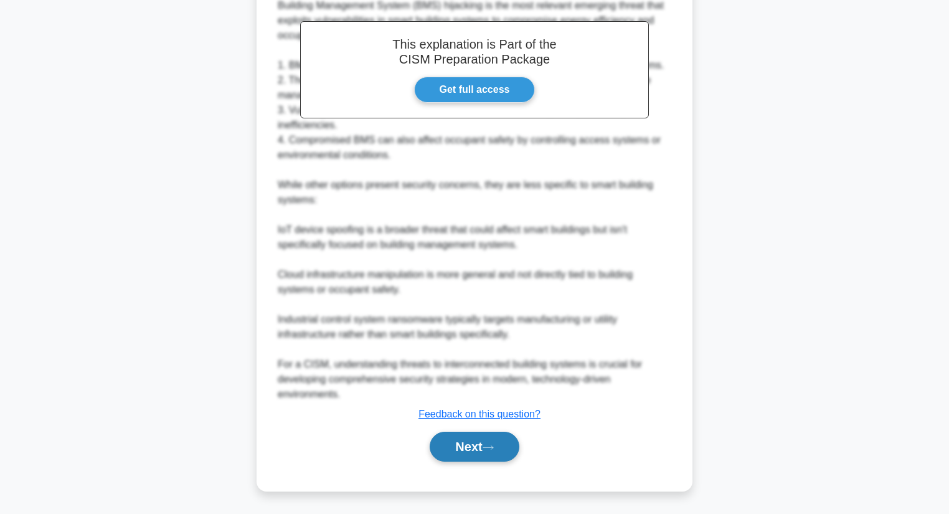
click at [451, 446] on button "Next" at bounding box center [474, 446] width 89 height 30
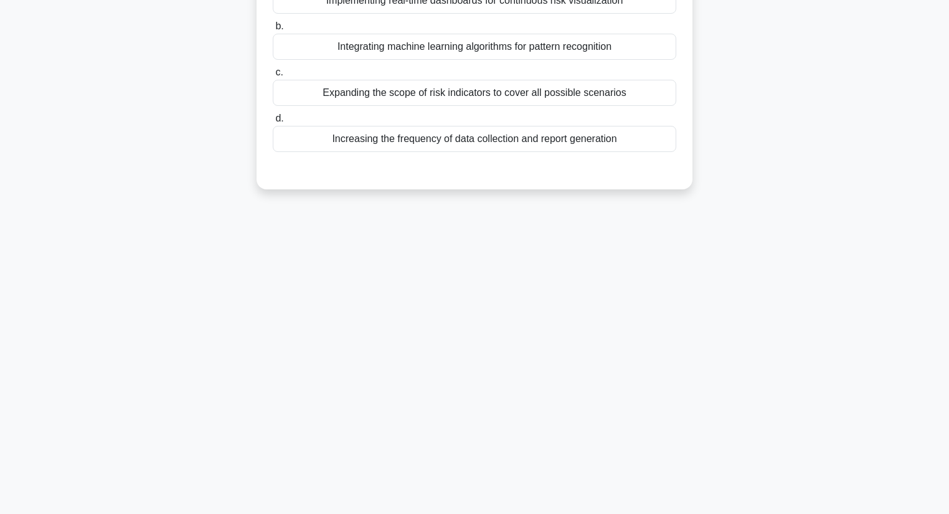
scroll to position [0, 0]
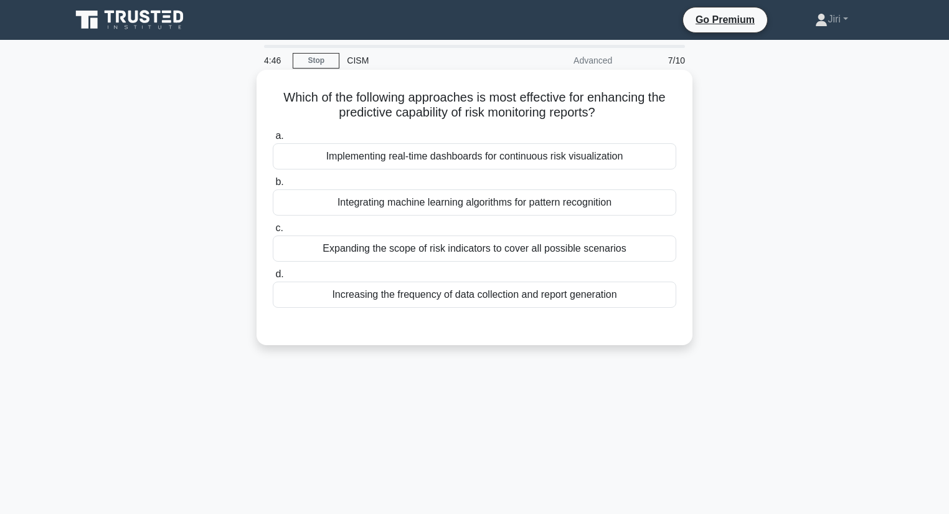
click at [519, 158] on div "Implementing real-time dashboards for continuous risk visualization" at bounding box center [474, 156] width 403 height 26
click at [273, 140] on input "a. Implementing real-time dashboards for continuous risk visualization" at bounding box center [273, 136] width 0 height 8
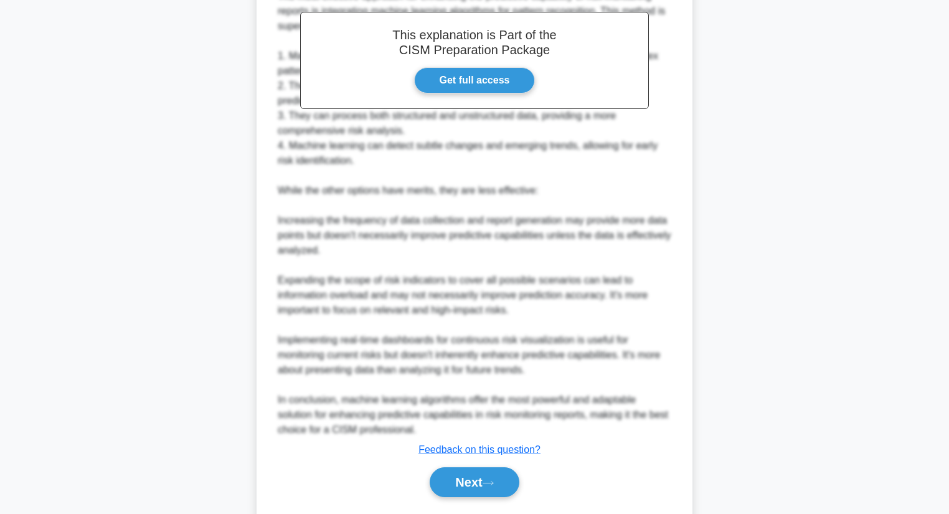
scroll to position [403, 0]
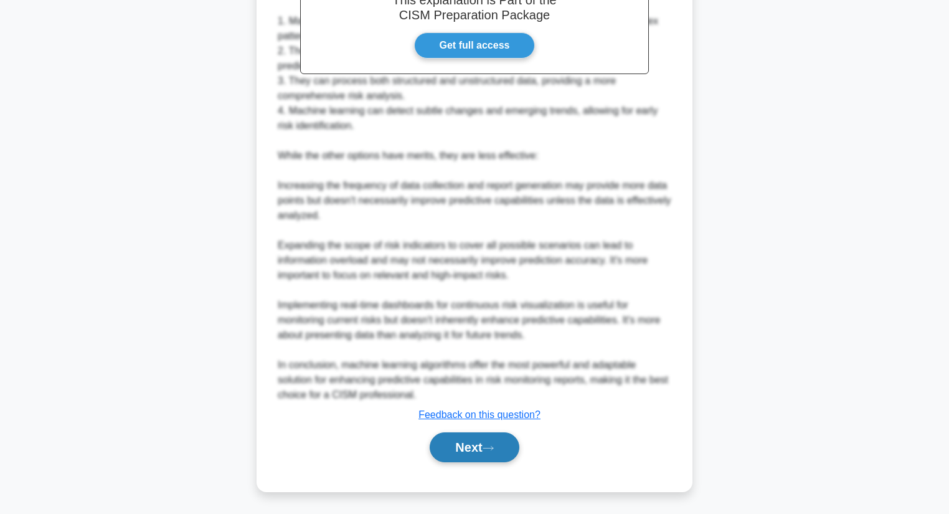
click at [450, 449] on button "Next" at bounding box center [474, 447] width 89 height 30
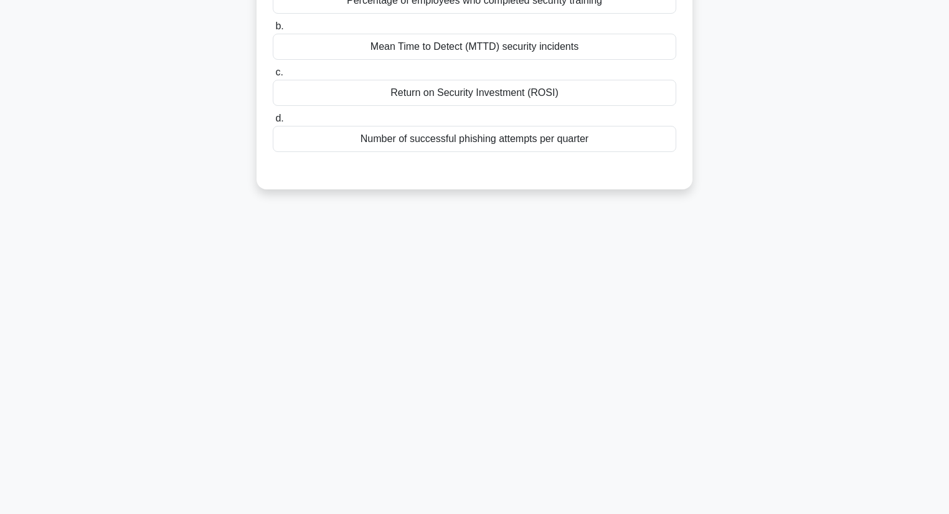
scroll to position [0, 0]
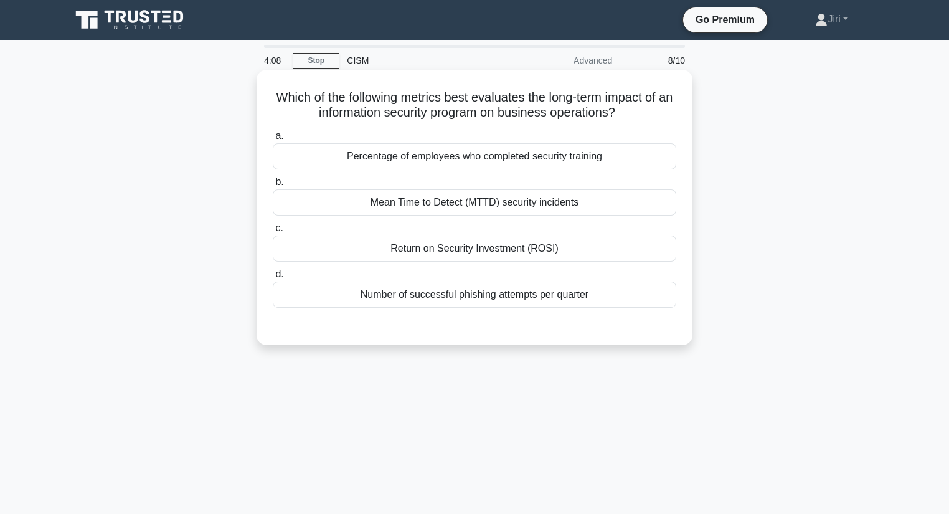
click at [529, 202] on div "Mean Time to Detect (MTTD) security incidents" at bounding box center [474, 202] width 403 height 26
click at [273, 186] on input "b. Mean Time to Detect (MTTD) security incidents" at bounding box center [273, 182] width 0 height 8
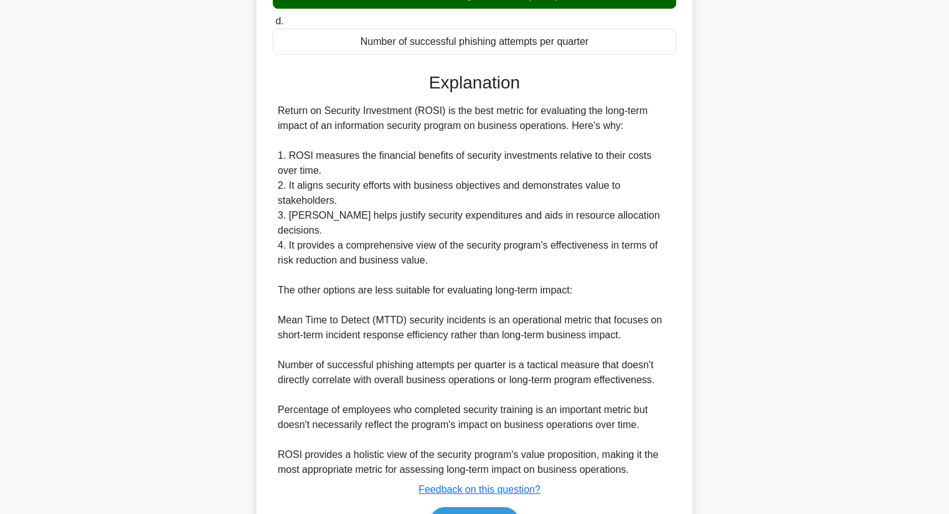
scroll to position [314, 0]
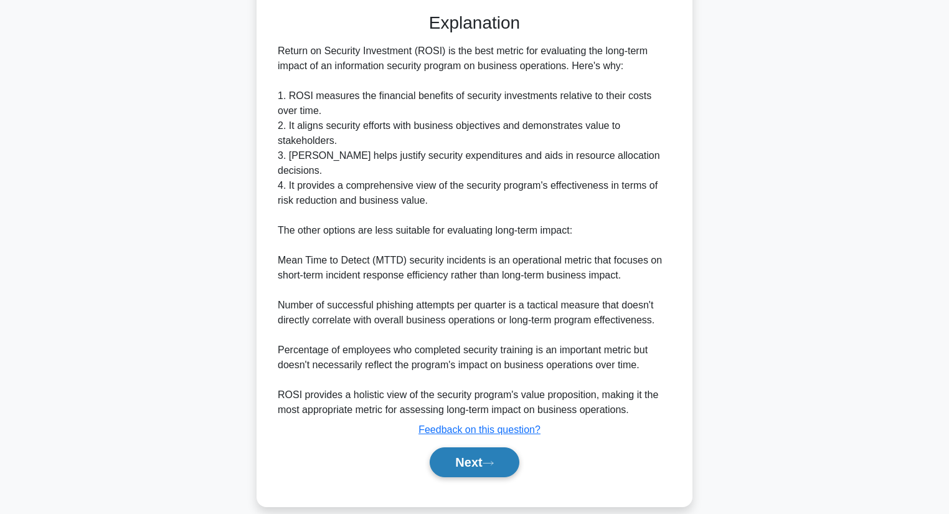
click at [455, 456] on button "Next" at bounding box center [474, 462] width 89 height 30
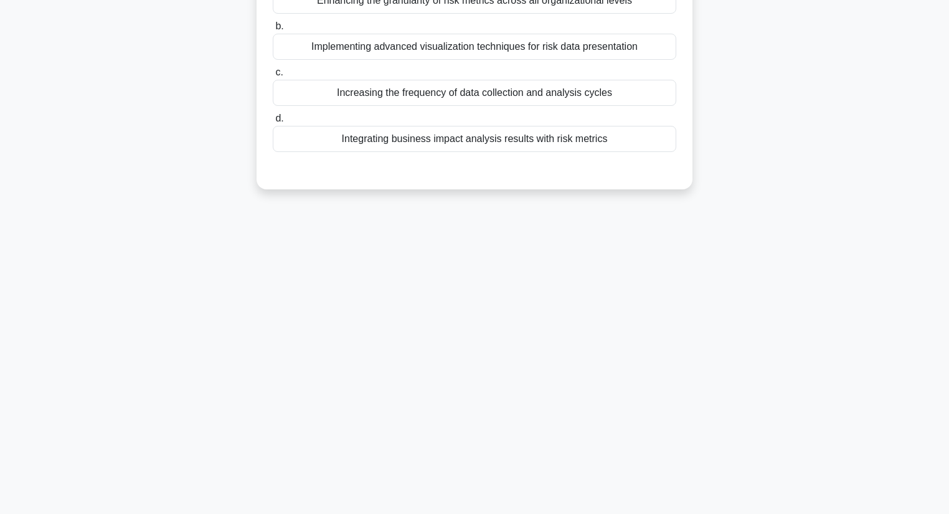
scroll to position [0, 0]
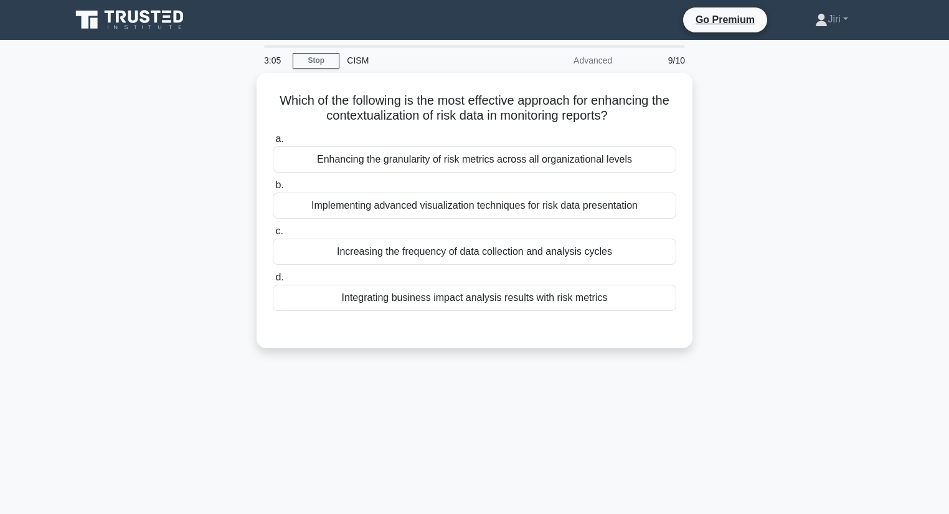
click at [455, 456] on div "3:05 Stop CISM Advanced 9/10 Which of the following is the most effective appro…" at bounding box center [475, 356] width 822 height 623
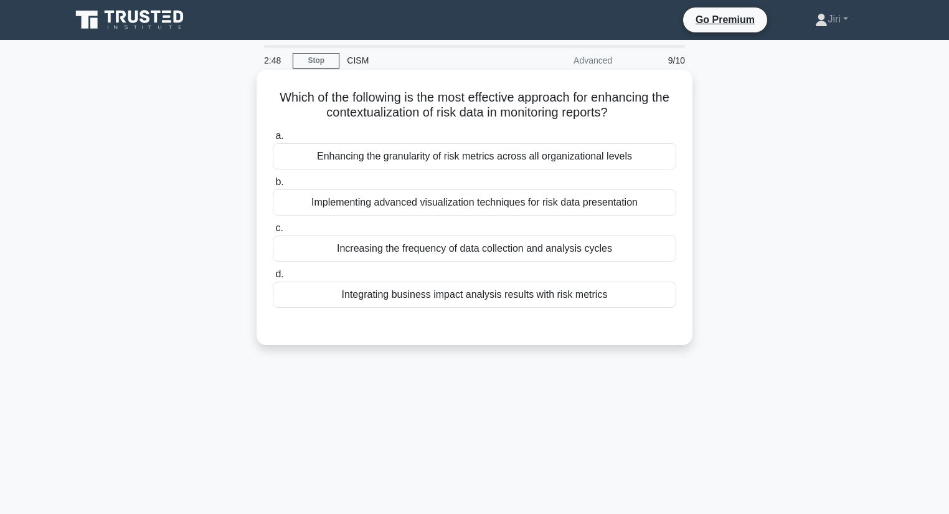
click at [481, 301] on div "Integrating business impact analysis results with risk metrics" at bounding box center [474, 294] width 403 height 26
click at [273, 278] on input "d. Integrating business impact analysis results with risk metrics" at bounding box center [273, 274] width 0 height 8
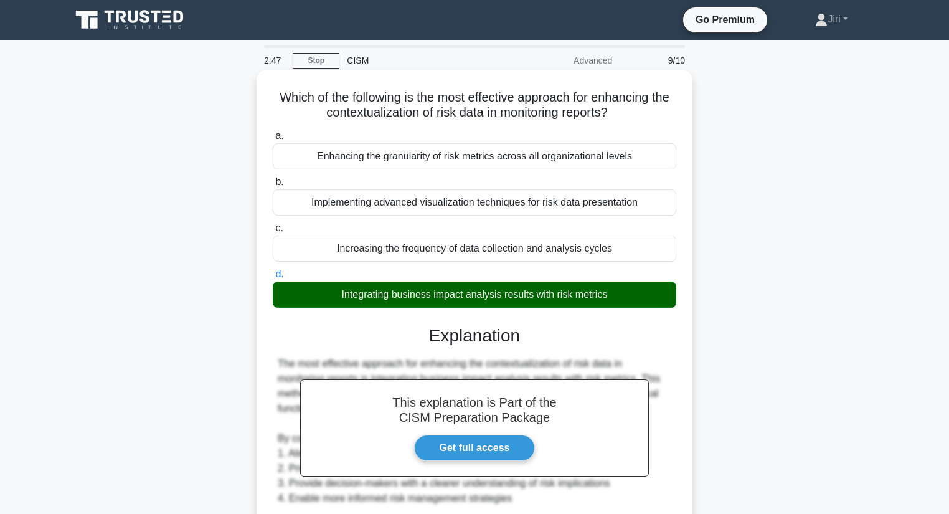
scroll to position [343, 0]
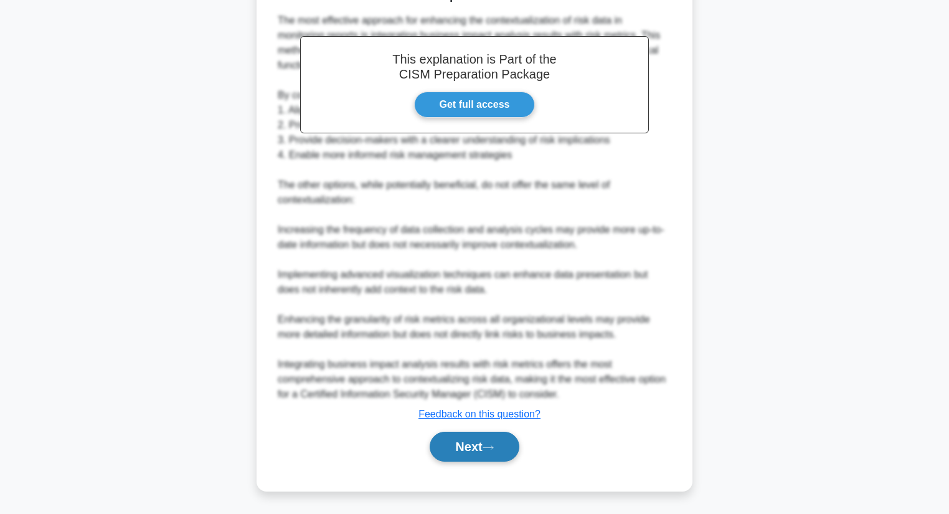
click at [458, 444] on button "Next" at bounding box center [474, 446] width 89 height 30
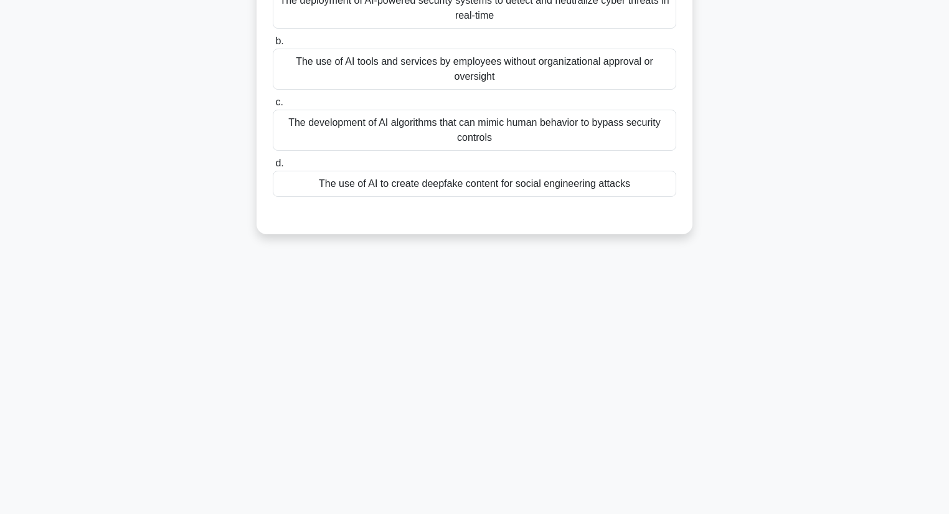
scroll to position [0, 0]
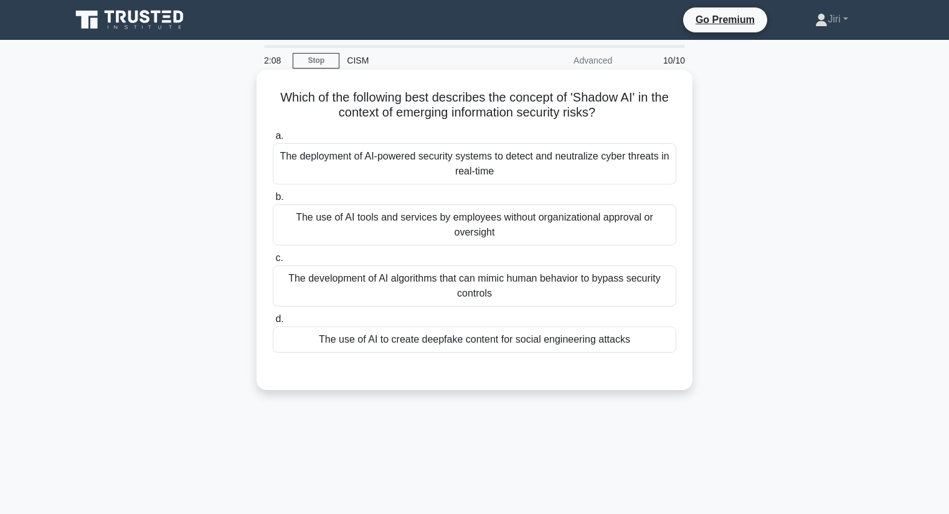
click at [509, 233] on div "The use of AI tools and services by employees without organizational approval o…" at bounding box center [474, 224] width 403 height 41
click at [273, 201] on input "b. The use of AI tools and services by employees without organizational approva…" at bounding box center [273, 197] width 0 height 8
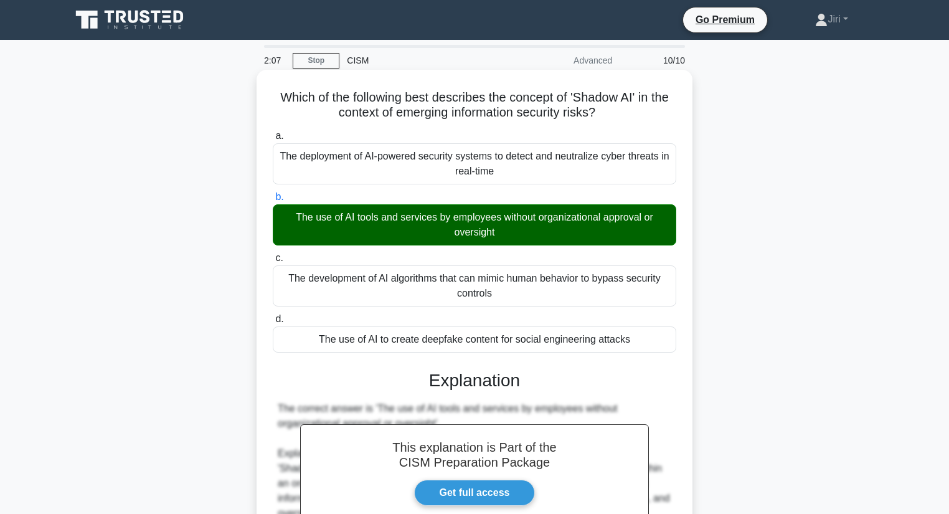
scroll to position [463, 0]
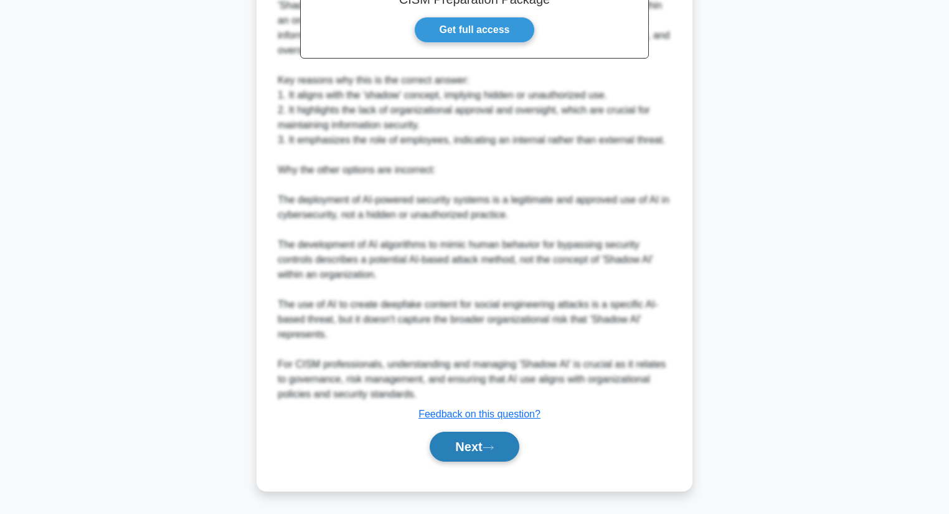
click at [448, 456] on button "Next" at bounding box center [474, 446] width 89 height 30
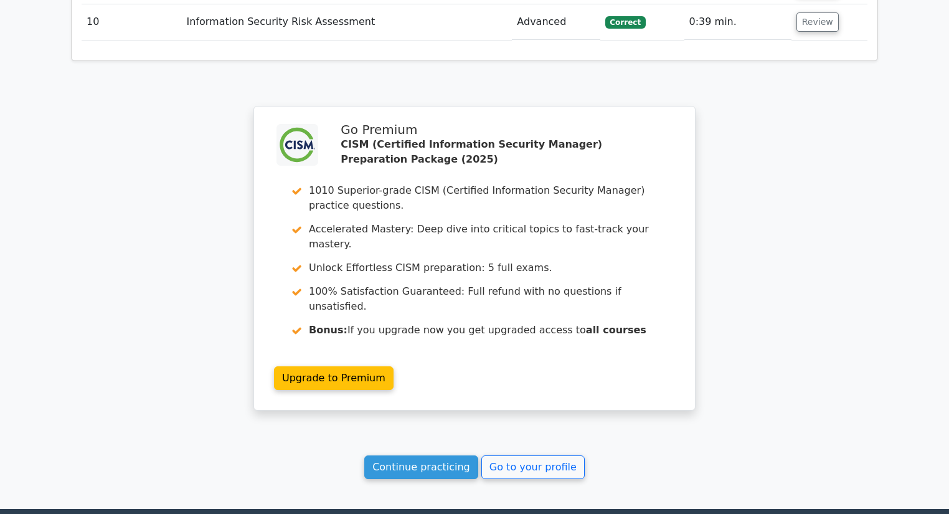
scroll to position [2127, 0]
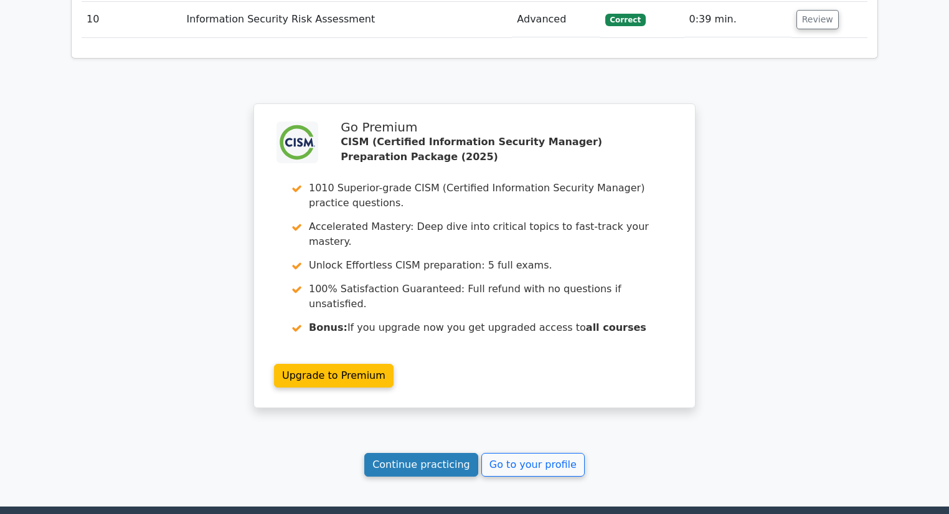
click at [443, 453] on link "Continue practicing" at bounding box center [421, 465] width 114 height 24
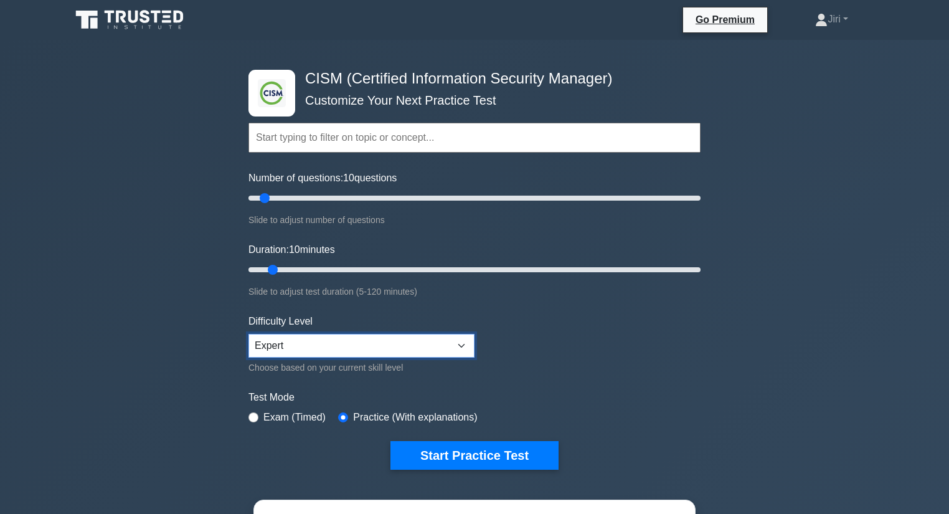
click at [426, 342] on select "Beginner Intermediate Expert" at bounding box center [361, 346] width 226 height 24
select select "intermediate"
click at [248, 334] on select "Beginner Intermediate Expert" at bounding box center [361, 346] width 226 height 24
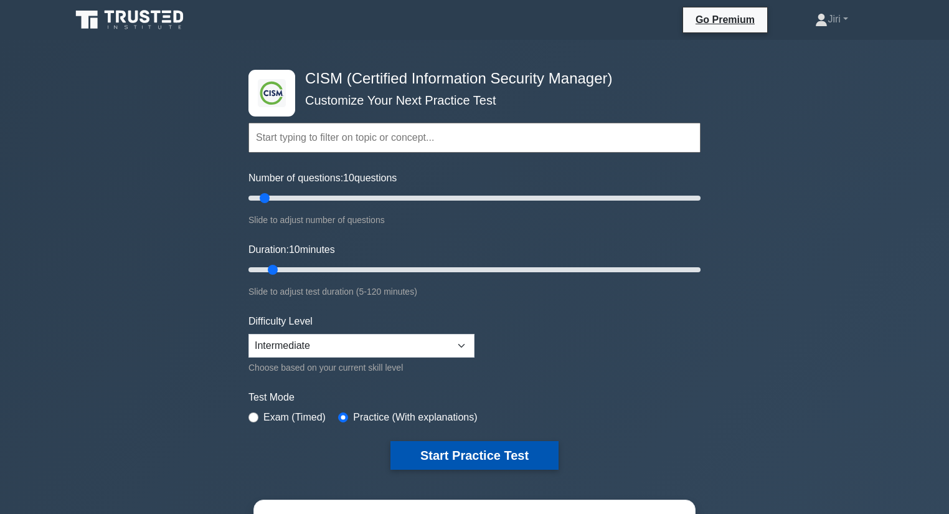
click at [453, 453] on button "Start Practice Test" at bounding box center [474, 455] width 168 height 29
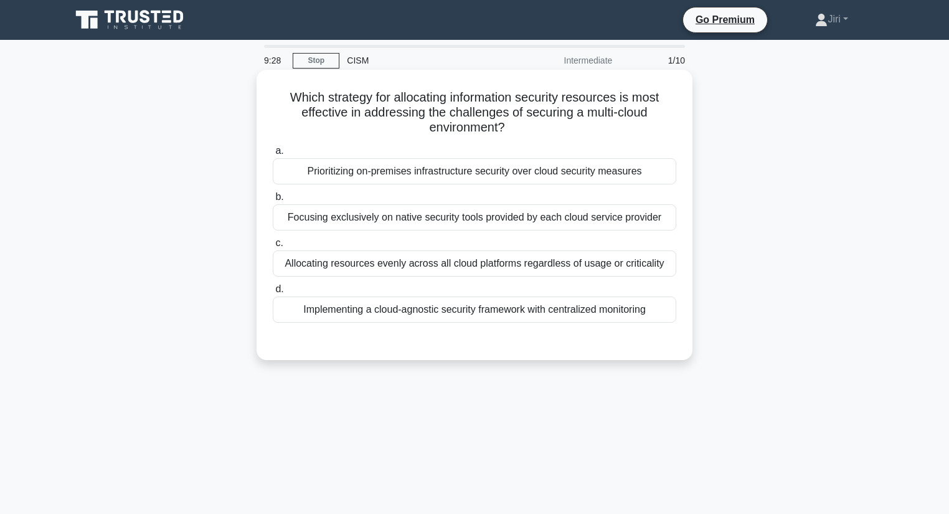
click at [543, 312] on div "Implementing a cloud-agnostic security framework with centralized monitoring" at bounding box center [474, 309] width 403 height 26
click at [273, 293] on input "d. Implementing a cloud-agnostic security framework with centralized monitoring" at bounding box center [273, 289] width 0 height 8
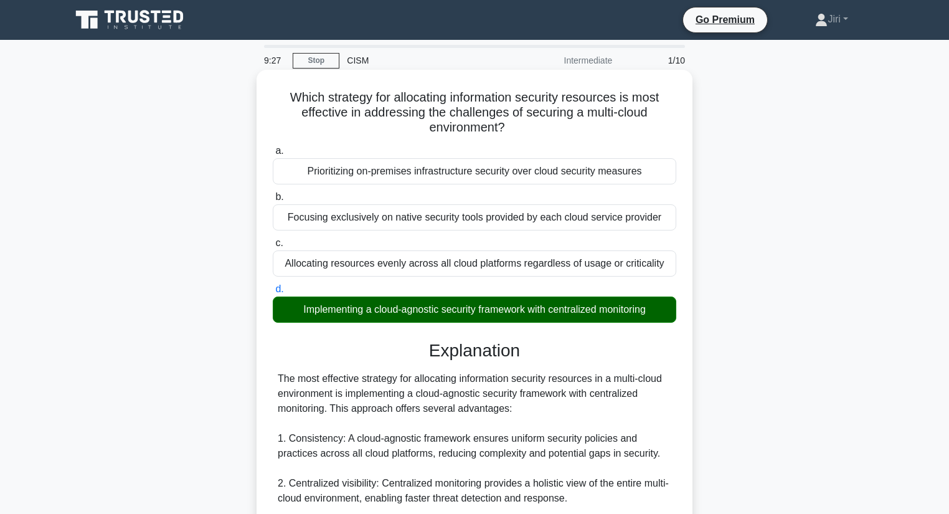
scroll to position [403, 0]
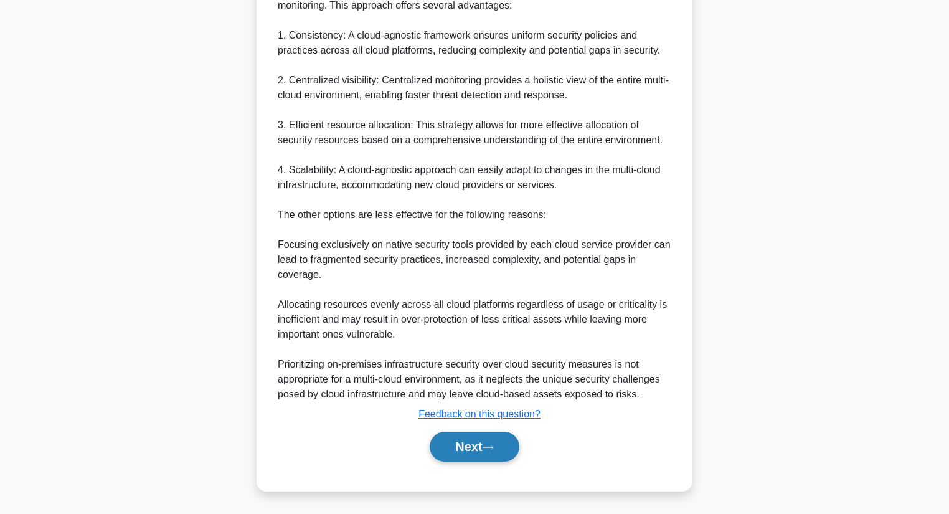
click at [451, 451] on button "Next" at bounding box center [474, 446] width 89 height 30
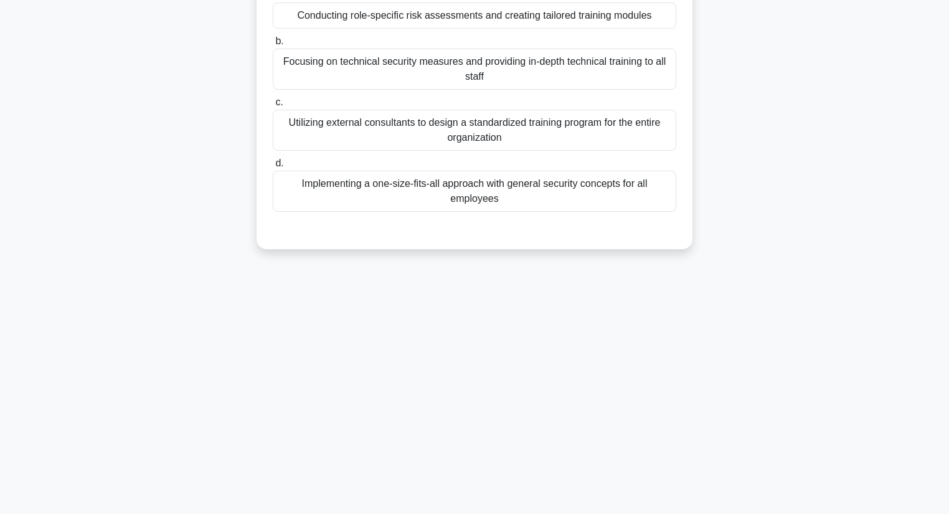
scroll to position [0, 0]
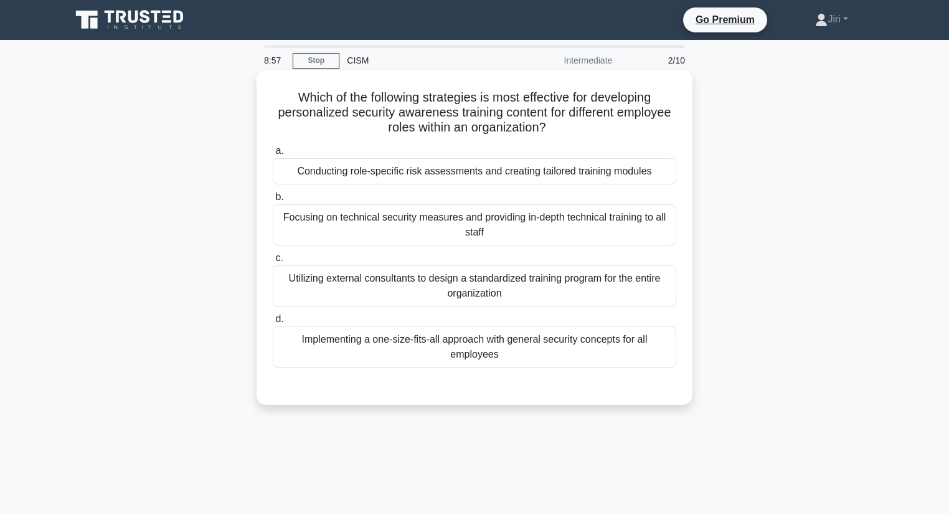
click at [468, 171] on div "Conducting role-specific risk assessments and creating tailored training modules" at bounding box center [474, 171] width 403 height 26
click at [273, 155] on input "a. Conducting role-specific risk assessments and creating tailored training mod…" at bounding box center [273, 151] width 0 height 8
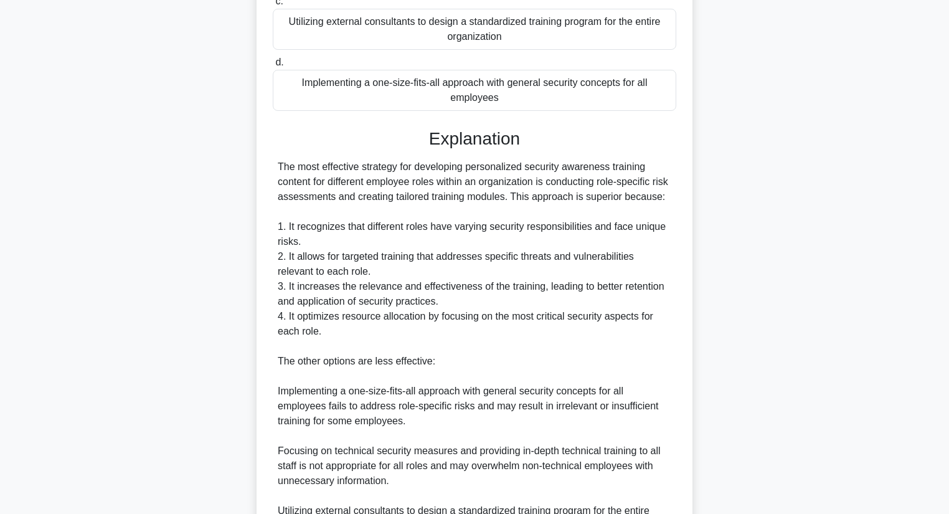
scroll to position [478, 0]
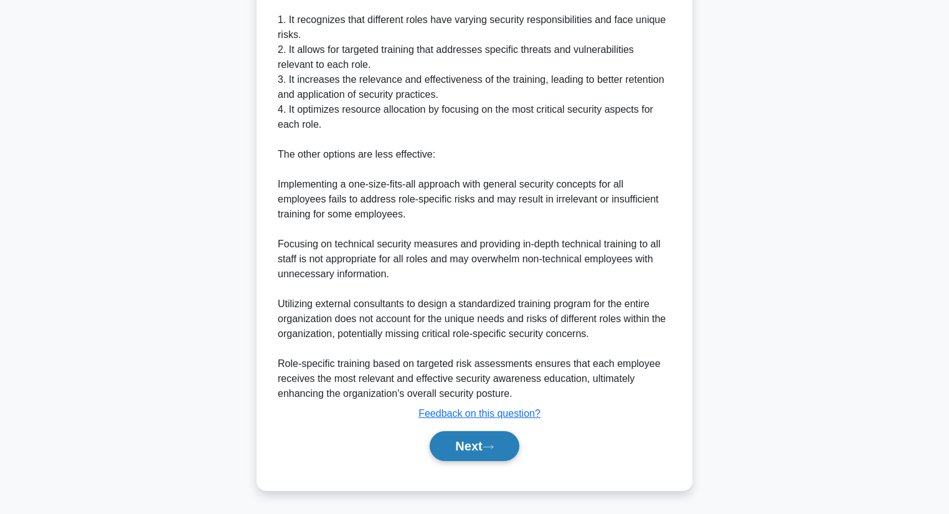
click at [459, 445] on button "Next" at bounding box center [474, 446] width 89 height 30
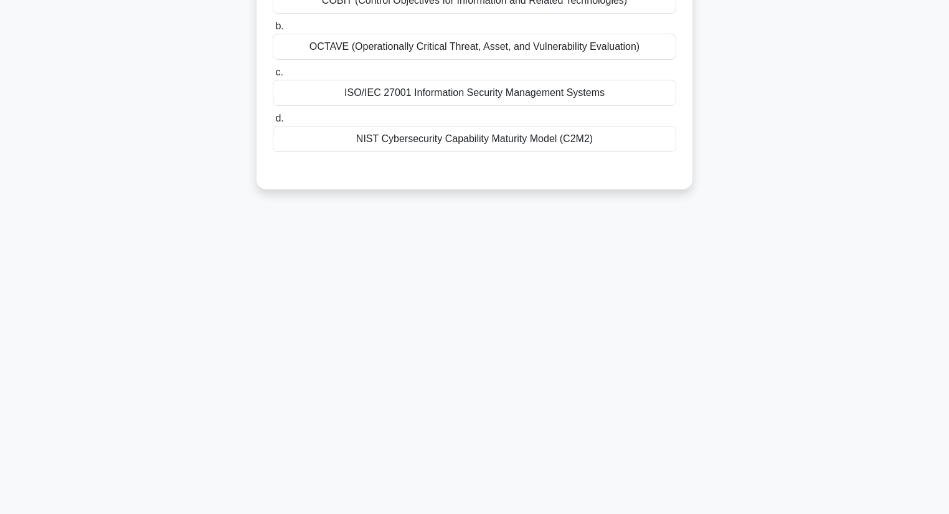
scroll to position [0, 0]
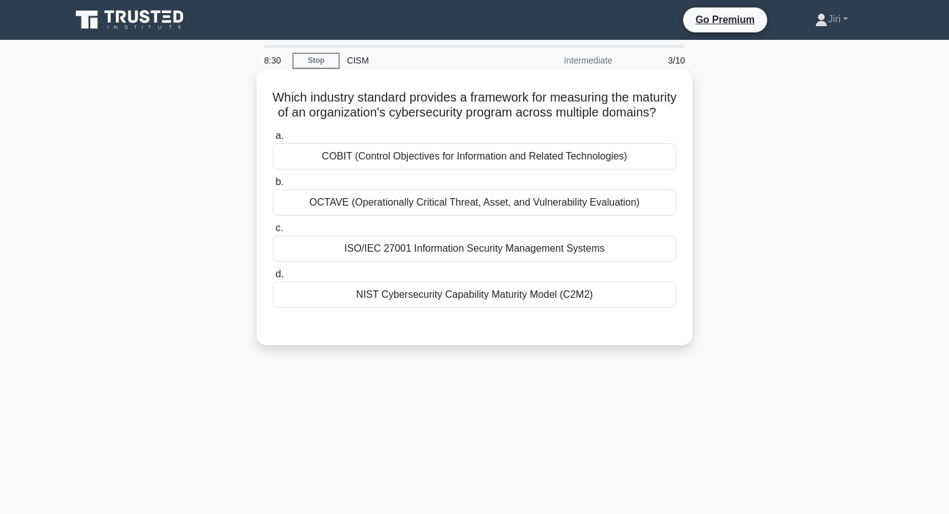
click at [436, 308] on div "NIST Cybersecurity Capability Maturity Model (C2M2)" at bounding box center [474, 294] width 403 height 26
click at [273, 278] on input "d. NIST Cybersecurity Capability Maturity Model (C2M2)" at bounding box center [273, 274] width 0 height 8
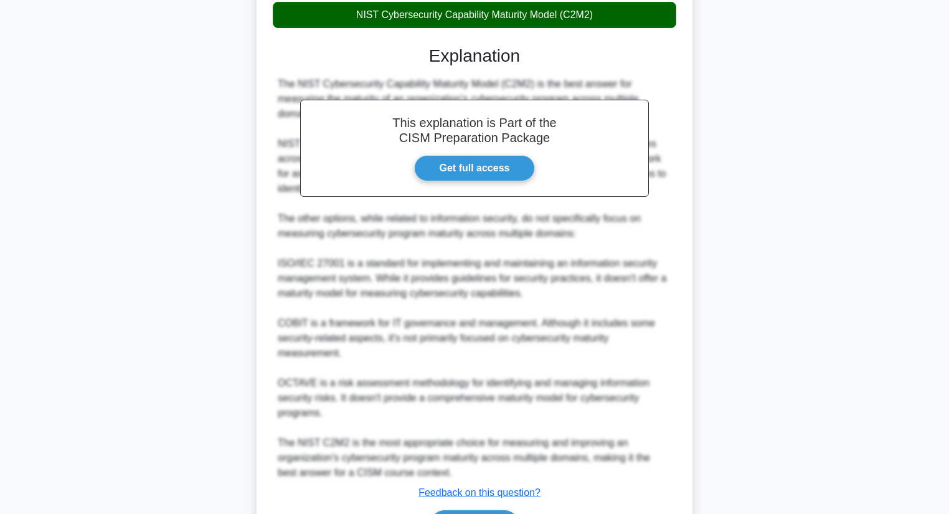
scroll to position [373, 0]
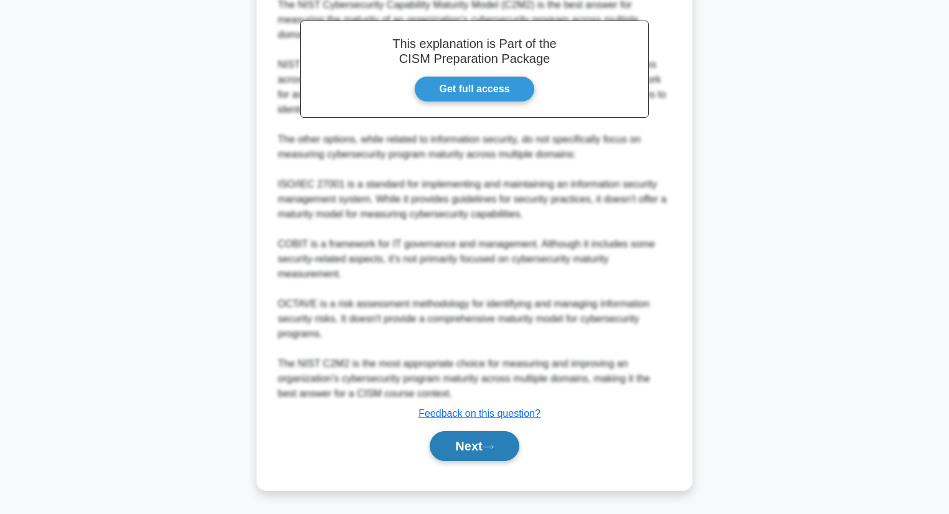
click at [458, 445] on button "Next" at bounding box center [474, 446] width 89 height 30
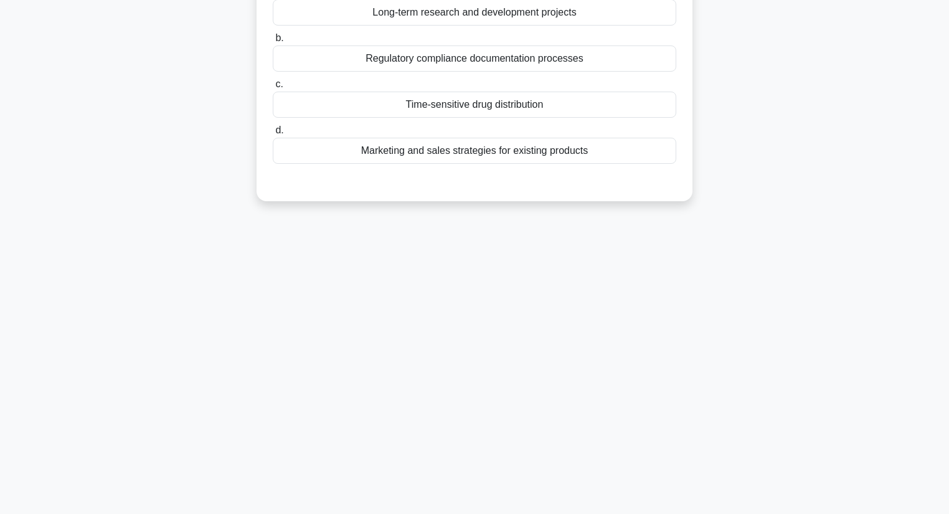
scroll to position [0, 0]
